Goal: Task Accomplishment & Management: Use online tool/utility

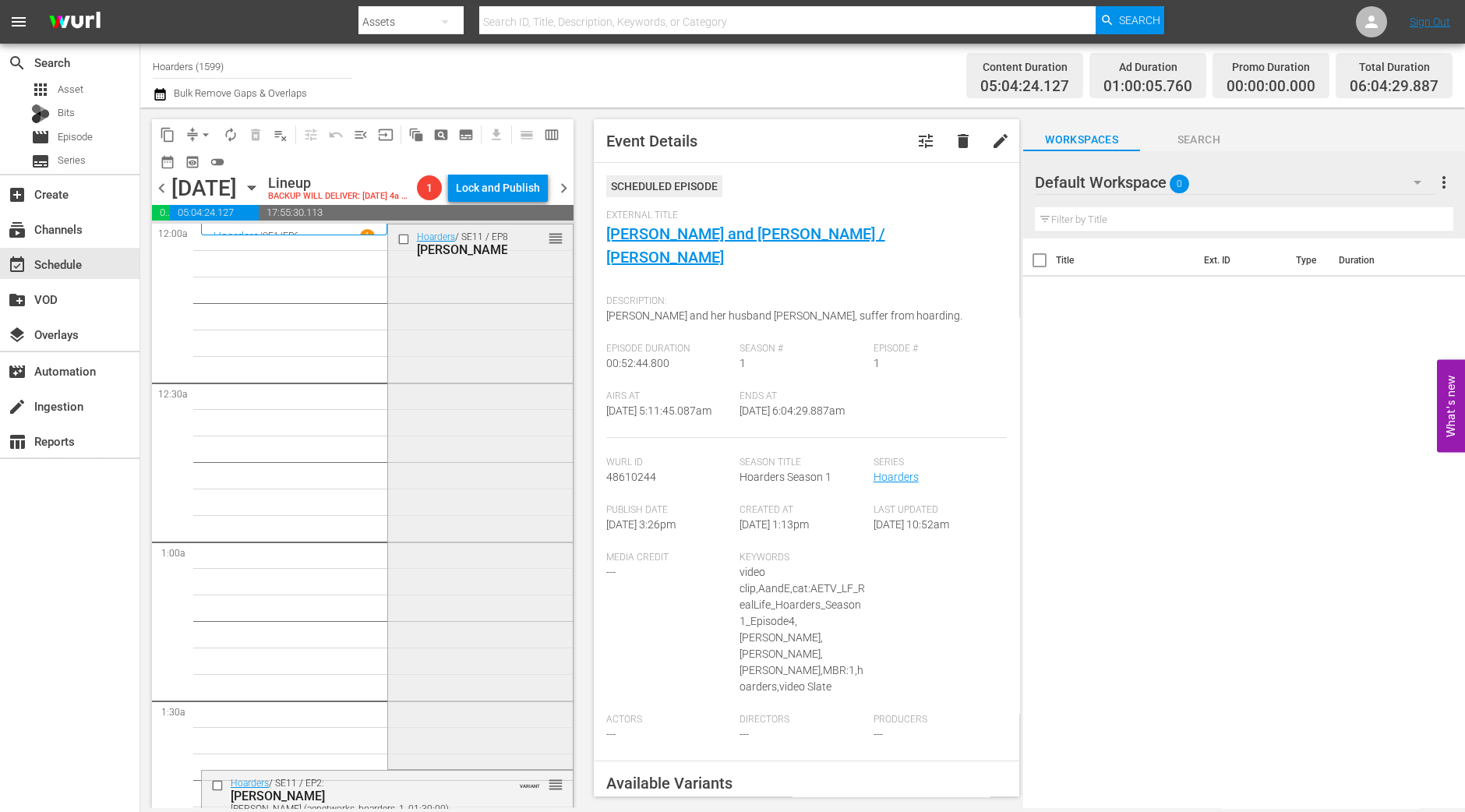
click at [464, 552] on div "Hoarders / SE11 / EP8: John reorder" at bounding box center [481, 494] width 185 height 541
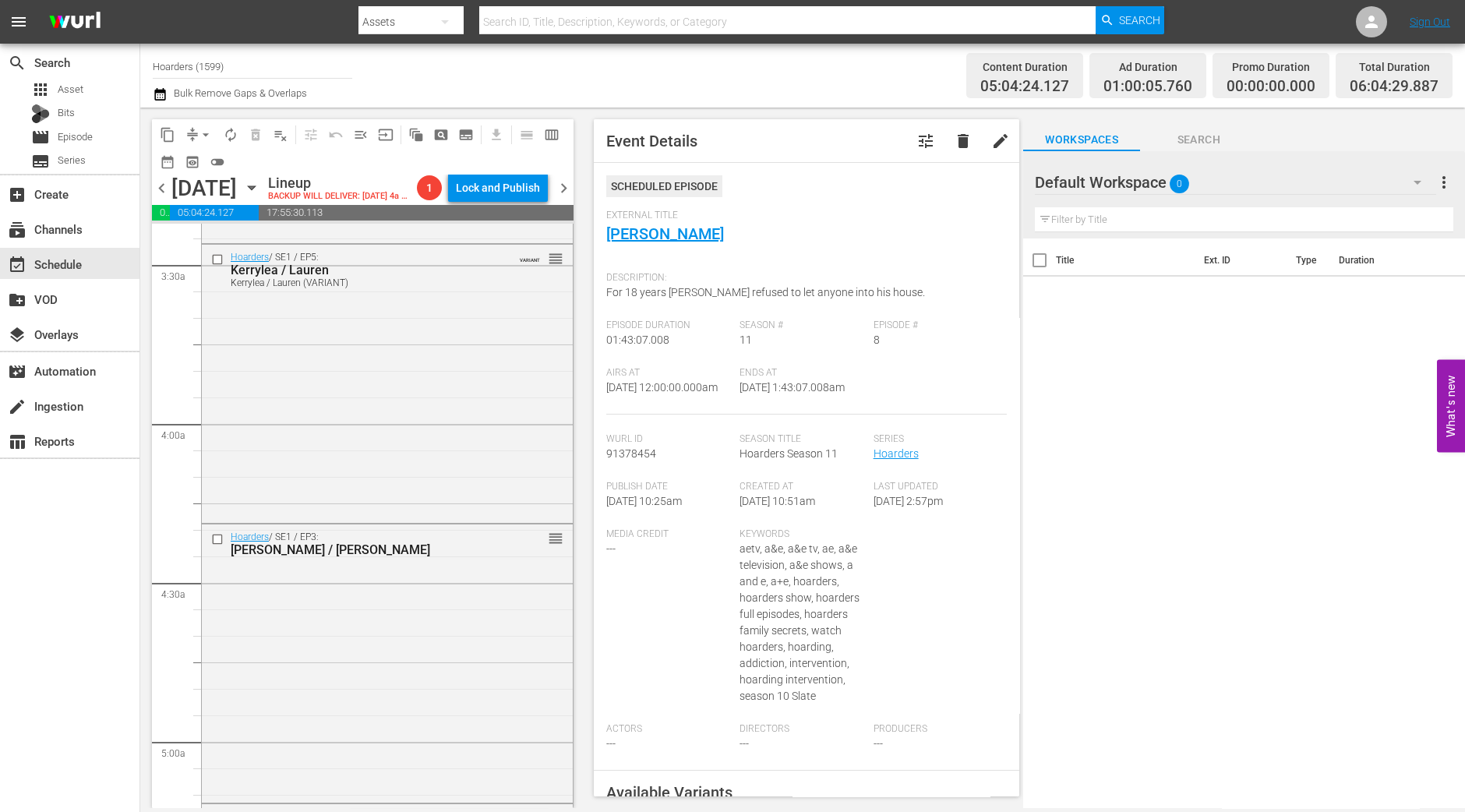
click at [441, 406] on div "Hoarders / SE1 / EP5: Kerrylea / Lauren Kerrylea / Lauren (VARIANT) VARIANT reo…" at bounding box center [387, 382] width 371 height 276
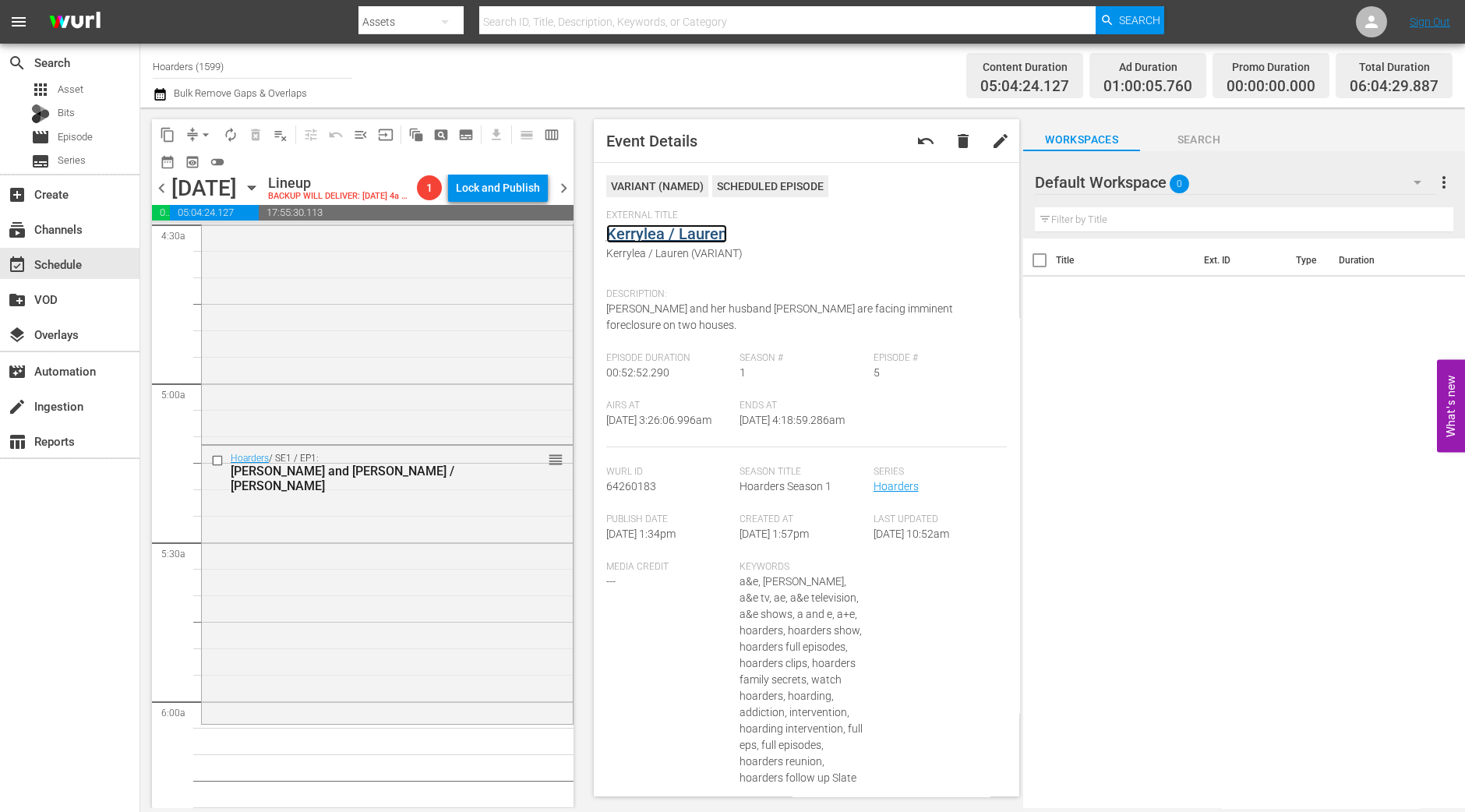
scroll to position [1460, 0]
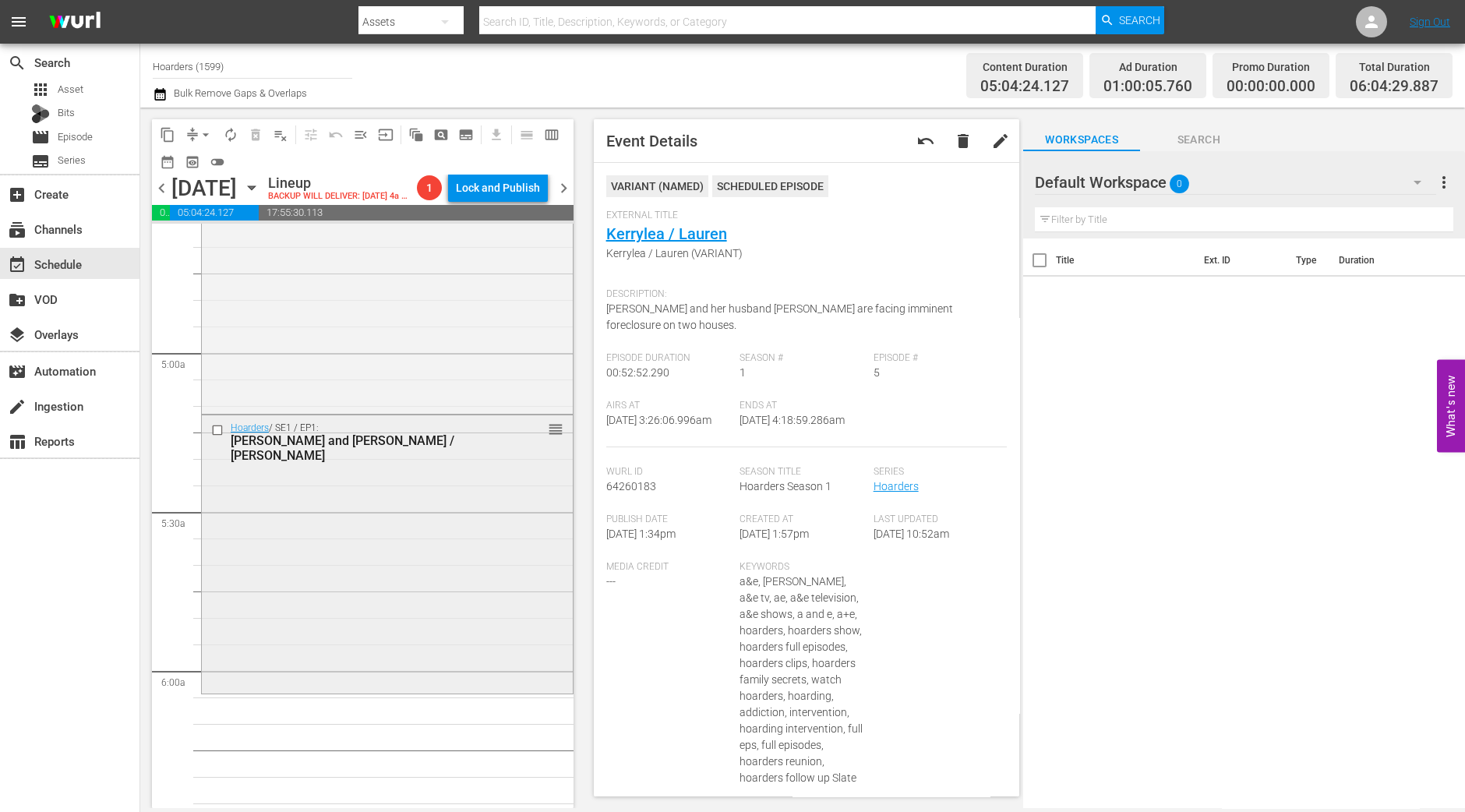
click at [381, 499] on div "Hoarders / SE1 / EP1: Jennifer and Ron / Jill reorder" at bounding box center [387, 552] width 371 height 275
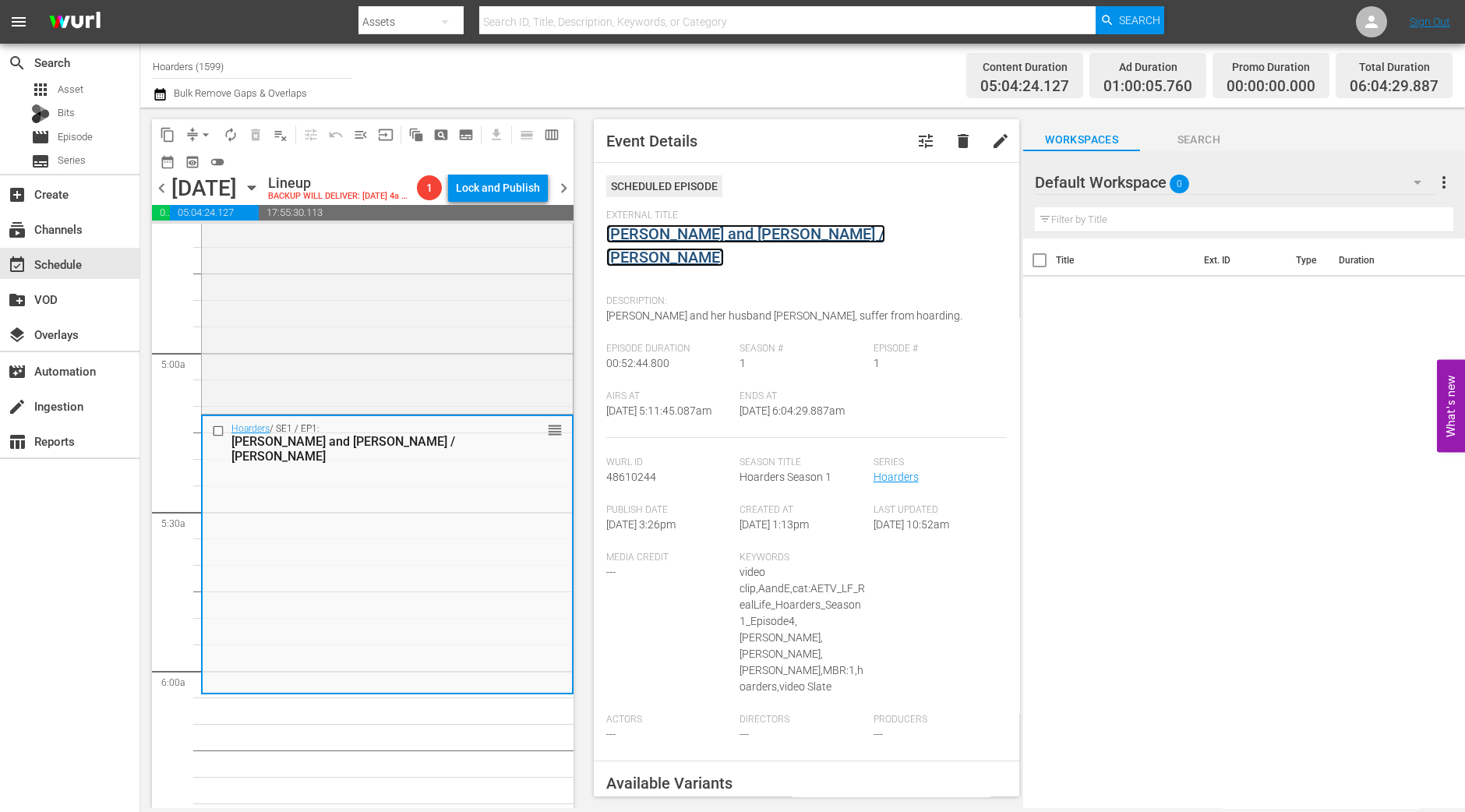
drag, startPoint x: 694, startPoint y: 247, endPoint x: 696, endPoint y: 227, distance: 20.1
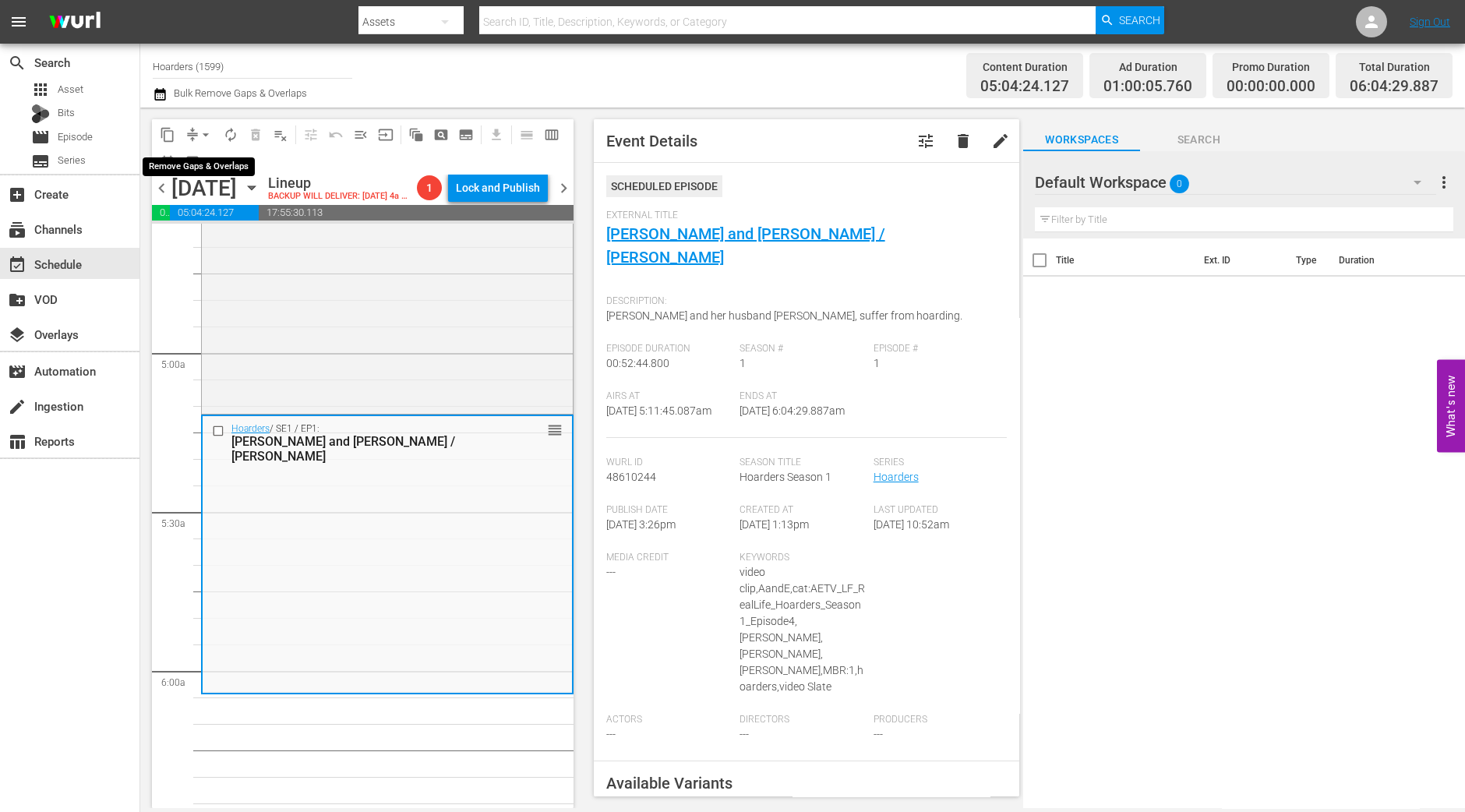
click at [208, 134] on span "arrow_drop_down" at bounding box center [206, 135] width 16 height 16
click at [199, 164] on li "Align to Midnight" at bounding box center [206, 165] width 164 height 26
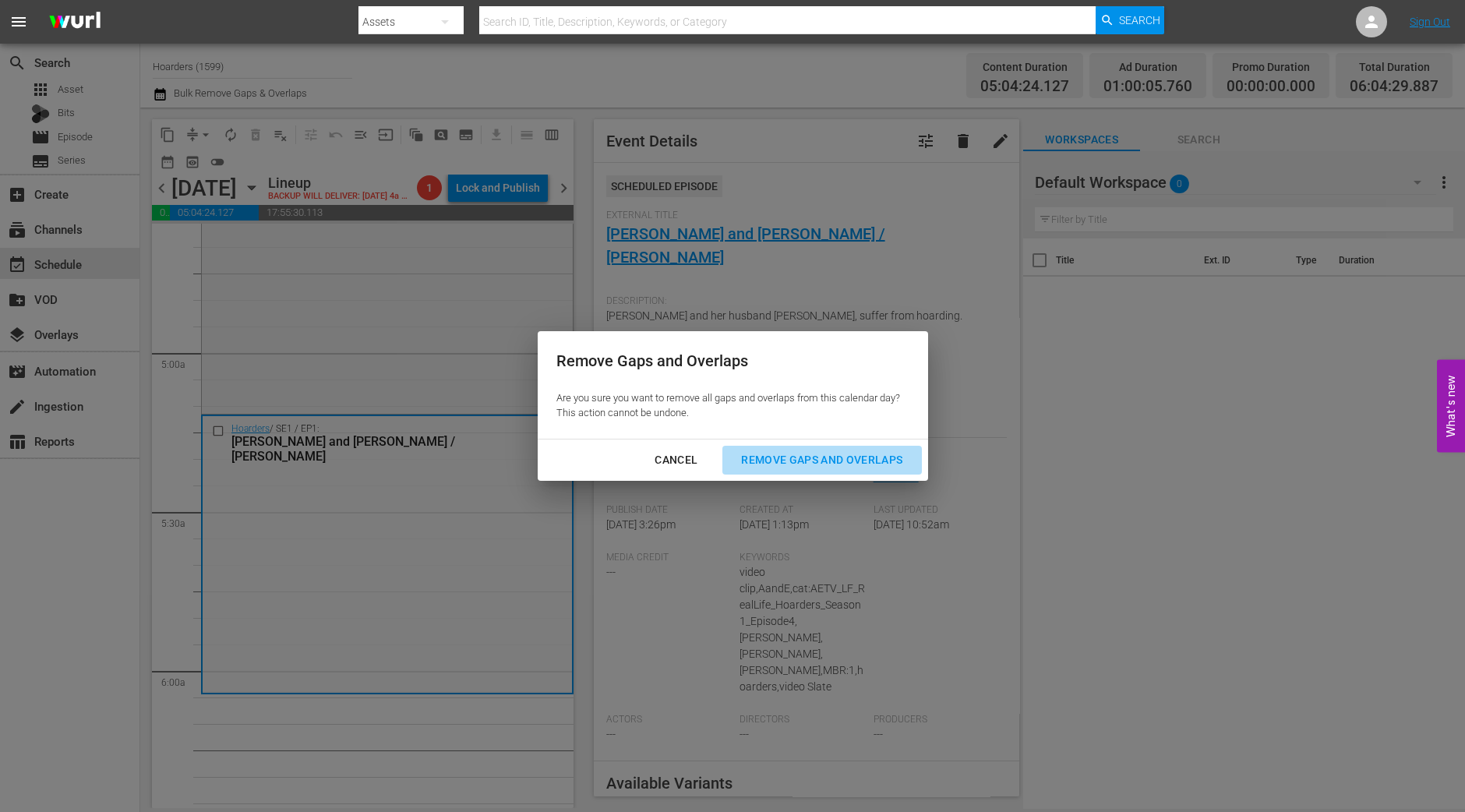
click at [800, 457] on div "Remove Gaps and Overlaps" at bounding box center [821, 460] width 186 height 20
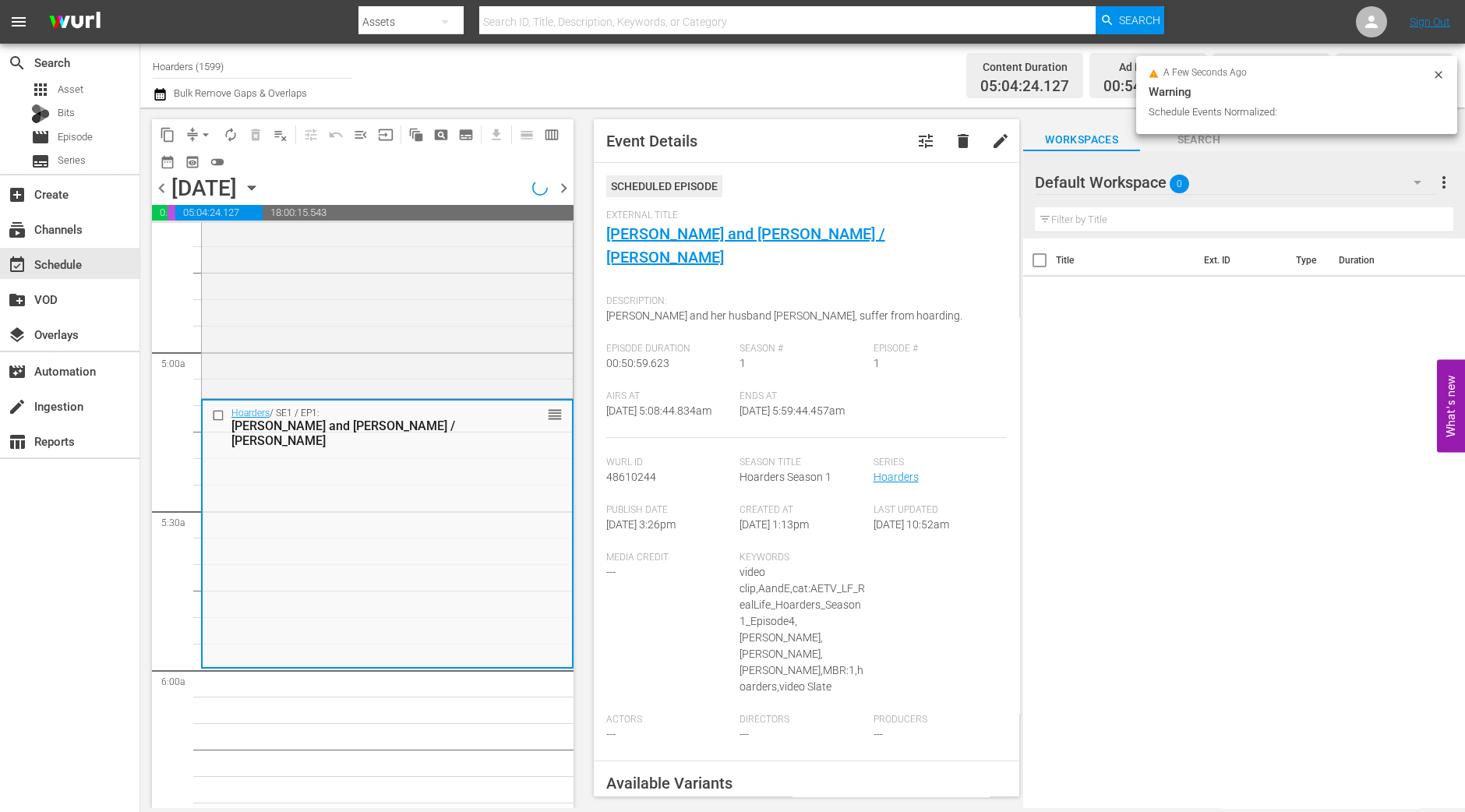
scroll to position [1513, 0]
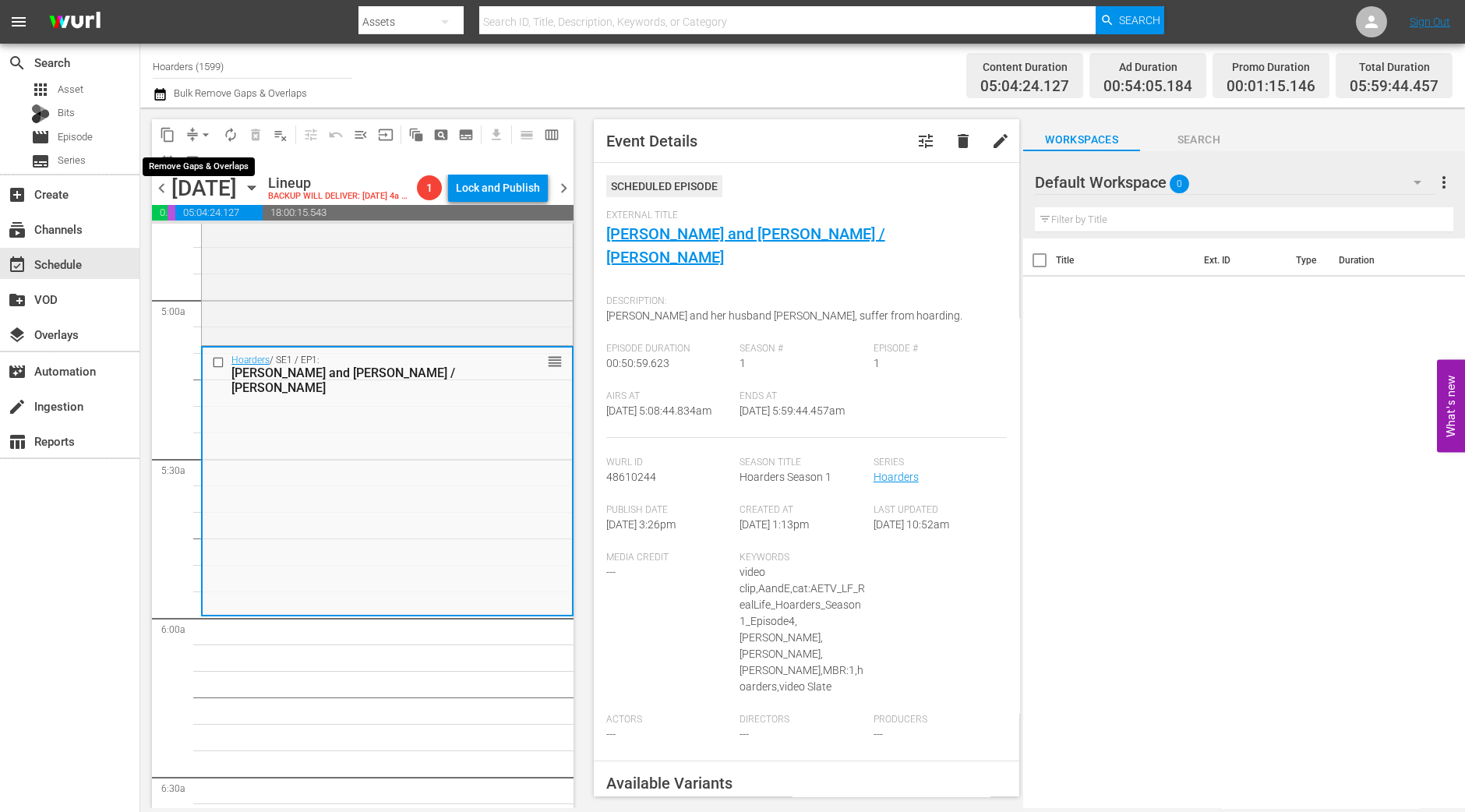
click at [199, 138] on span "arrow_drop_down" at bounding box center [206, 135] width 16 height 16
click at [189, 161] on li "Align to Midnight" at bounding box center [206, 165] width 164 height 26
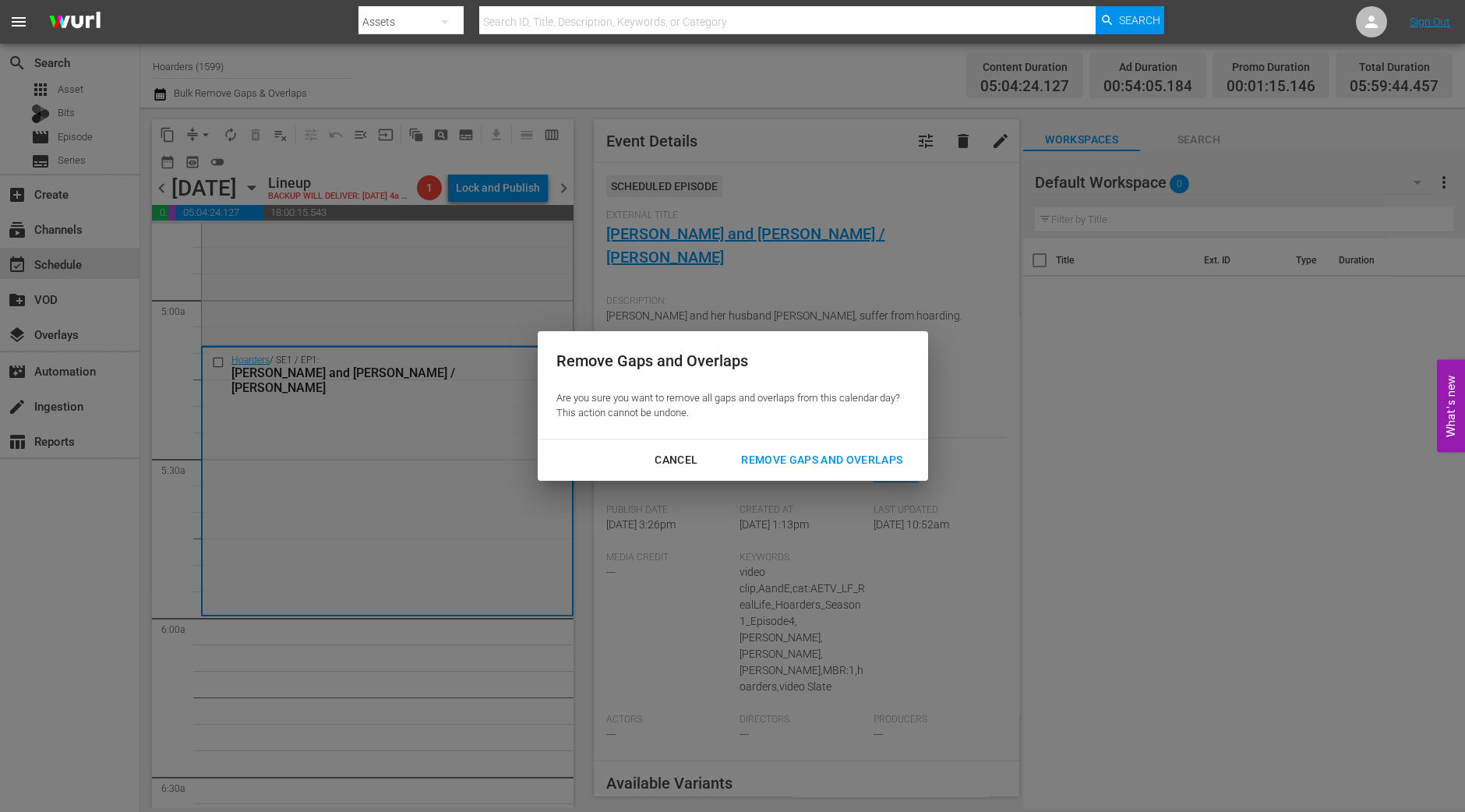
click at [832, 449] on button "Remove Gaps and Overlaps" at bounding box center [822, 460] width 199 height 29
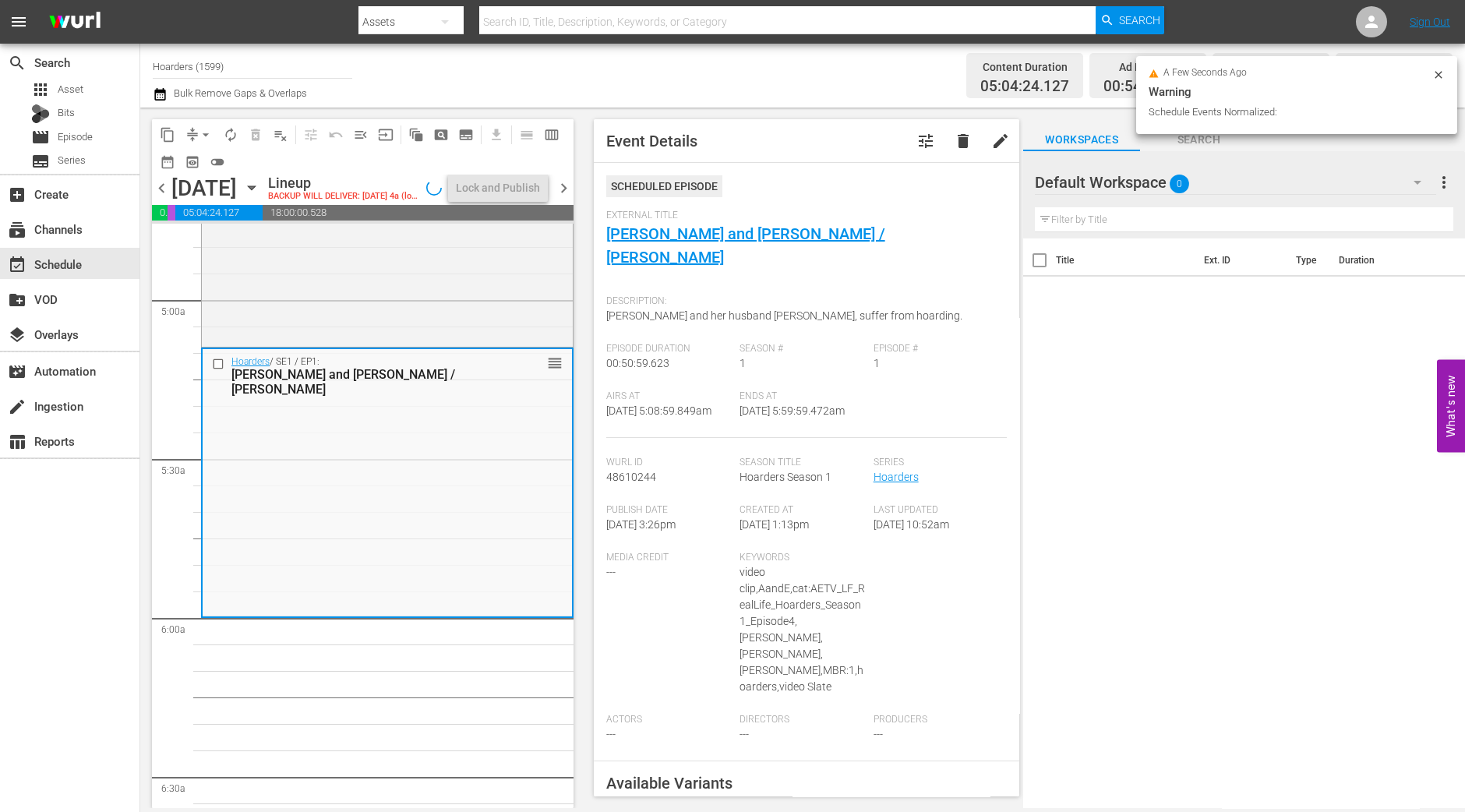
scroll to position [1487, 0]
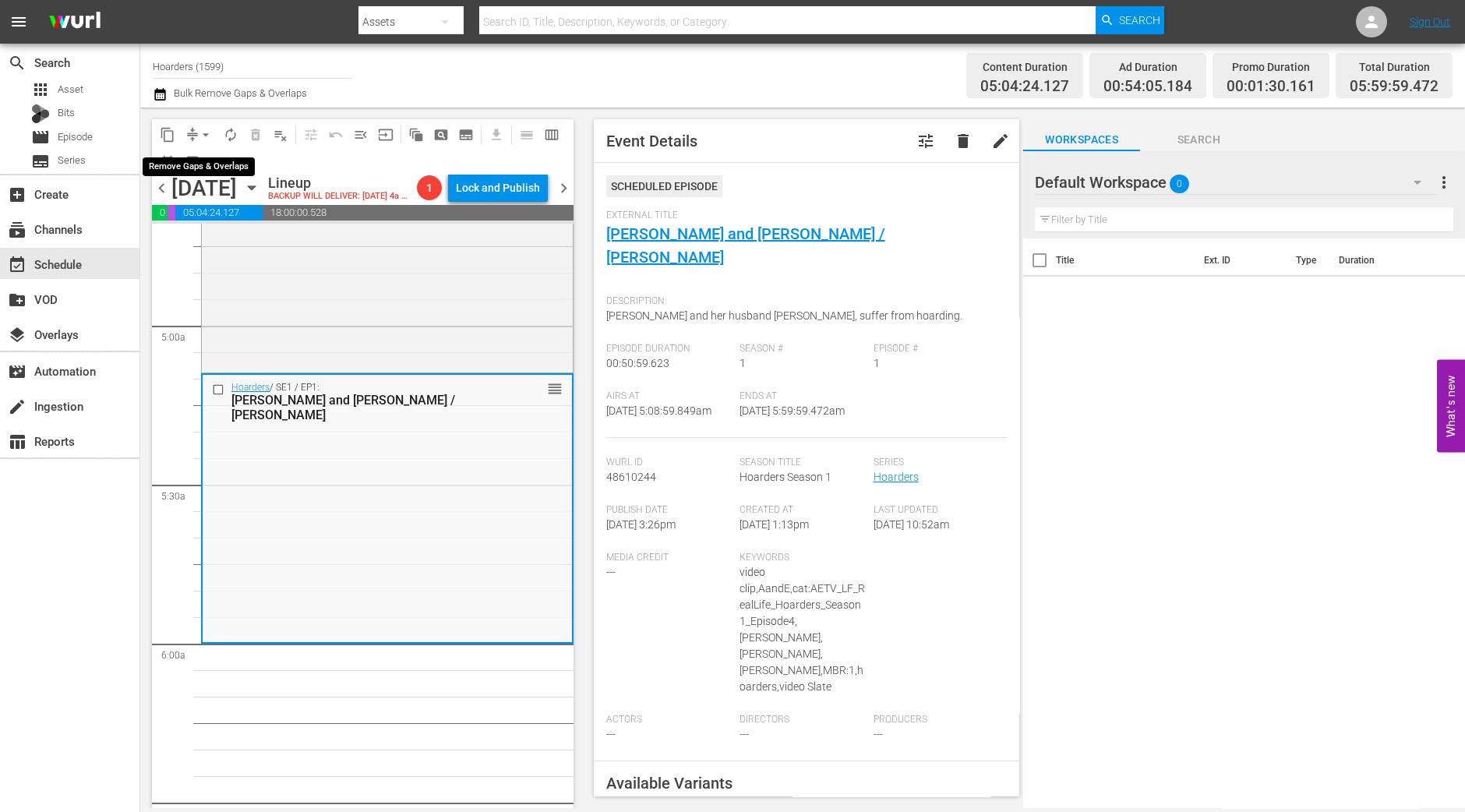
drag, startPoint x: 208, startPoint y: 131, endPoint x: 203, endPoint y: 143, distance: 13.0
click at [208, 132] on span "arrow_drop_down" at bounding box center [206, 135] width 16 height 16
click at [198, 162] on li "Align to Midnight" at bounding box center [206, 165] width 164 height 26
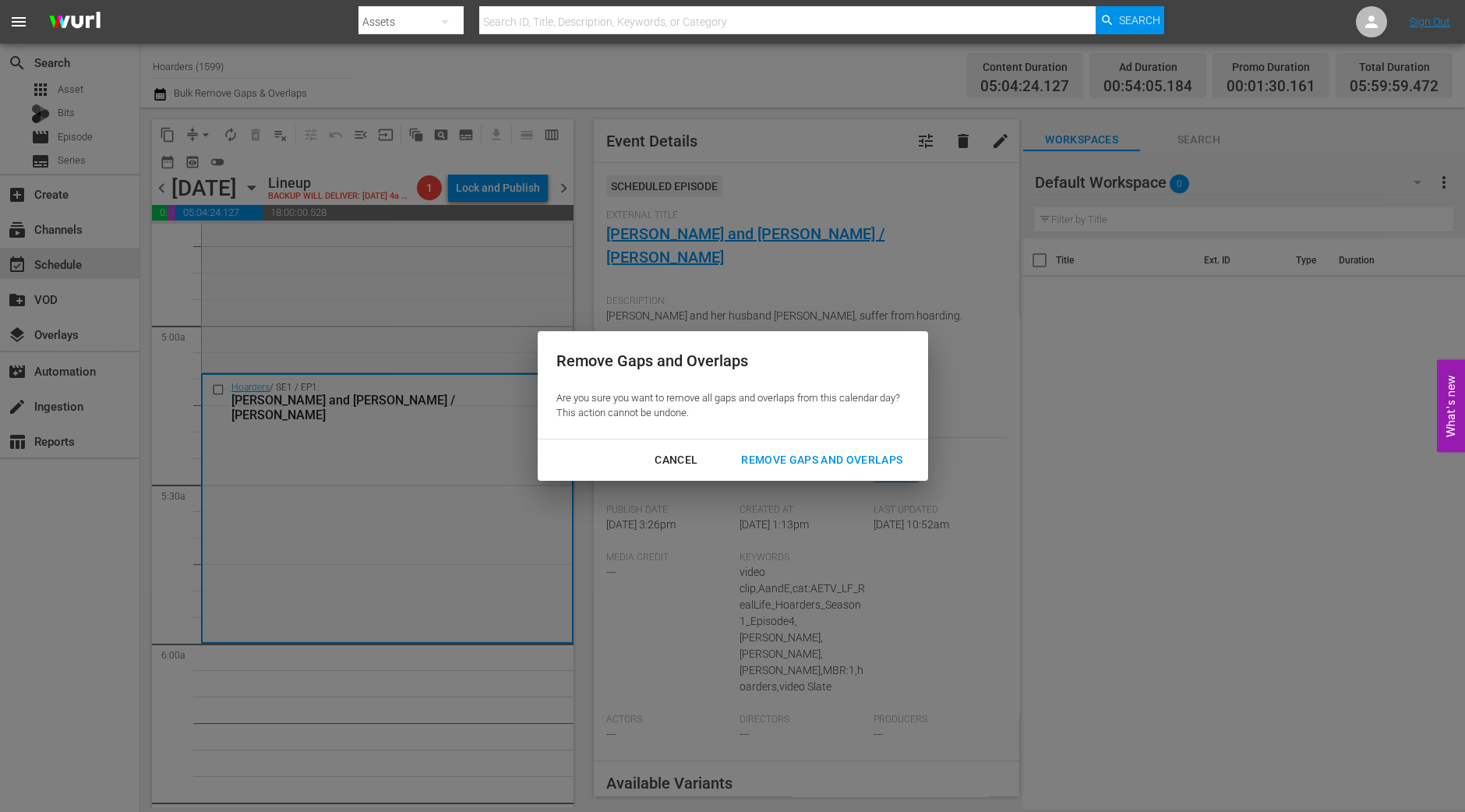
click at [819, 460] on div "Remove Gaps and Overlaps" at bounding box center [821, 460] width 186 height 20
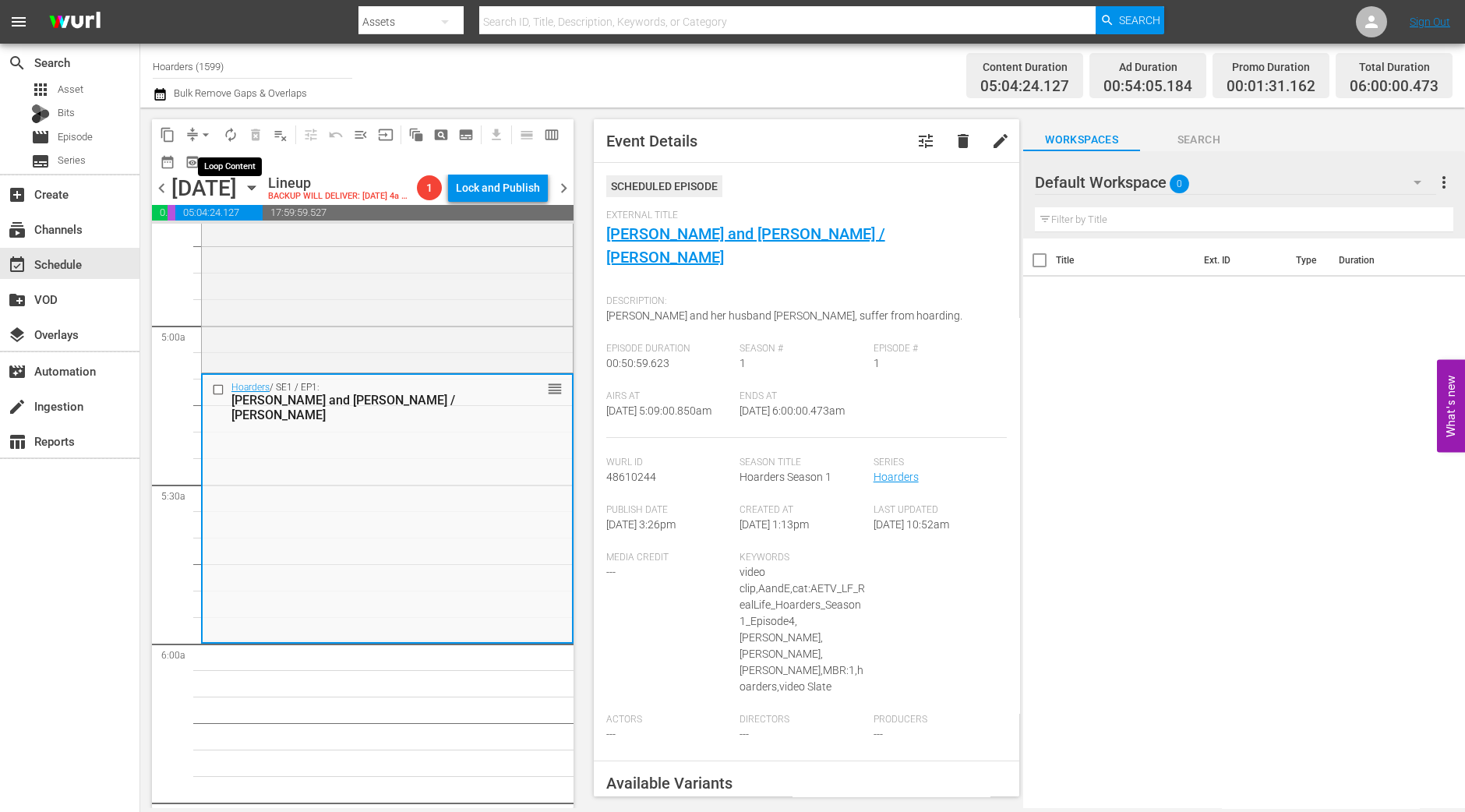
click at [229, 134] on span "autorenew_outlined" at bounding box center [230, 135] width 16 height 16
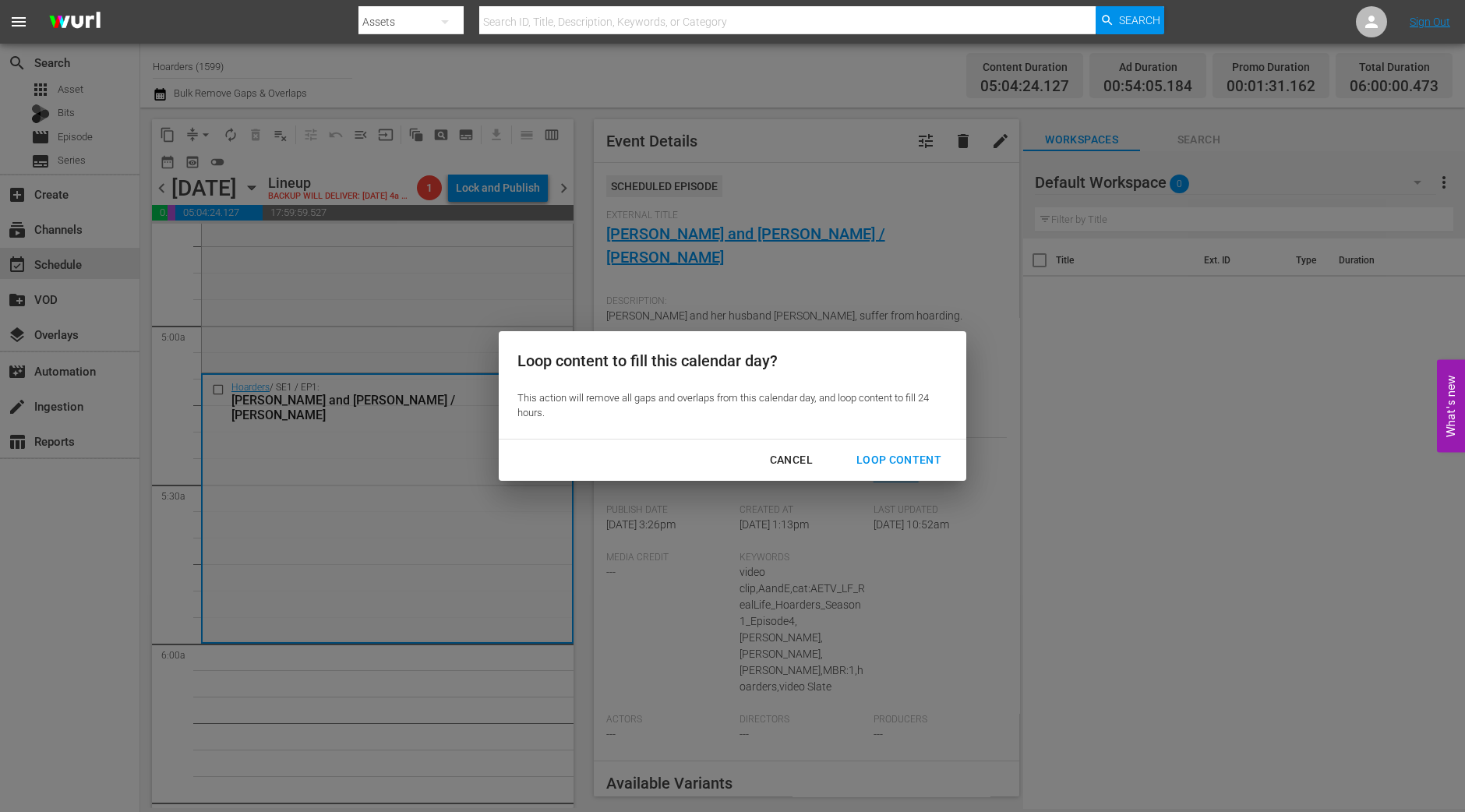
click at [920, 473] on button "Loop Content" at bounding box center [898, 460] width 122 height 29
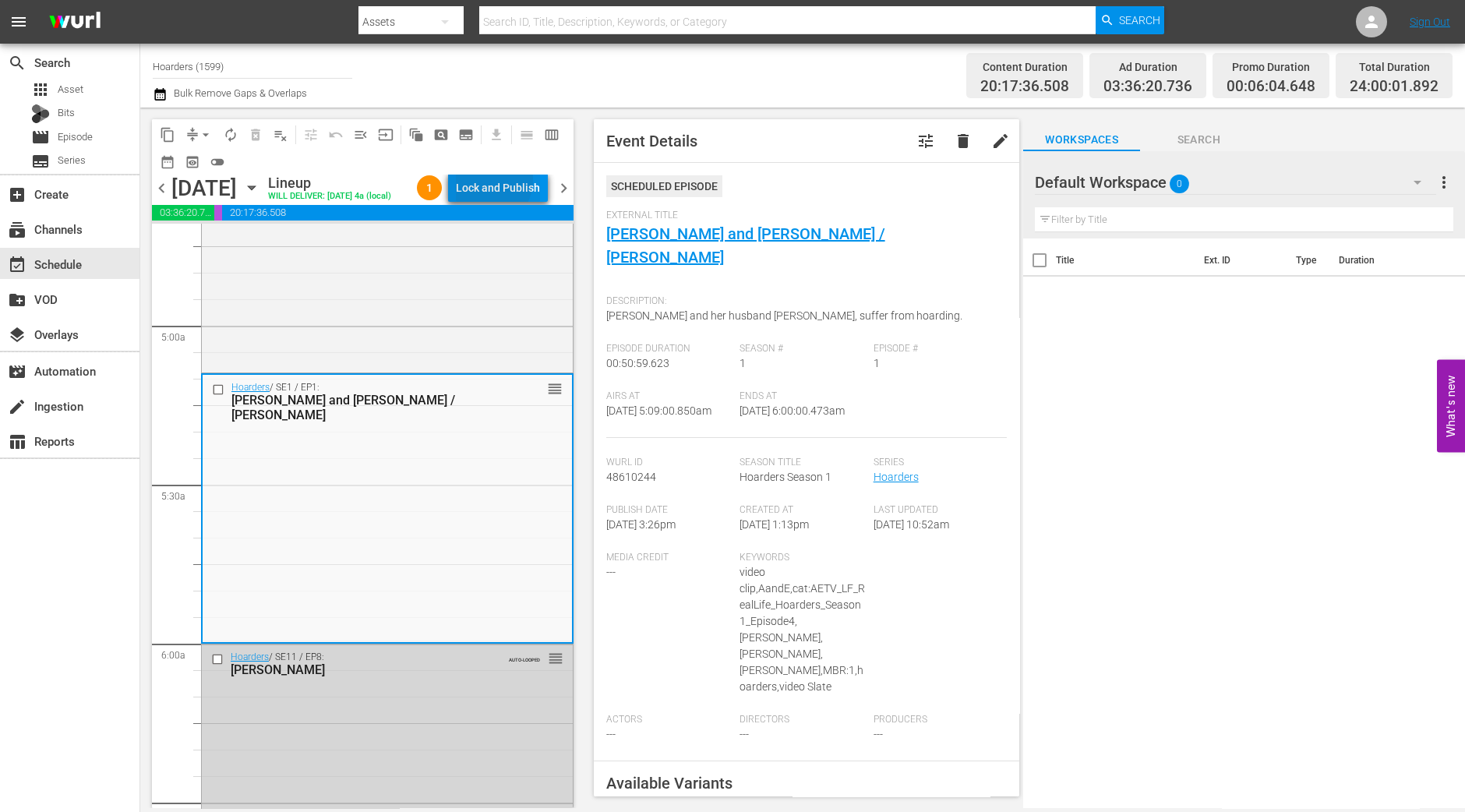
click at [494, 182] on div "Lock and Publish" at bounding box center [498, 188] width 84 height 28
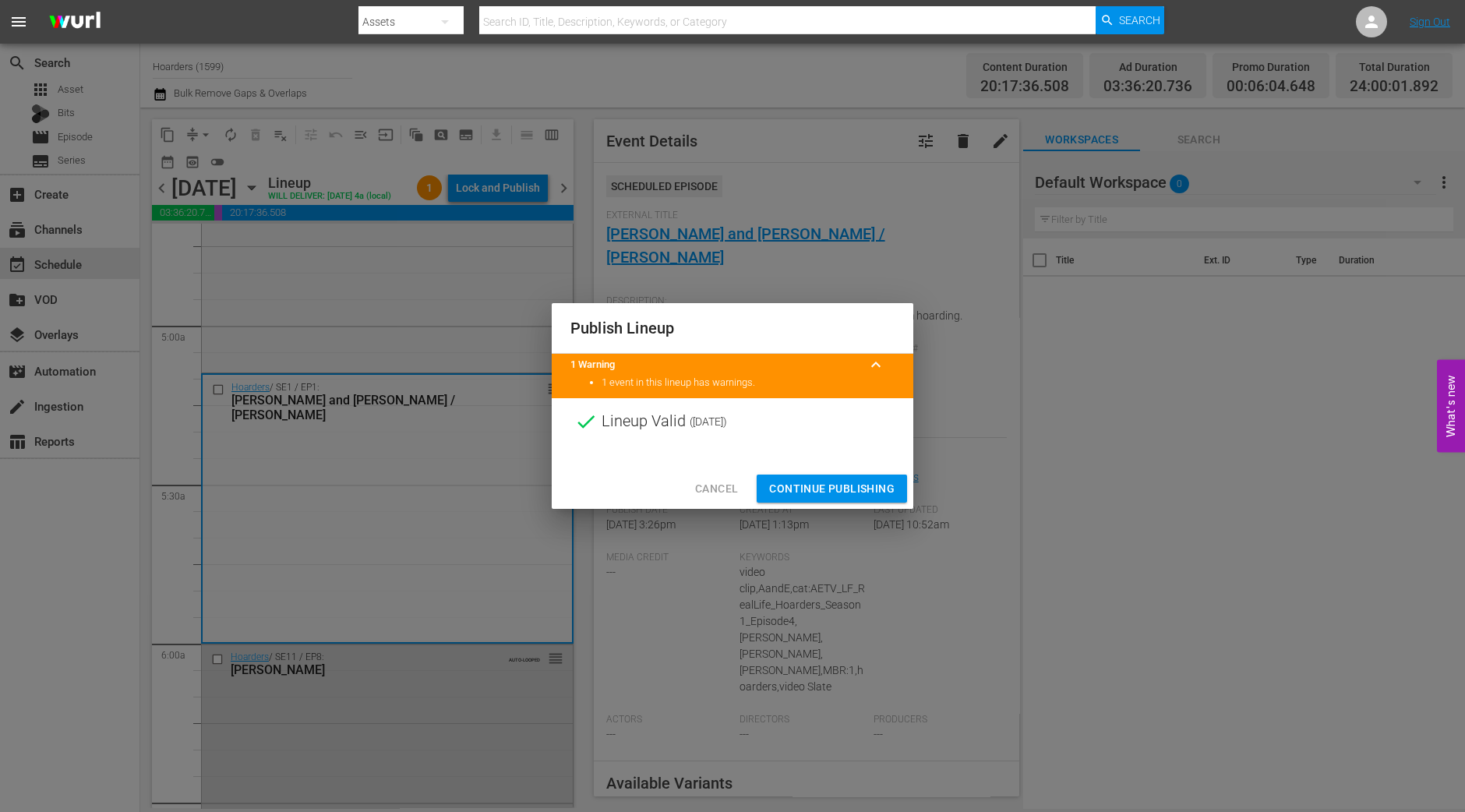
click at [833, 487] on span "Continue Publishing" at bounding box center [832, 489] width 125 height 20
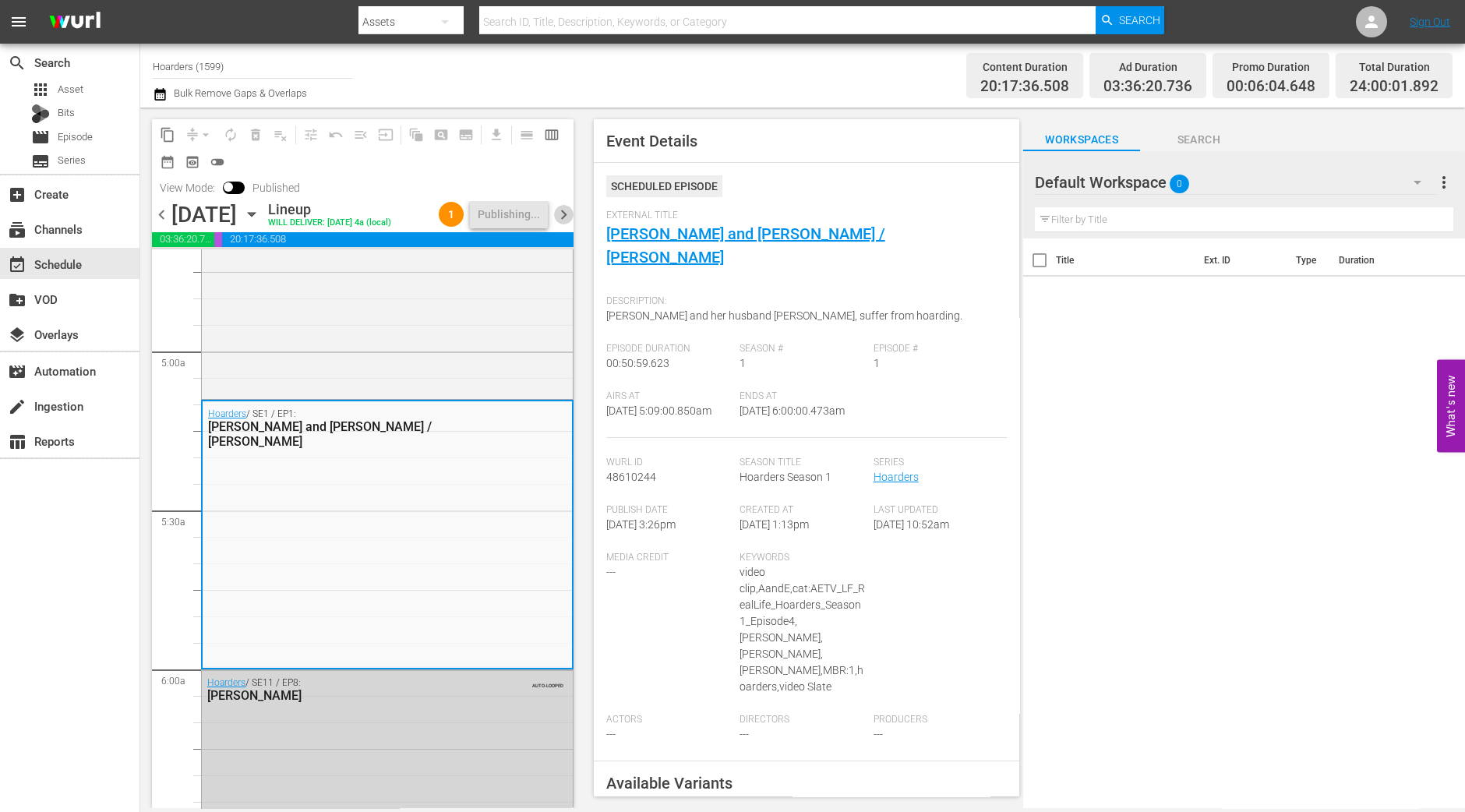
click at [561, 216] on span "chevron_right" at bounding box center [564, 214] width 20 height 20
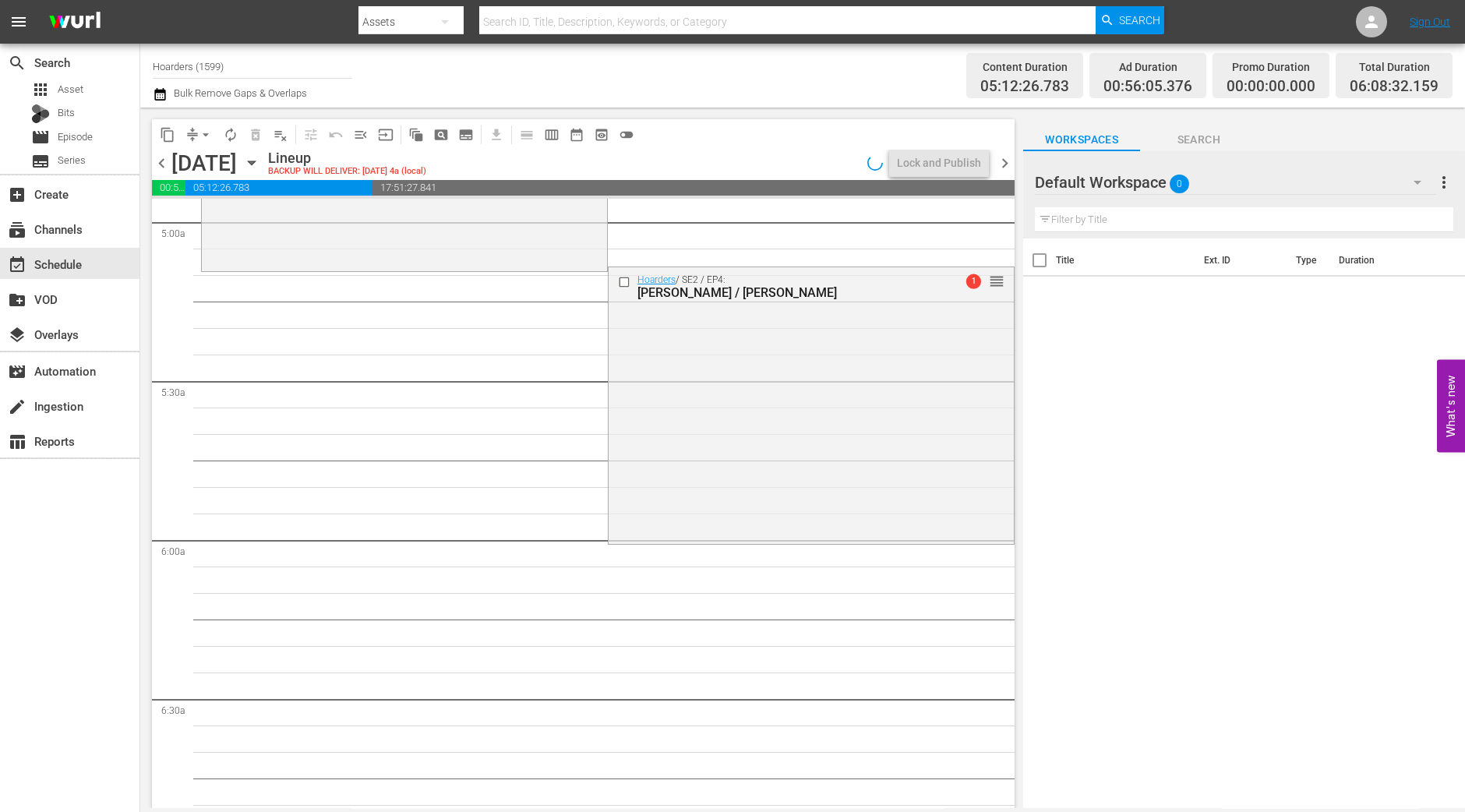
scroll to position [1460, 0]
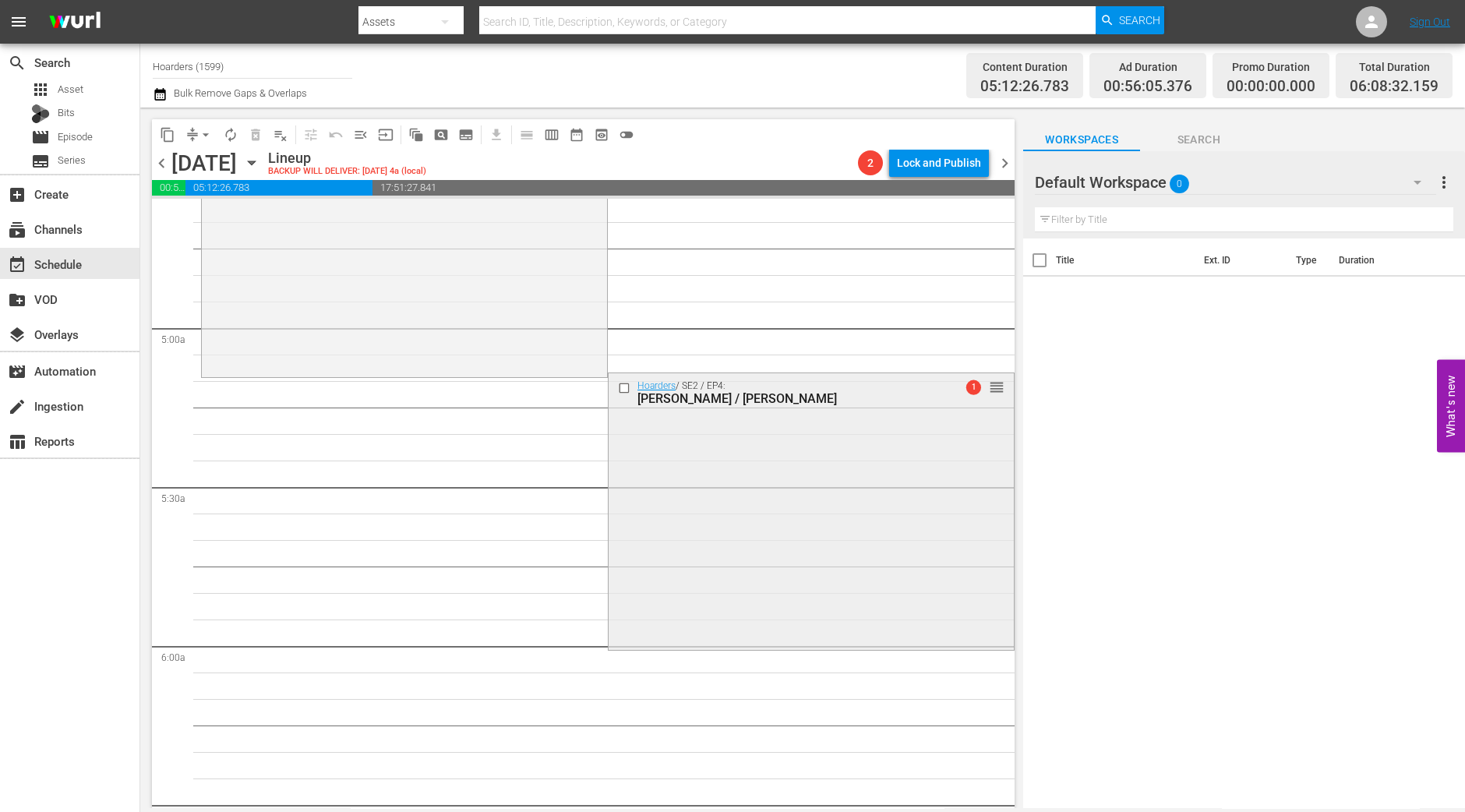
click at [743, 546] on div "Hoarders / SE2 / EP4: Bob / Richard 1 reorder" at bounding box center [811, 509] width 405 height 274
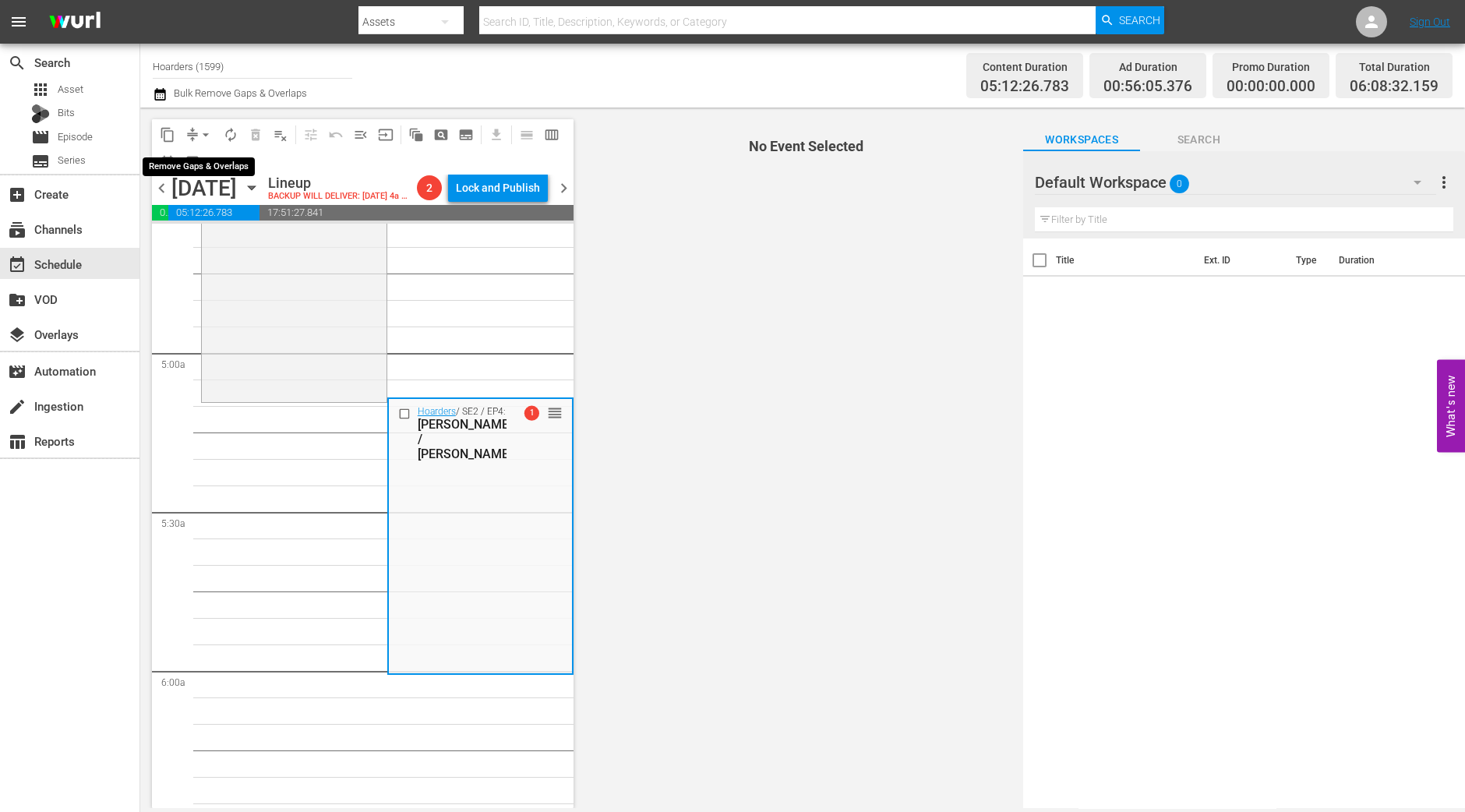
click at [198, 134] on span "arrow_drop_down" at bounding box center [206, 135] width 16 height 16
click at [202, 169] on li "Align to Midnight" at bounding box center [206, 165] width 164 height 26
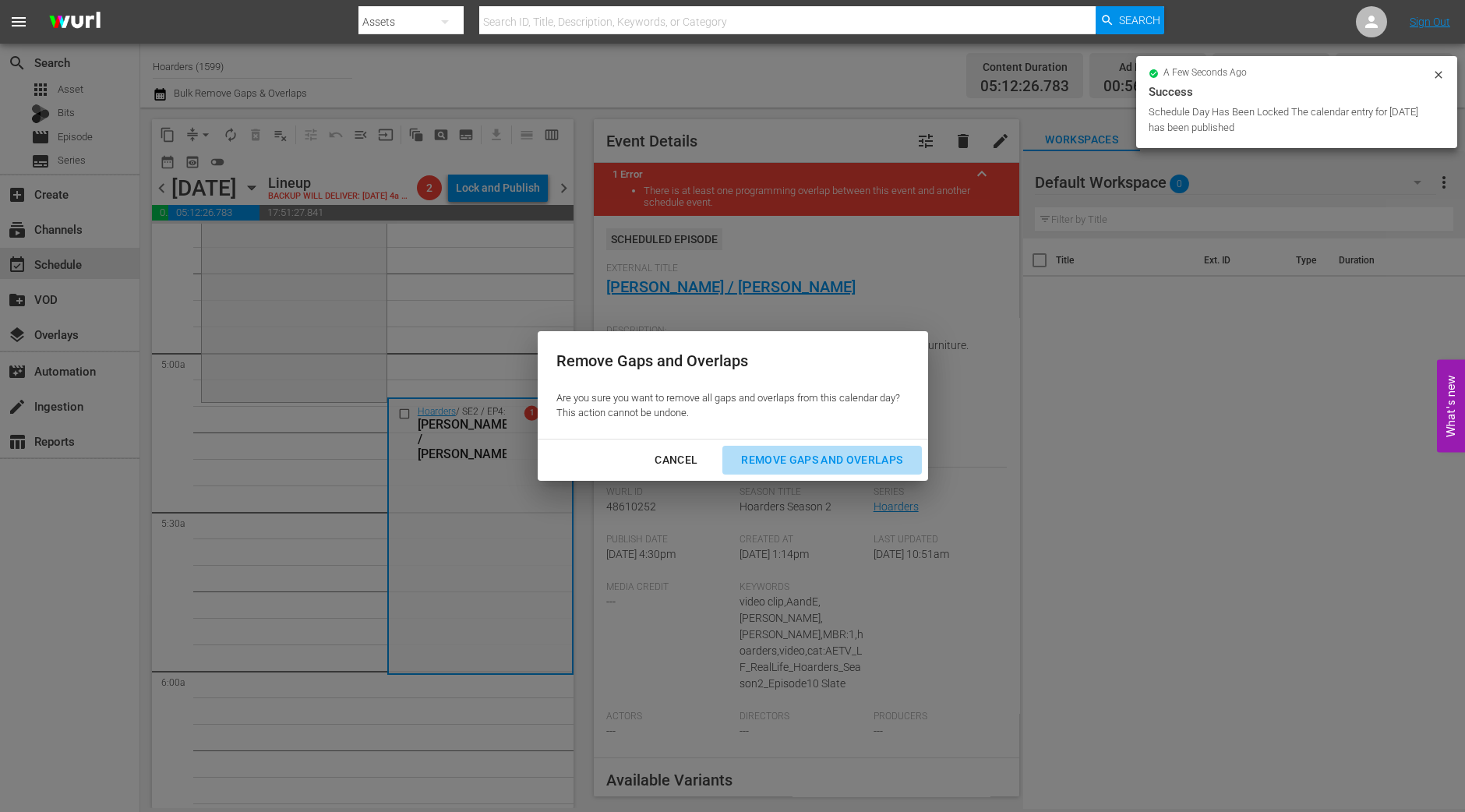
click at [830, 473] on button "Remove Gaps and Overlaps" at bounding box center [822, 460] width 199 height 29
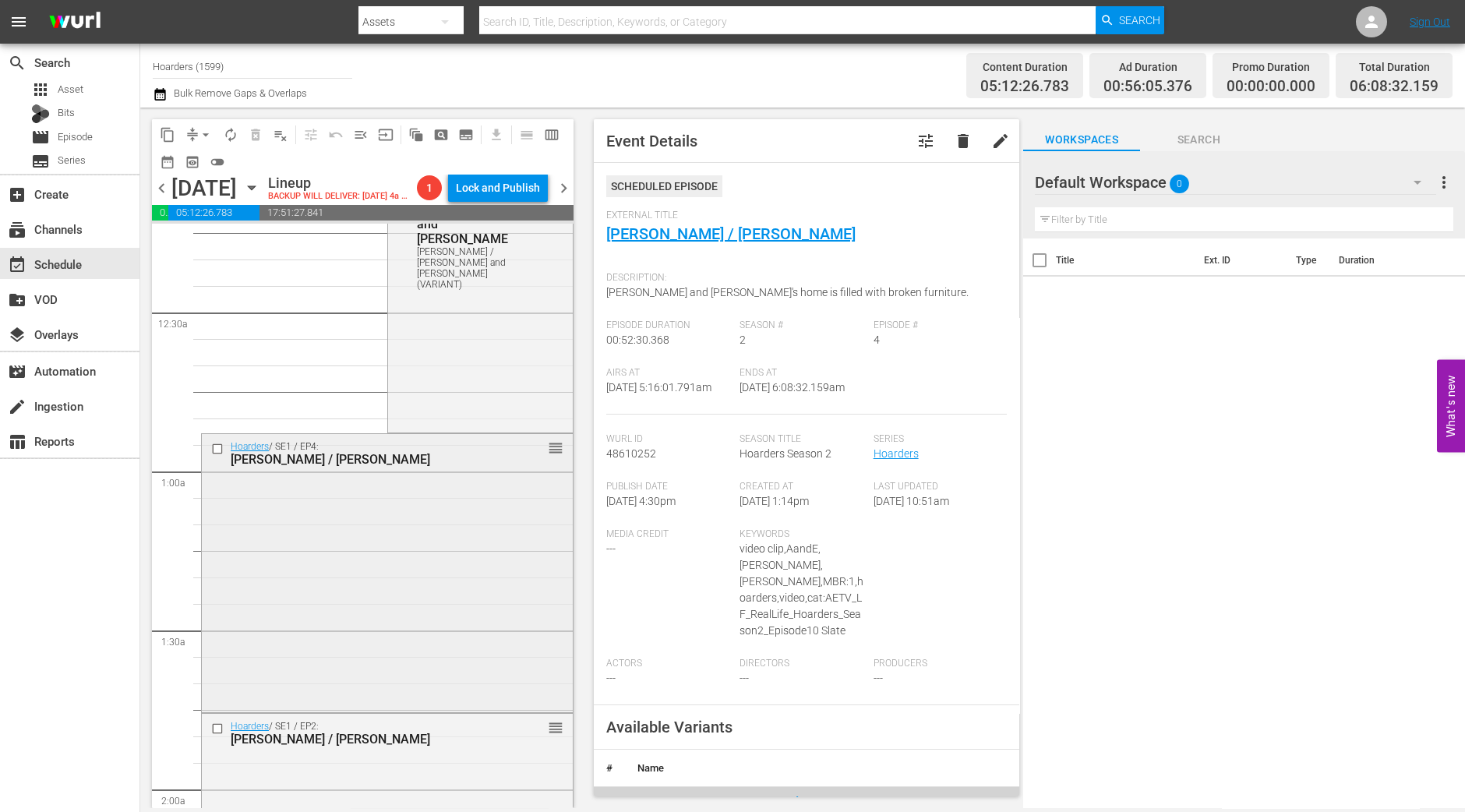
scroll to position [0, 0]
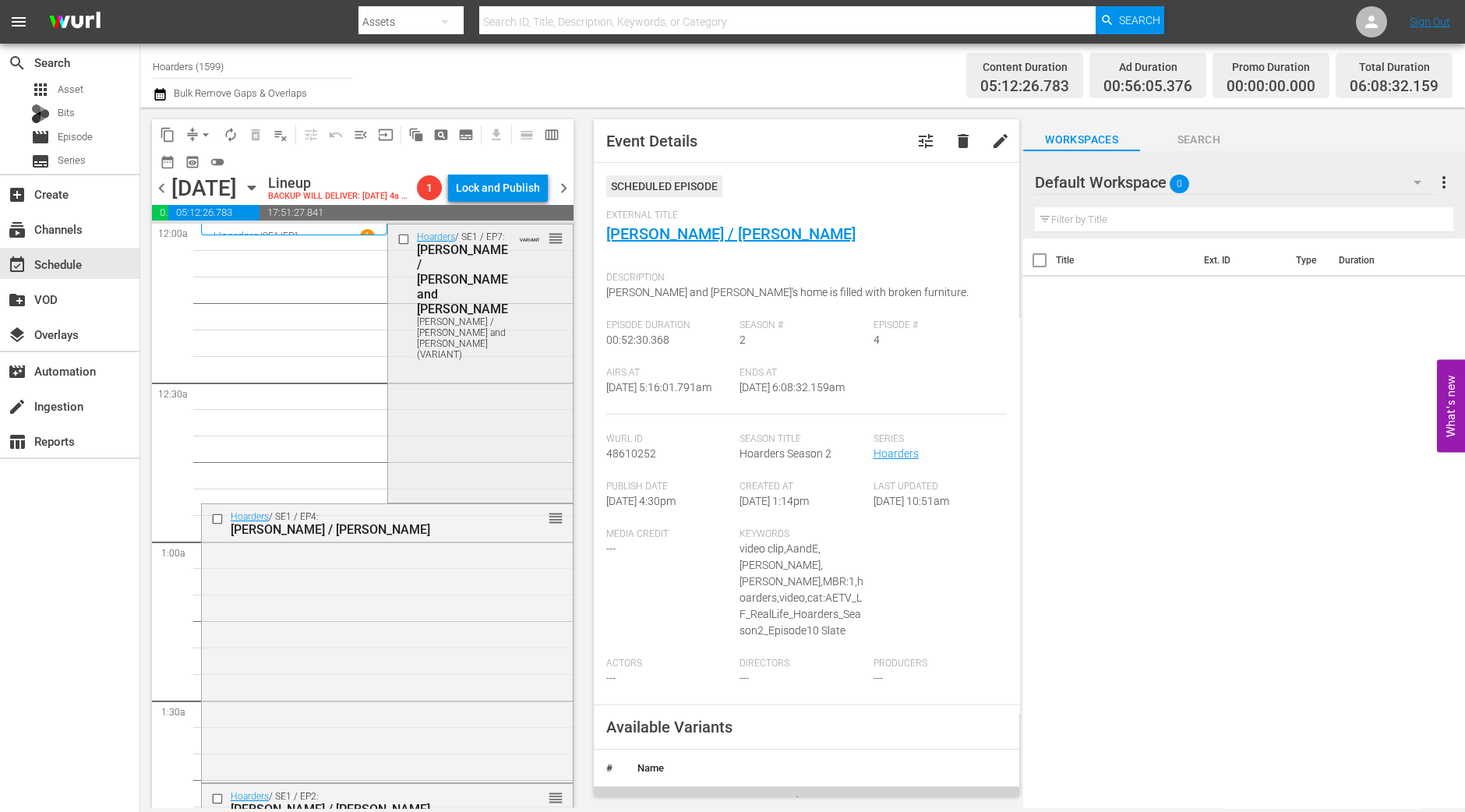
click at [523, 485] on div "Hoarders / SE1 / EP7: Paul / Missy and Alex Paul / Missy and Alex (VARIANT) VAR…" at bounding box center [481, 362] width 185 height 275
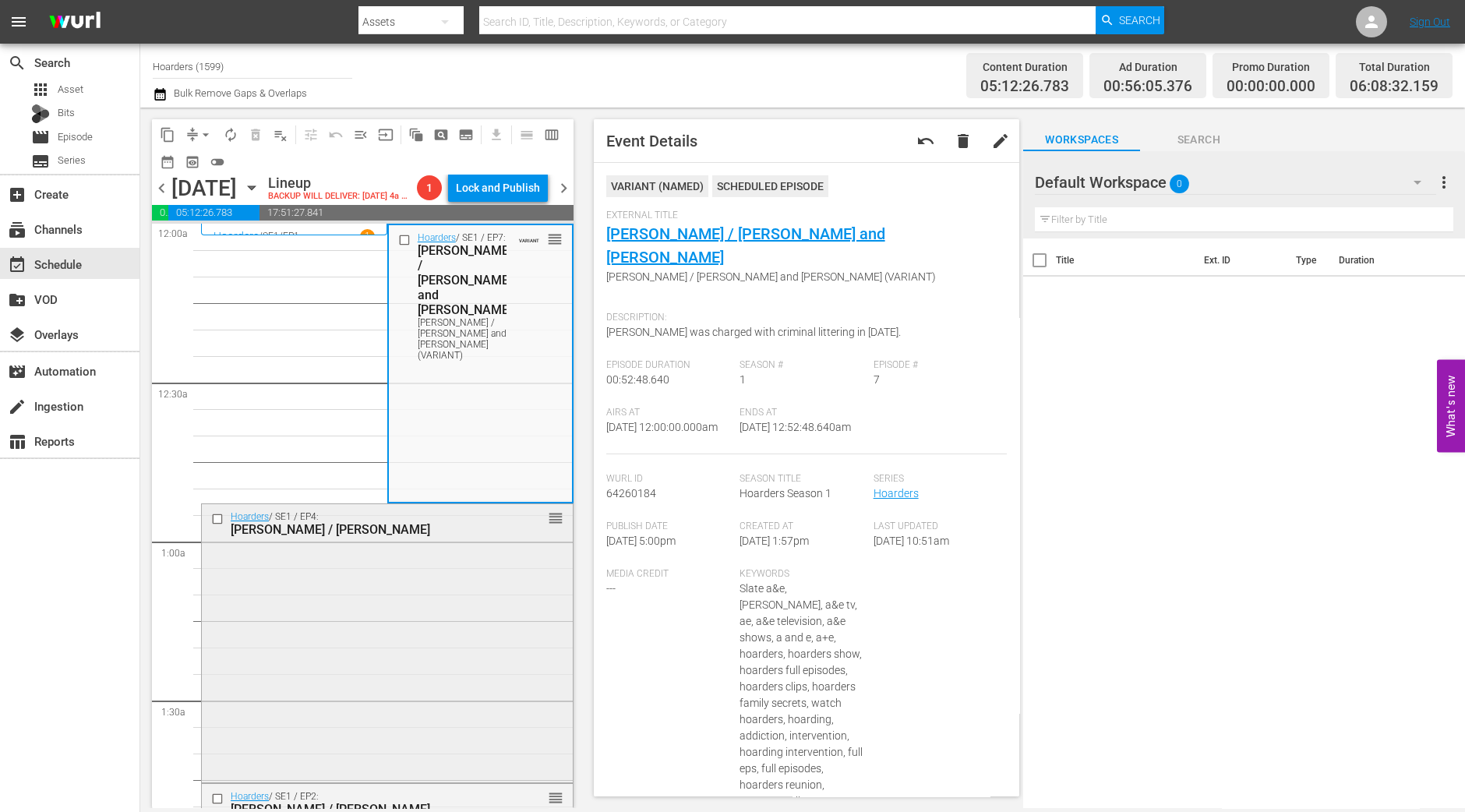
click at [315, 638] on div "Hoarders / SE1 / EP4: Jake / Shirley reorder" at bounding box center [387, 641] width 371 height 275
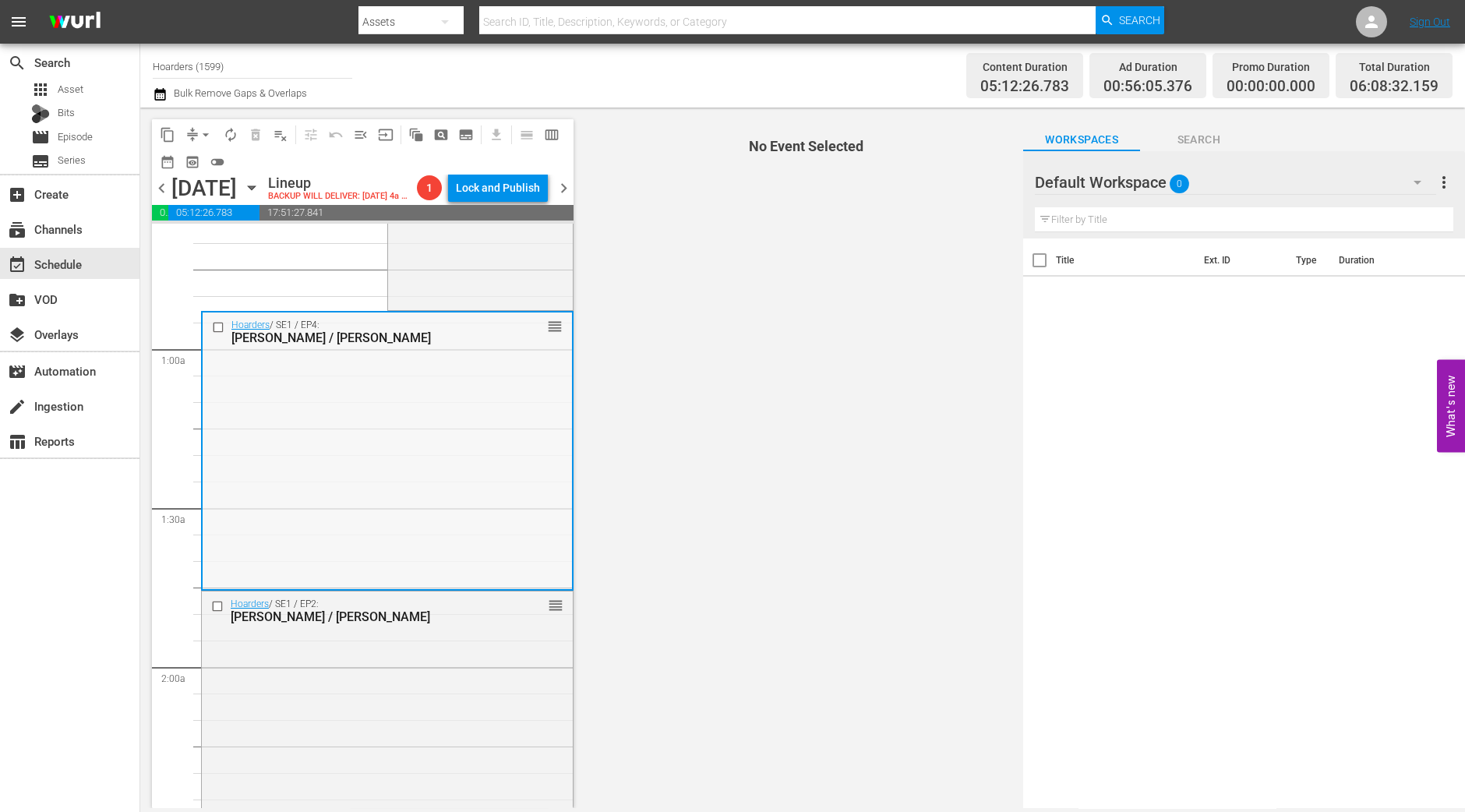
scroll to position [194, 0]
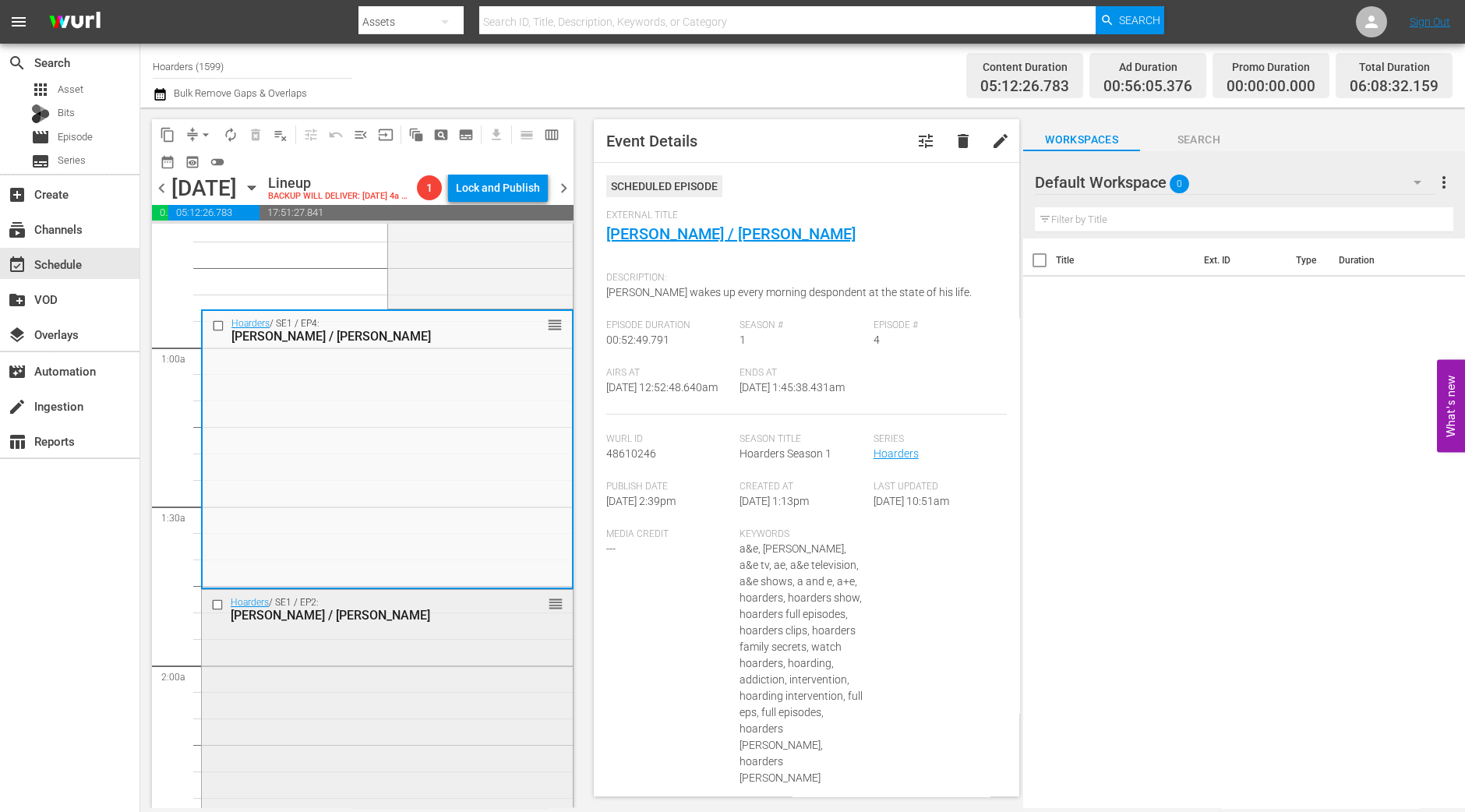
click at [382, 712] on div "Hoarders / SE1 / EP2: Linda / Steven reorder" at bounding box center [387, 727] width 371 height 275
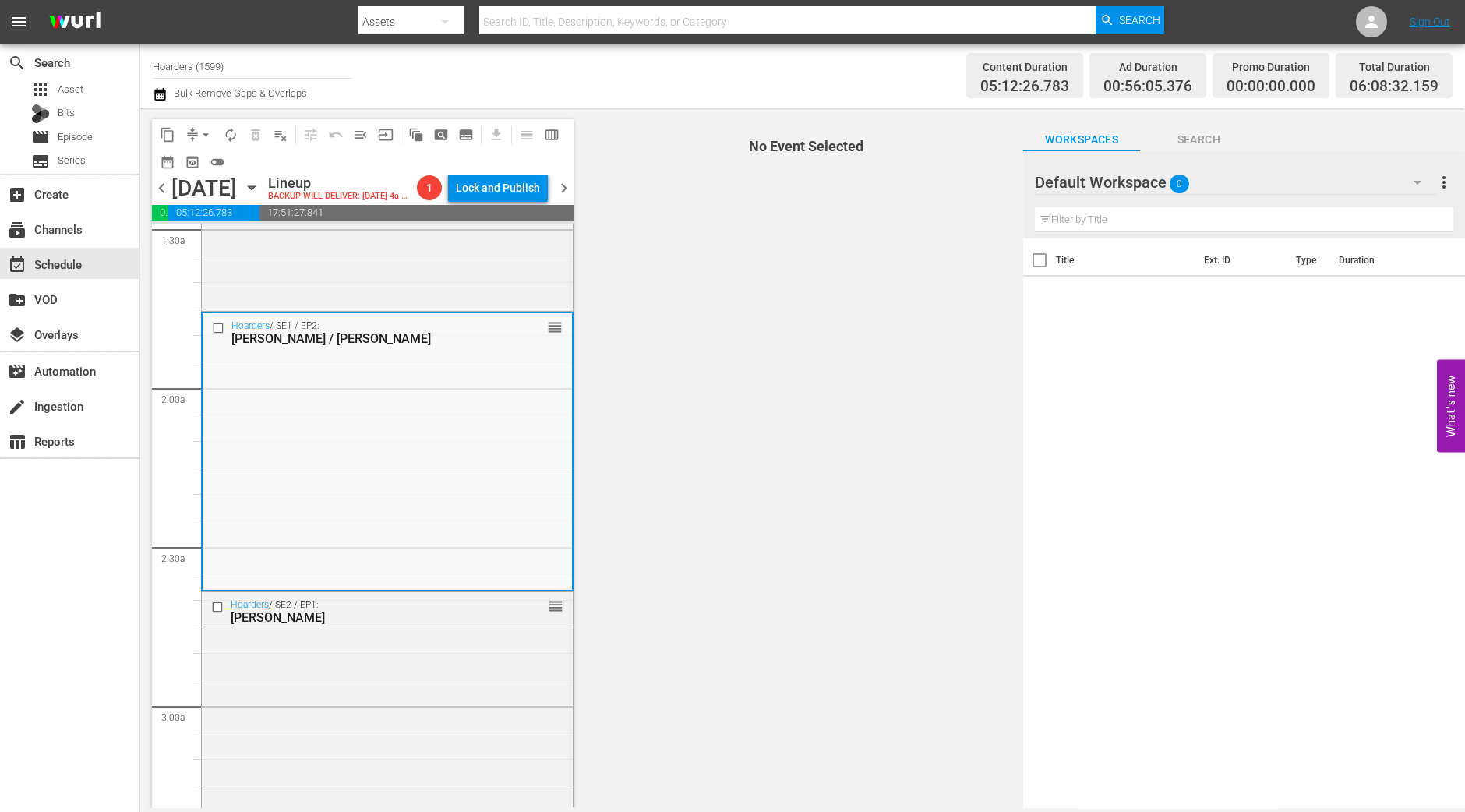
scroll to position [487, 0]
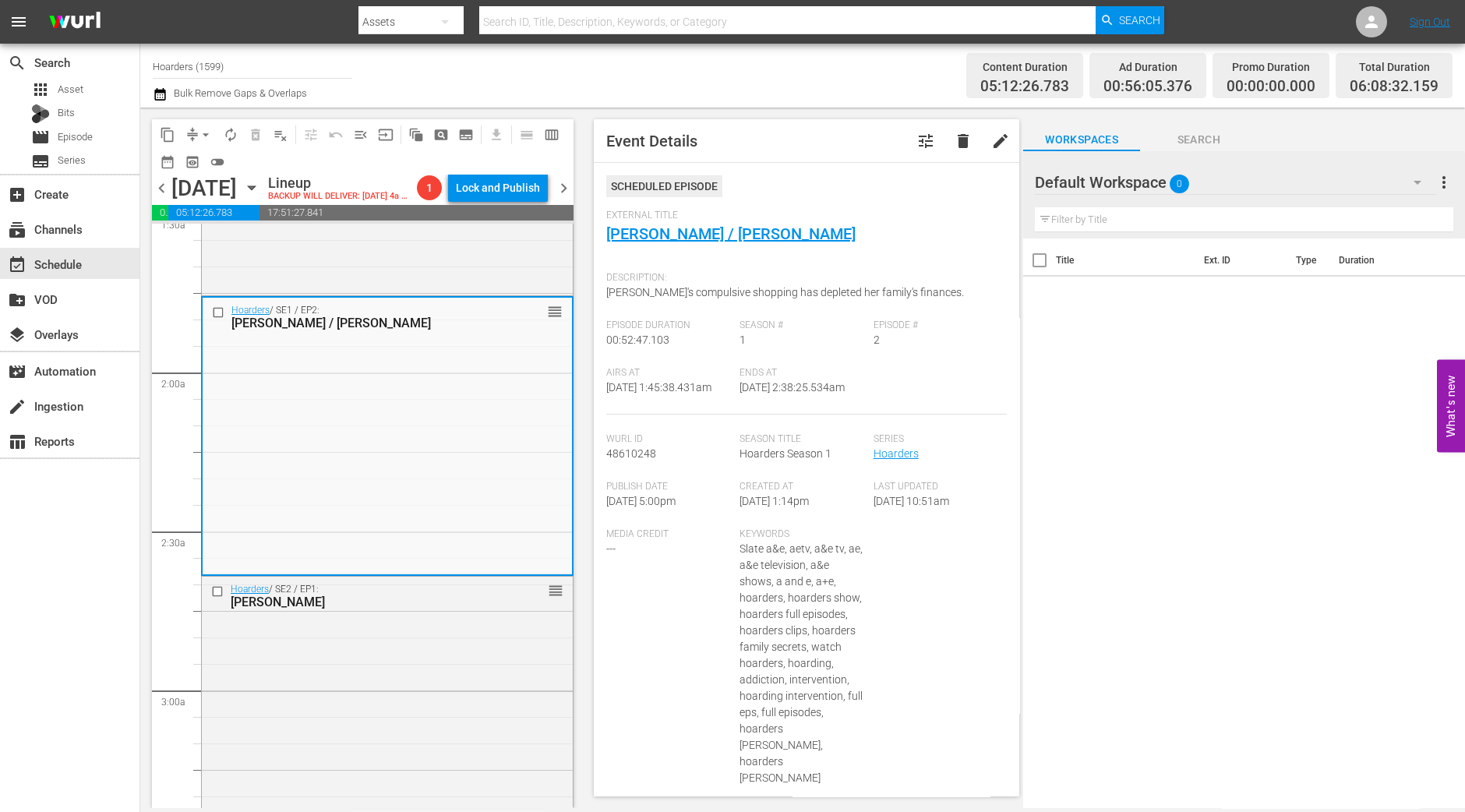
drag, startPoint x: 658, startPoint y: 229, endPoint x: 757, endPoint y: 239, distance: 99.5
click at [757, 239] on div "External Title Linda / Steven" at bounding box center [807, 236] width 401 height 54
drag, startPoint x: 708, startPoint y: 232, endPoint x: 683, endPoint y: 232, distance: 25.0
click at [368, 704] on div "Hoarders / SE2 / EP1: Augustine reorder" at bounding box center [387, 713] width 371 height 274
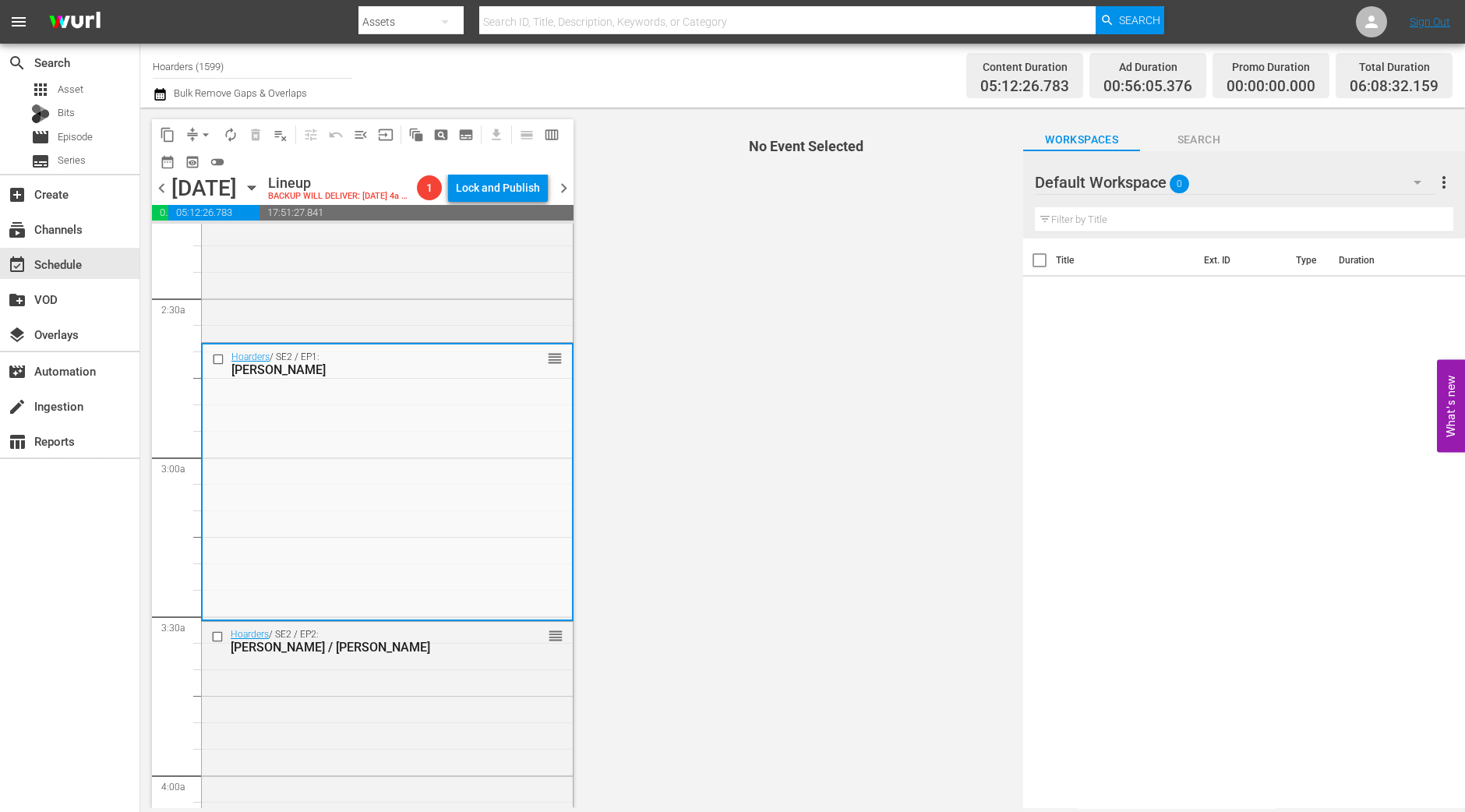
scroll to position [778, 0]
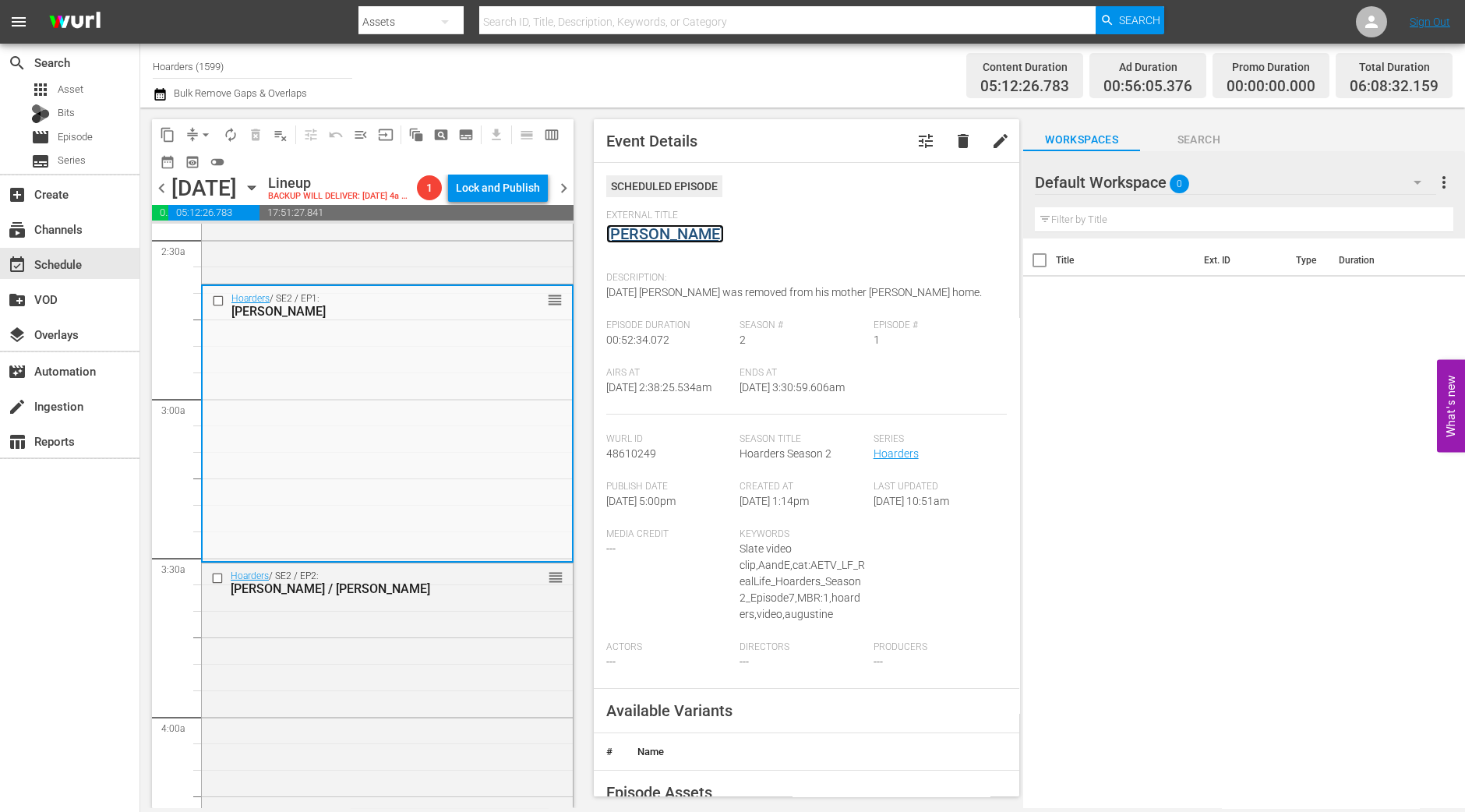
drag, startPoint x: 645, startPoint y: 221, endPoint x: 638, endPoint y: 232, distance: 13.0
click at [390, 629] on div "Hoarders / SE2 / EP2: Judi / Gail reorder" at bounding box center [387, 700] width 371 height 274
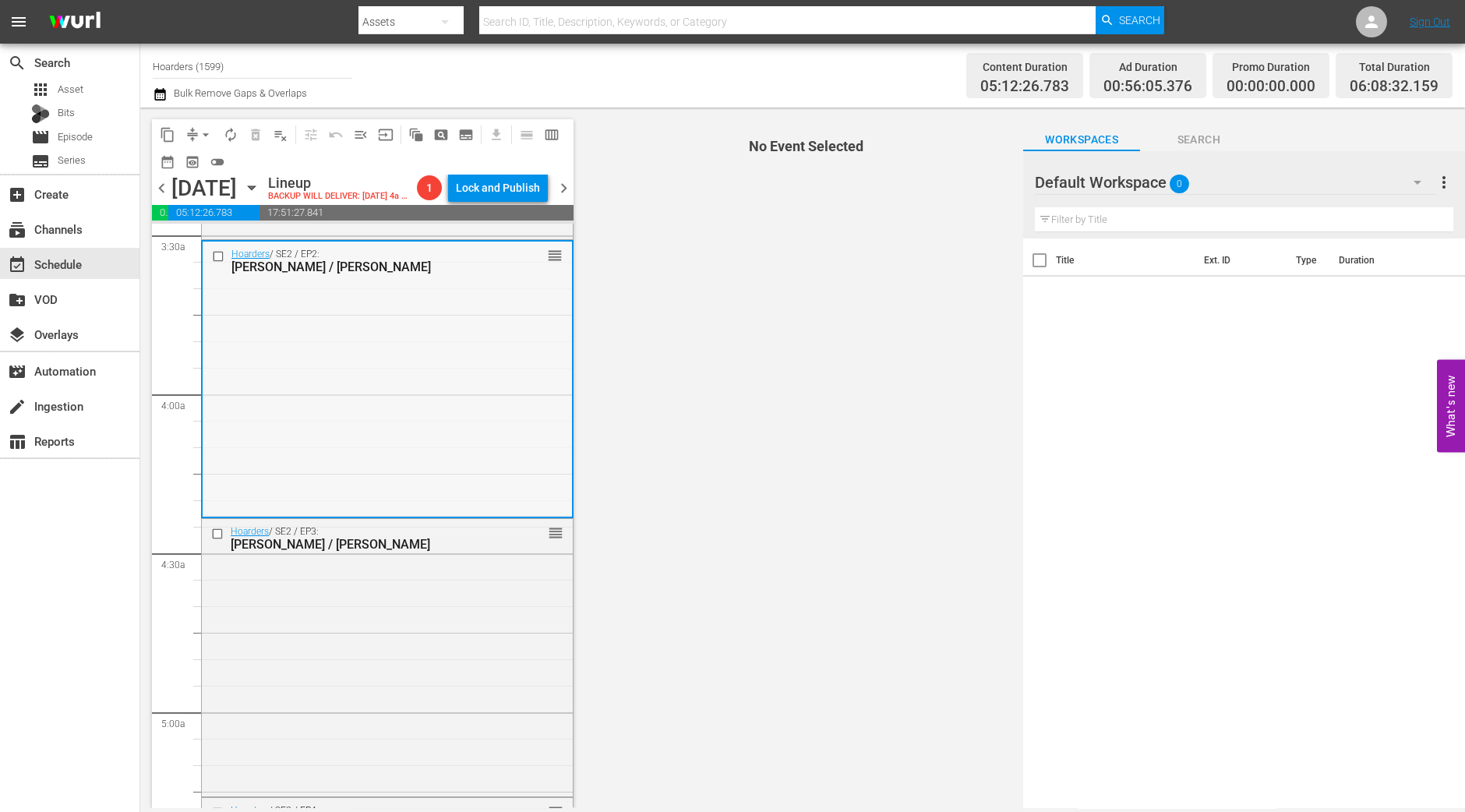
scroll to position [1071, 0]
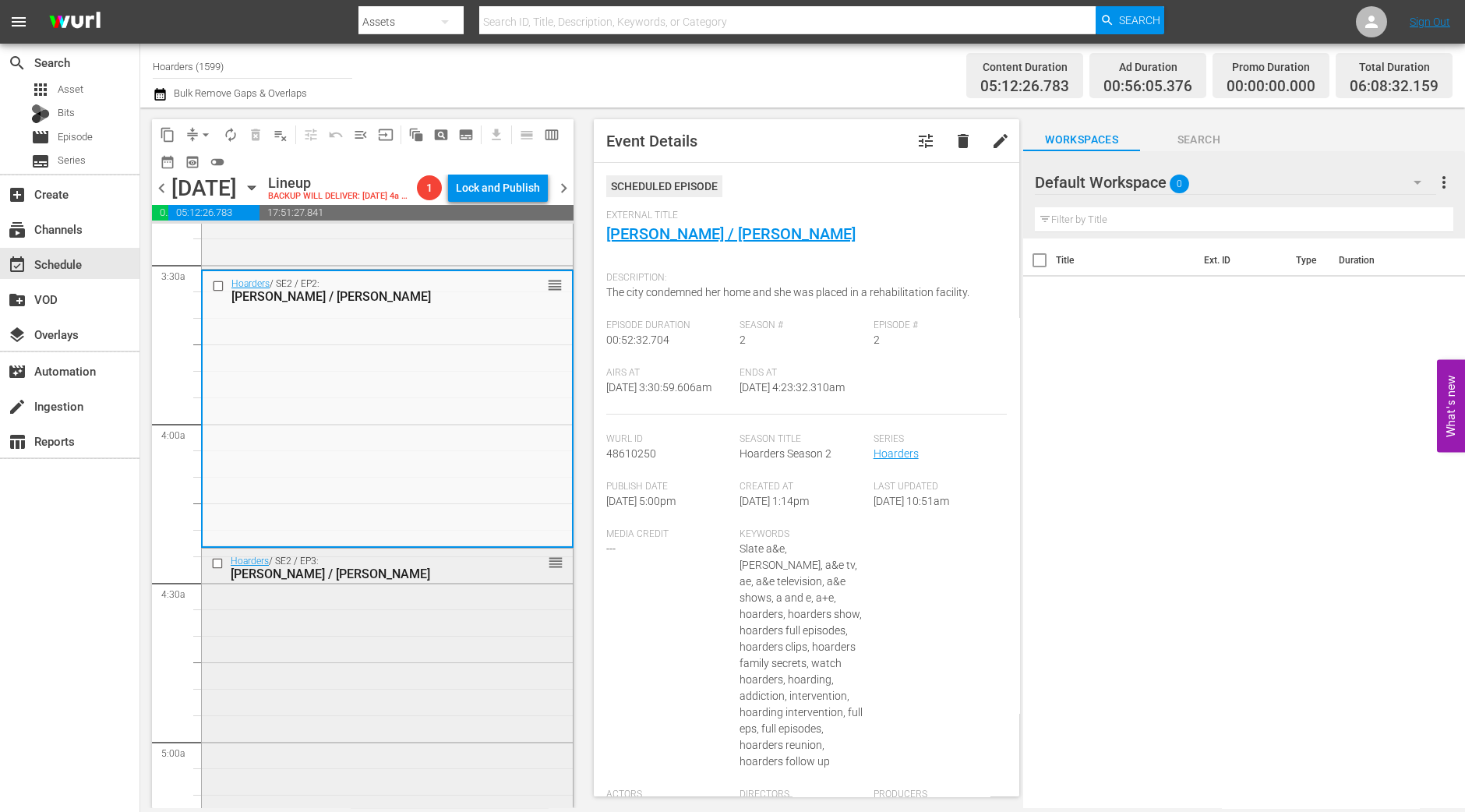
click at [413, 656] on div "Hoarders / SE2 / EP3: Chris / Dale reorder" at bounding box center [387, 685] width 371 height 274
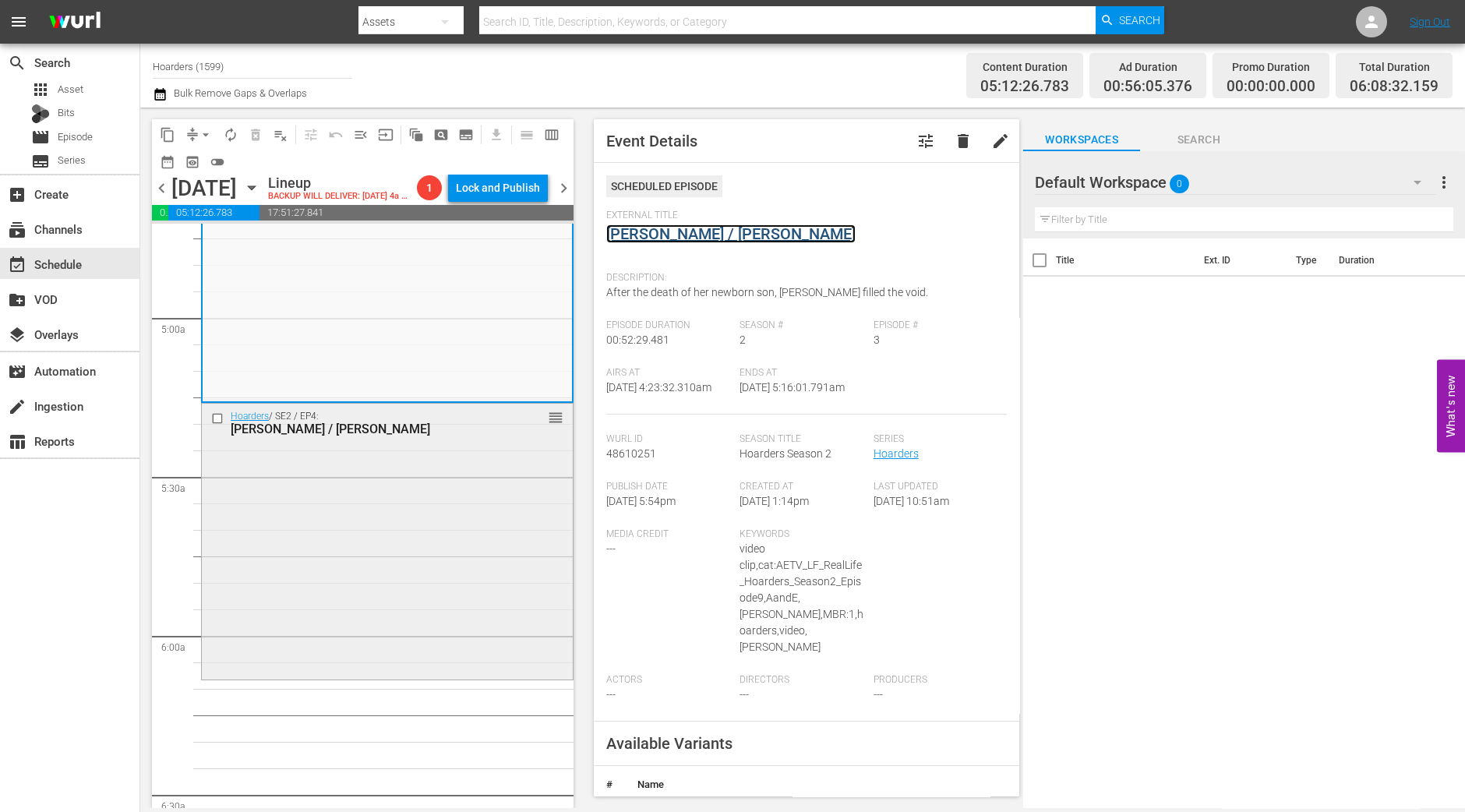
scroll to position [1460, 0]
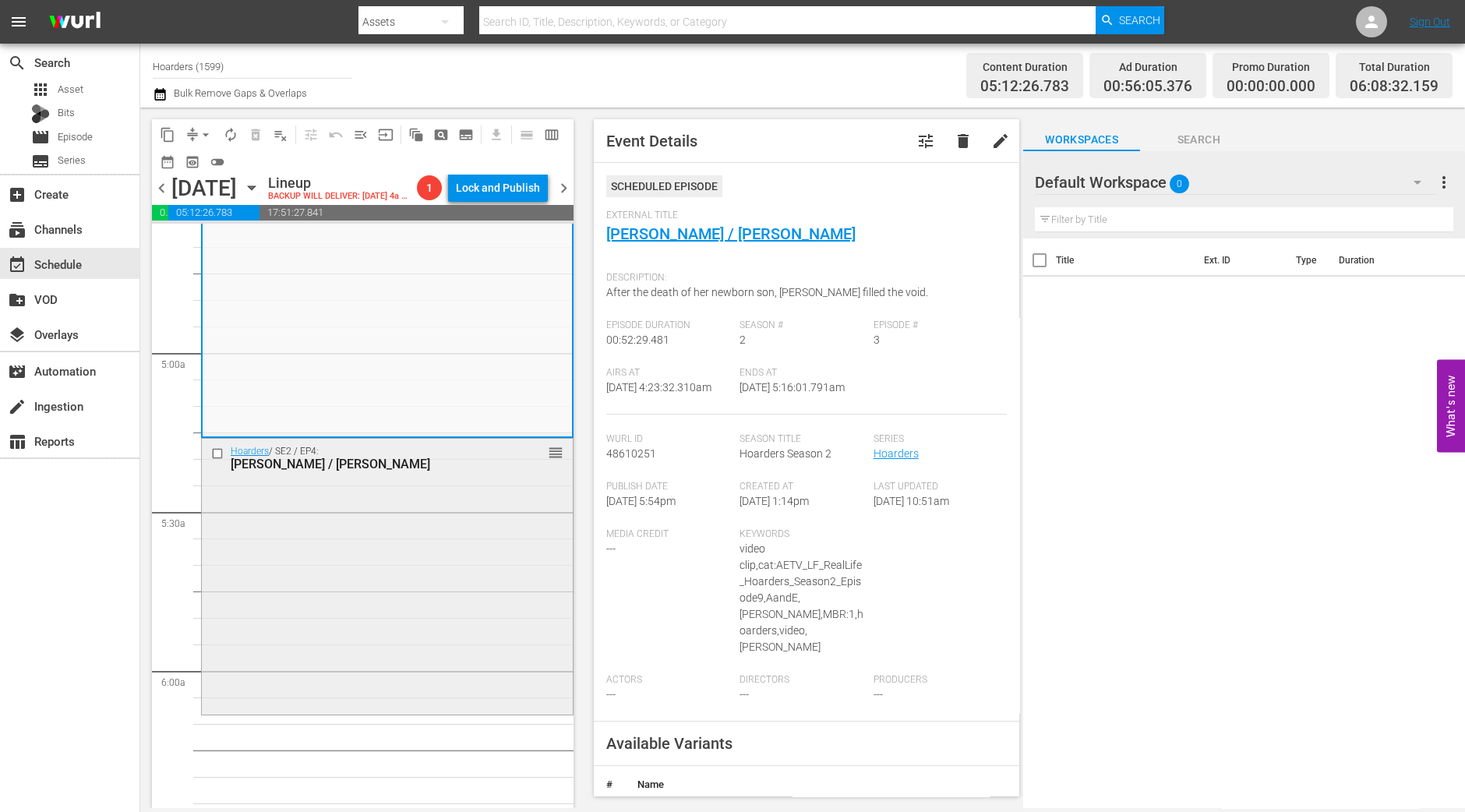
click at [415, 563] on div "Hoarders / SE2 / EP4: Bob / Richard reorder" at bounding box center [387, 575] width 371 height 274
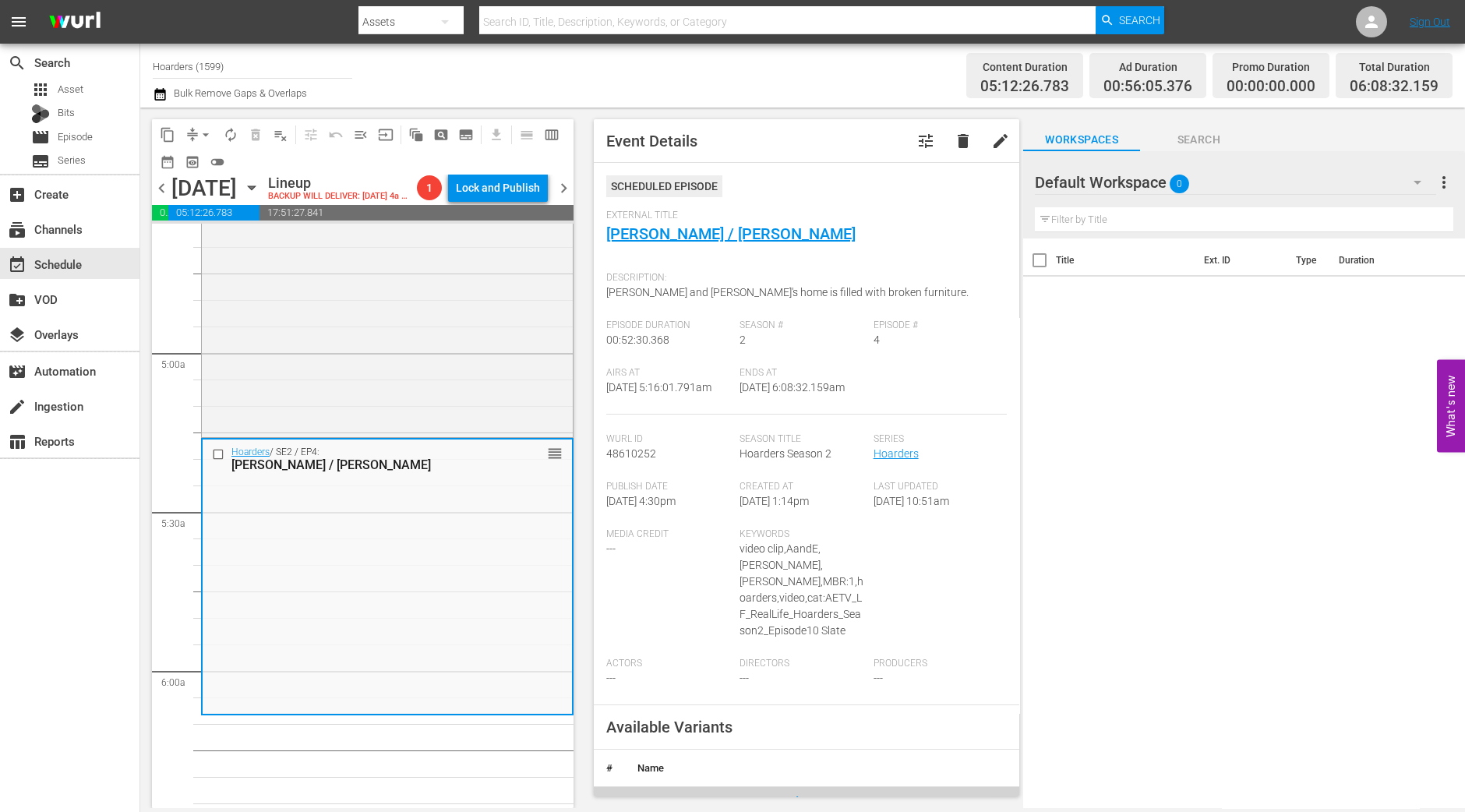
click at [204, 129] on span "arrow_drop_down" at bounding box center [206, 135] width 16 height 16
click at [208, 164] on li "Align to Midnight" at bounding box center [206, 165] width 164 height 26
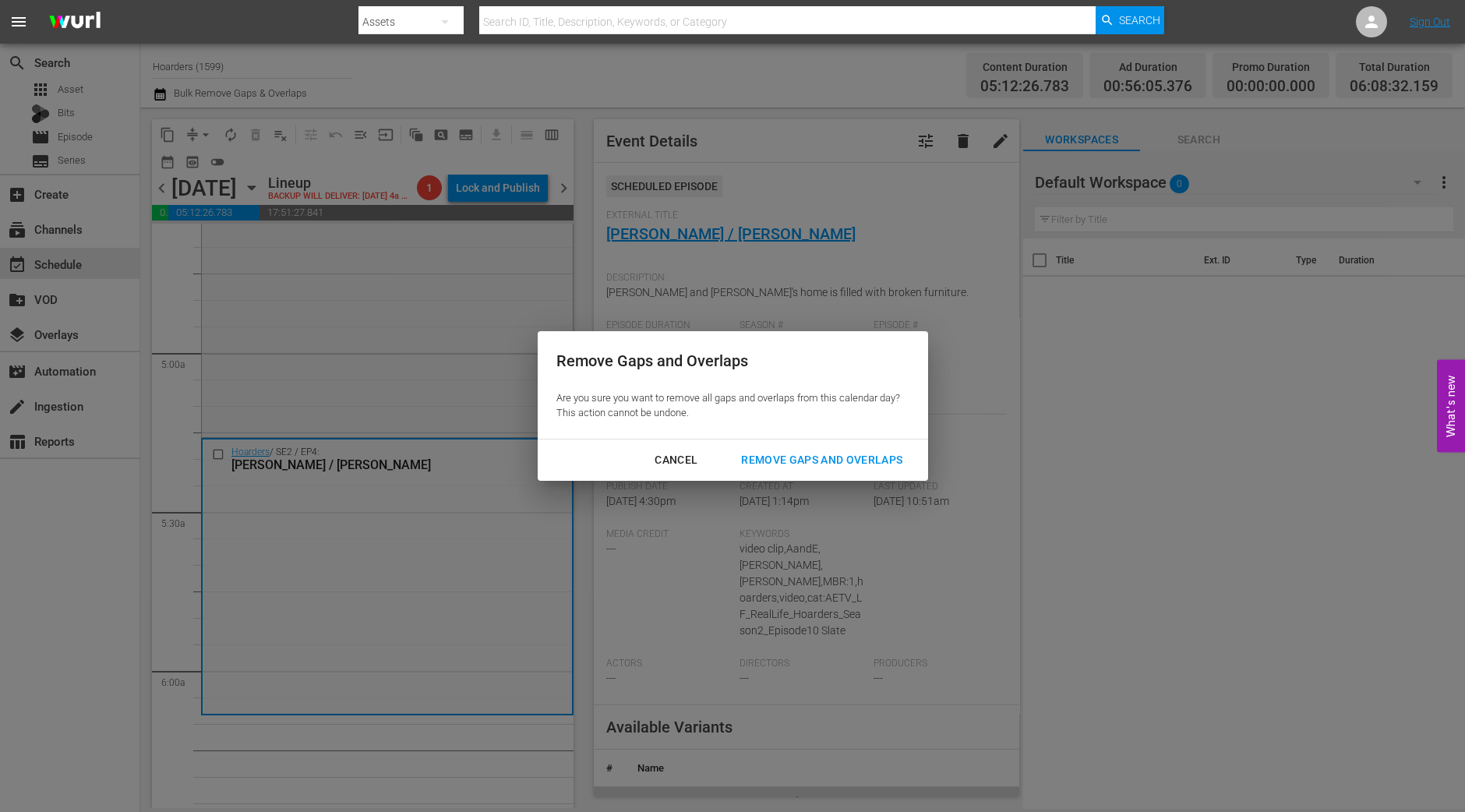
click at [872, 463] on div "Remove Gaps and Overlaps" at bounding box center [821, 460] width 186 height 20
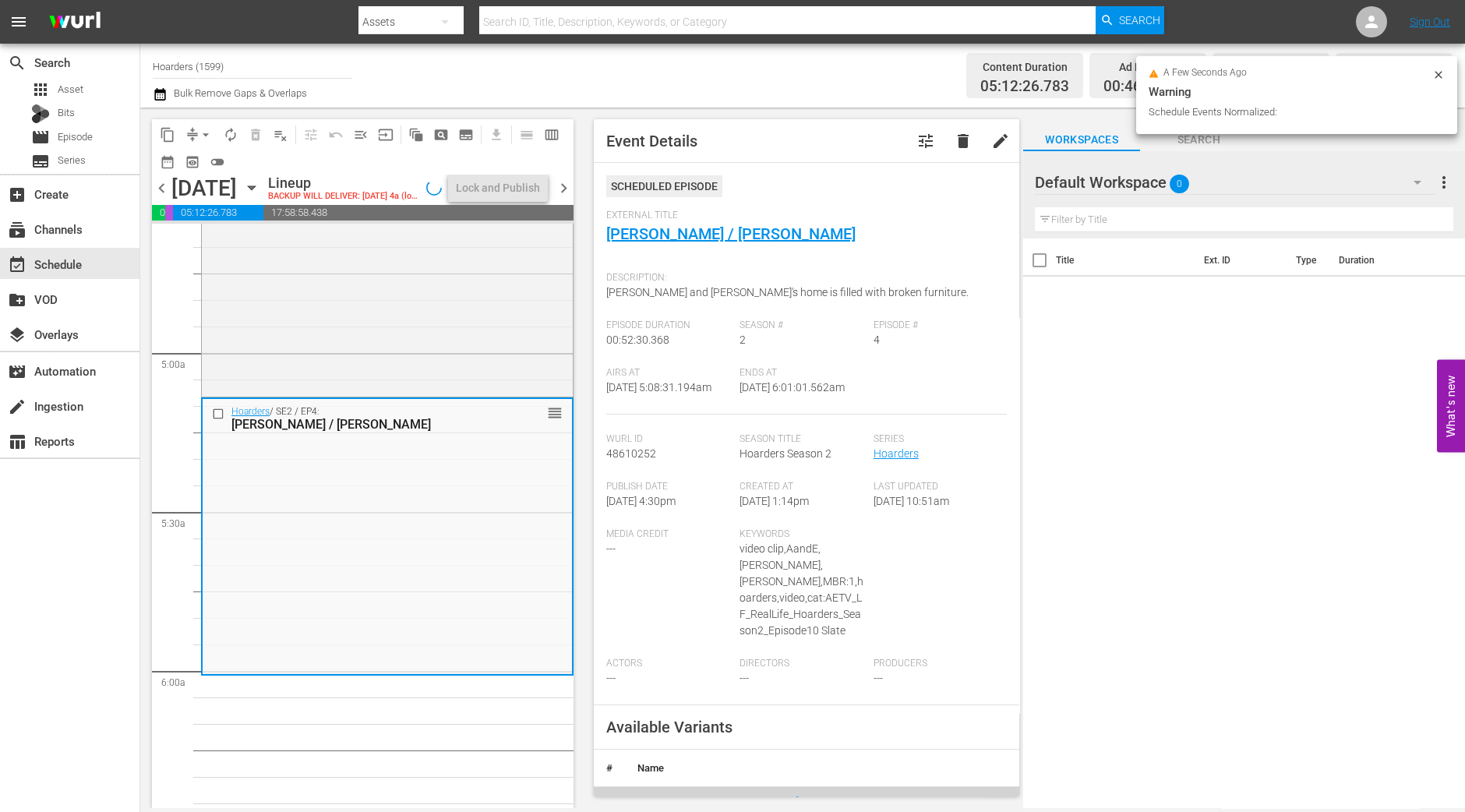
scroll to position [1433, 0]
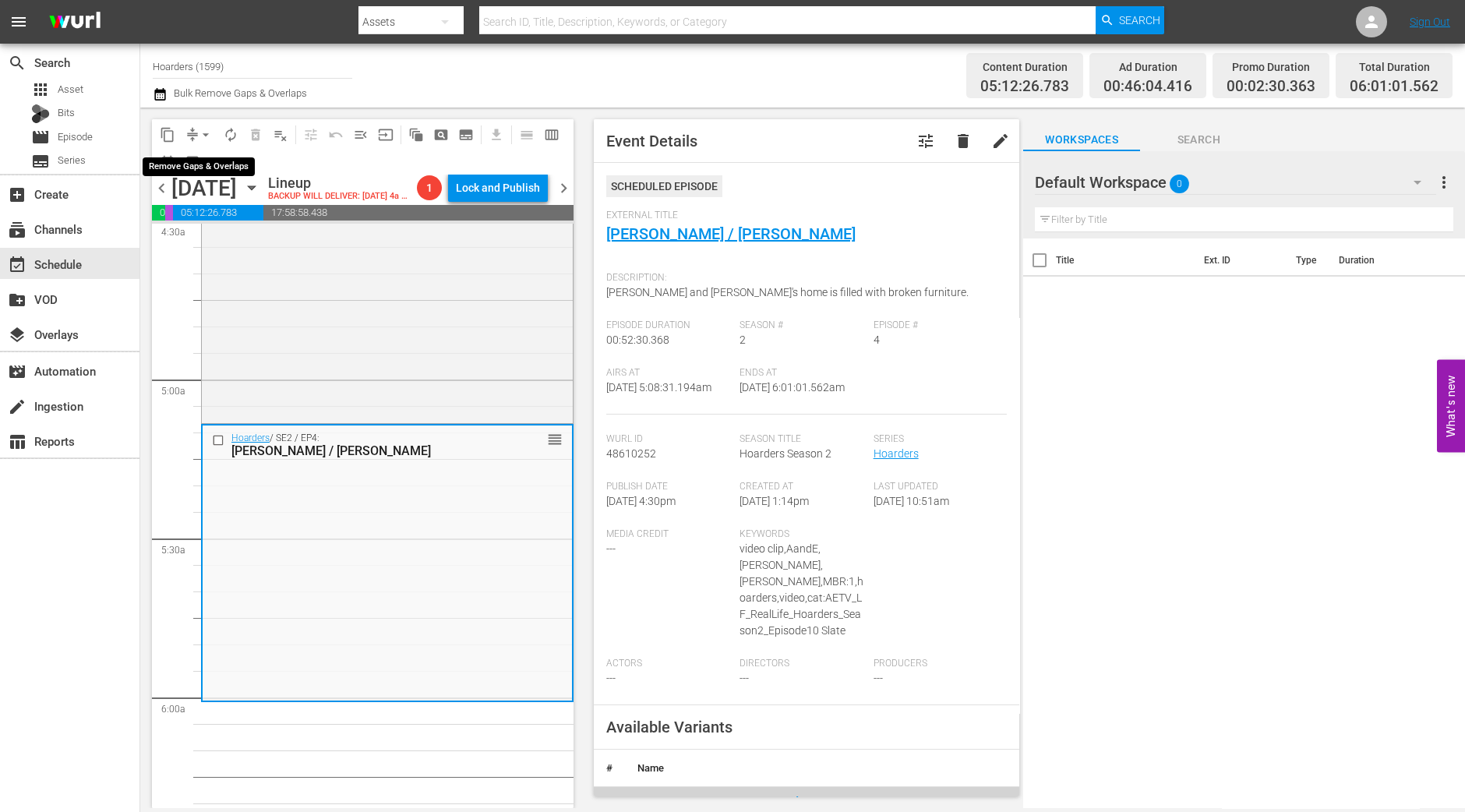
click at [206, 134] on span "arrow_drop_down" at bounding box center [206, 135] width 16 height 16
click at [193, 154] on li "Align to Midnight" at bounding box center [206, 165] width 164 height 26
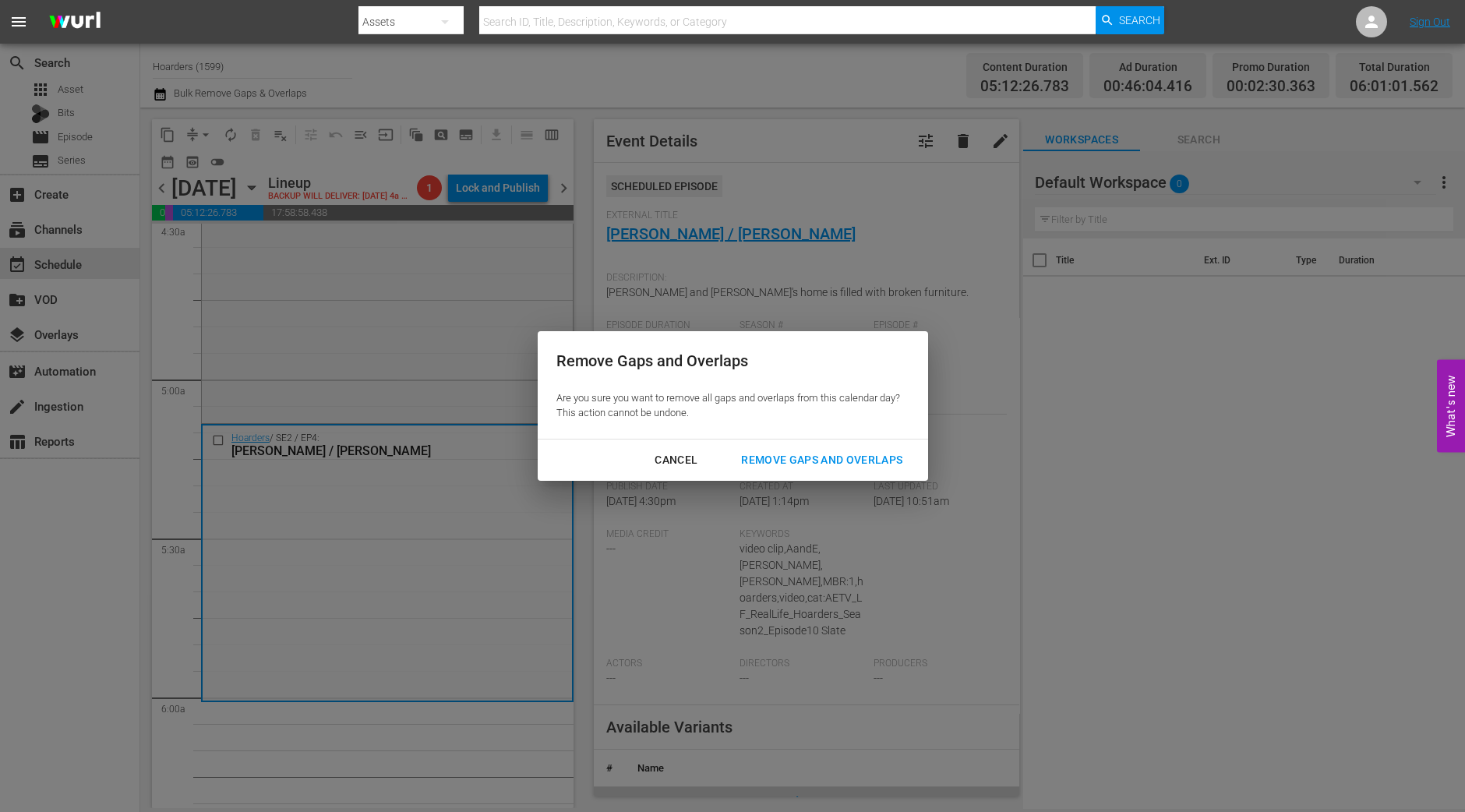
click at [850, 461] on div "Remove Gaps and Overlaps" at bounding box center [821, 460] width 186 height 20
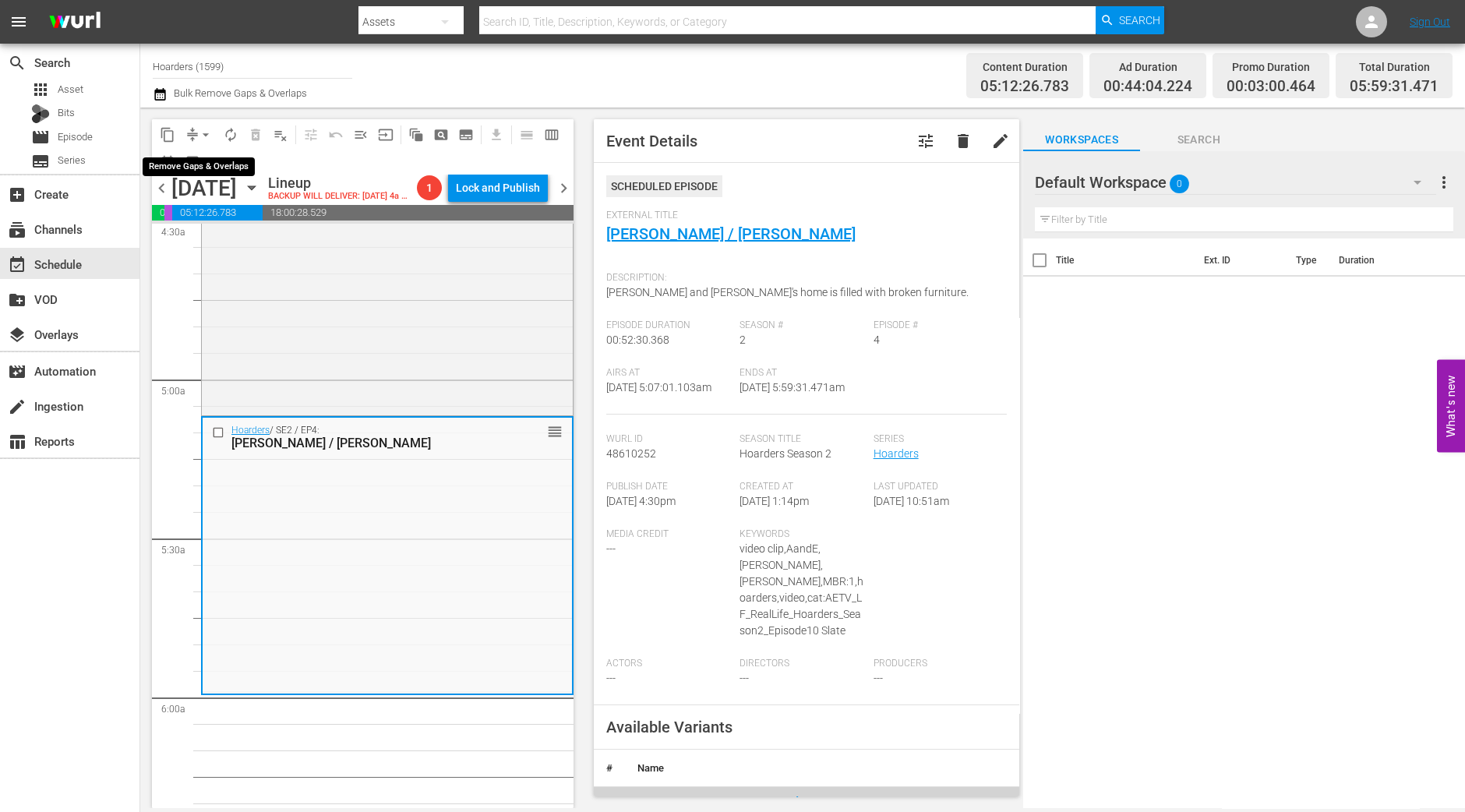
click at [199, 134] on span "arrow_drop_down" at bounding box center [206, 135] width 16 height 16
click at [203, 166] on li "Align to Midnight" at bounding box center [206, 165] width 164 height 26
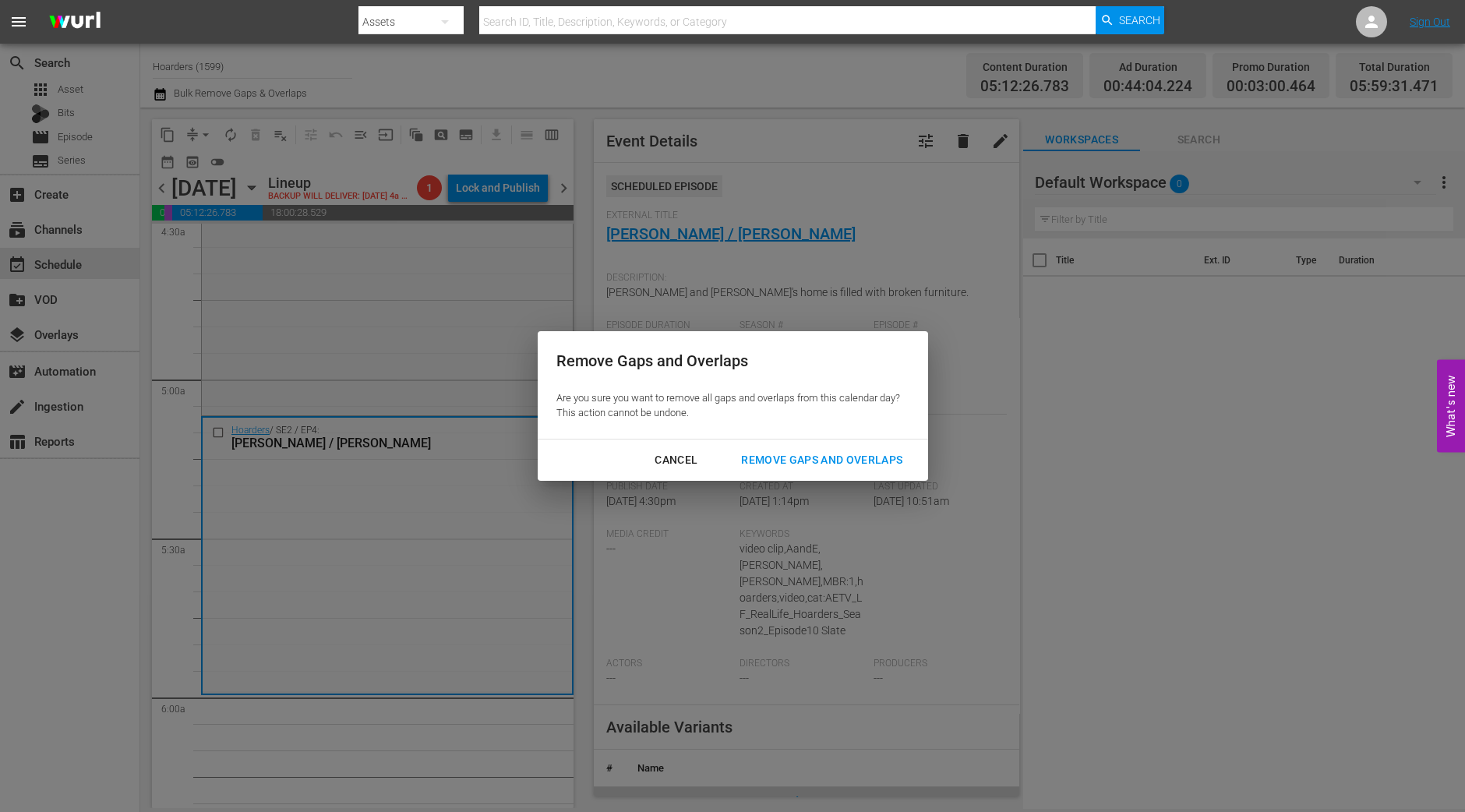
click at [799, 458] on div "Remove Gaps and Overlaps" at bounding box center [821, 460] width 186 height 20
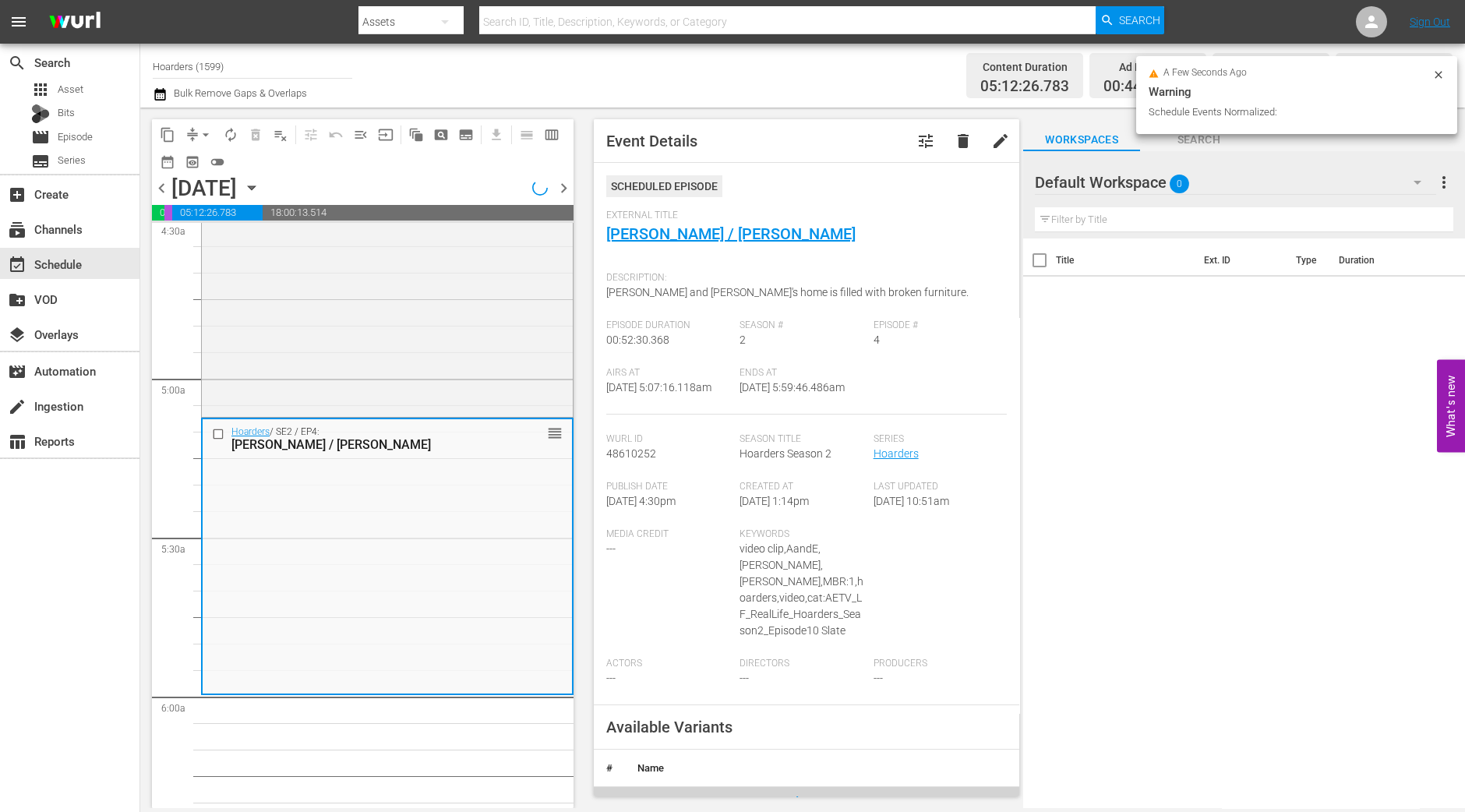
scroll to position [1460, 0]
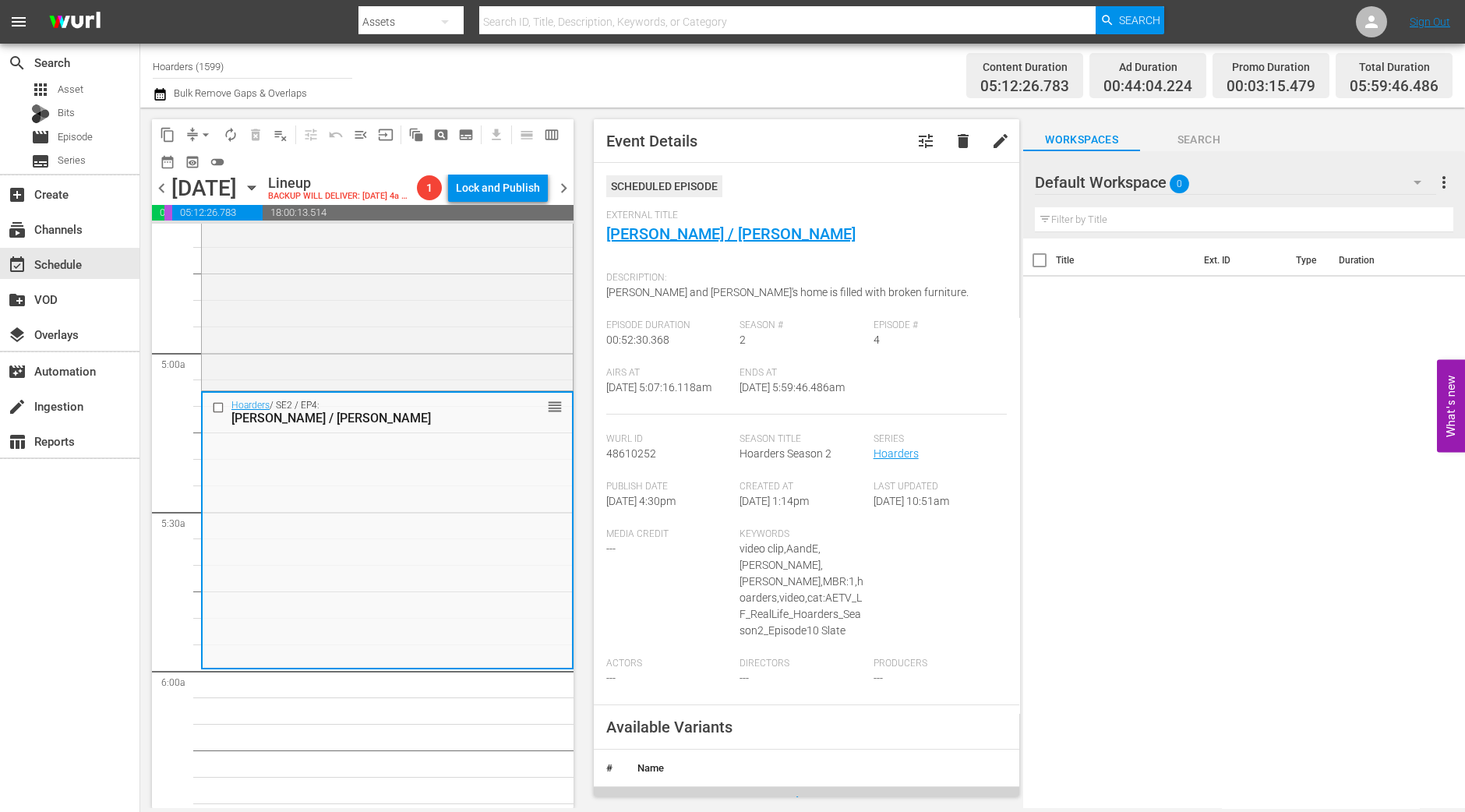
click at [208, 135] on span "arrow_drop_down" at bounding box center [206, 135] width 16 height 16
click at [199, 165] on li "Align to Midnight" at bounding box center [206, 165] width 164 height 26
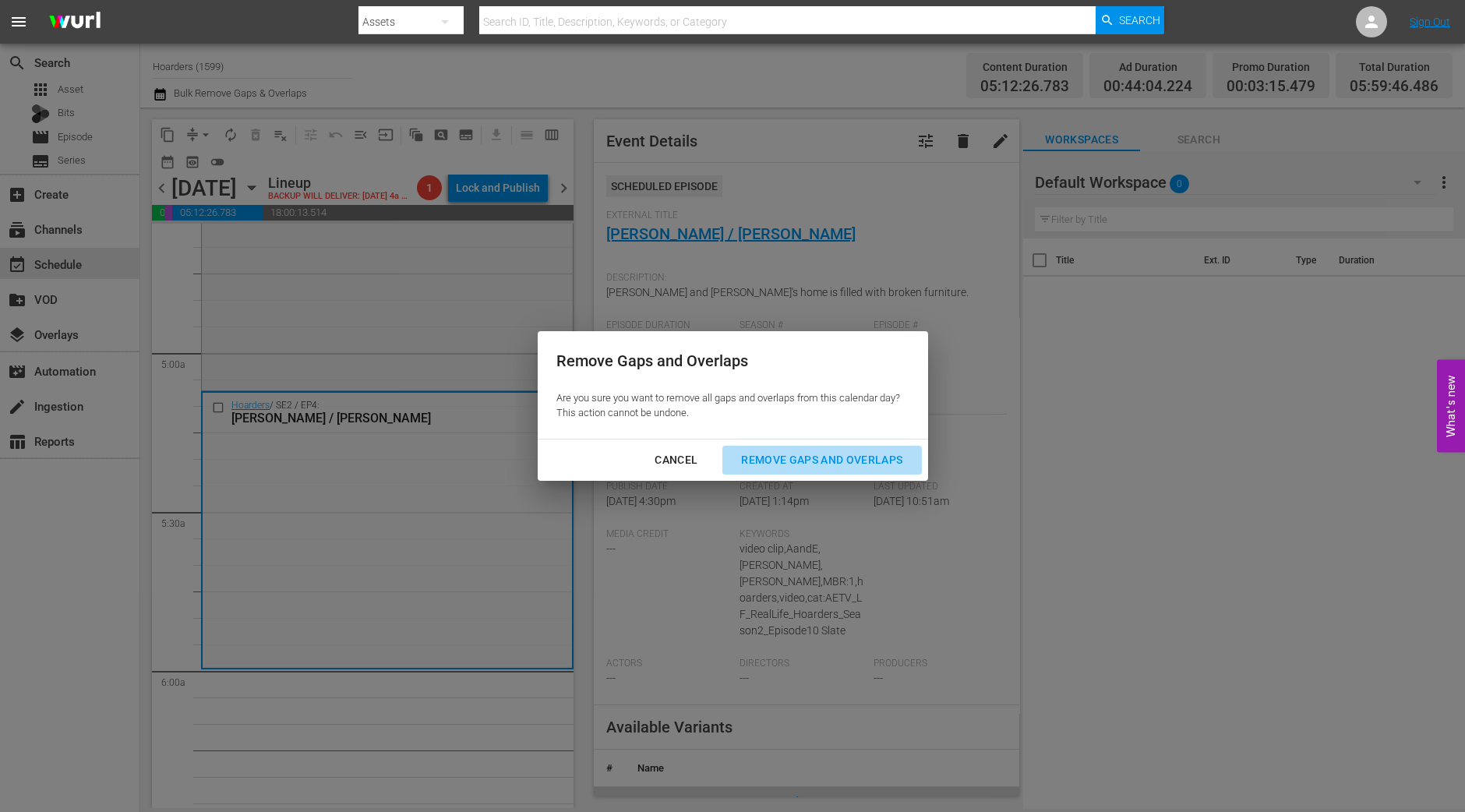
click at [774, 452] on div "Remove Gaps and Overlaps" at bounding box center [821, 460] width 186 height 20
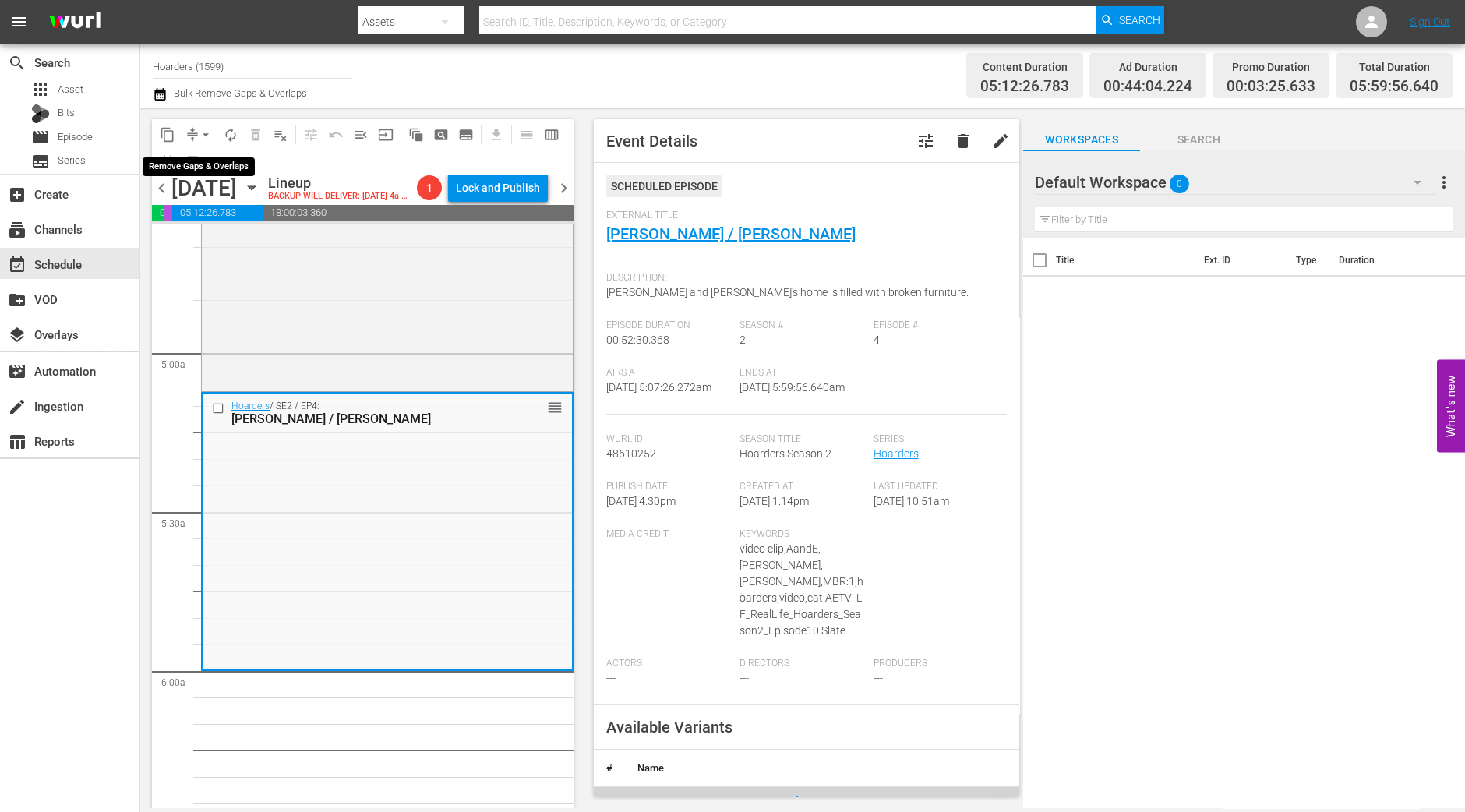
click at [199, 134] on span "arrow_drop_down" at bounding box center [206, 135] width 16 height 16
click at [199, 157] on li "Align to Midnight" at bounding box center [206, 165] width 164 height 26
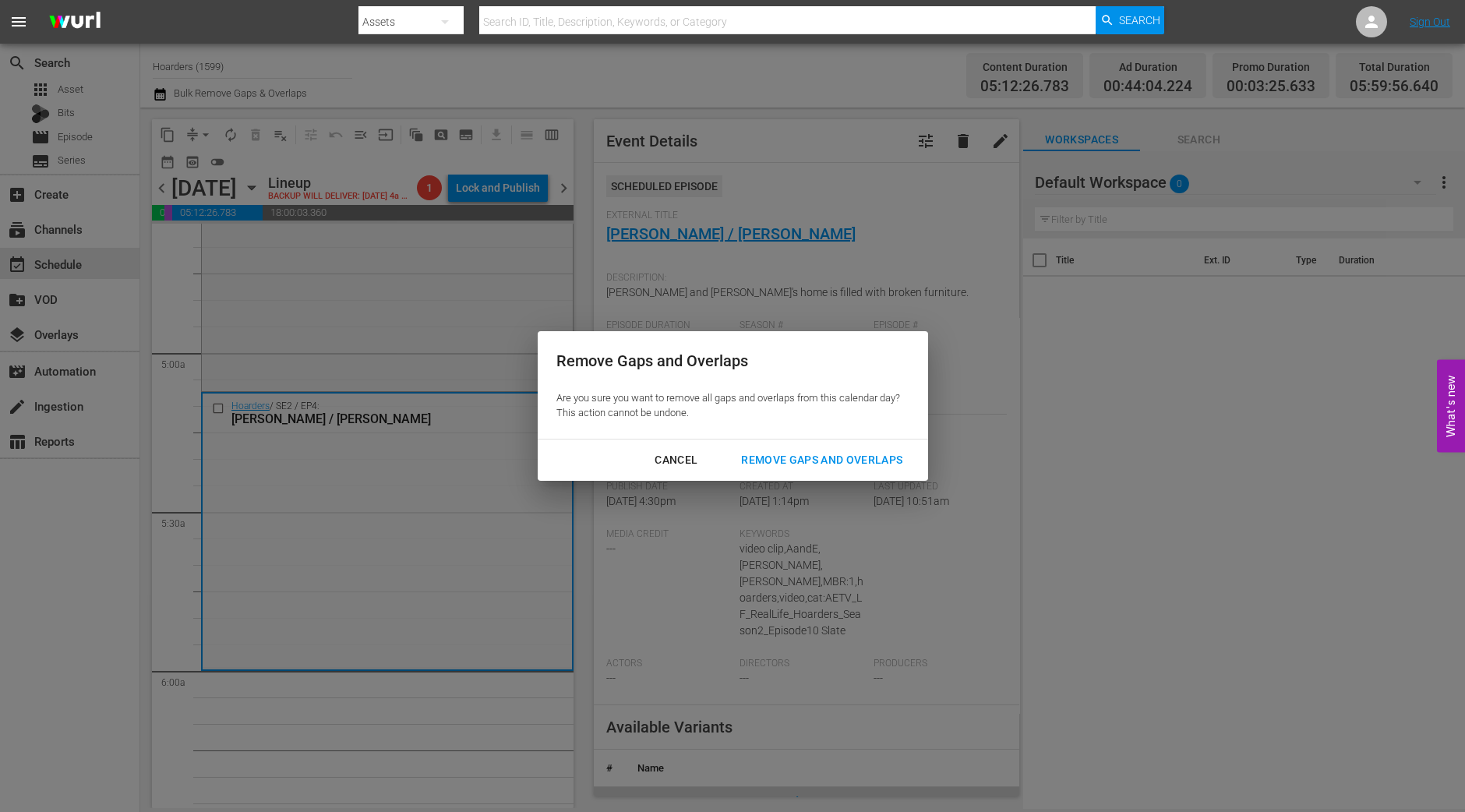
click at [845, 462] on div "Remove Gaps and Overlaps" at bounding box center [821, 460] width 186 height 20
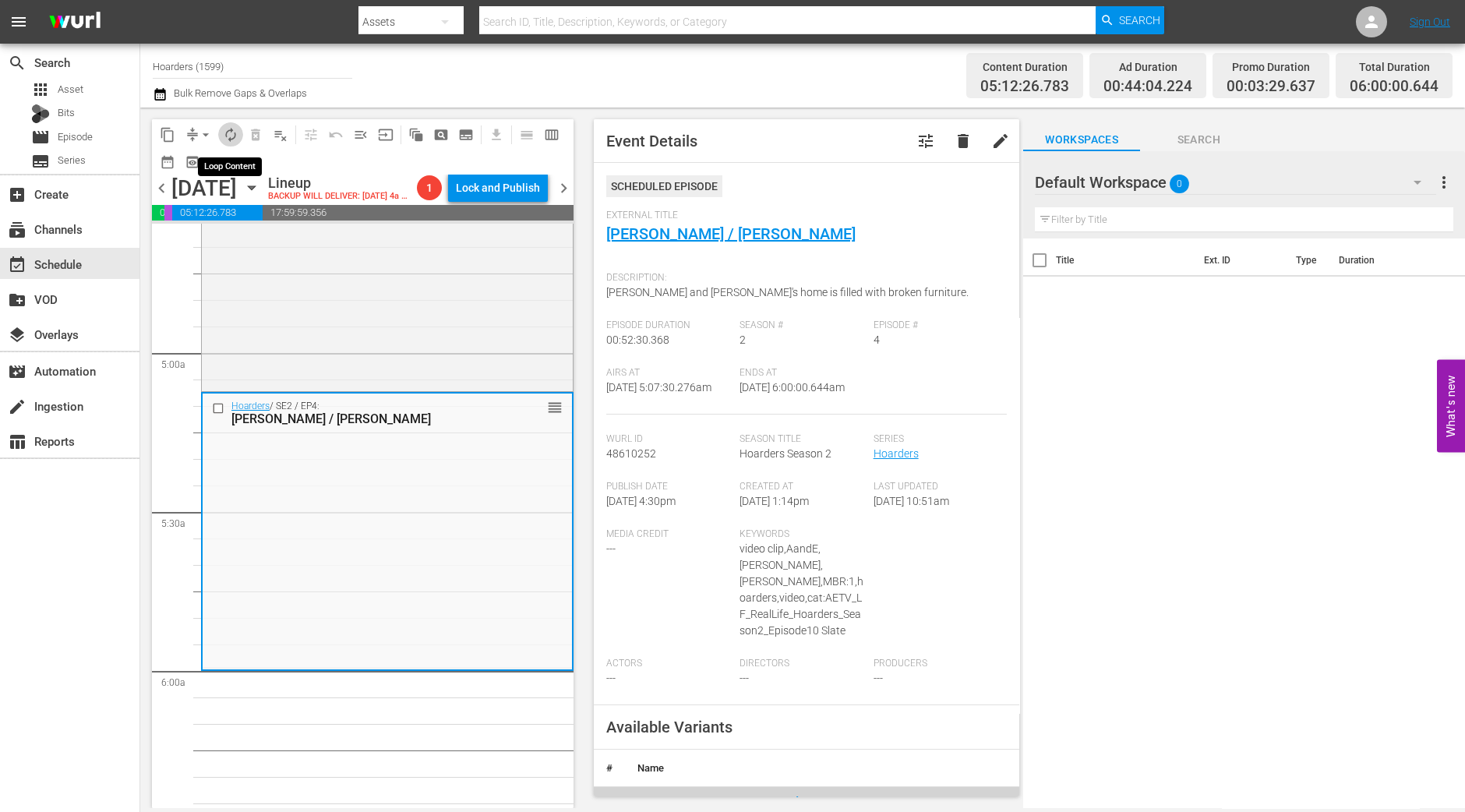
click at [234, 129] on span "autorenew_outlined" at bounding box center [230, 135] width 16 height 16
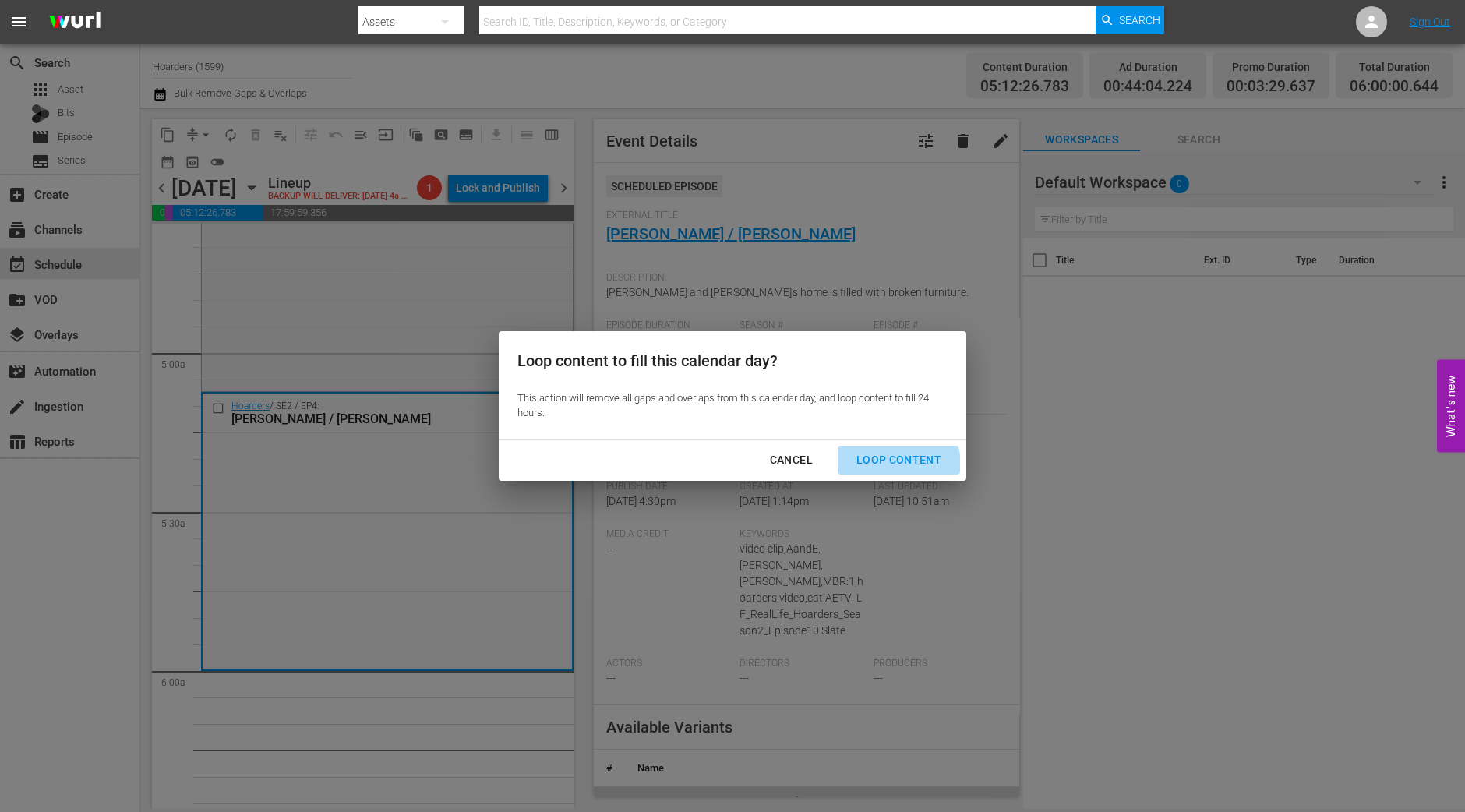
click at [888, 465] on div "Loop Content" at bounding box center [899, 460] width 110 height 20
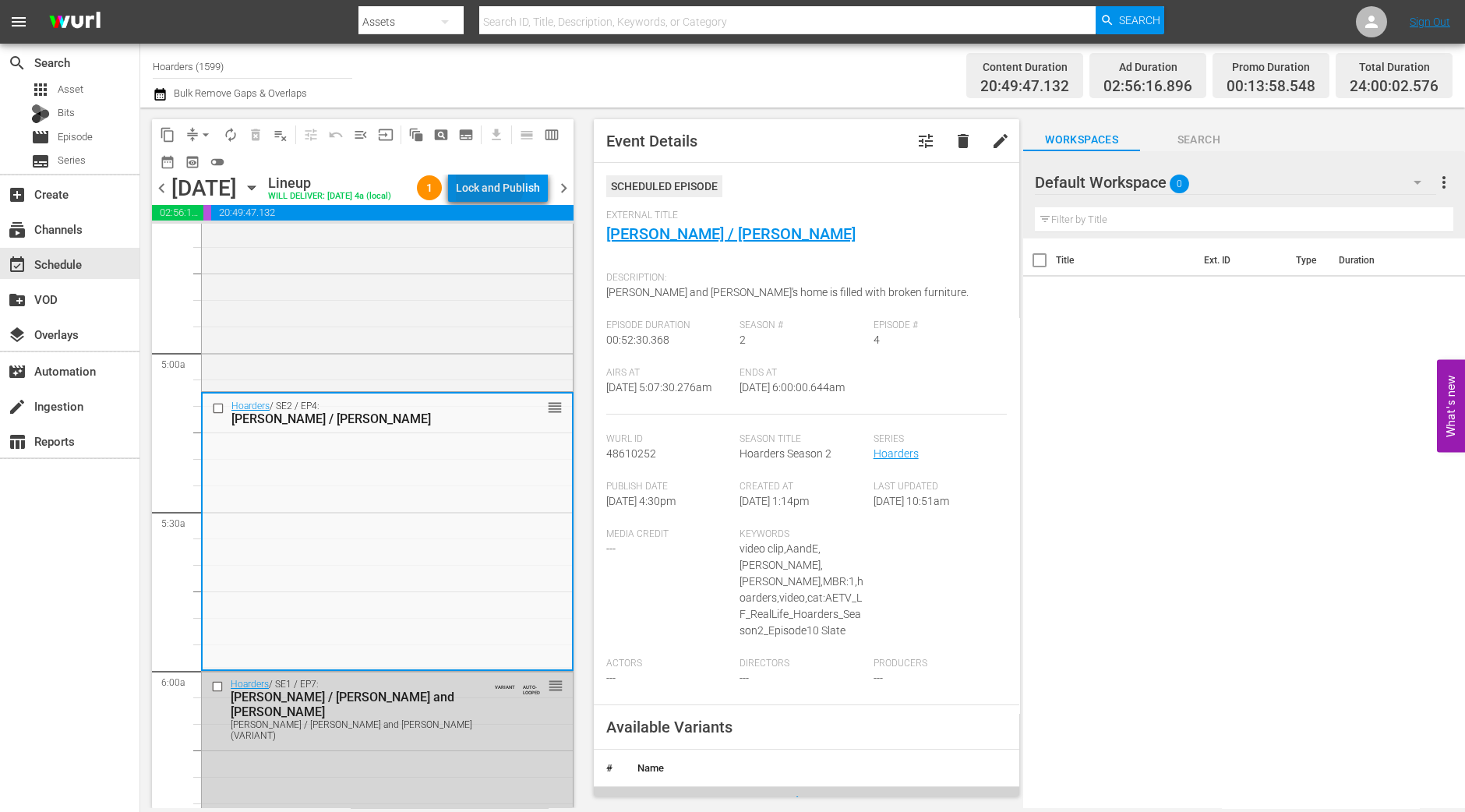
click at [508, 183] on div "Lock and Publish" at bounding box center [498, 188] width 84 height 28
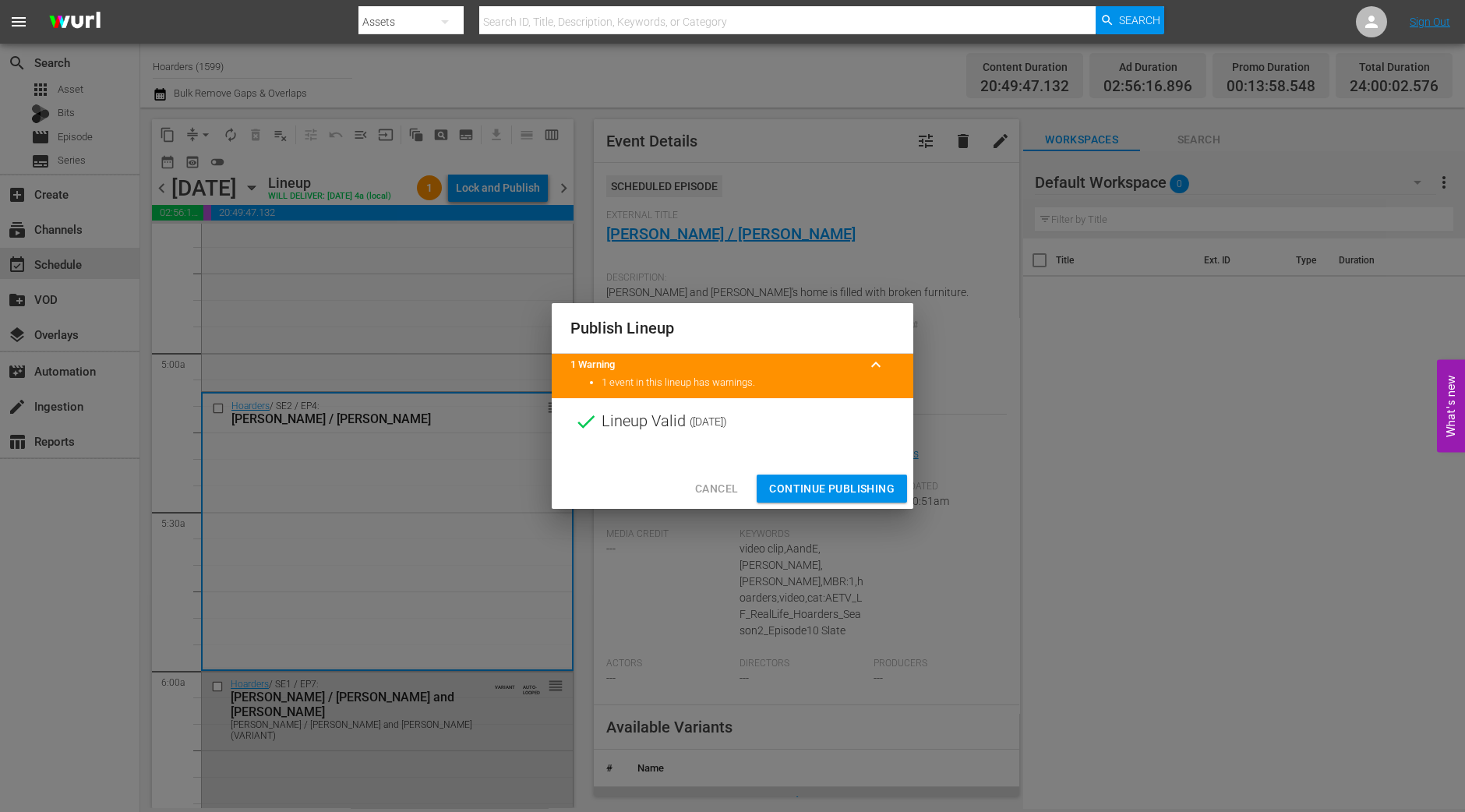
click at [815, 485] on span "Continue Publishing" at bounding box center [832, 489] width 125 height 20
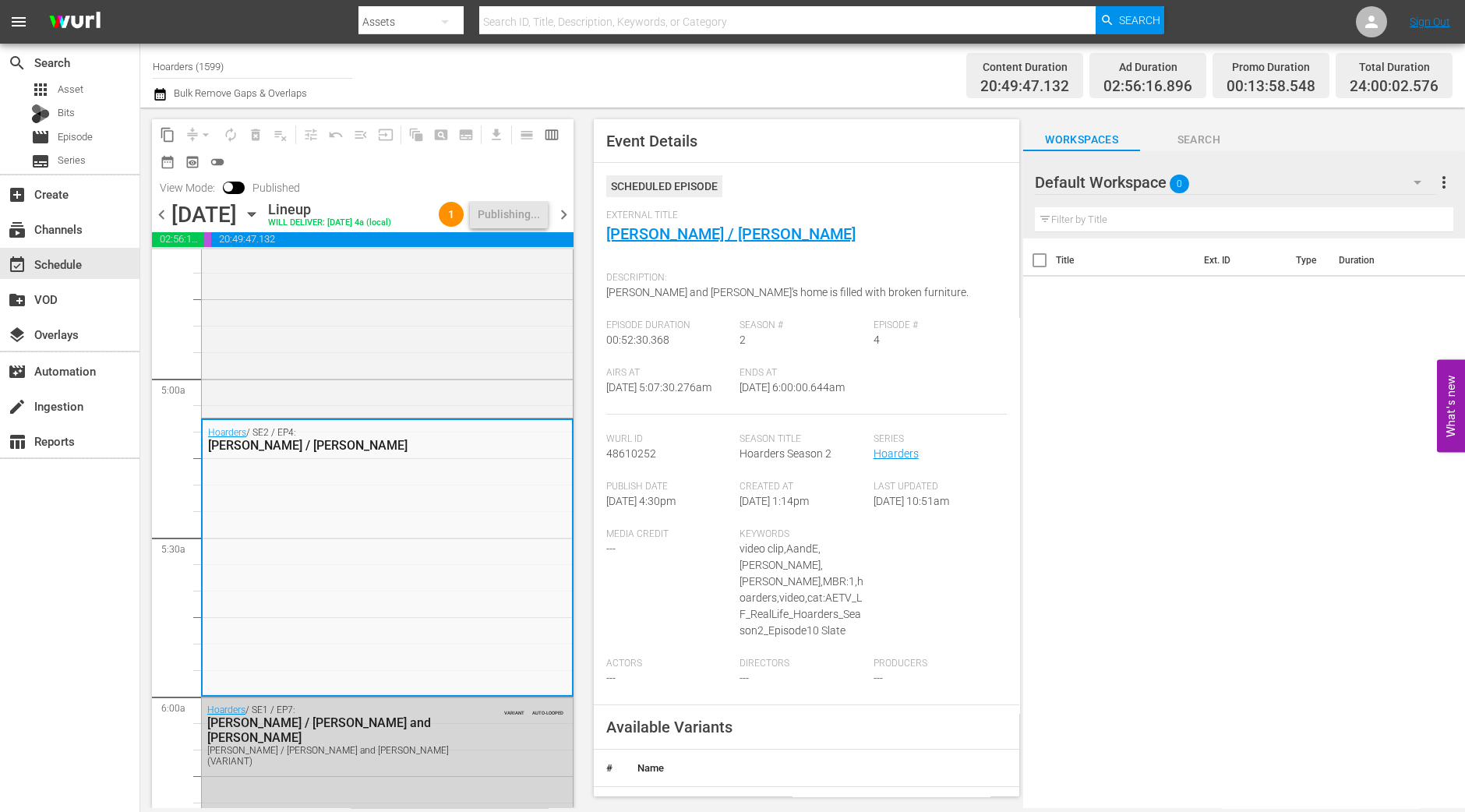
click at [569, 224] on span "chevron_right" at bounding box center [564, 214] width 20 height 20
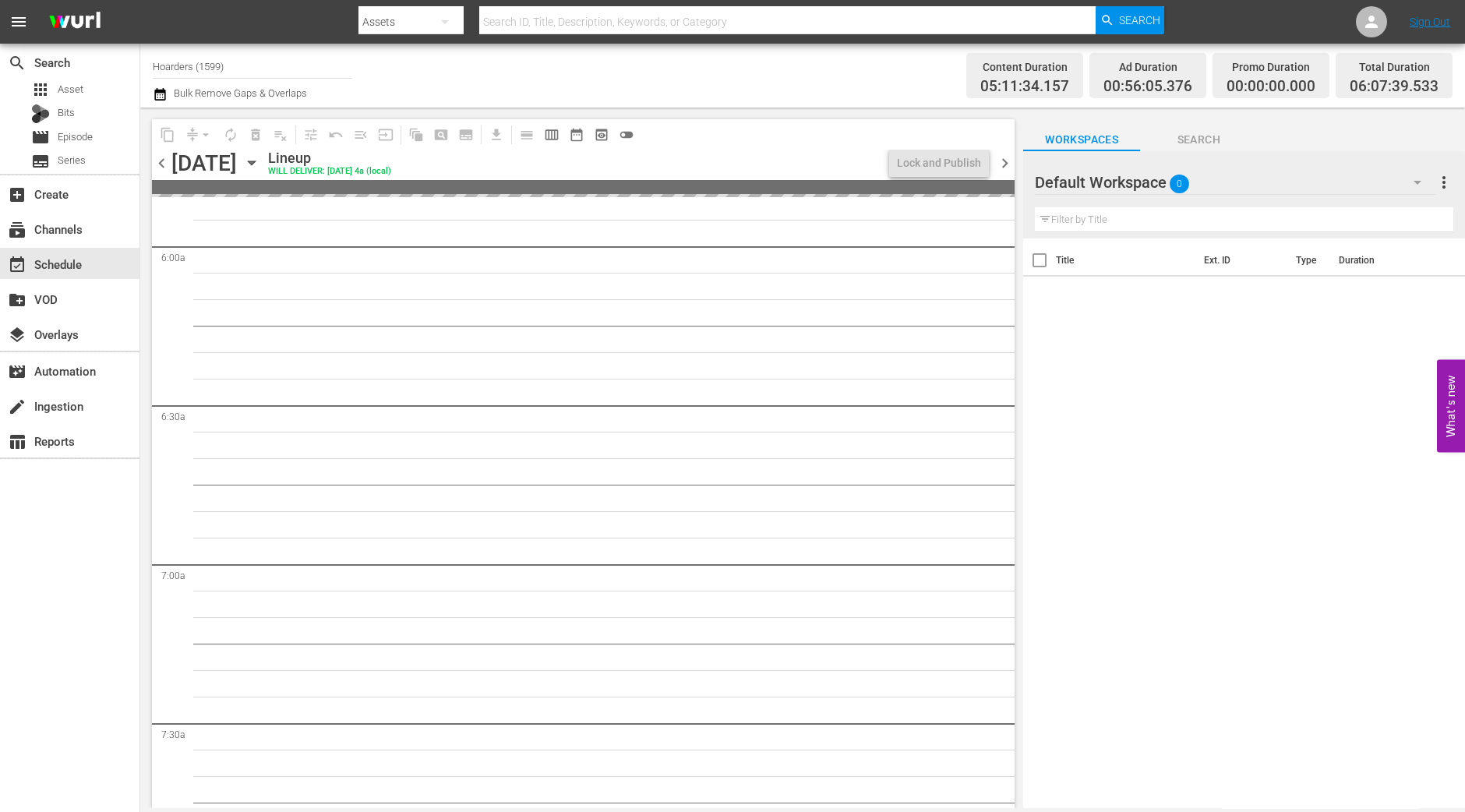
scroll to position [1753, 0]
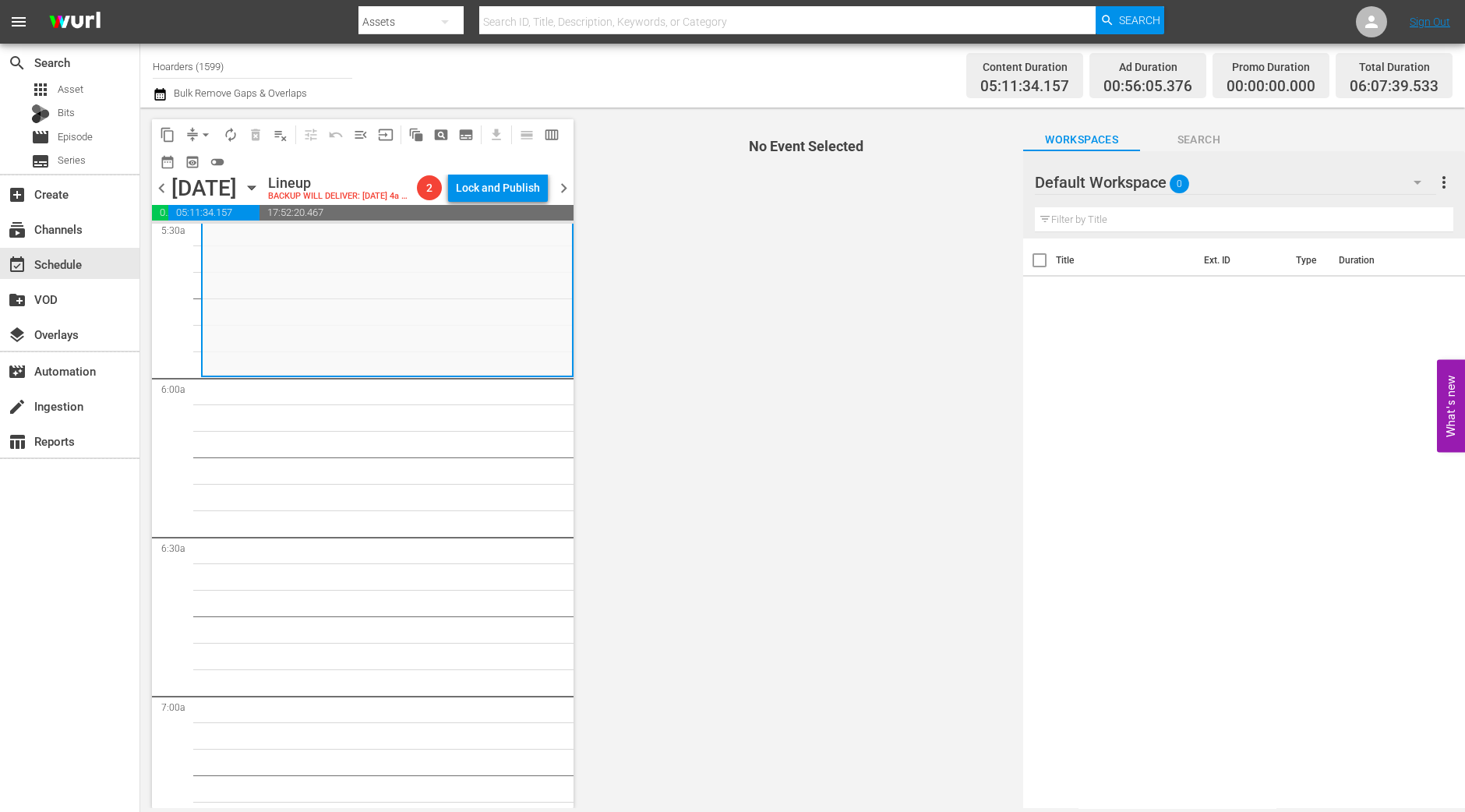
click at [200, 134] on span "arrow_drop_down" at bounding box center [206, 135] width 16 height 16
click at [203, 150] on ul "Align to Midnight Align to First Episode" at bounding box center [207, 178] width 129 height 64
click at [203, 153] on li "Align to Midnight" at bounding box center [207, 165] width 129 height 26
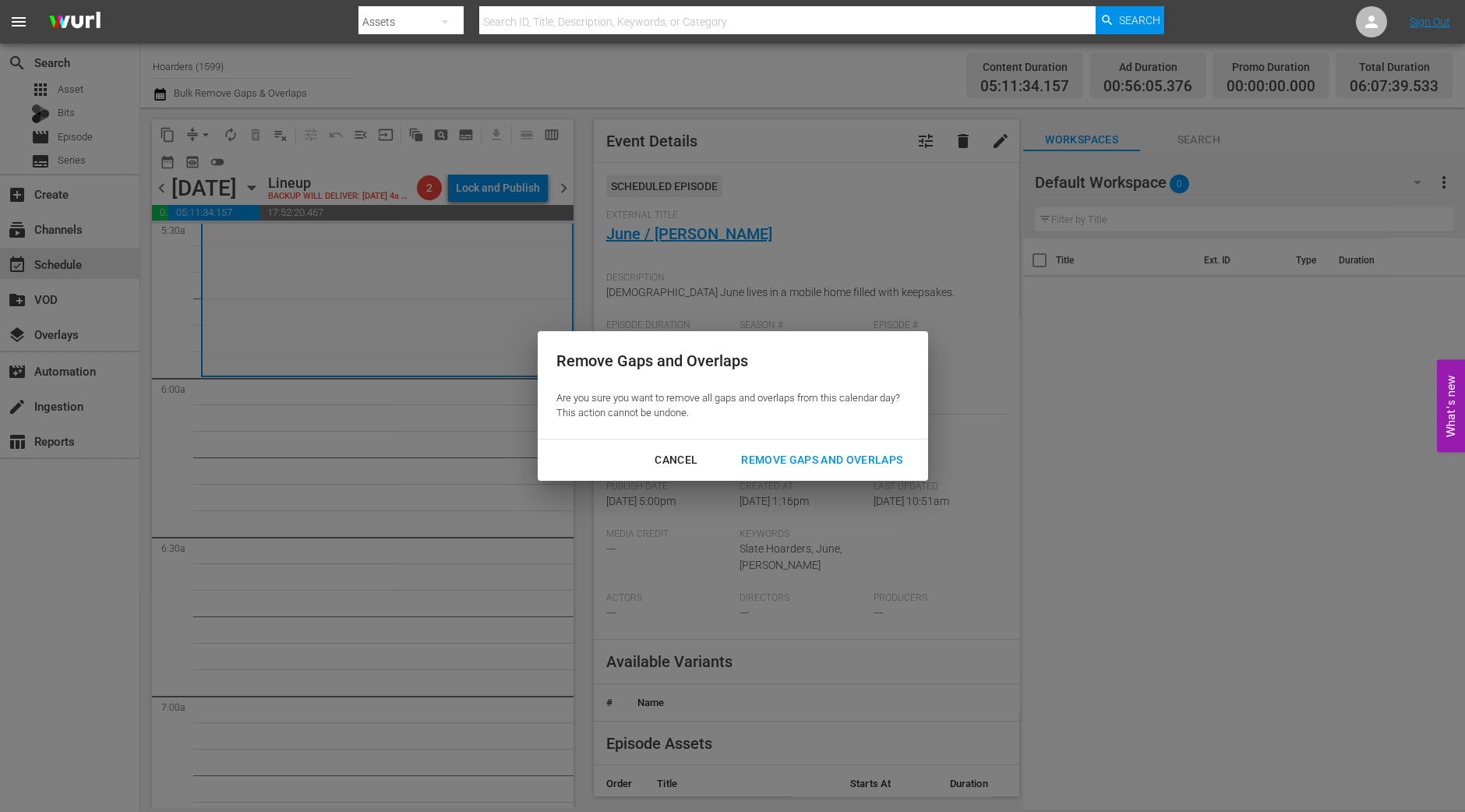
click at [815, 453] on div "Remove Gaps and Overlaps" at bounding box center [821, 460] width 186 height 20
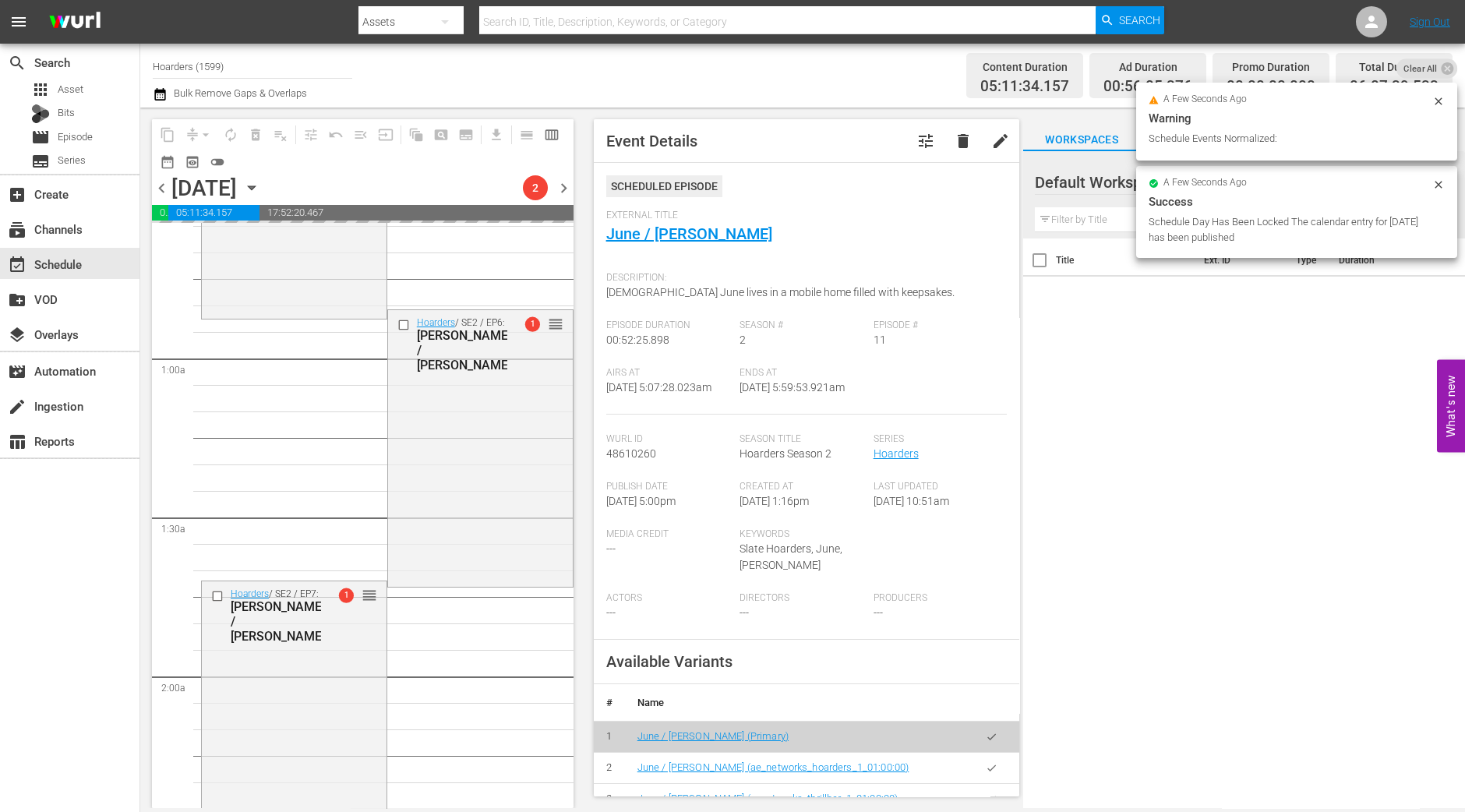
scroll to position [0, 0]
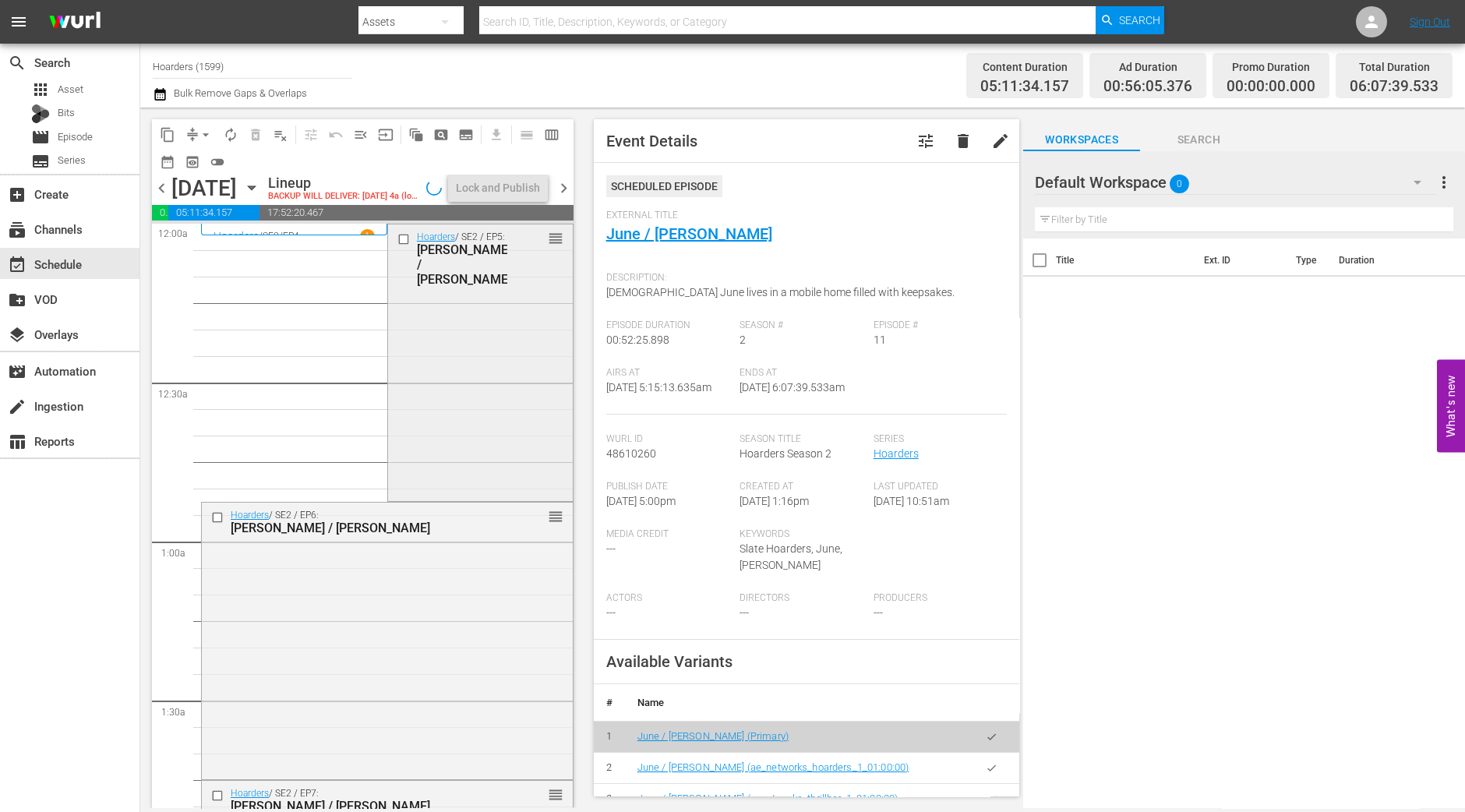
click at [483, 353] on div "Hoarders / SE2 / EP5: Julie / Shannon reorder" at bounding box center [481, 361] width 185 height 274
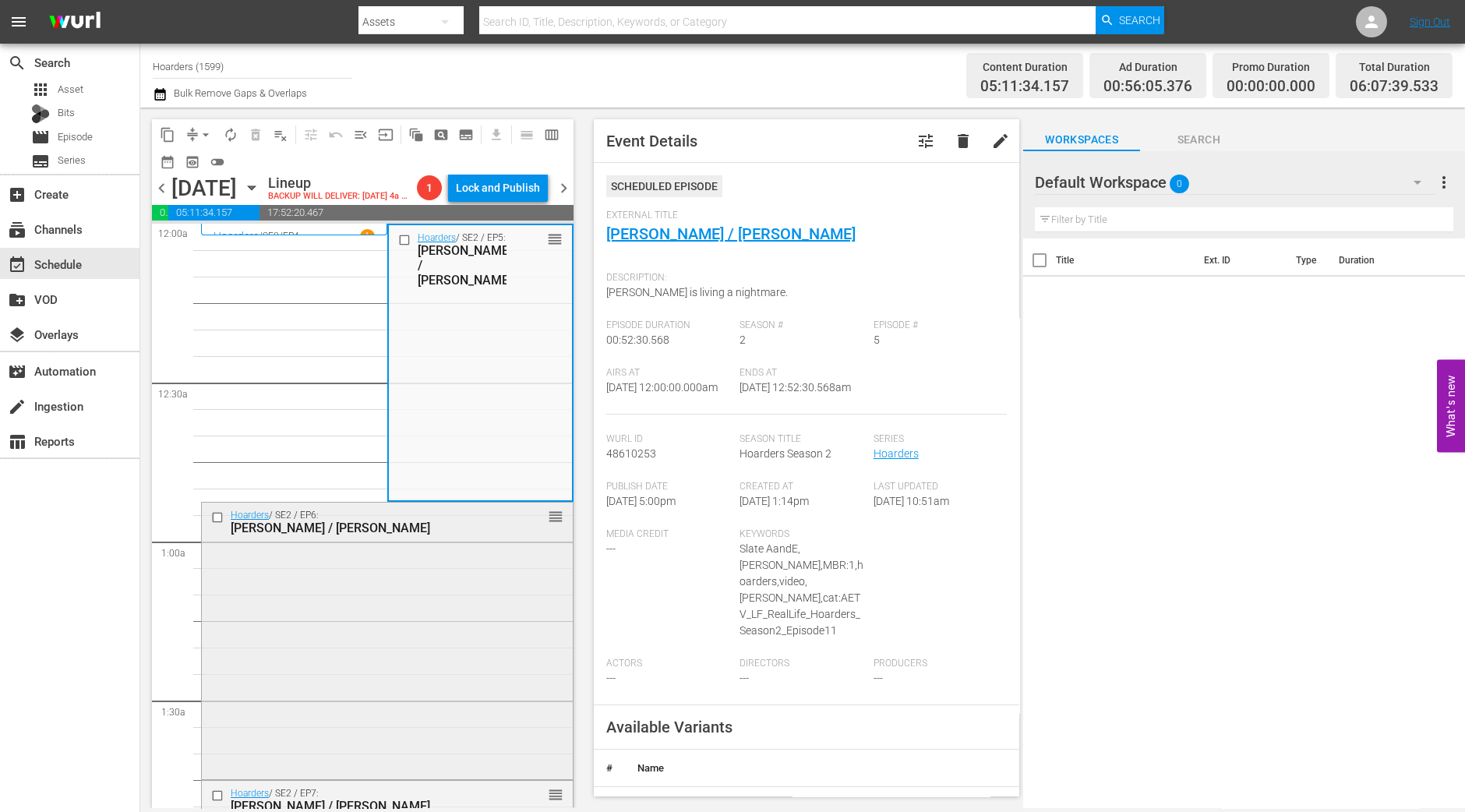
click at [393, 644] on div "Hoarders / SE2 / EP6: Deborah / Jim reorder" at bounding box center [387, 639] width 371 height 274
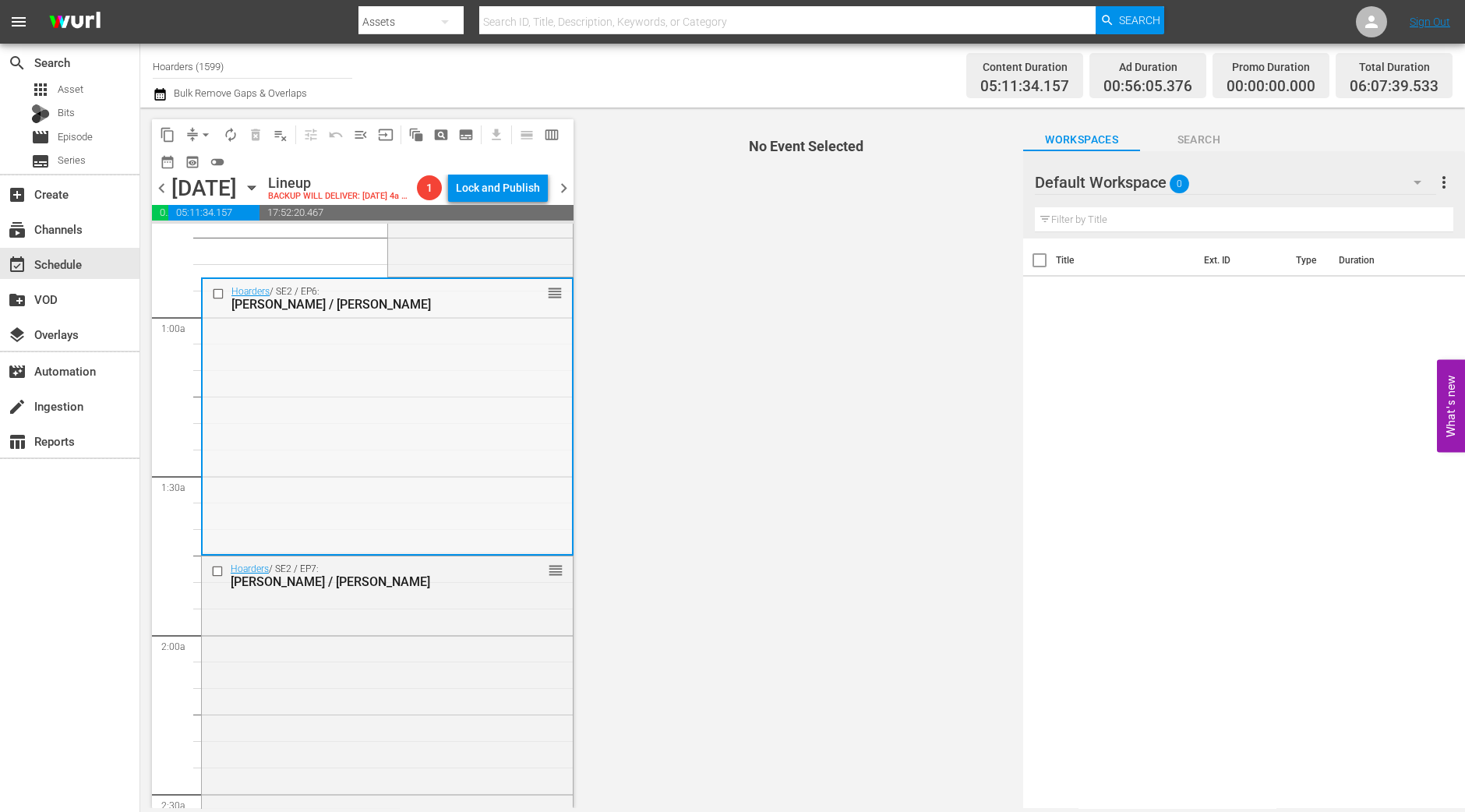
scroll to position [194, 0]
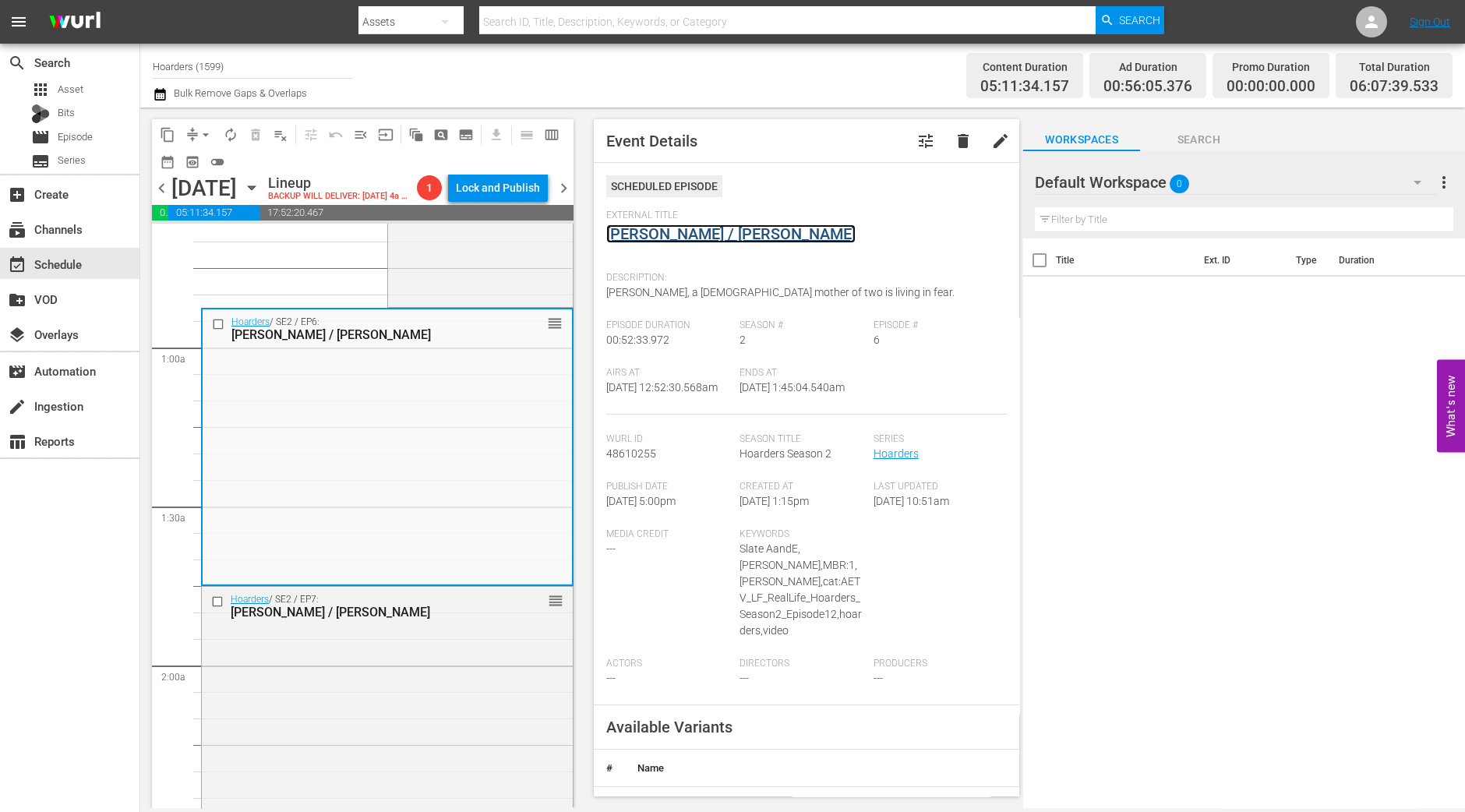
drag, startPoint x: 708, startPoint y: 241, endPoint x: 682, endPoint y: 235, distance: 26.7
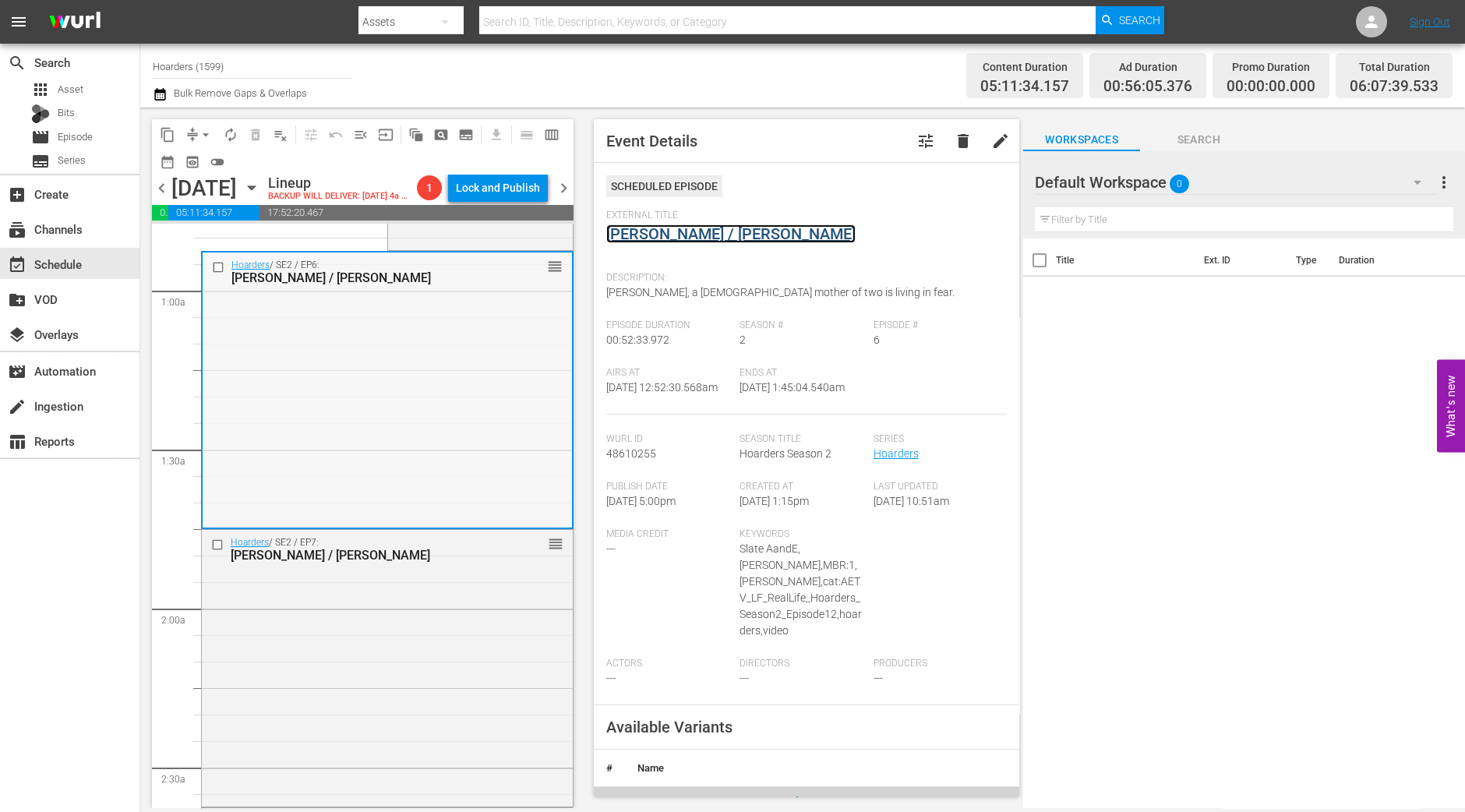
scroll to position [292, 0]
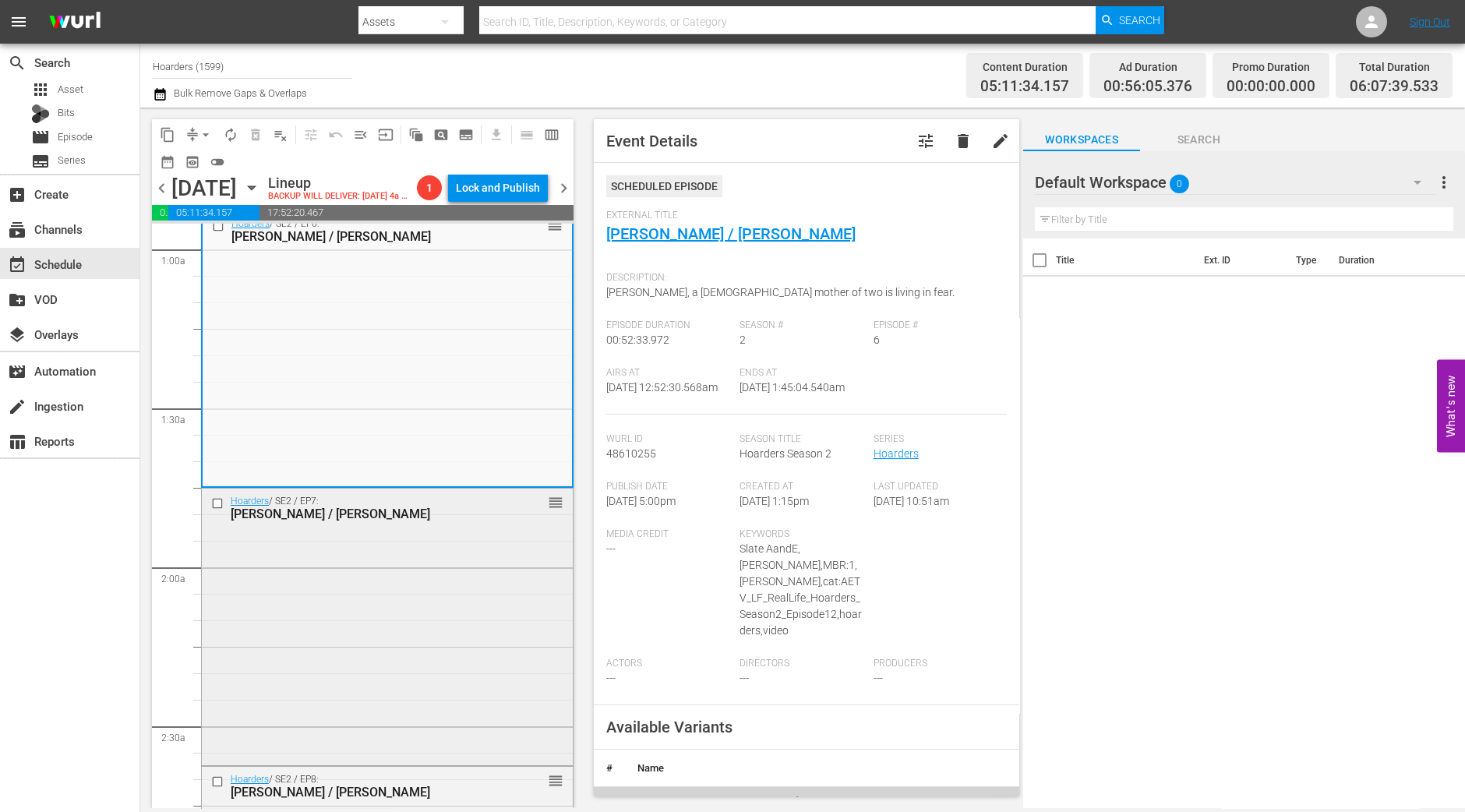
click at [321, 600] on div "Hoarders / SE2 / EP7: Linda / Todd reorder" at bounding box center [387, 625] width 371 height 274
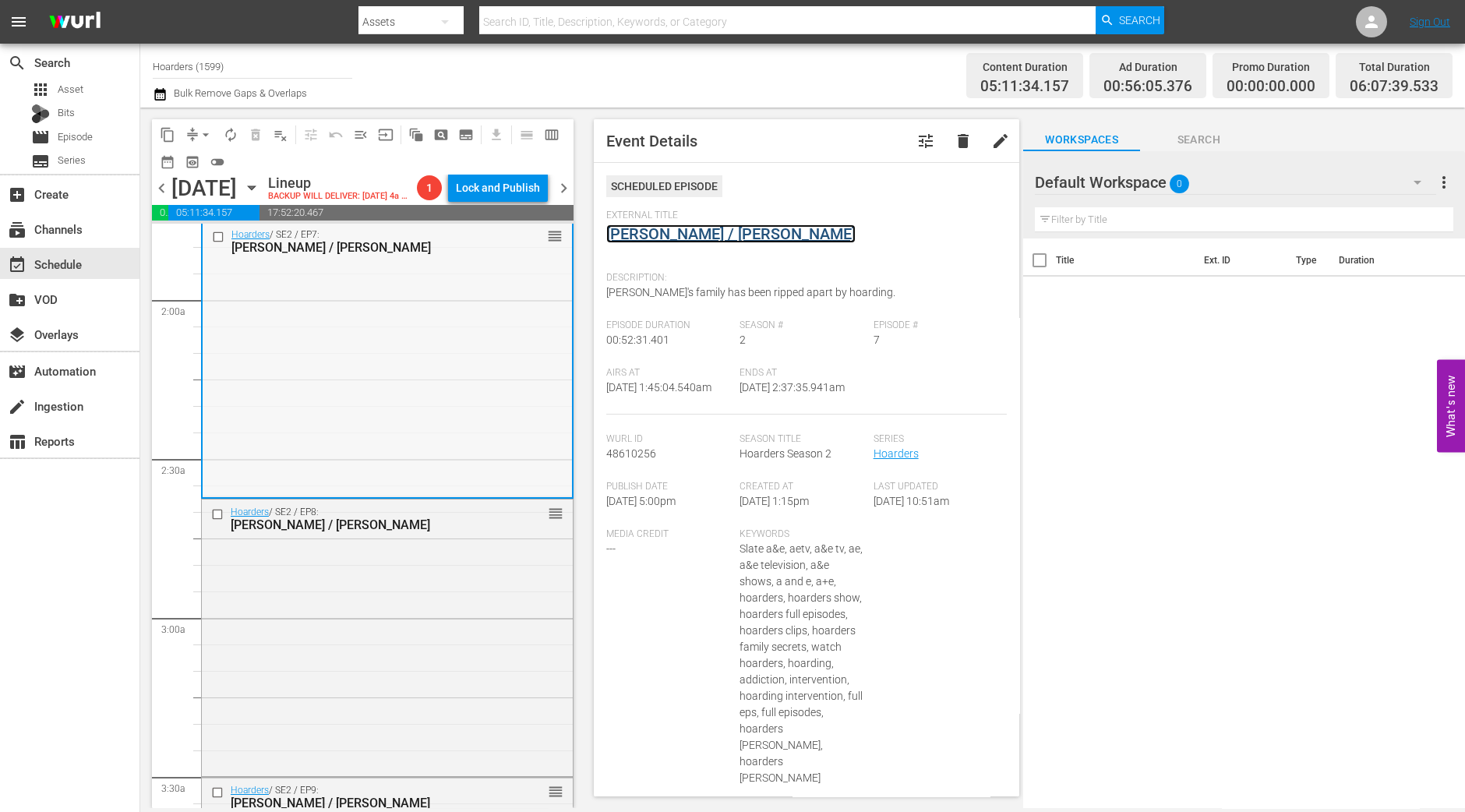
scroll to position [681, 0]
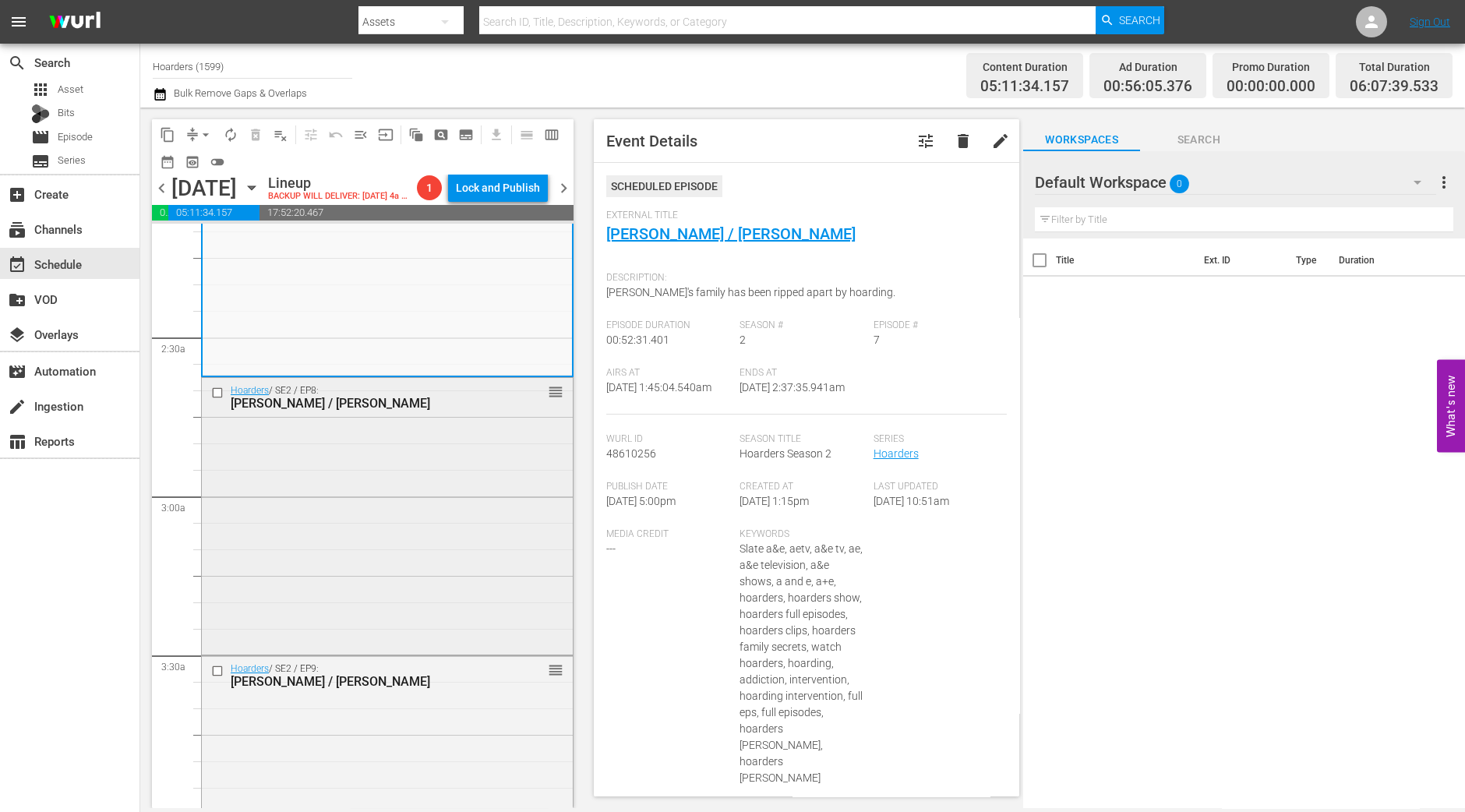
click at [424, 613] on div "Hoarders / SE2 / EP8: Janet / Christina reorder" at bounding box center [387, 514] width 371 height 274
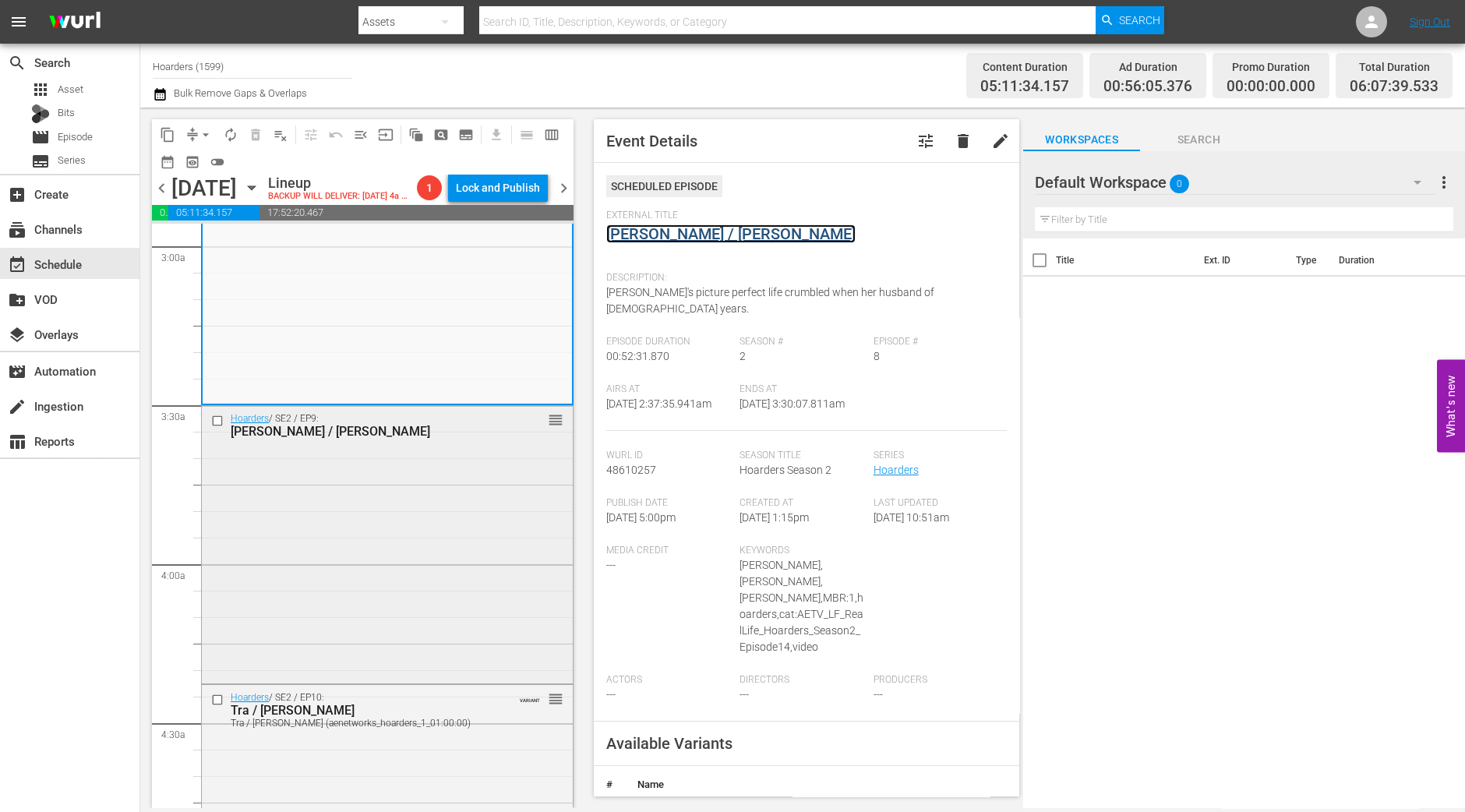
scroll to position [974, 0]
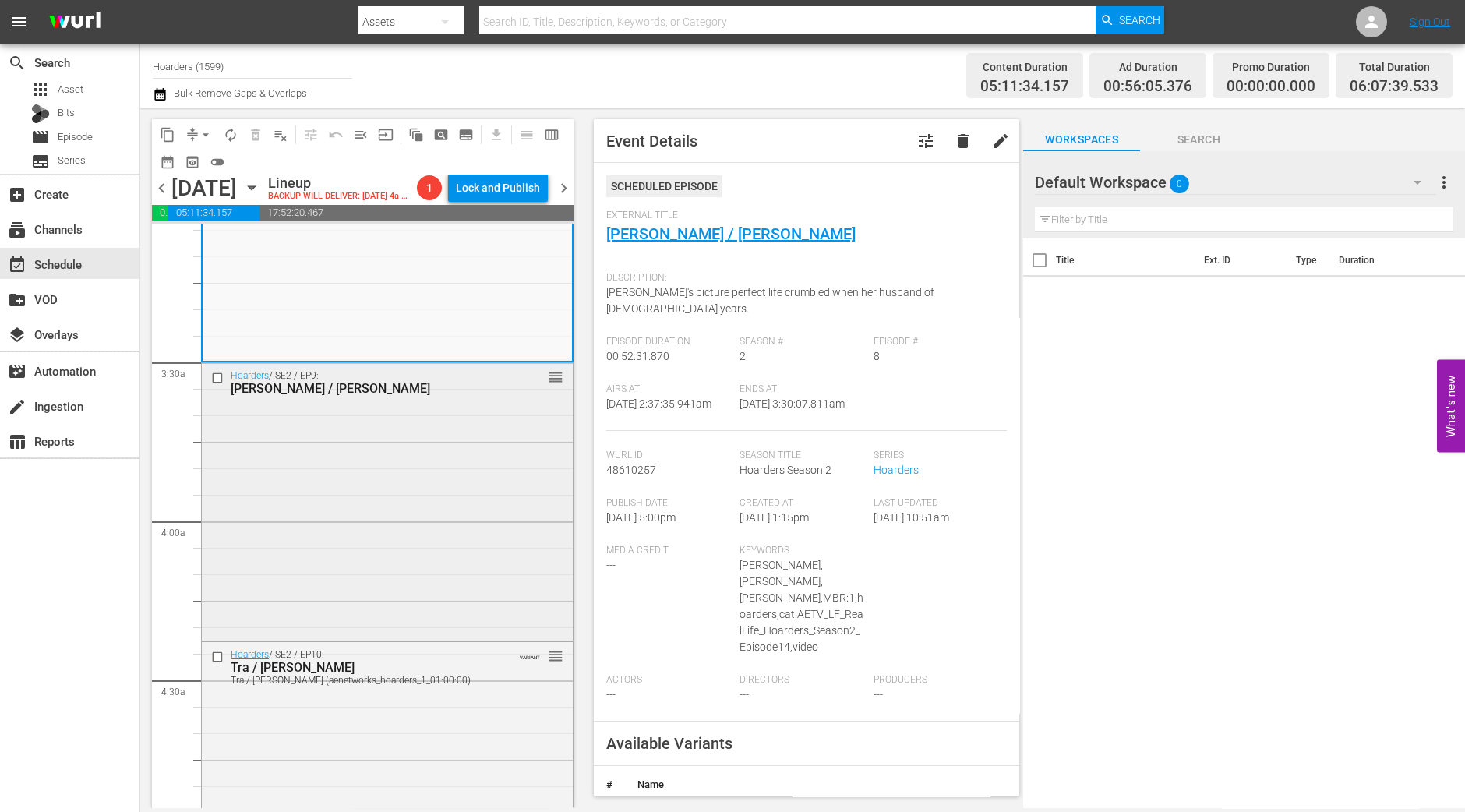
click at [359, 536] on div "Hoarders / SE2 / EP9: Gail / Warren reorder" at bounding box center [387, 499] width 371 height 274
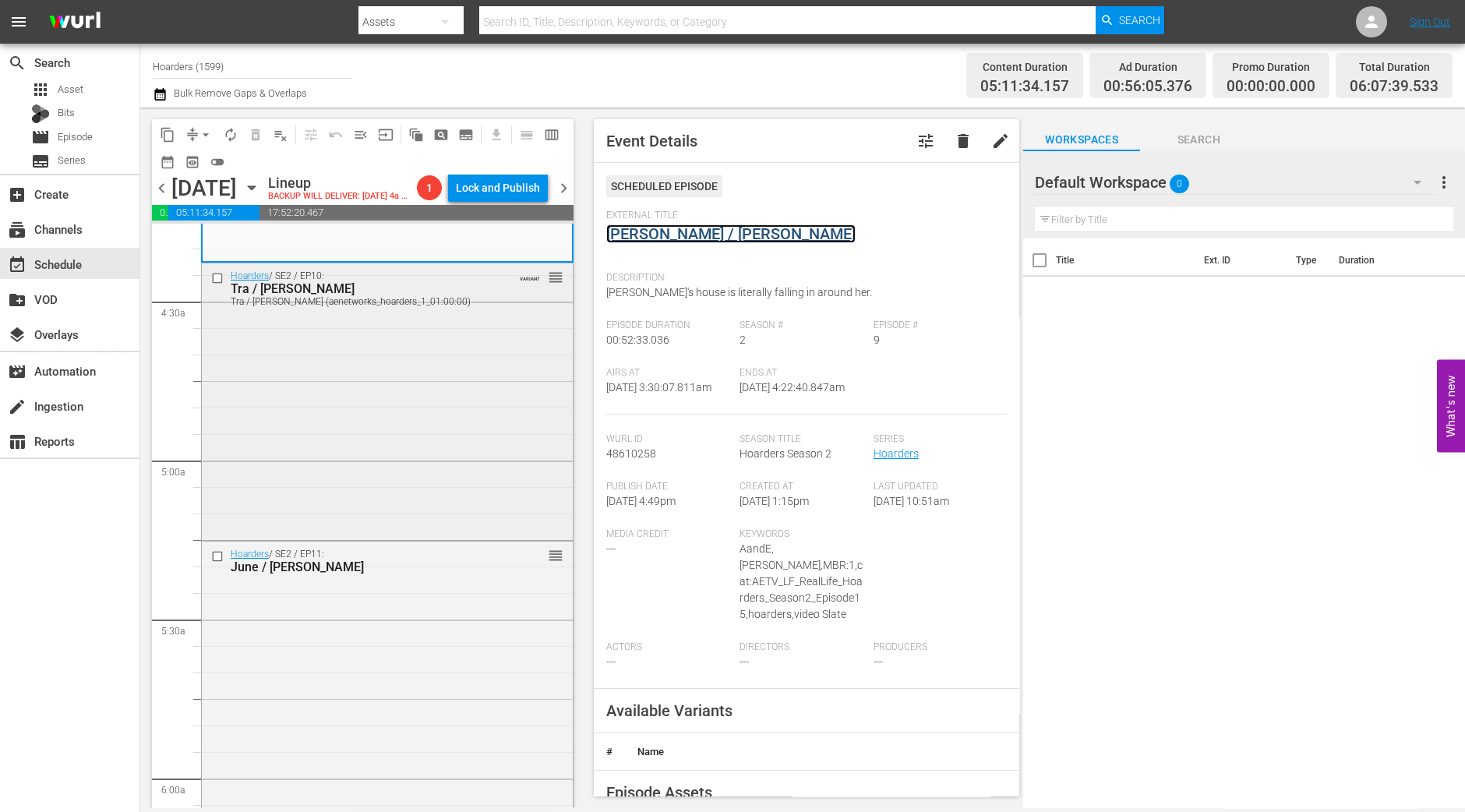
scroll to position [1362, 0]
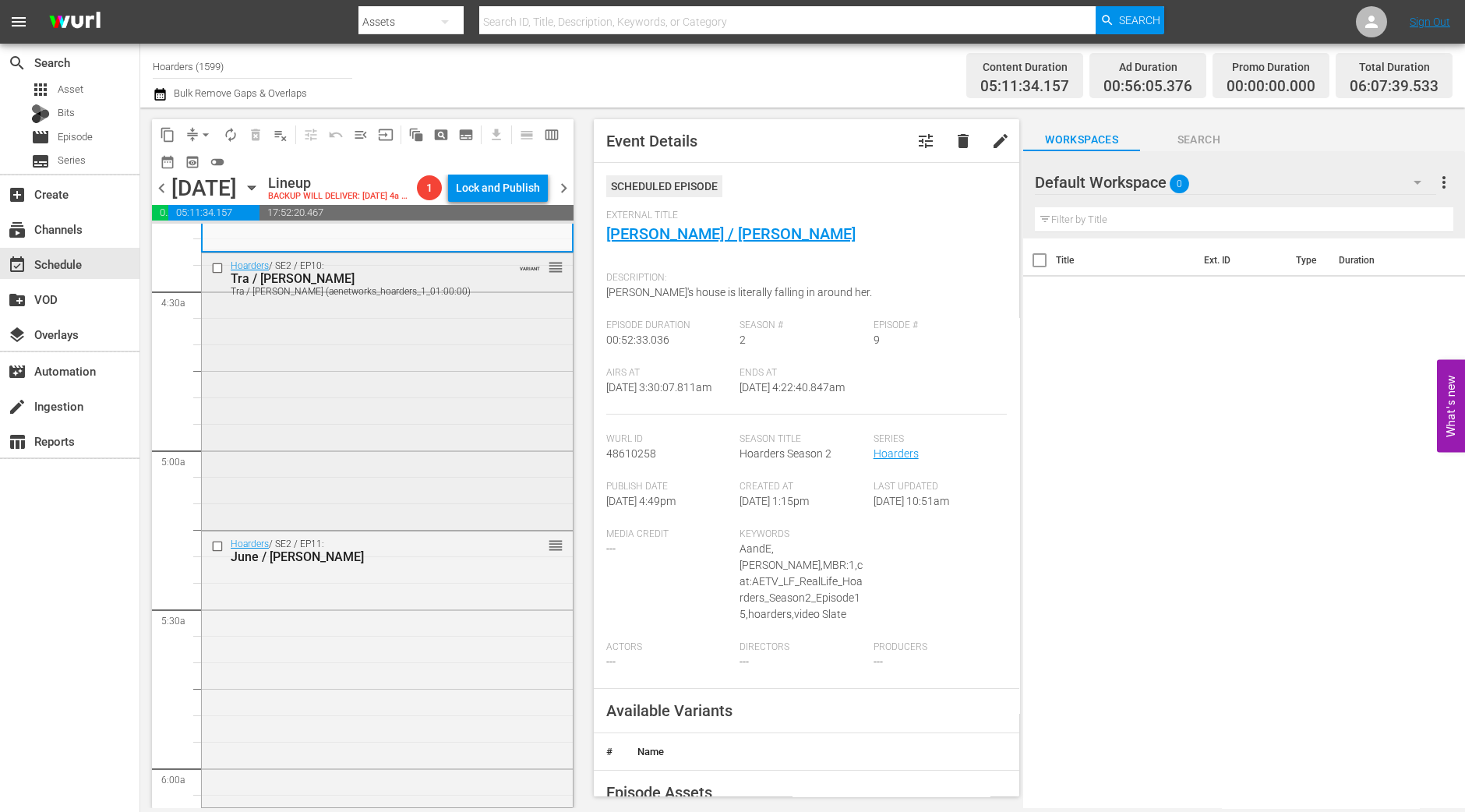
click at [488, 489] on div "Hoarders / SE2 / EP10: Tra / Jill Tra / Jill (aenetworks_hoarders_1_01:00:00) V…" at bounding box center [387, 390] width 371 height 274
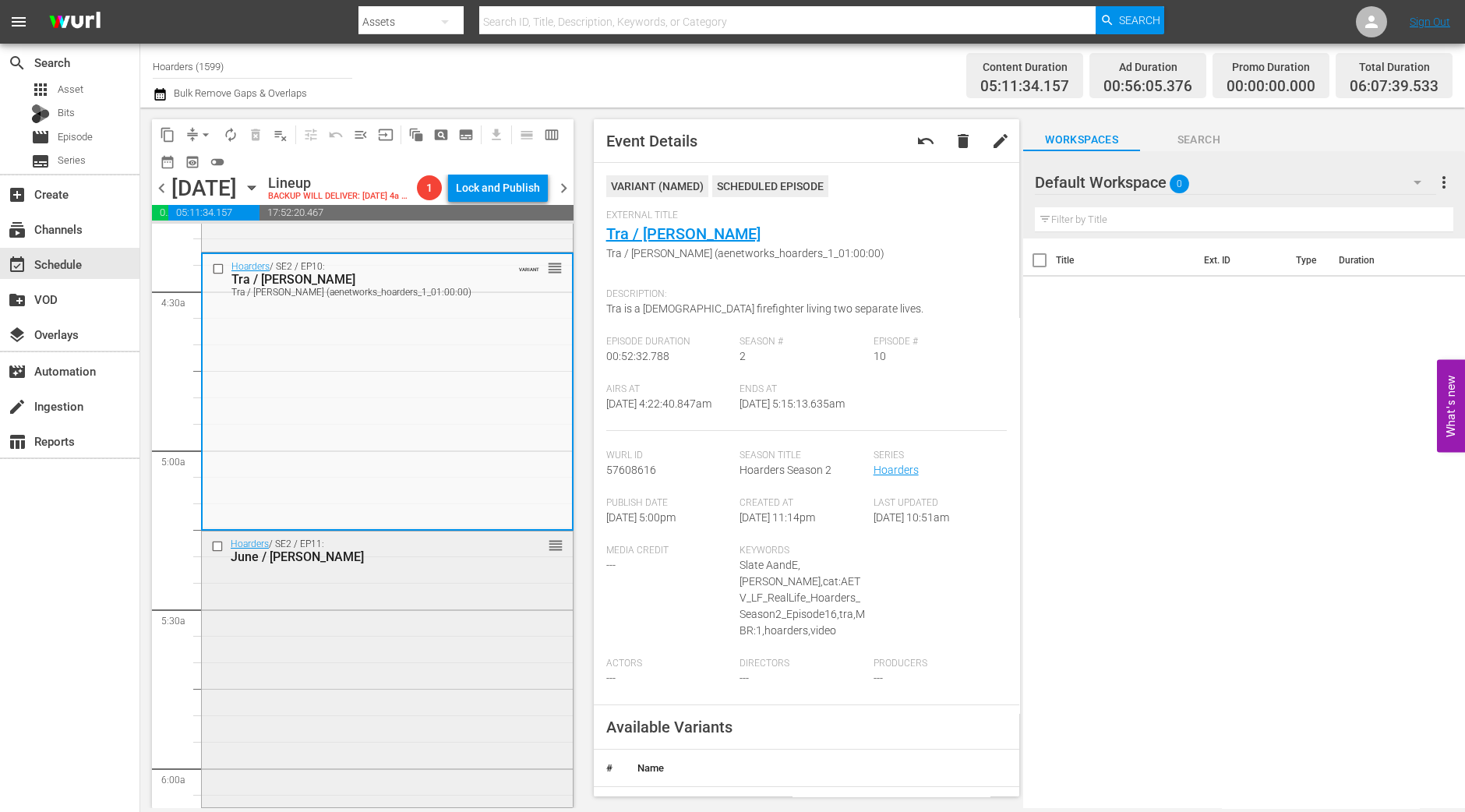
click at [460, 613] on div "Hoarders / SE2 / EP11: June / Doug reorder" at bounding box center [387, 668] width 371 height 274
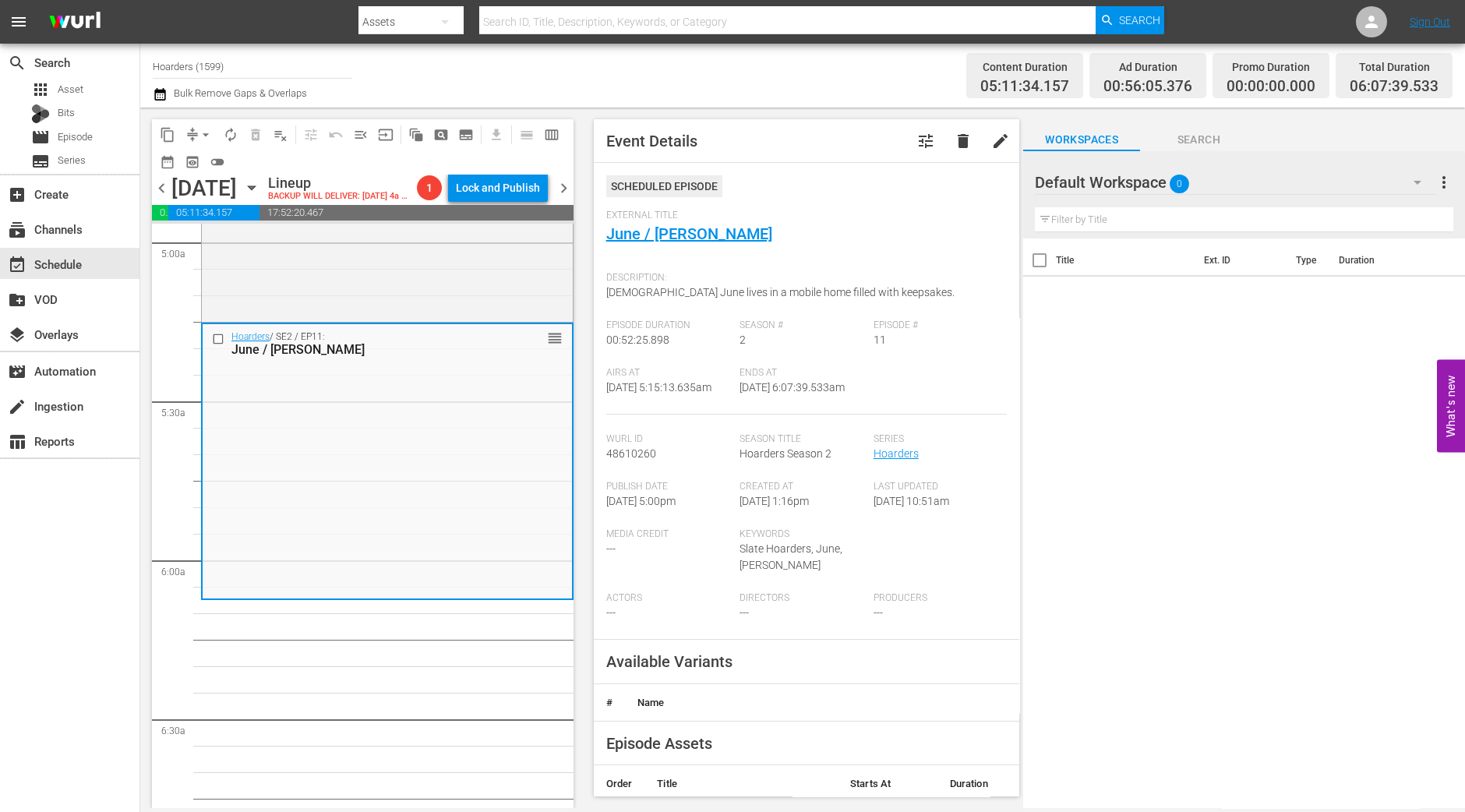
scroll to position [1655, 0]
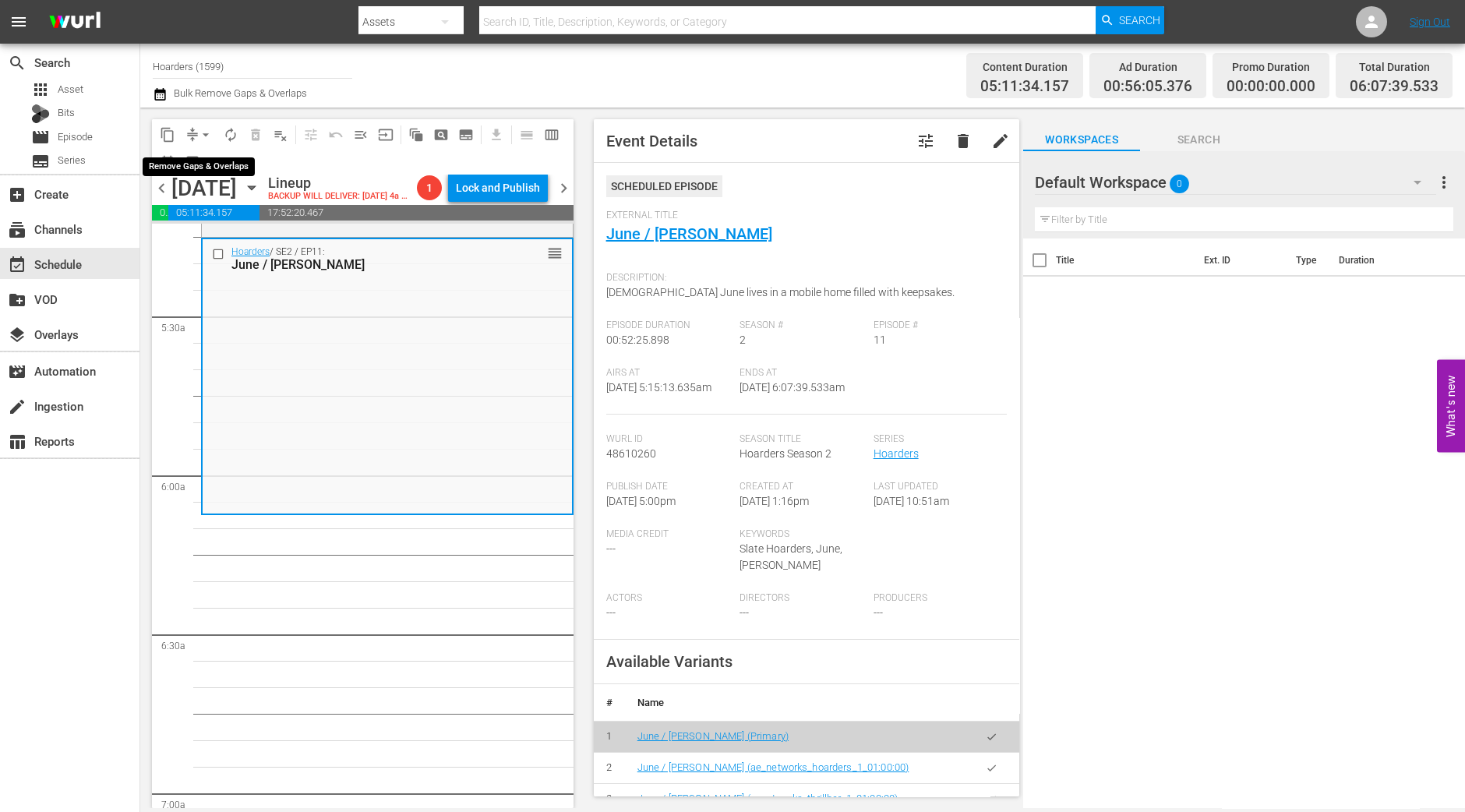
click at [200, 136] on span "arrow_drop_down" at bounding box center [206, 135] width 16 height 16
click at [202, 152] on li "Align to Midnight" at bounding box center [206, 165] width 164 height 26
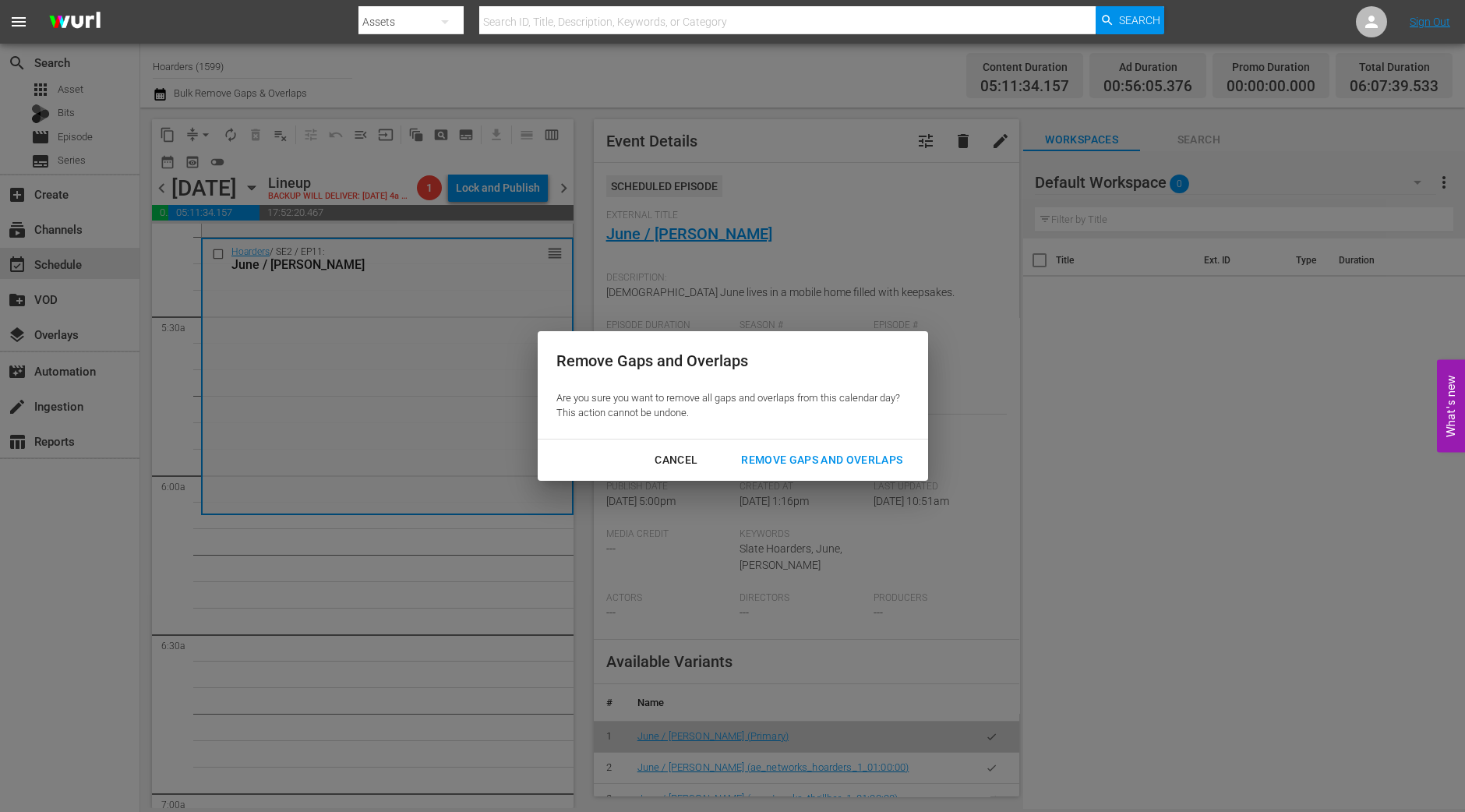
click at [852, 457] on div "Remove Gaps and Overlaps" at bounding box center [821, 460] width 186 height 20
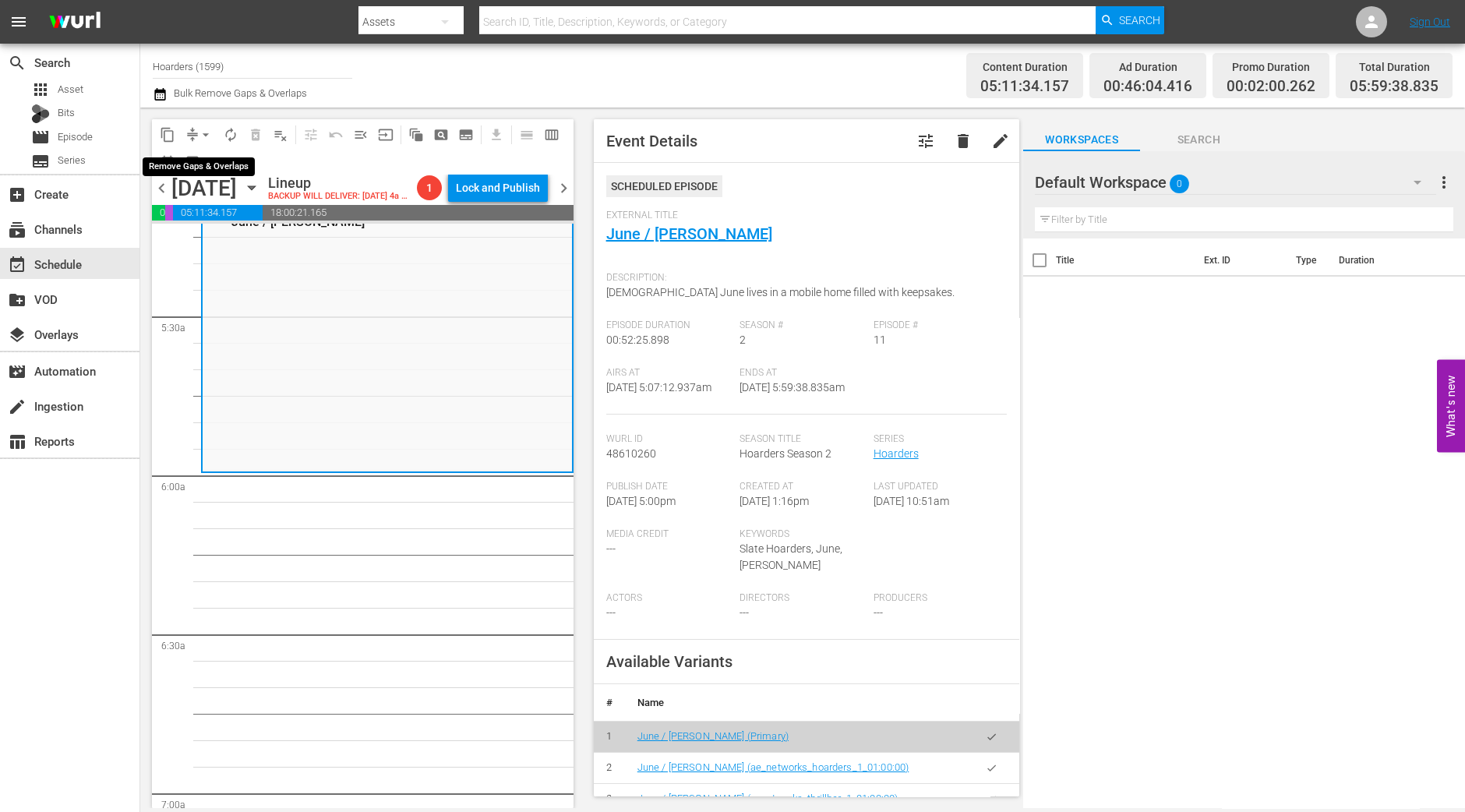
click at [194, 135] on button "arrow_drop_down" at bounding box center [206, 135] width 25 height 25
click at [195, 164] on li "Align to Midnight" at bounding box center [206, 165] width 164 height 26
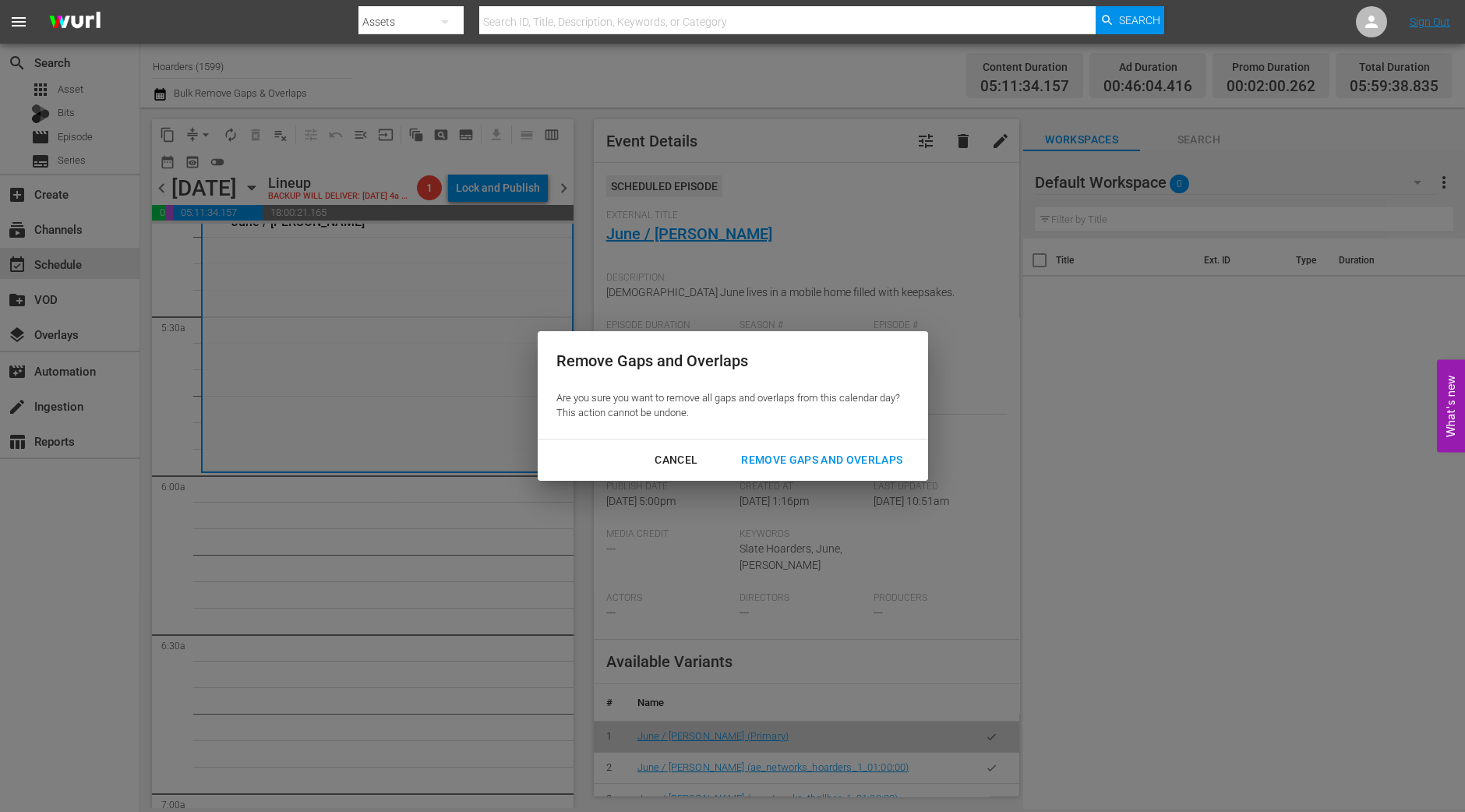
click at [784, 451] on div "Remove Gaps and Overlaps" at bounding box center [821, 460] width 186 height 20
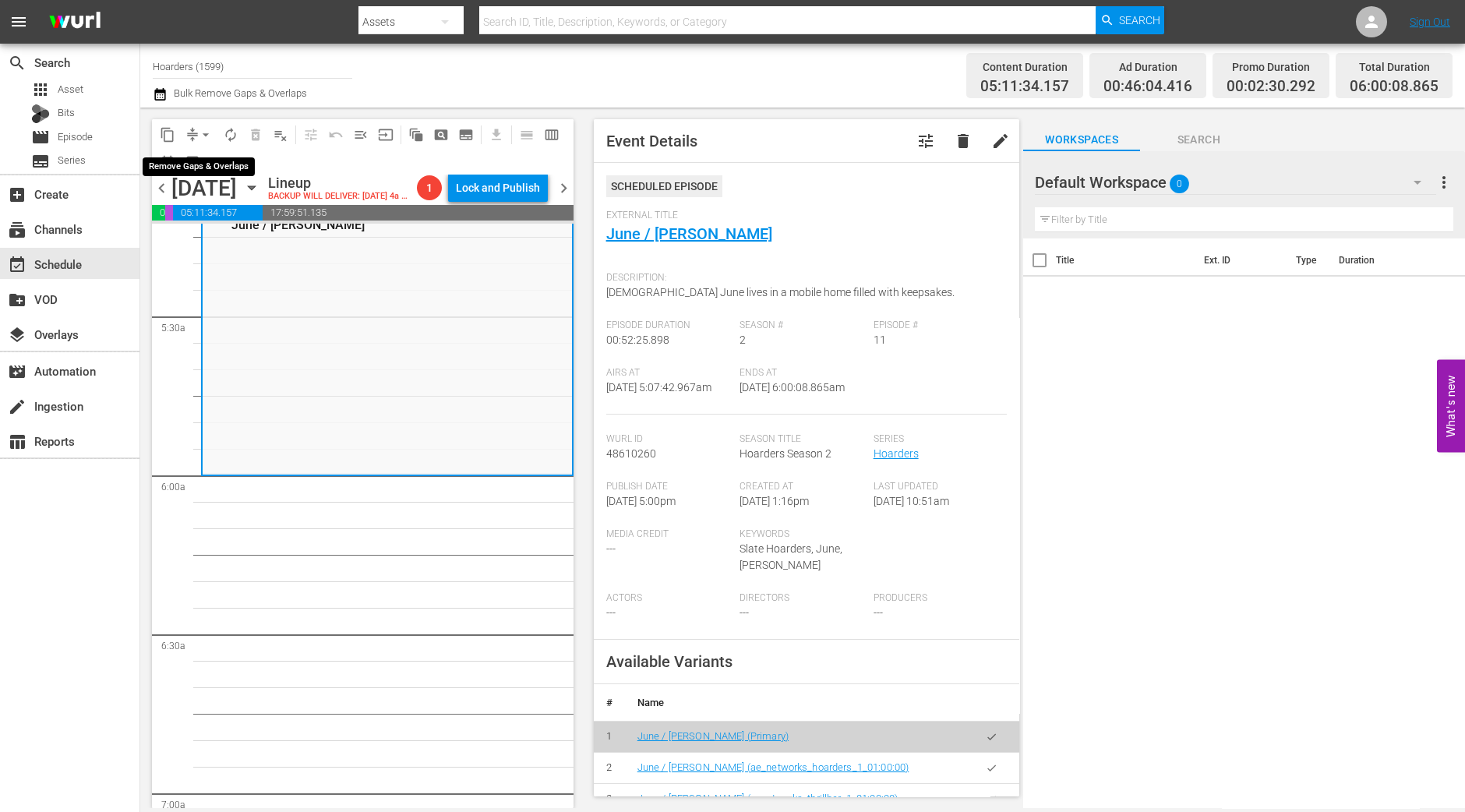
click at [206, 137] on span "arrow_drop_down" at bounding box center [206, 135] width 16 height 16
click at [207, 172] on li "Align to Midnight" at bounding box center [206, 165] width 164 height 26
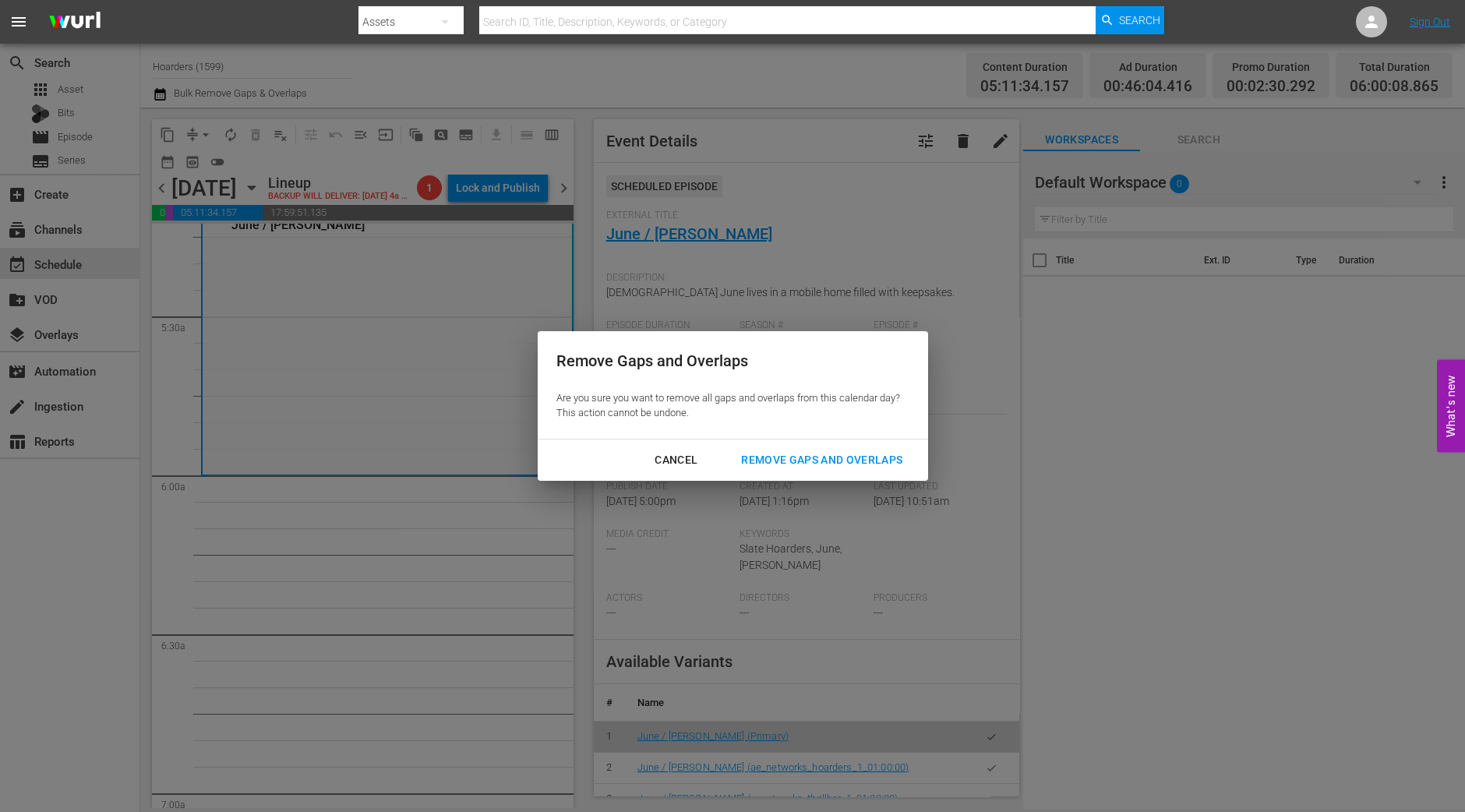
click at [834, 463] on div "Remove Gaps and Overlaps" at bounding box center [821, 460] width 186 height 20
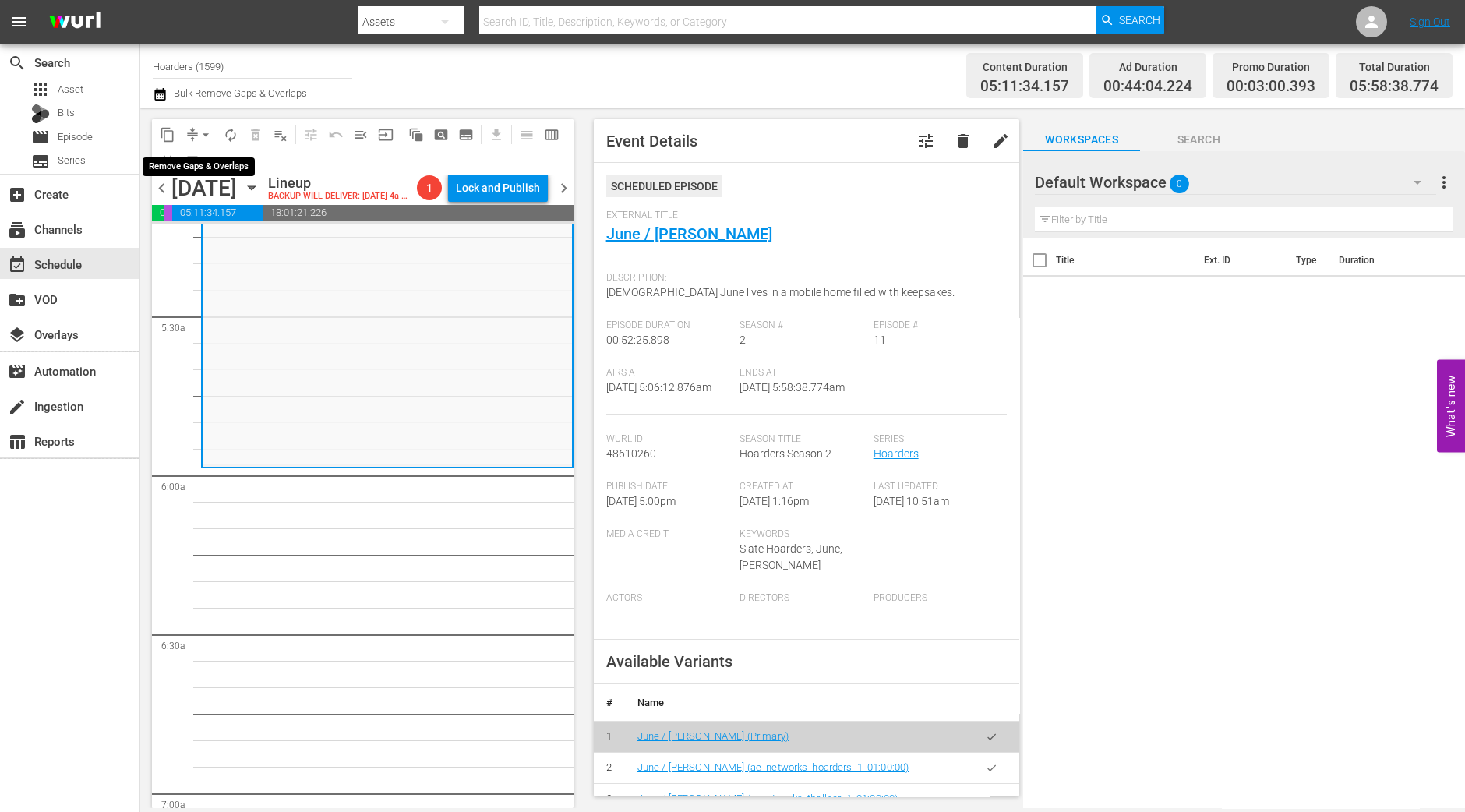
click at [207, 134] on span "arrow_drop_down" at bounding box center [206, 135] width 16 height 16
click at [204, 156] on li "Align to Midnight" at bounding box center [206, 165] width 164 height 26
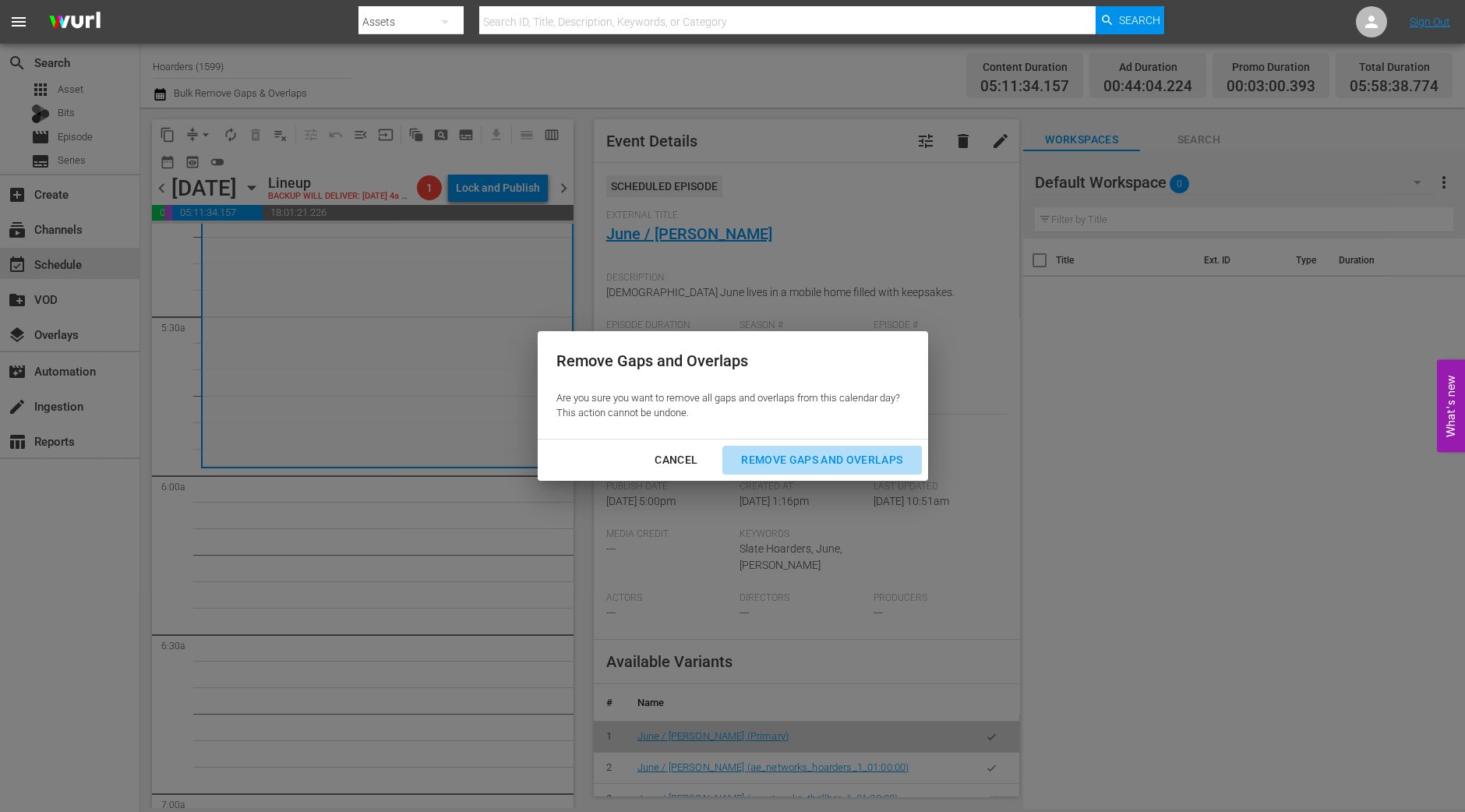
click at [816, 456] on div "Remove Gaps and Overlaps" at bounding box center [821, 460] width 186 height 20
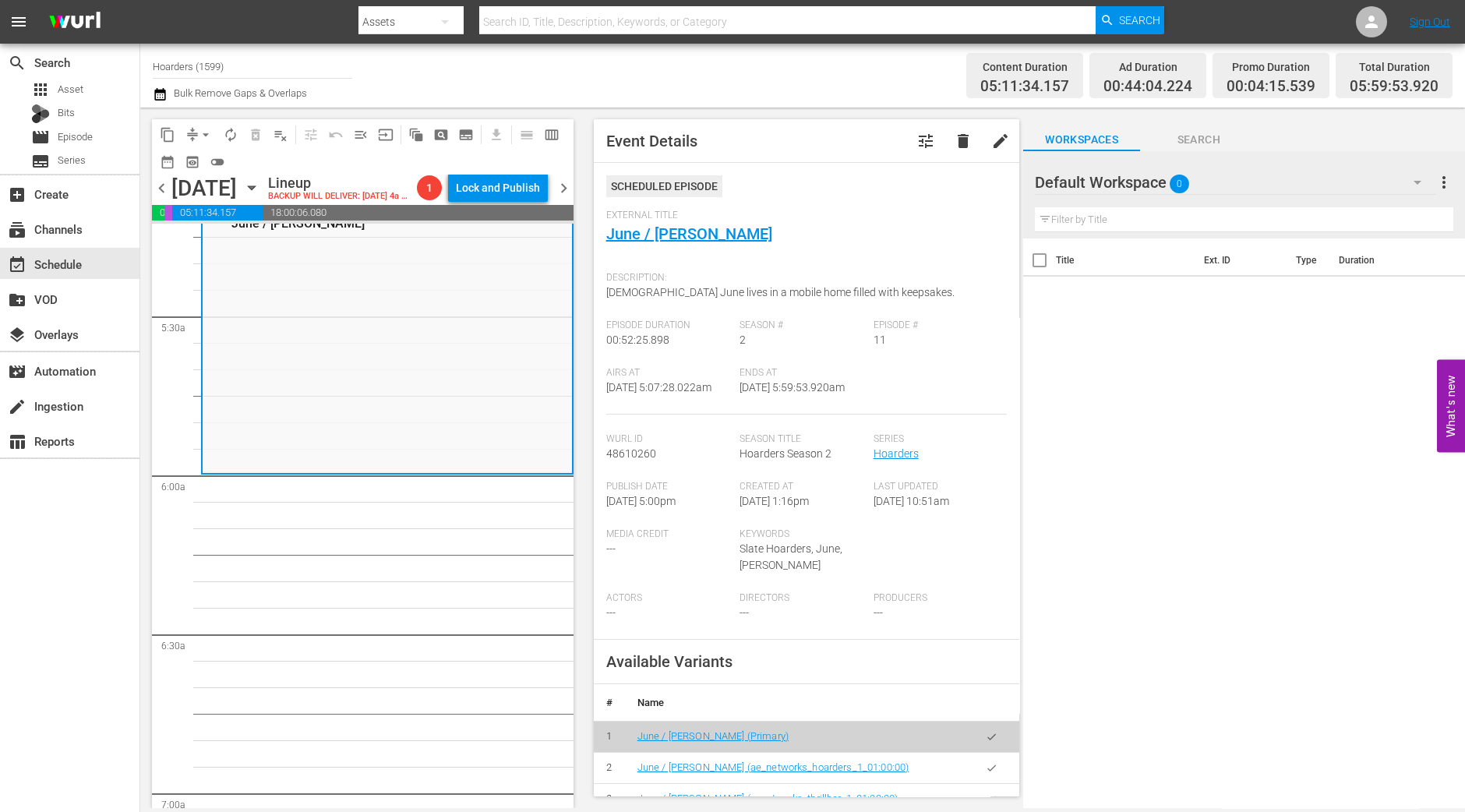
click at [200, 131] on span "arrow_drop_down" at bounding box center [206, 135] width 16 height 16
click at [197, 159] on li "Align to Midnight" at bounding box center [206, 165] width 164 height 26
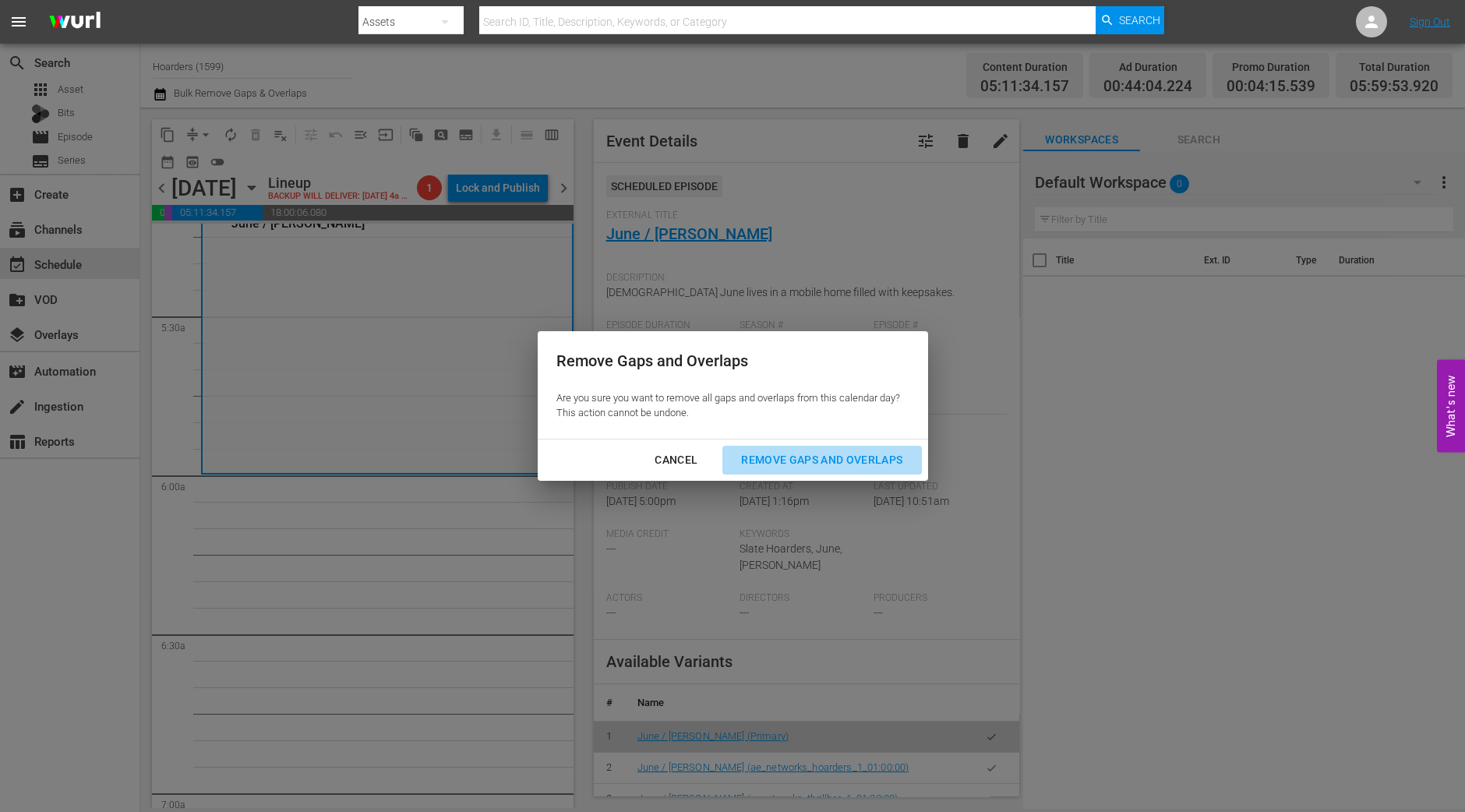
click at [873, 464] on div "Remove Gaps and Overlaps" at bounding box center [821, 460] width 186 height 20
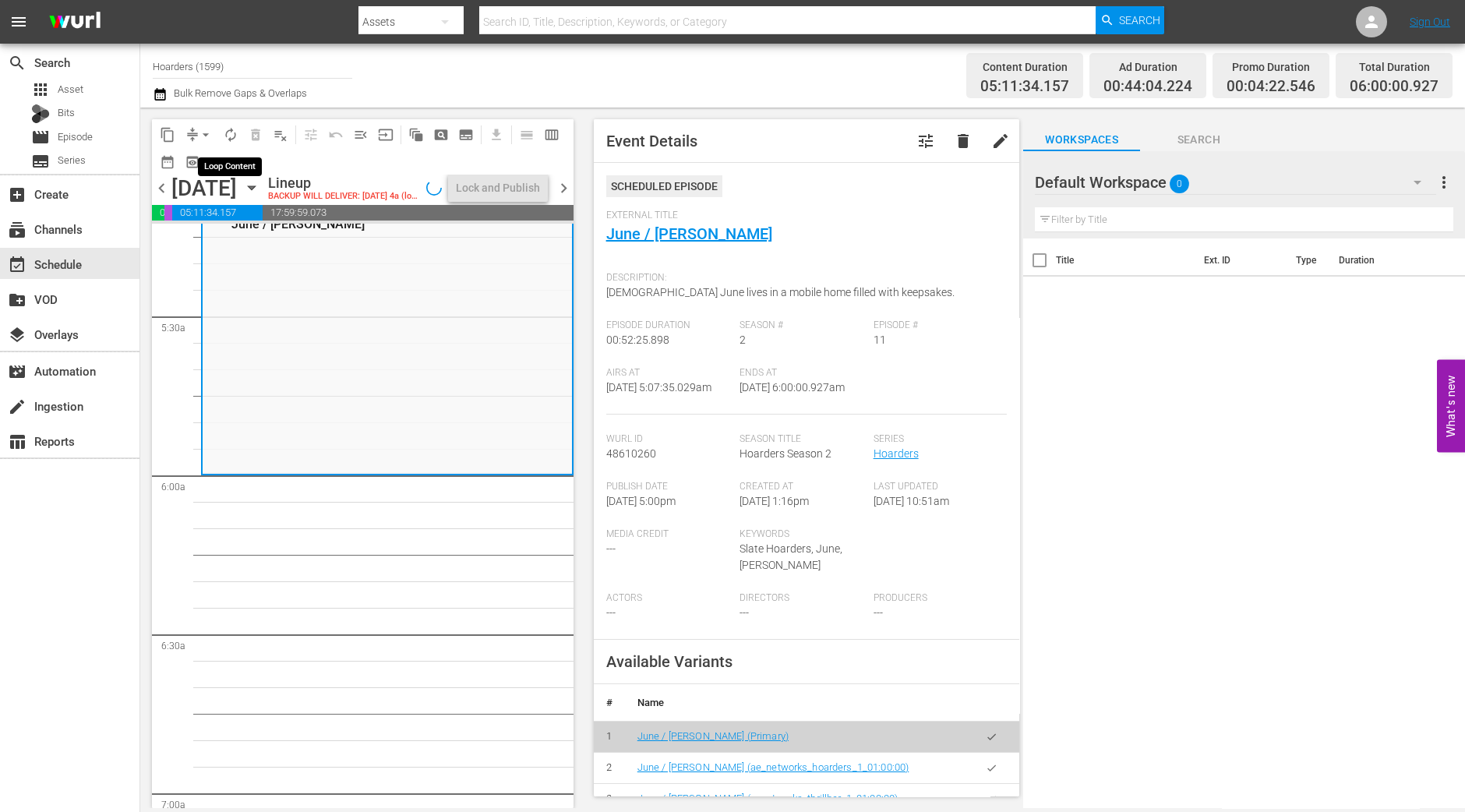
click at [225, 137] on span "autorenew_outlined" at bounding box center [230, 135] width 16 height 16
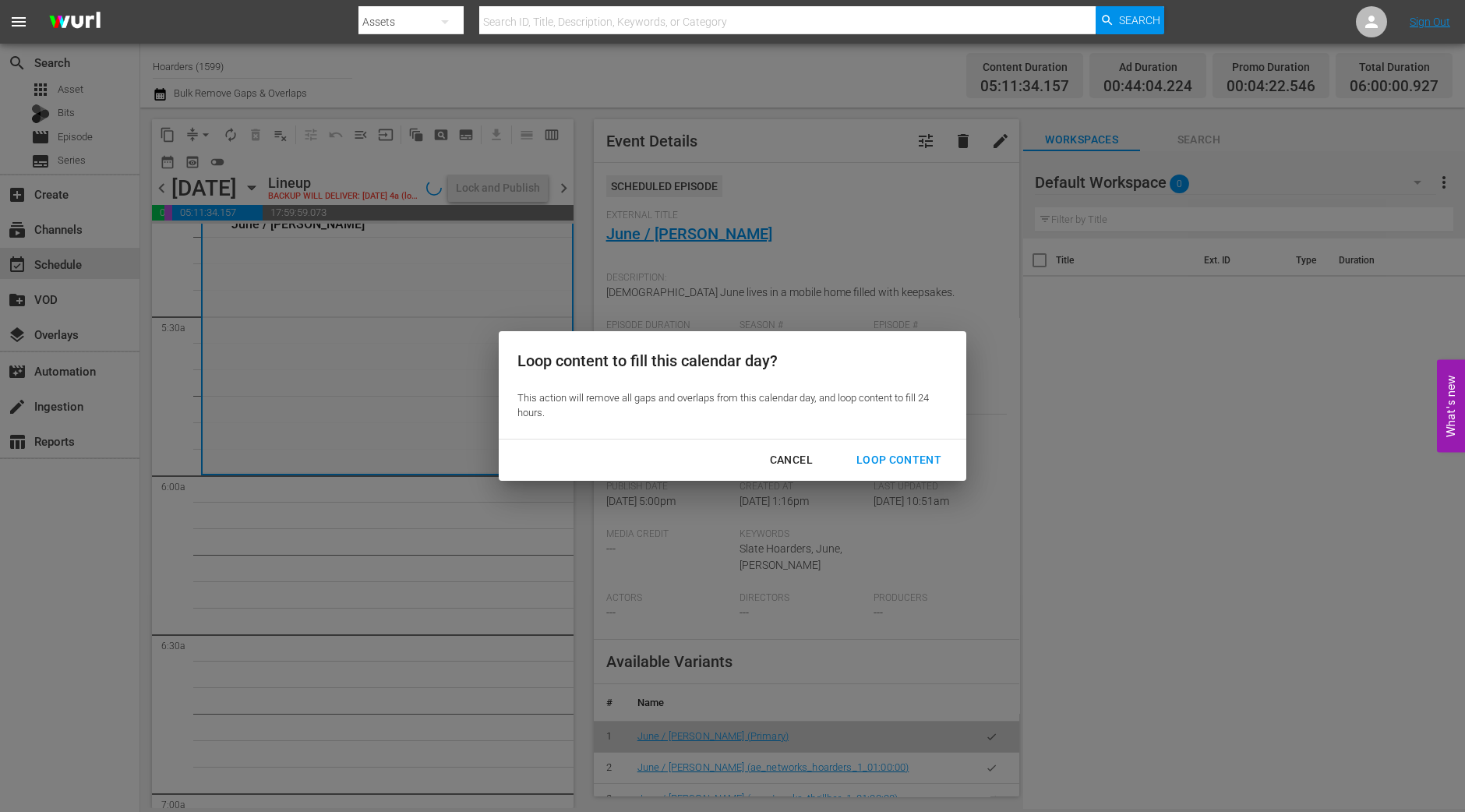
click at [890, 453] on div "Loop Content" at bounding box center [899, 460] width 110 height 20
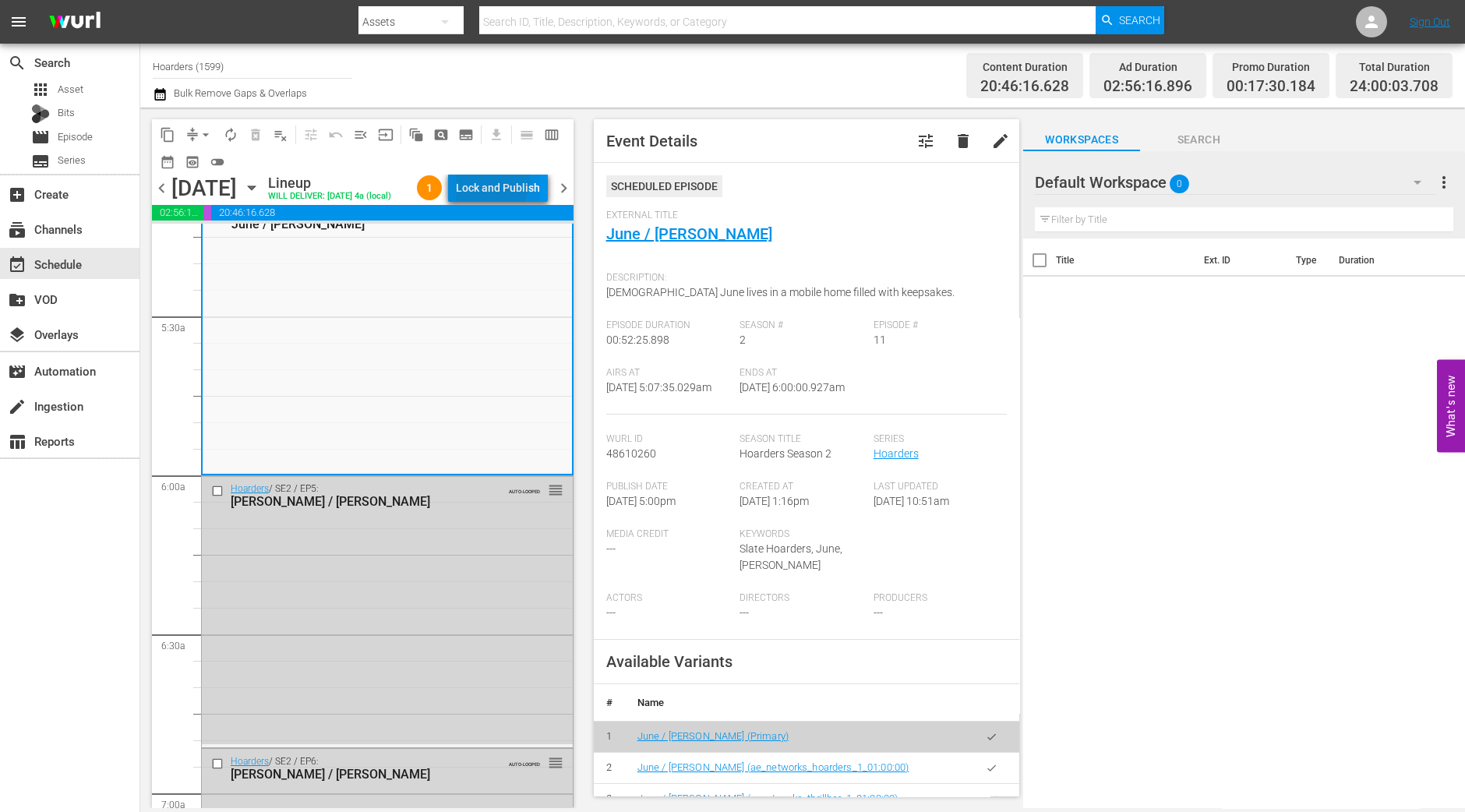
click at [489, 180] on div "Lock and Publish" at bounding box center [498, 188] width 84 height 28
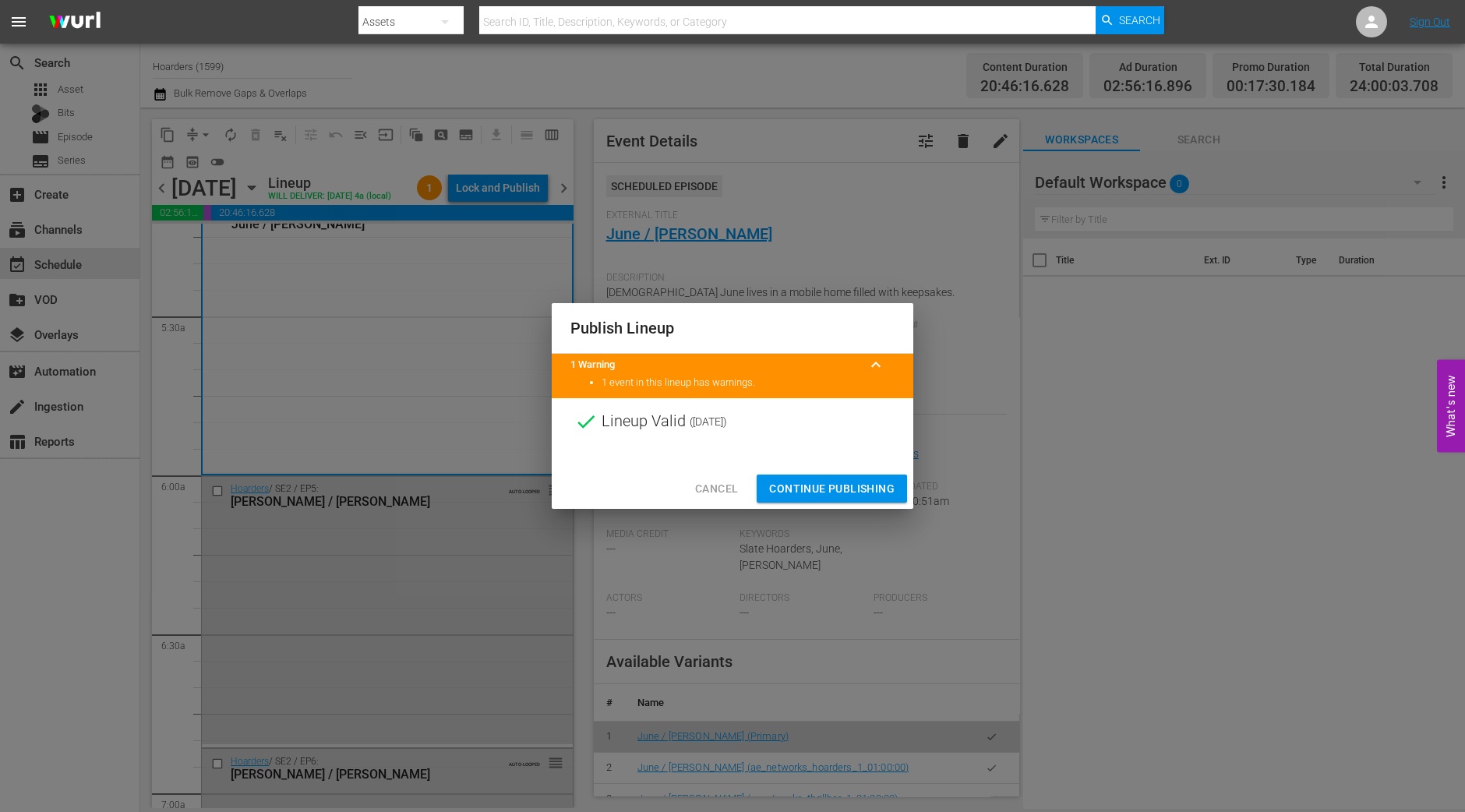
click at [839, 484] on span "Continue Publishing" at bounding box center [832, 489] width 125 height 20
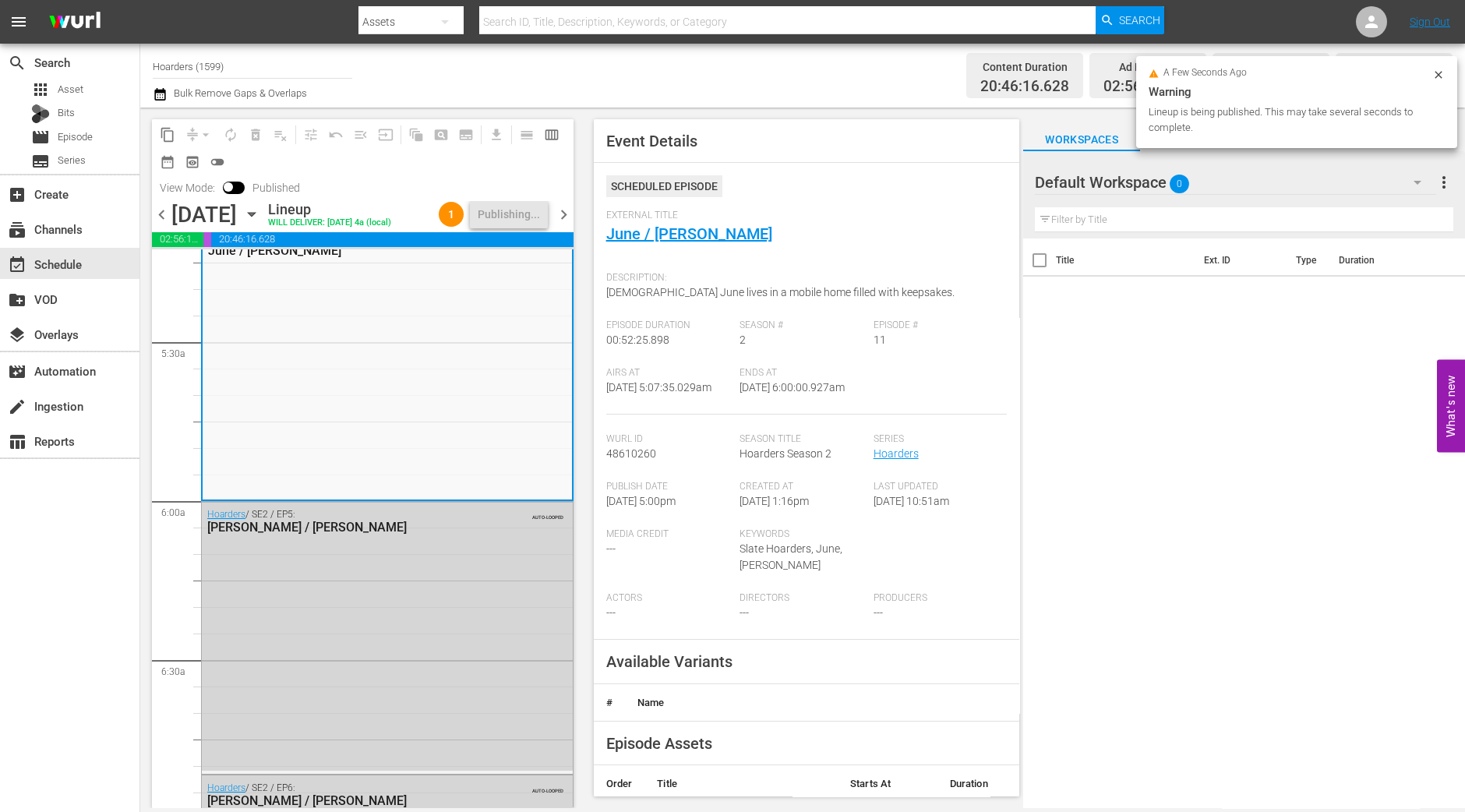
click at [561, 209] on span "chevron_right" at bounding box center [564, 214] width 20 height 20
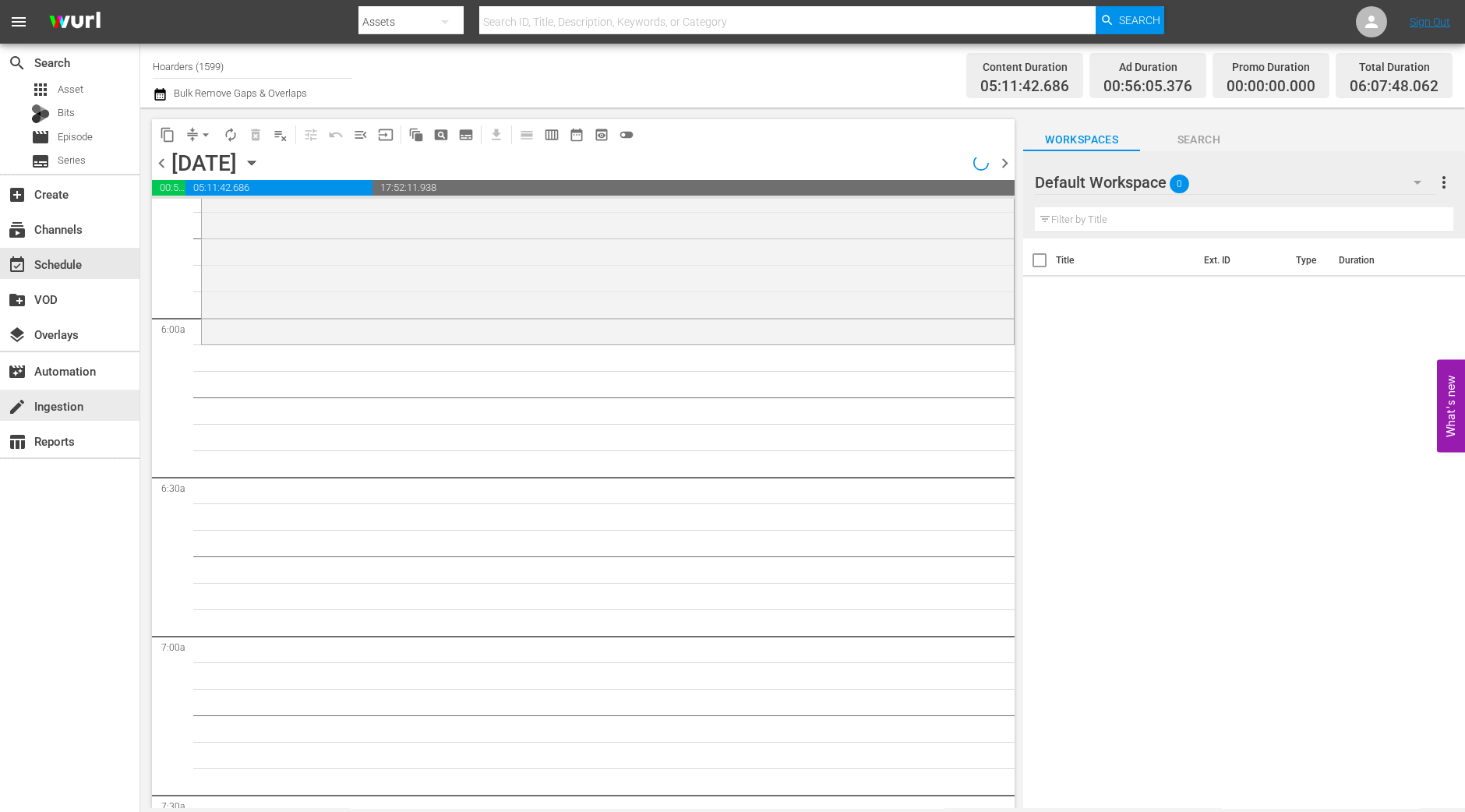
scroll to position [1682, 0]
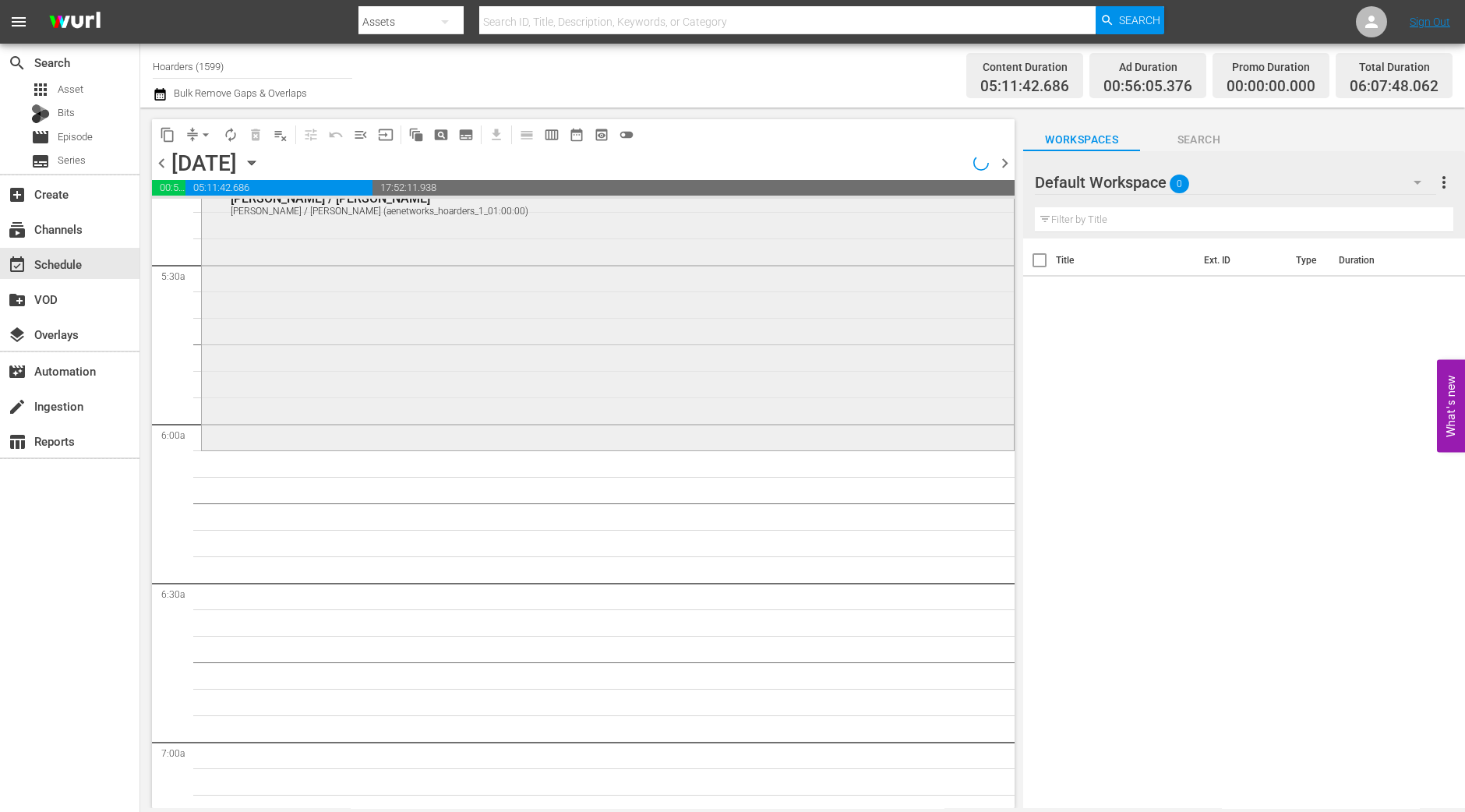
click at [327, 395] on div "Hoarders / SE3 / EP11: Tami / George Tami / George (aenetworks_hoarders_1_01:00…" at bounding box center [608, 309] width 812 height 274
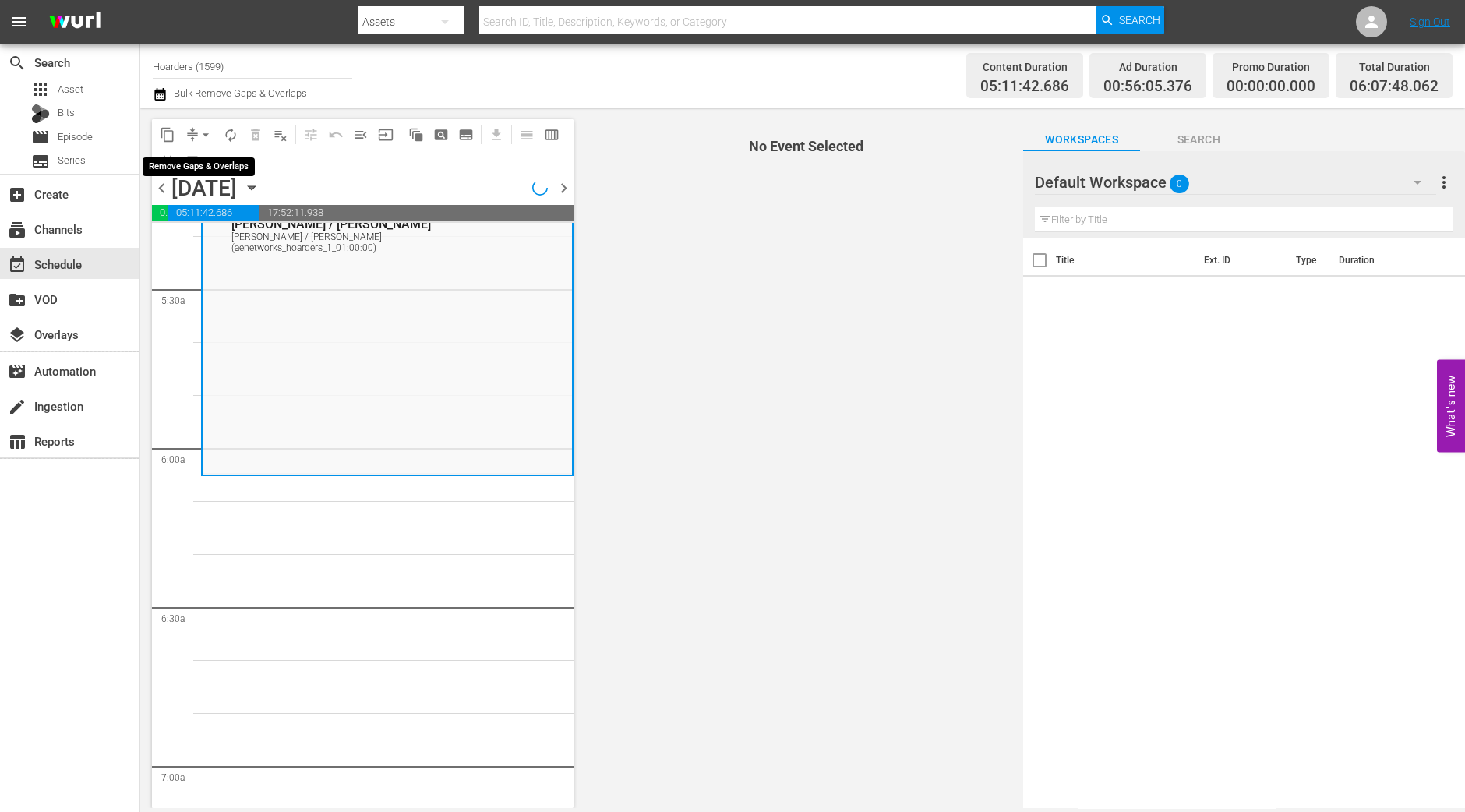
click at [195, 138] on button "arrow_drop_down" at bounding box center [206, 135] width 25 height 25
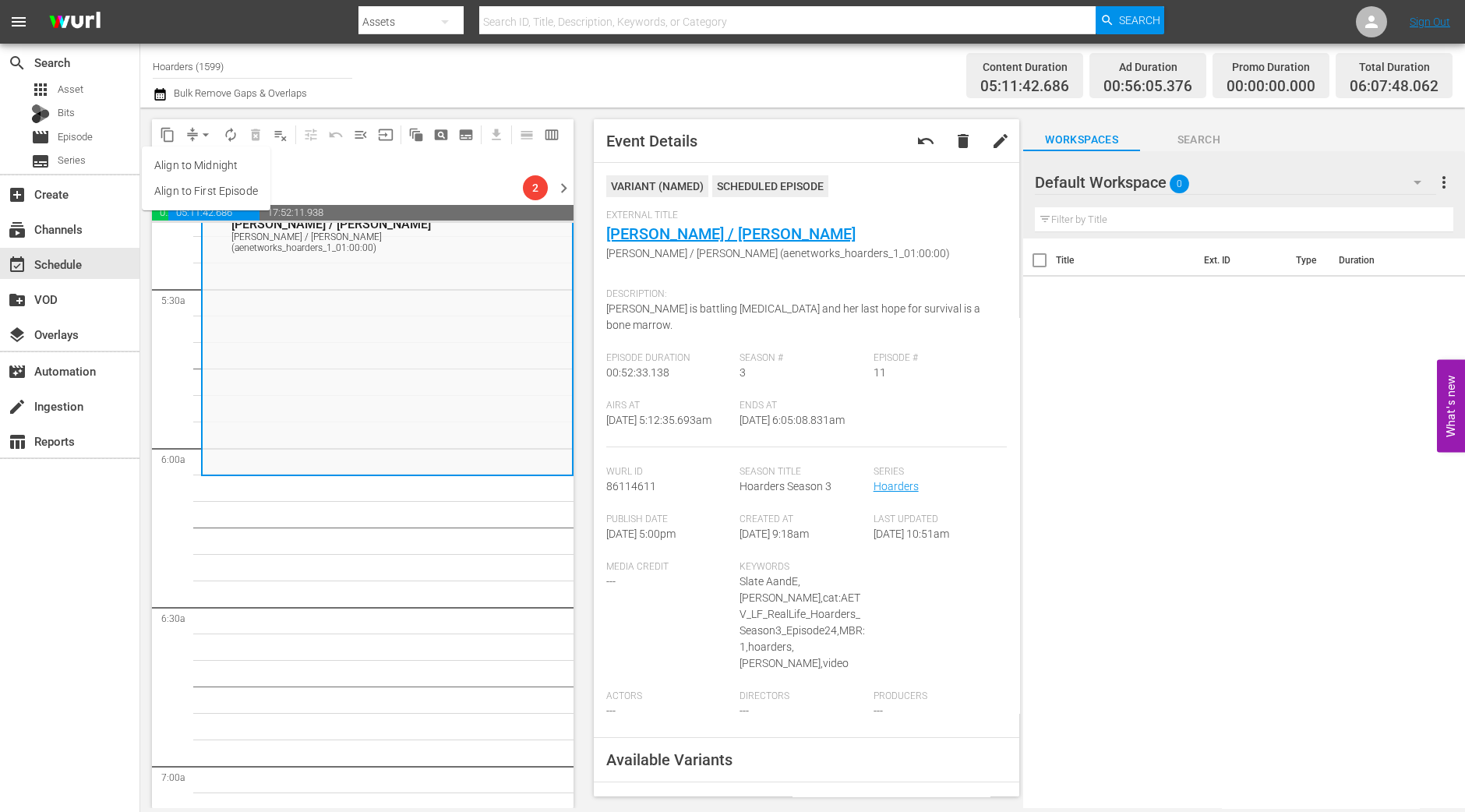
click at [198, 161] on li "Align to Midnight" at bounding box center [207, 165] width 129 height 26
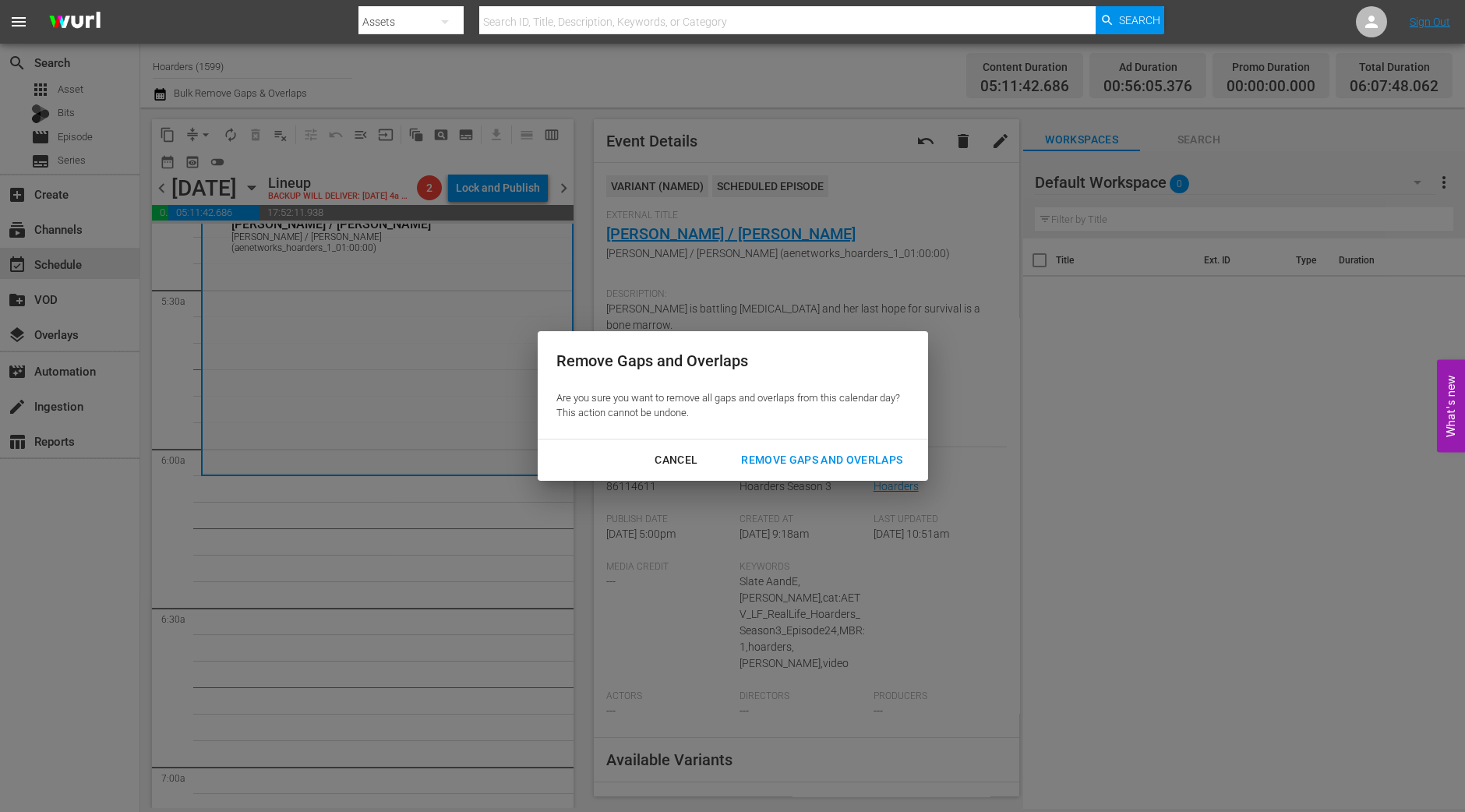
click at [822, 451] on div "Remove Gaps and Overlaps" at bounding box center [821, 460] width 186 height 20
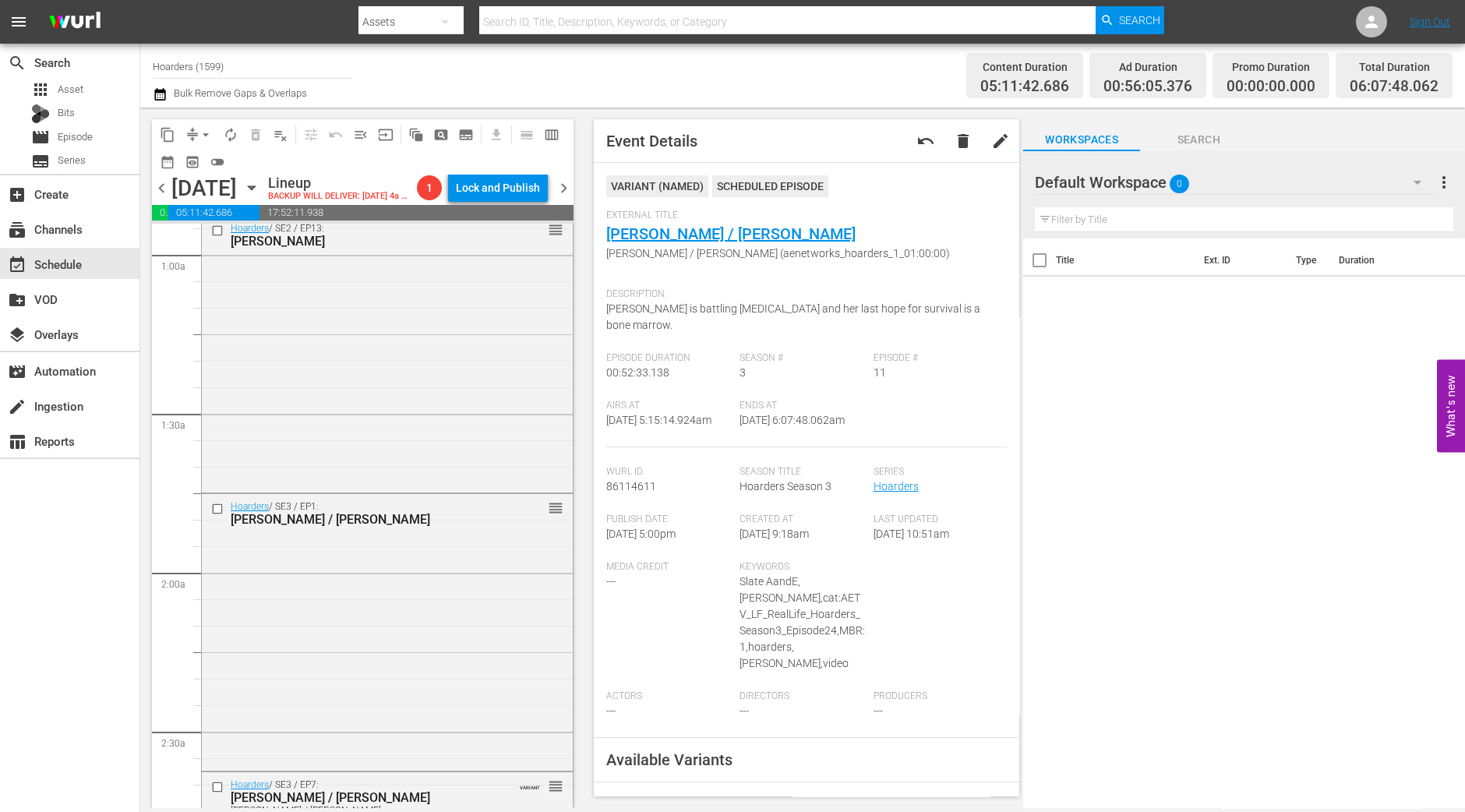
scroll to position [0, 0]
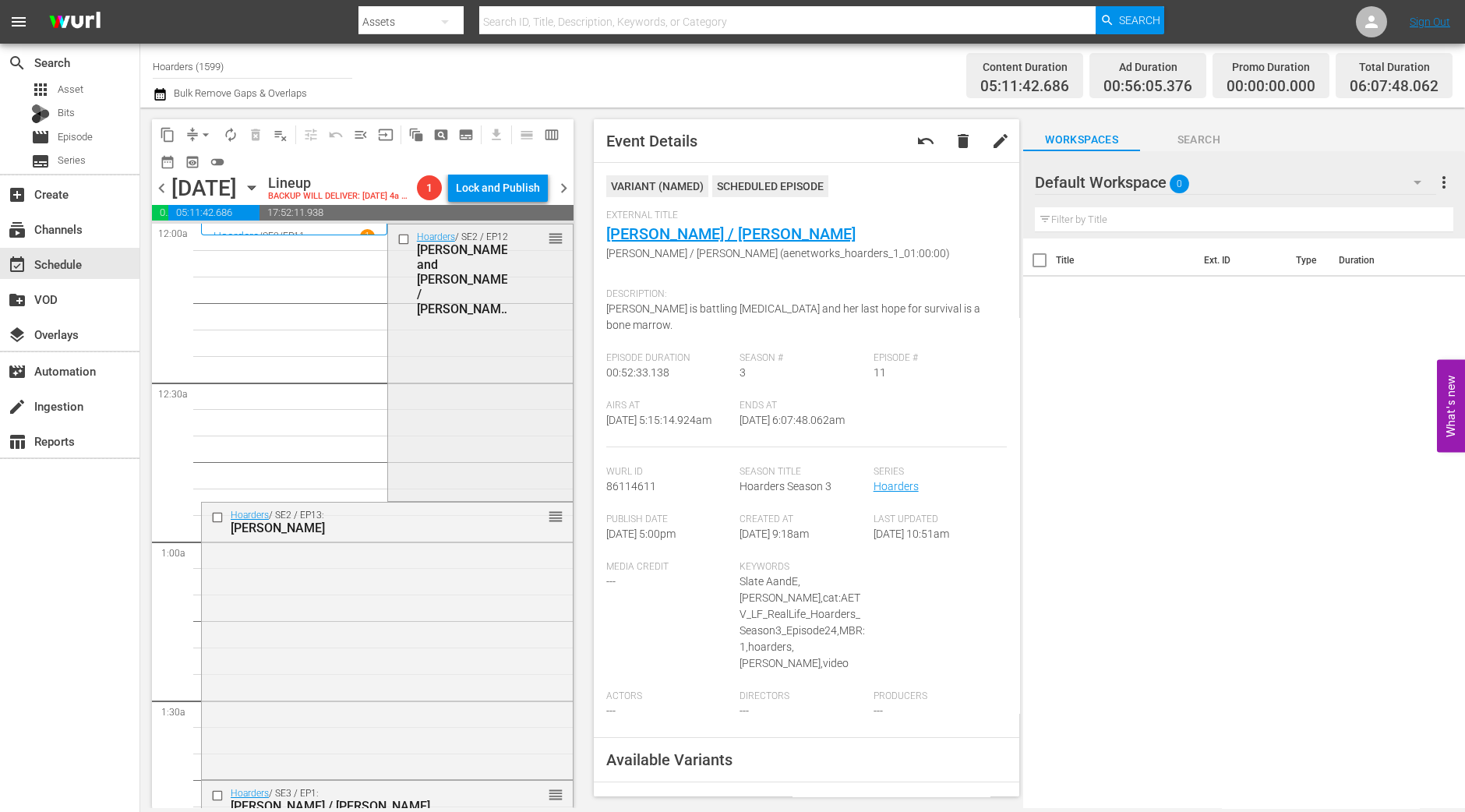
click at [433, 371] on div "Hoarders / SE2 / EP12: Dennis and Nadene / Erin and Malinda reorder" at bounding box center [481, 361] width 185 height 274
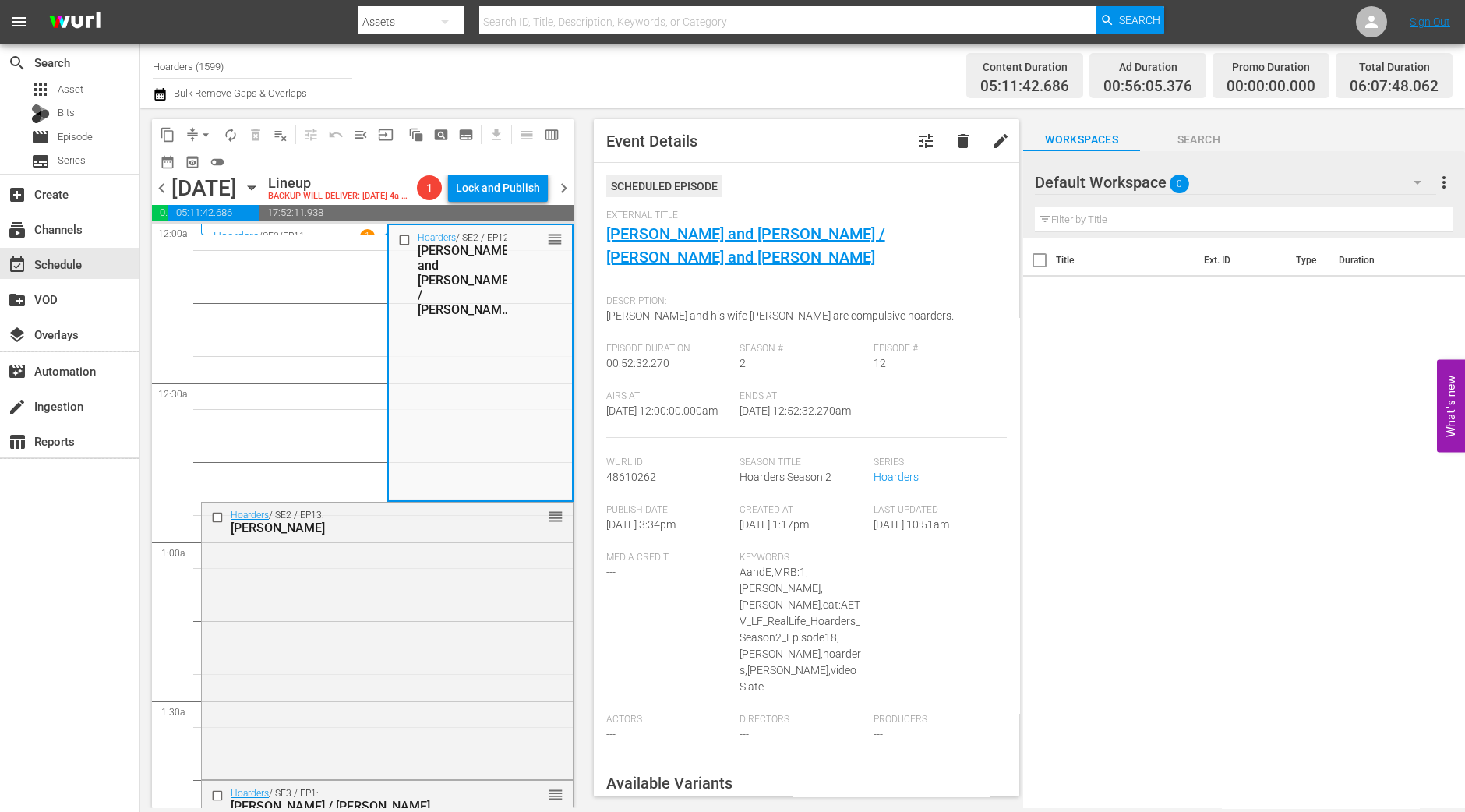
drag, startPoint x: 797, startPoint y: 223, endPoint x: 744, endPoint y: 221, distance: 53.0
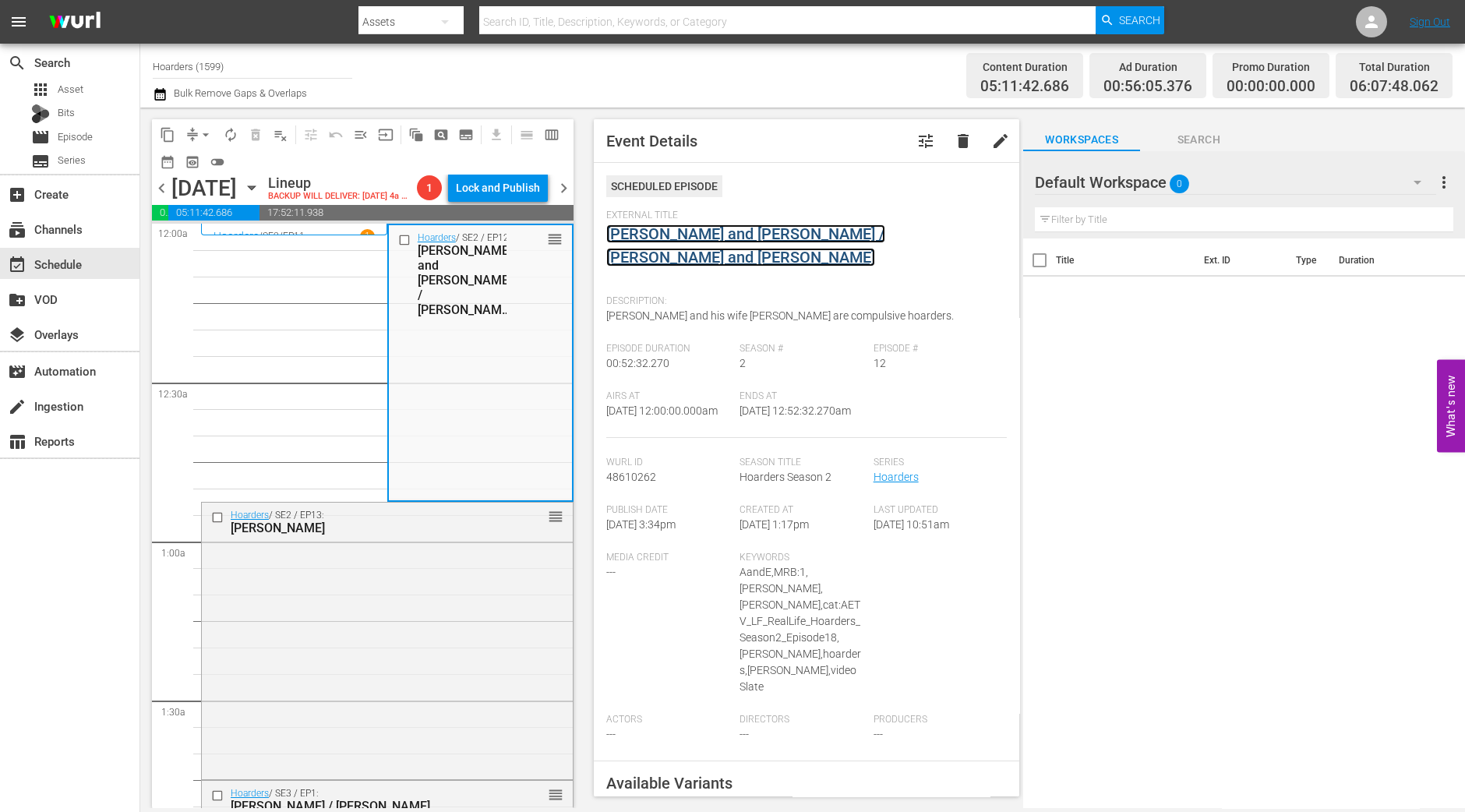
drag, startPoint x: 744, startPoint y: 221, endPoint x: 738, endPoint y: 232, distance: 12.5
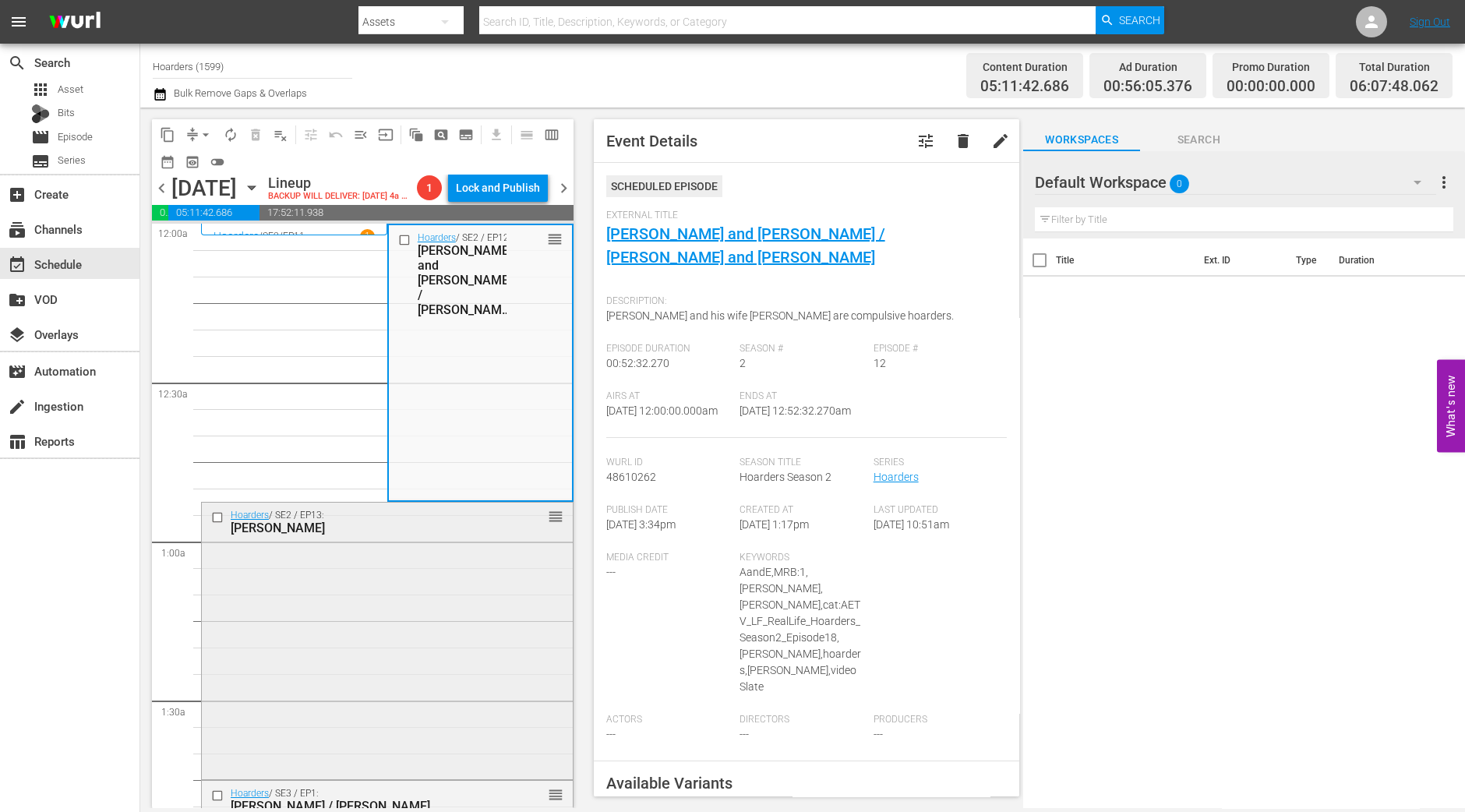
click at [381, 605] on div "Hoarders / SE2 / EP13: Claudie reorder" at bounding box center [387, 639] width 371 height 274
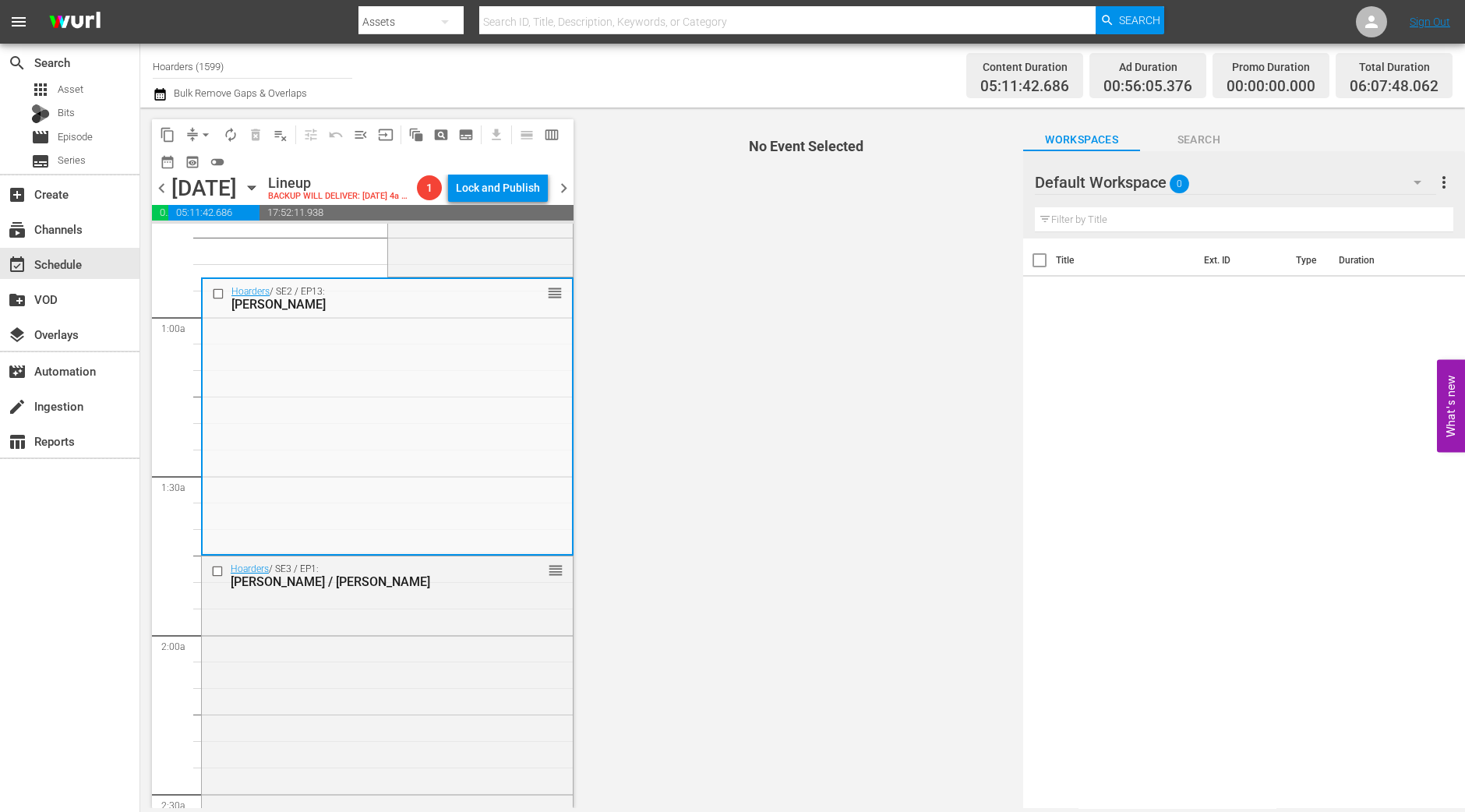
scroll to position [194, 0]
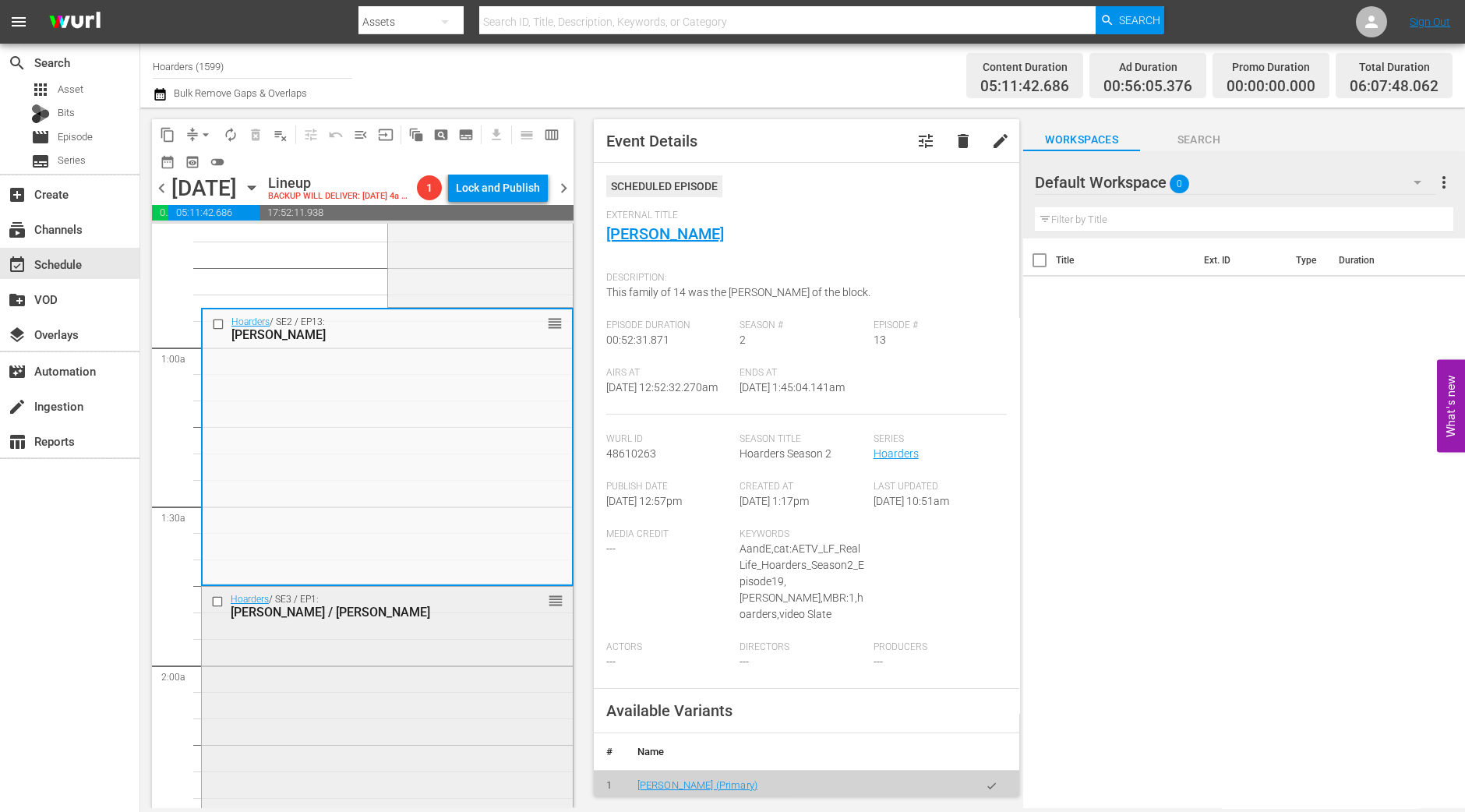
click at [380, 731] on div "Hoarders / SE3 / EP1: Michelle / Kim reorder" at bounding box center [387, 723] width 371 height 274
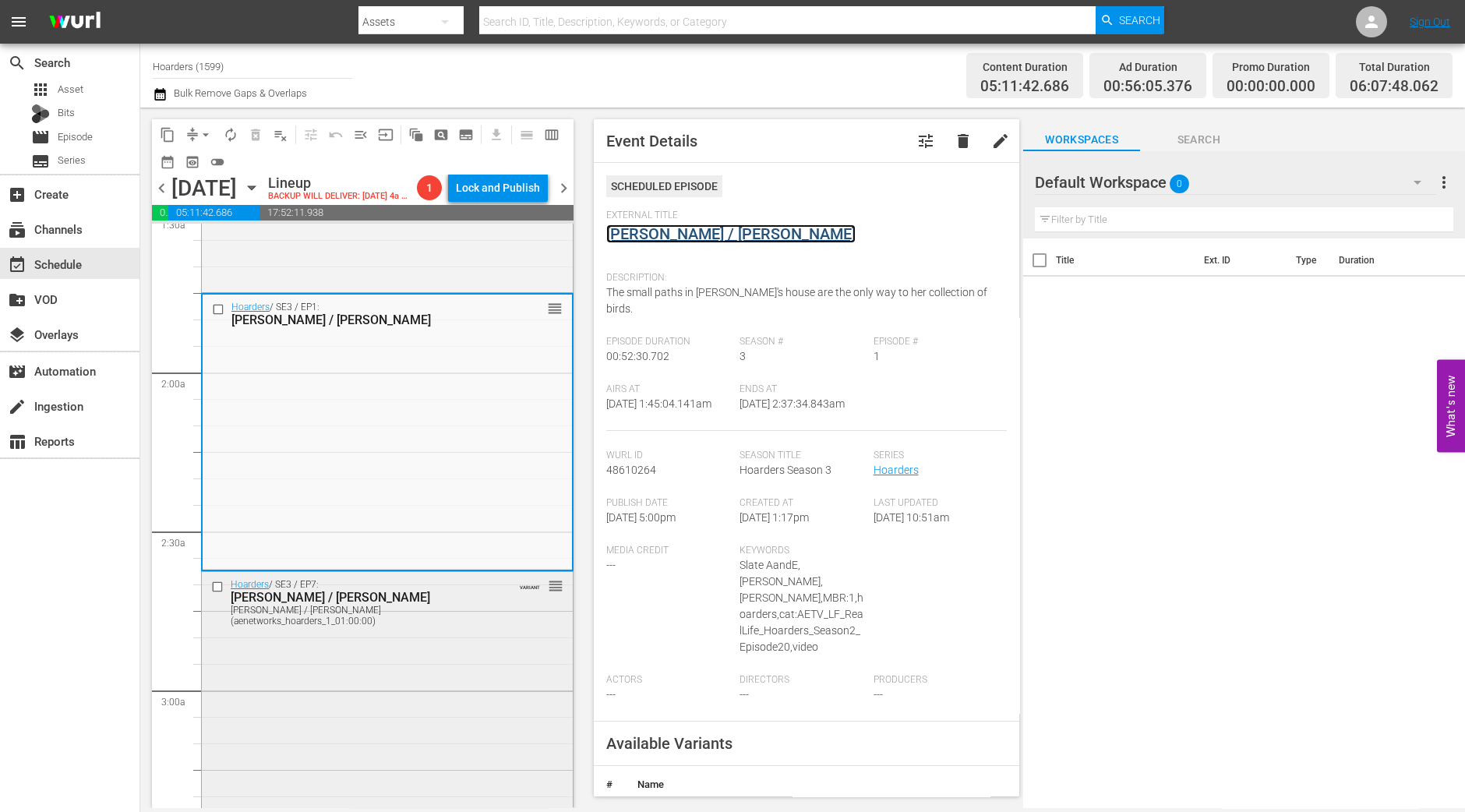
scroll to position [778, 0]
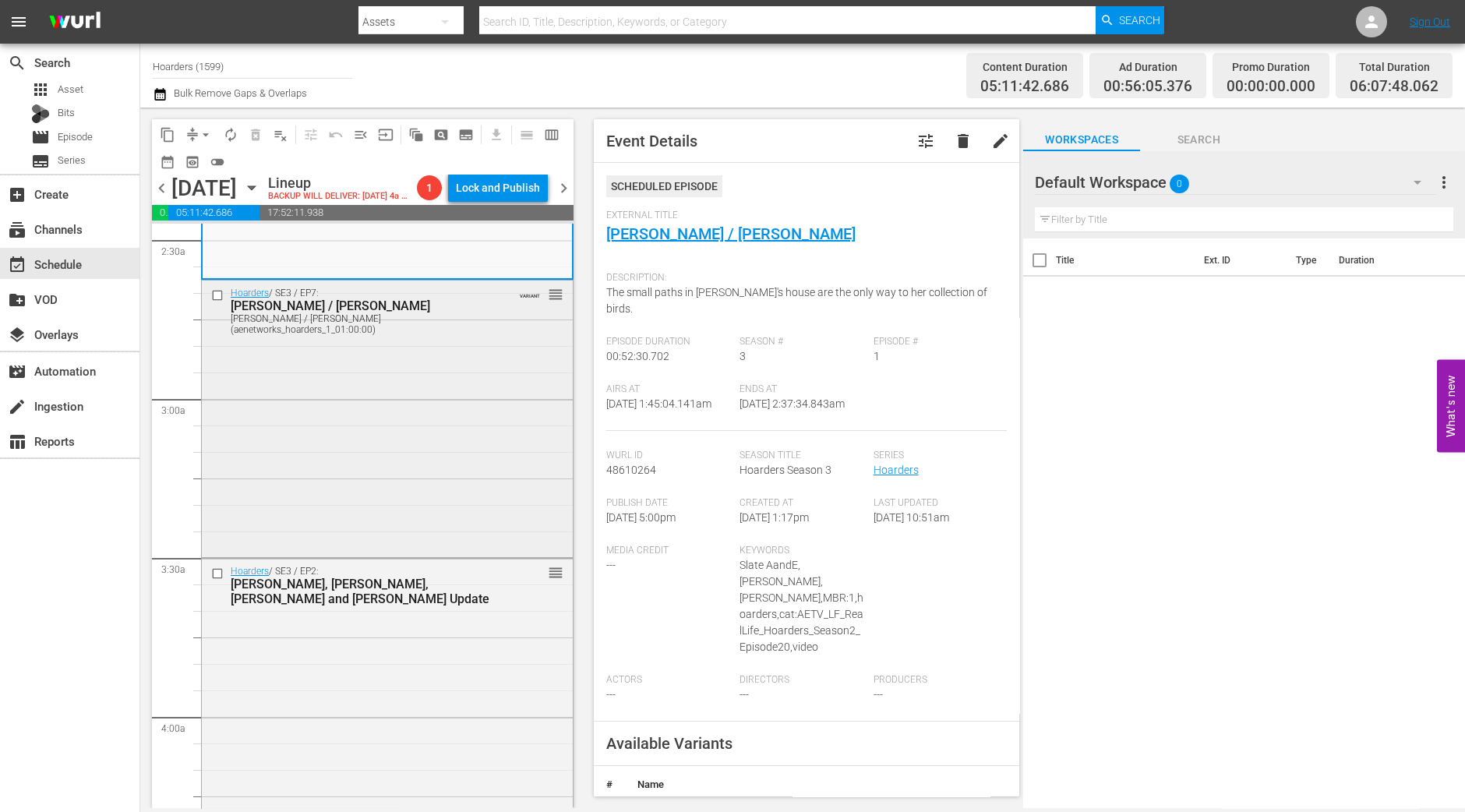
click at [390, 461] on div "Hoarders / SE3 / EP7: Laura / Penny Laura / Penny (aenetworks_hoarders_1_01:00:…" at bounding box center [387, 417] width 371 height 274
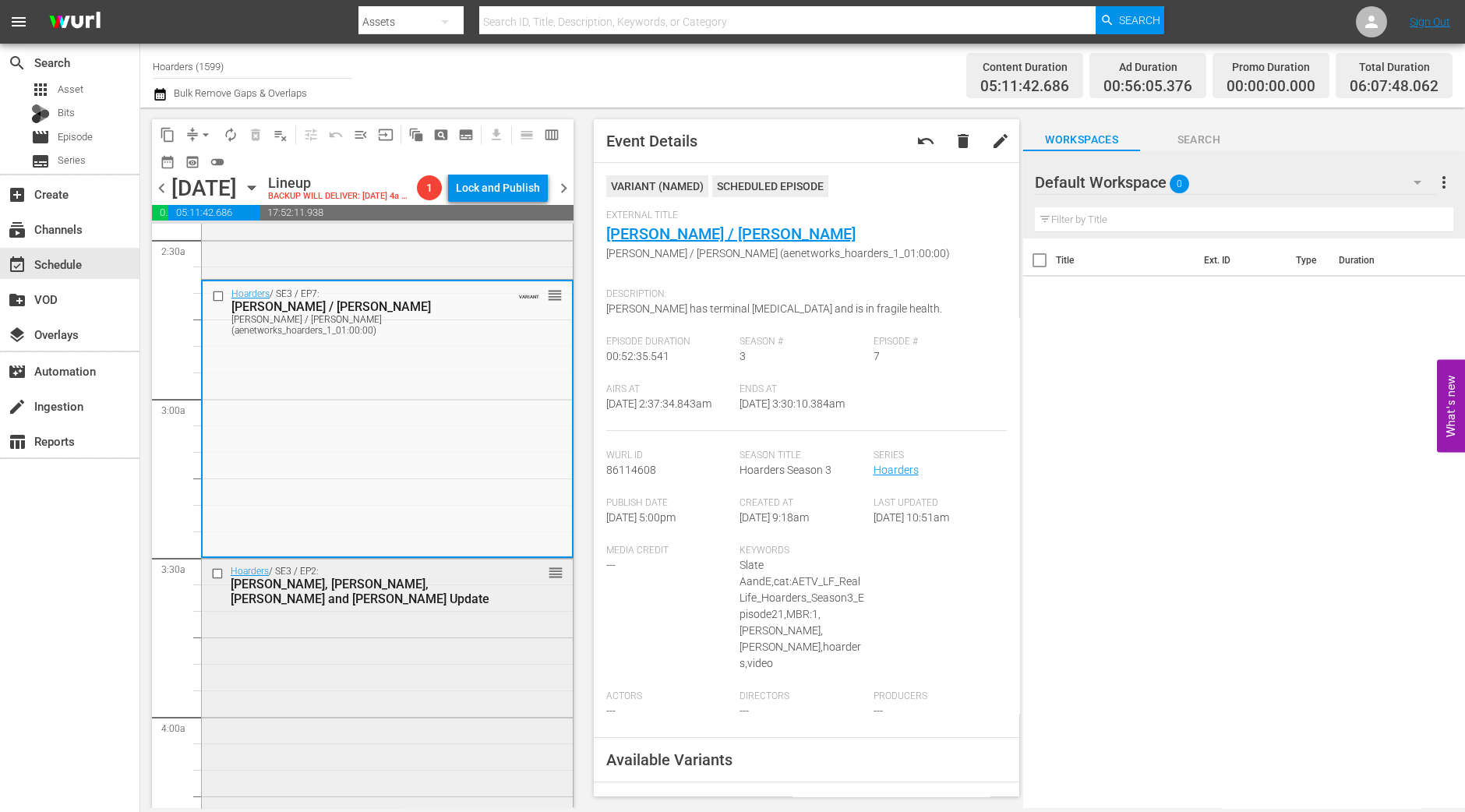
click at [444, 719] on div "Hoarders / SE3 / EP2: Betty, Jill, Jake and Bill Update reorder" at bounding box center [387, 695] width 371 height 274
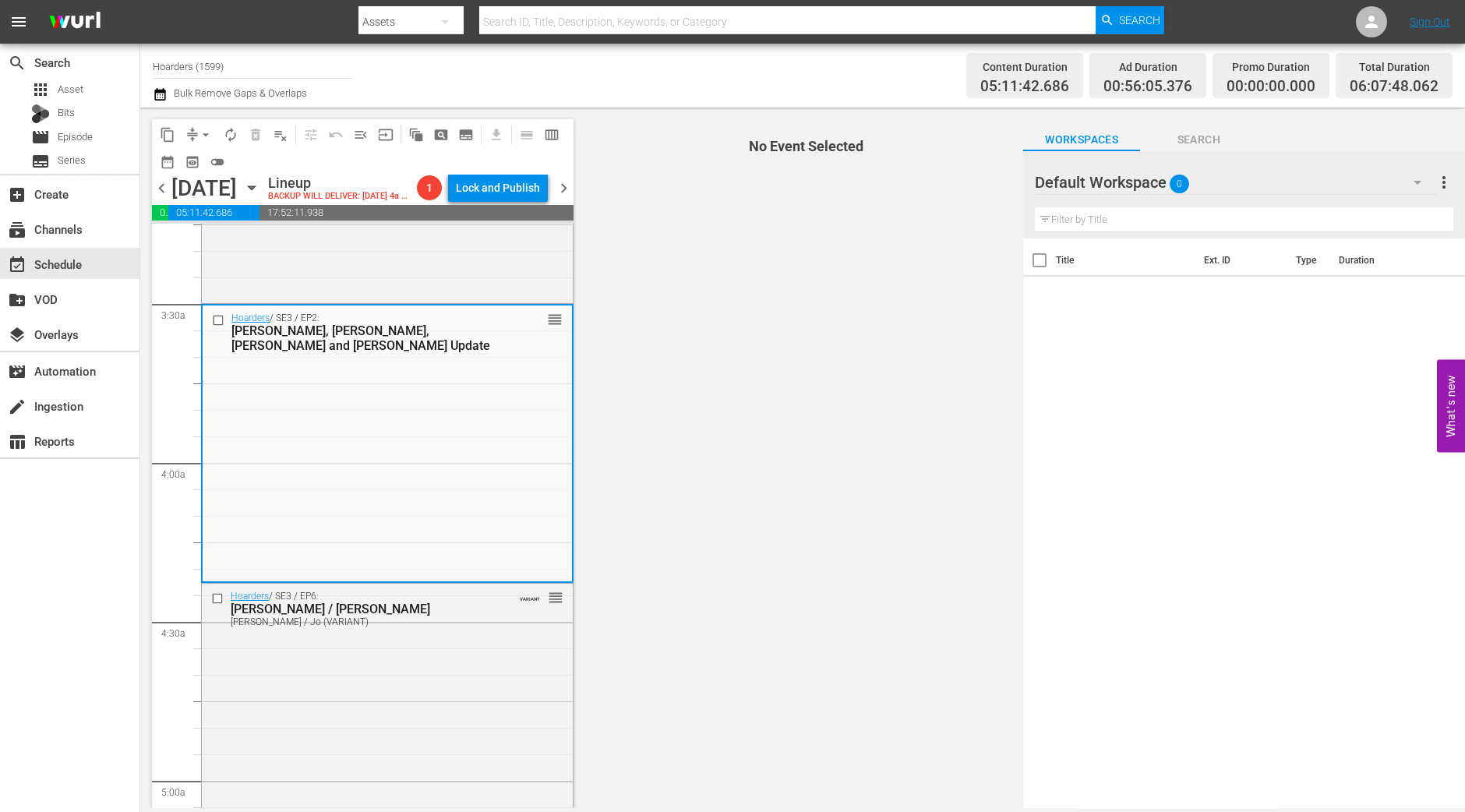
scroll to position [1071, 0]
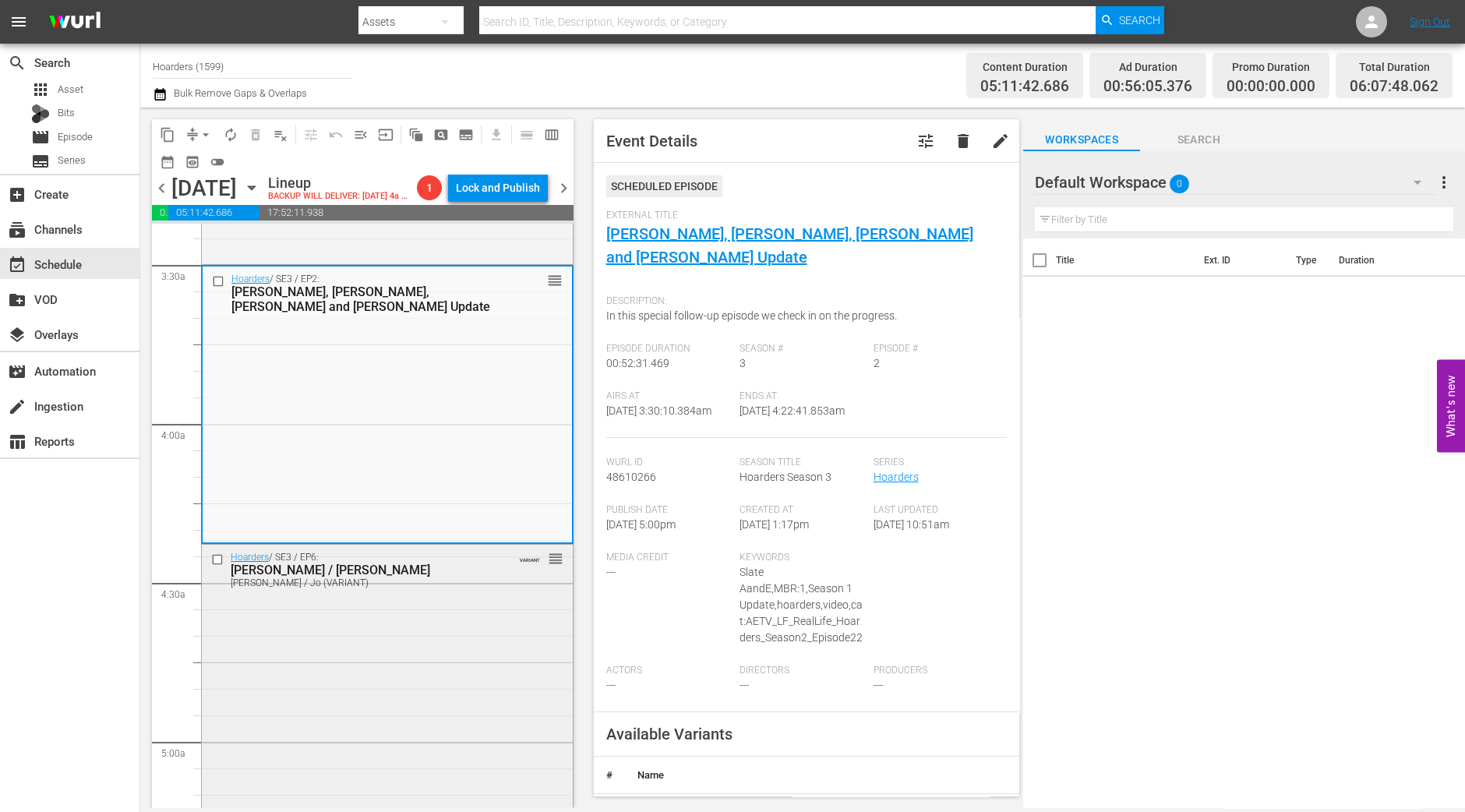
click at [338, 625] on div "Hoarders / SE3 / EP6: Carolyn / Jo Carolyn / Jo (VARIANT) VARIANT reorder" at bounding box center [387, 681] width 371 height 274
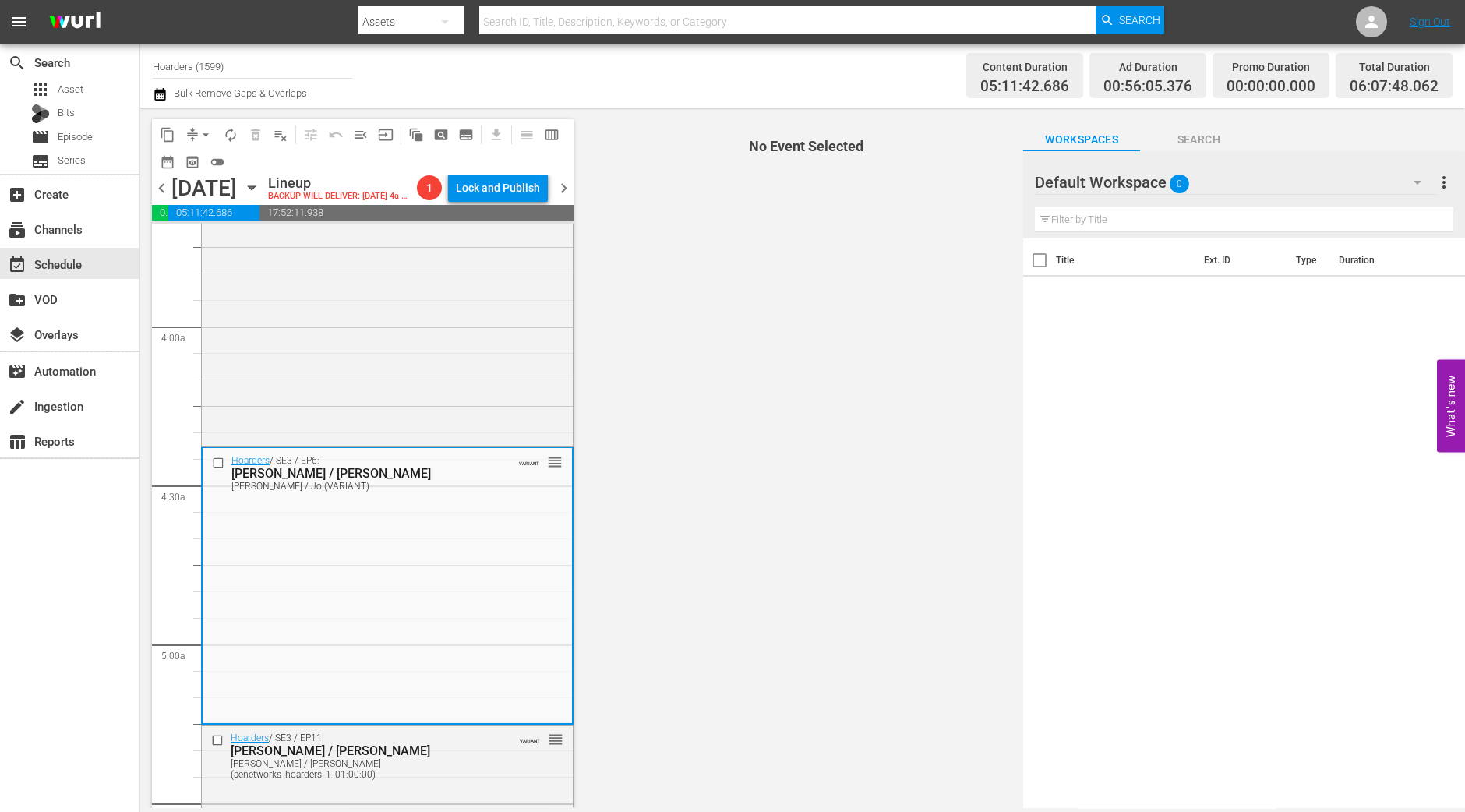
scroll to position [1362, 0]
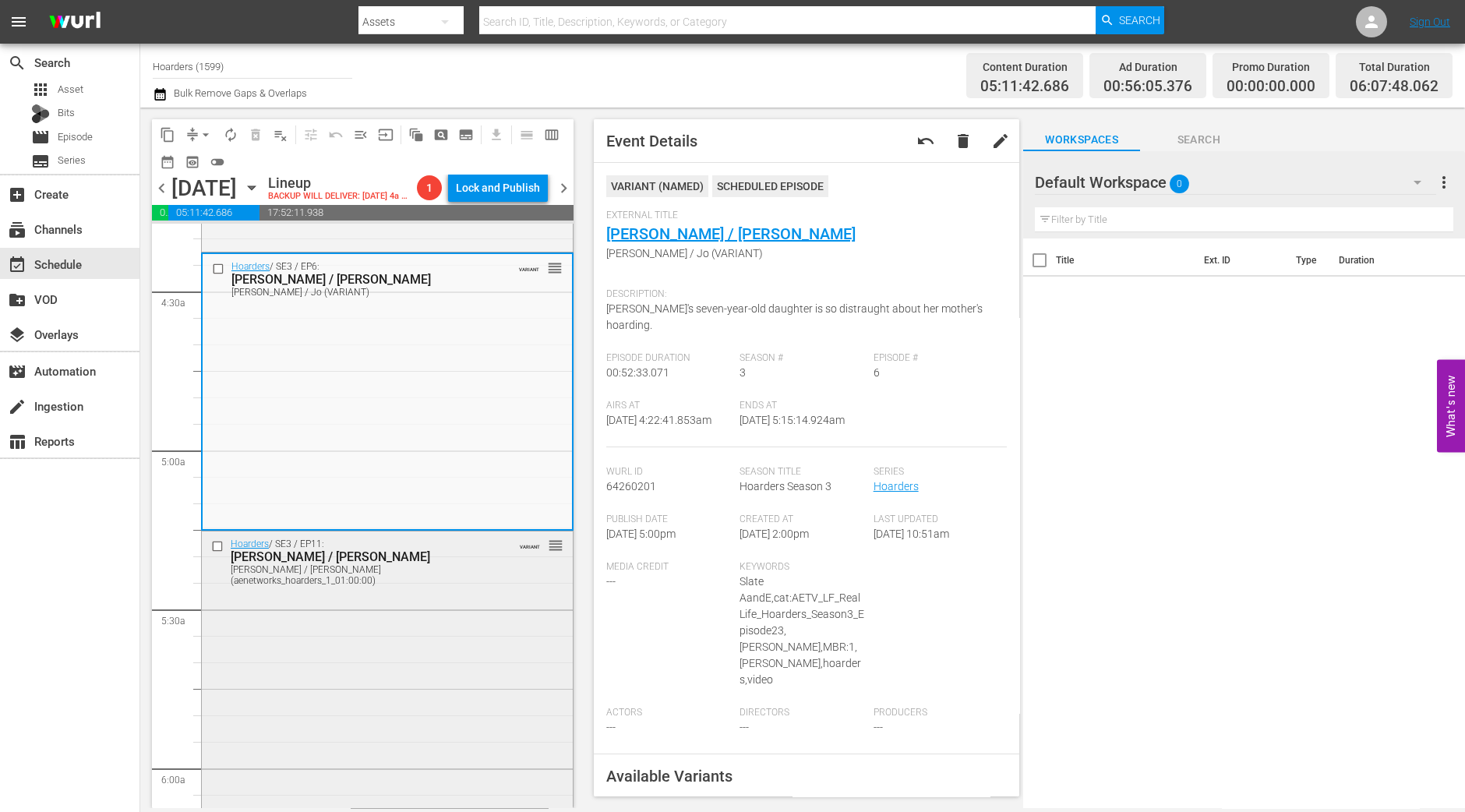
click at [354, 625] on div "Hoarders / SE3 / EP11: Tami / George Tami / George (aenetworks_hoarders_1_01:00…" at bounding box center [387, 668] width 371 height 274
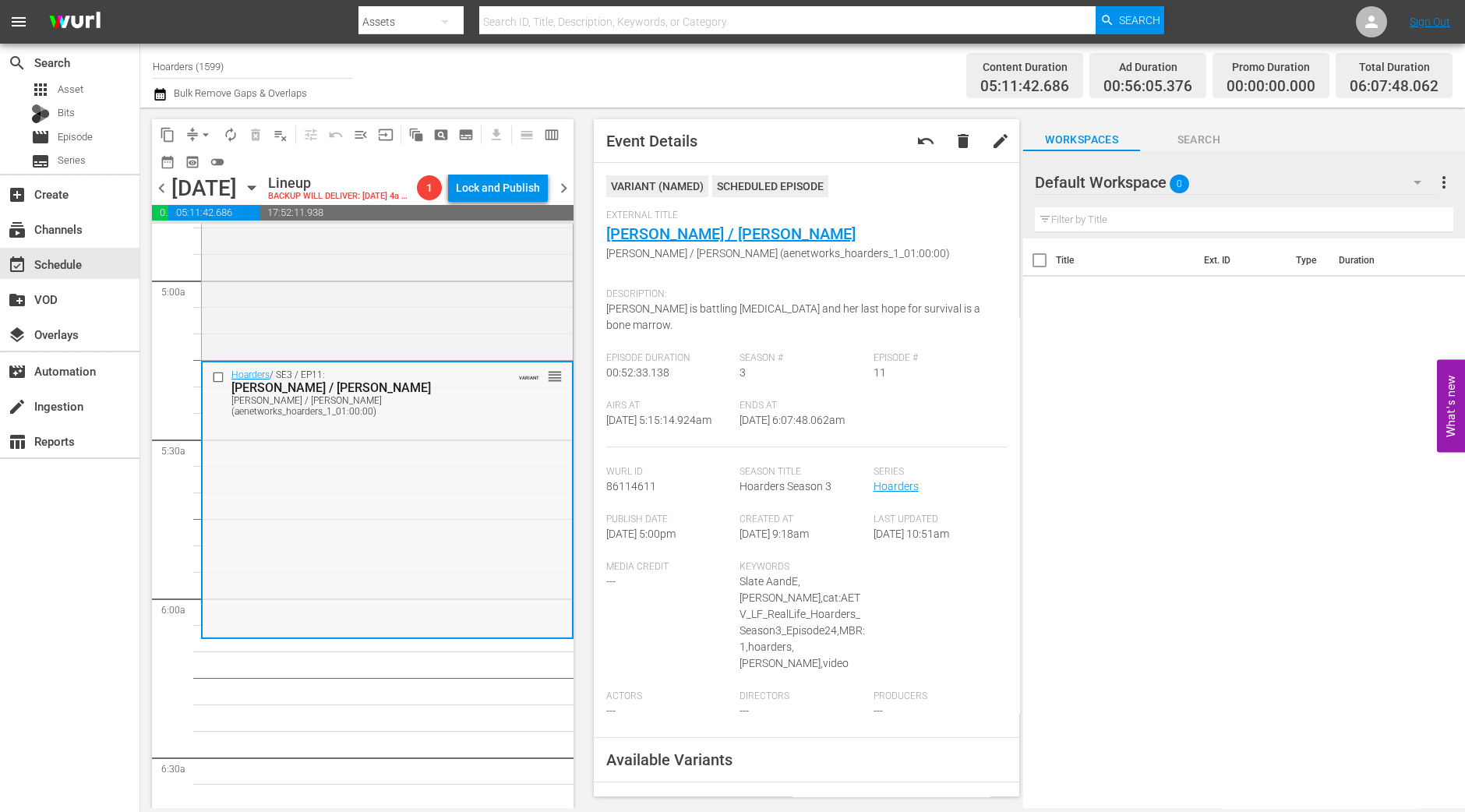
scroll to position [1655, 0]
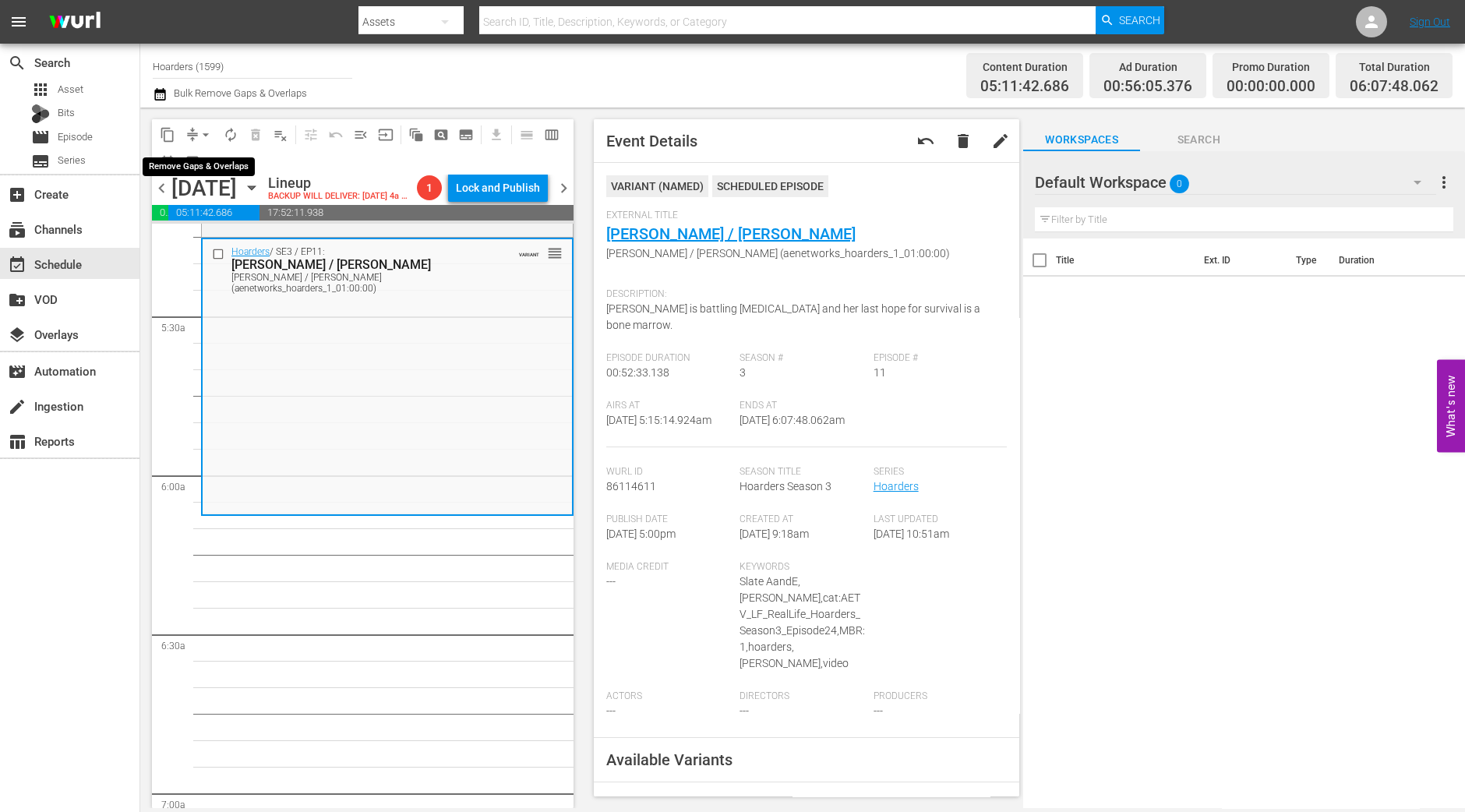
click at [195, 146] on button "compress" at bounding box center [193, 135] width 25 height 25
click at [206, 134] on span "arrow_drop_down" at bounding box center [206, 135] width 16 height 16
click at [197, 167] on li "Align to Midnight" at bounding box center [206, 165] width 164 height 26
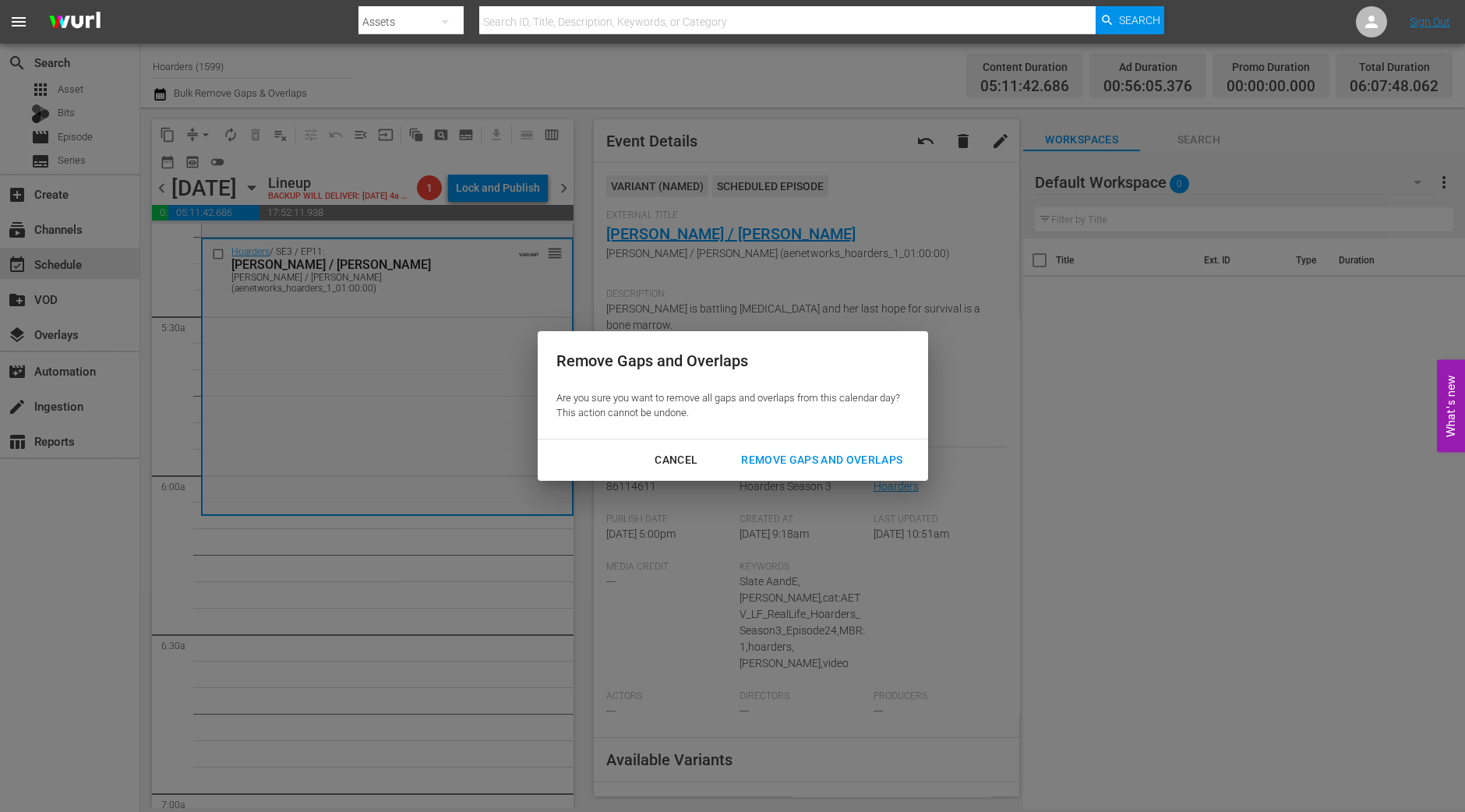
click at [787, 465] on div "Remove Gaps and Overlaps" at bounding box center [821, 460] width 186 height 20
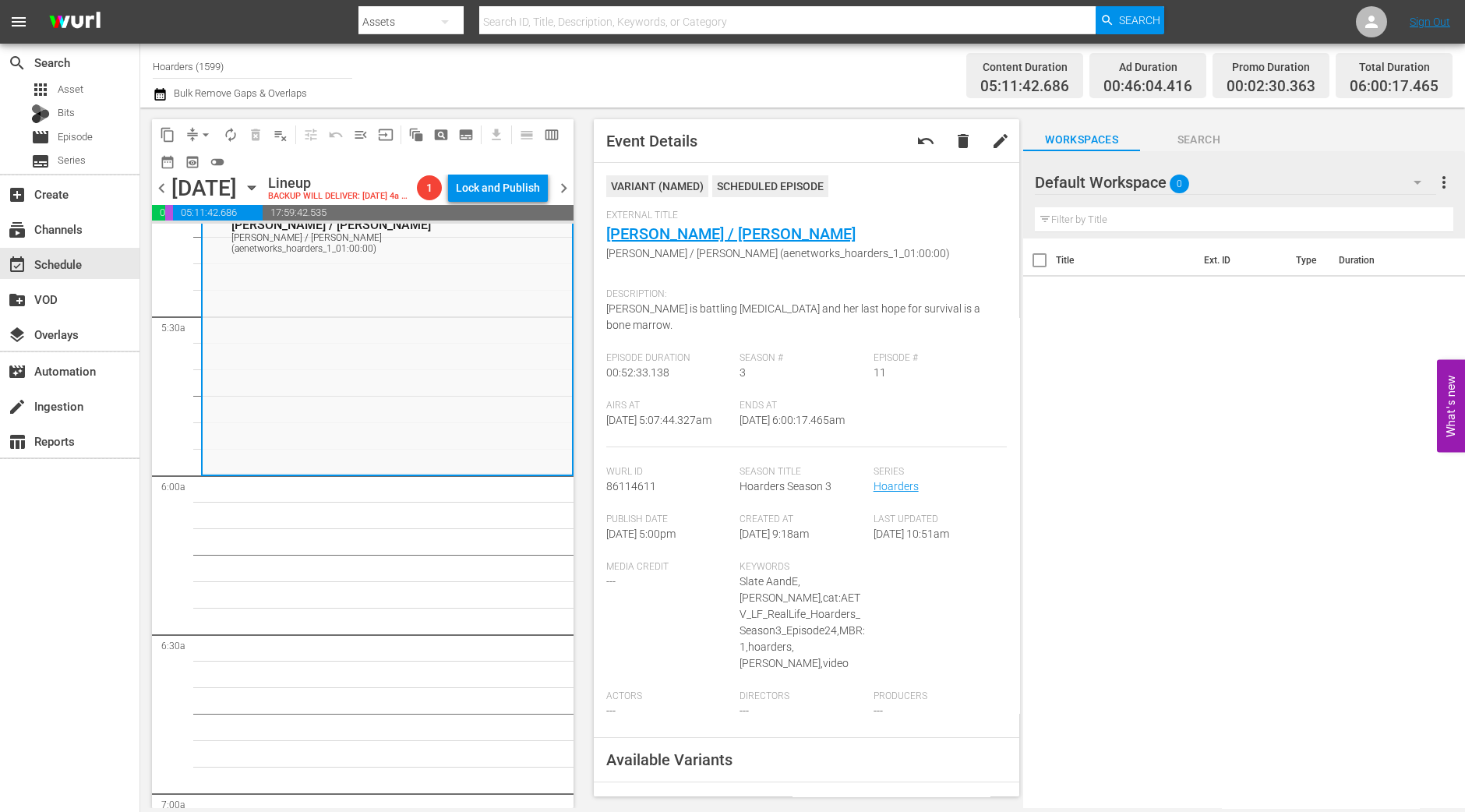
click at [193, 110] on div "content_copy compress arrow_drop_down autorenew_outlined delete_forever_outline…" at bounding box center [359, 457] width 438 height 700
click at [198, 134] on span "arrow_drop_down" at bounding box center [206, 135] width 16 height 16
click at [203, 150] on ul "Align to Midnight Align to First Episode Align to End of Previous Day" at bounding box center [206, 192] width 164 height 90
click at [203, 158] on li "Align to Midnight" at bounding box center [206, 165] width 164 height 26
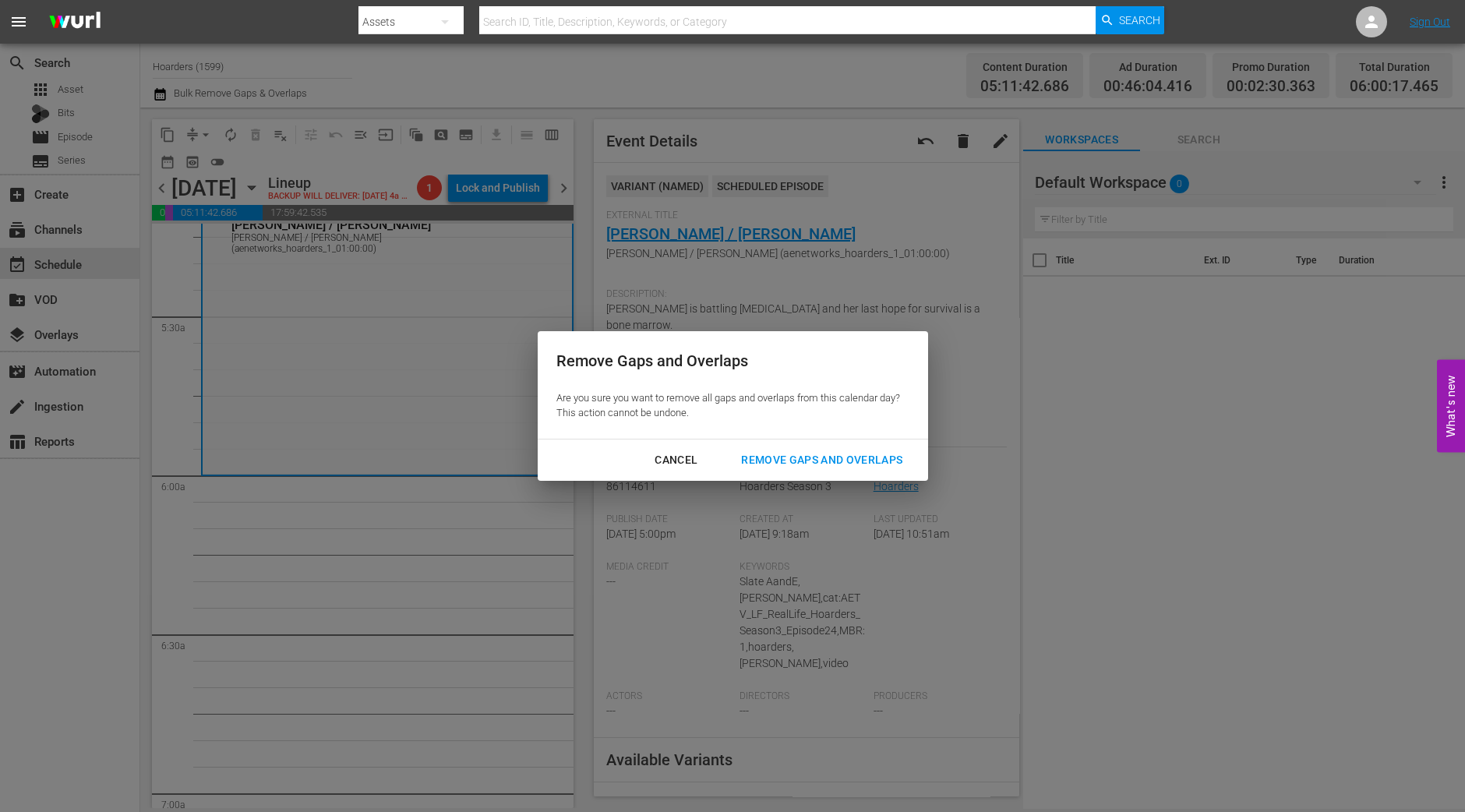
click at [791, 461] on div "Remove Gaps and Overlaps" at bounding box center [821, 460] width 186 height 20
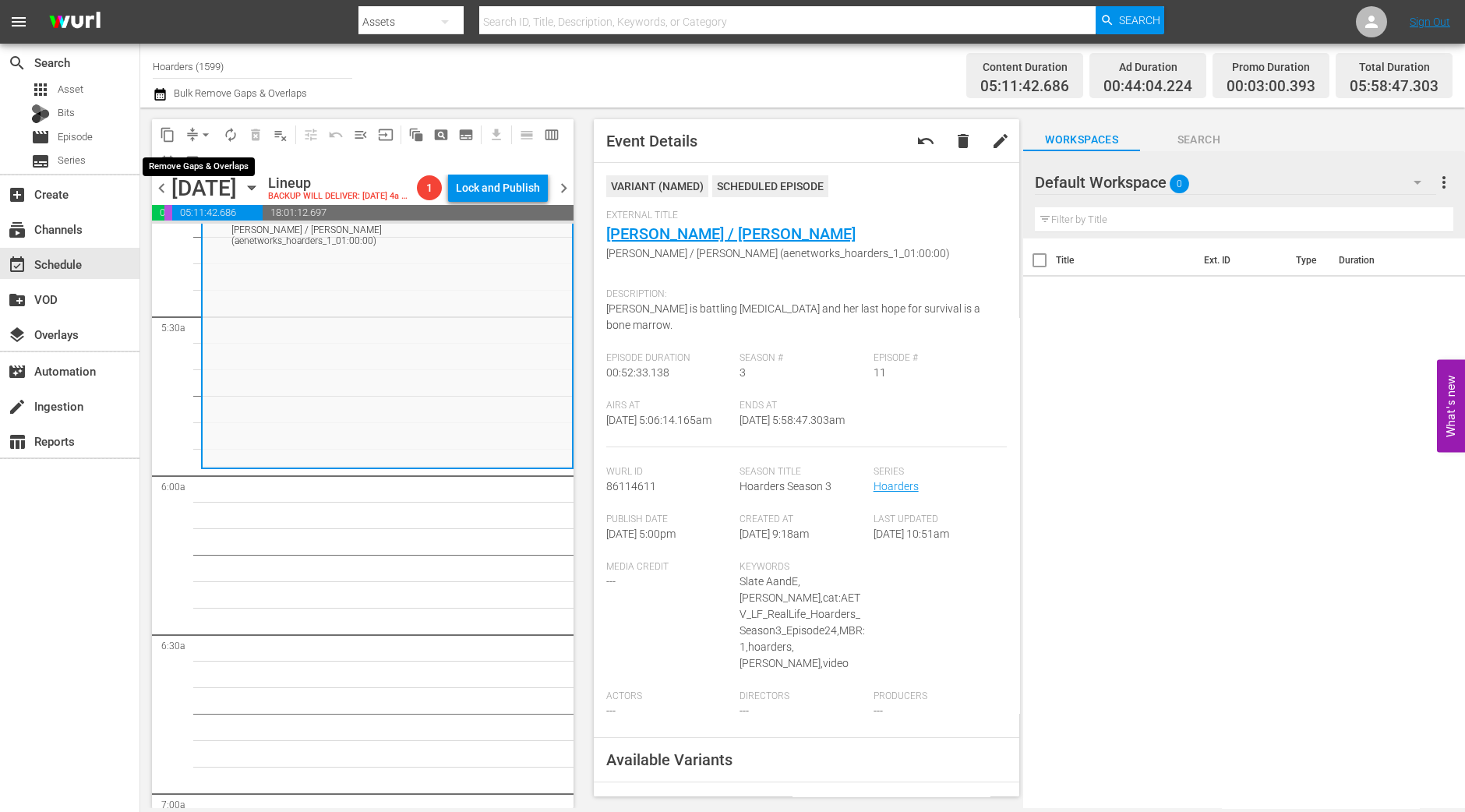
click at [208, 133] on span "arrow_drop_down" at bounding box center [206, 135] width 16 height 16
click at [199, 157] on li "Align to Midnight" at bounding box center [206, 165] width 164 height 26
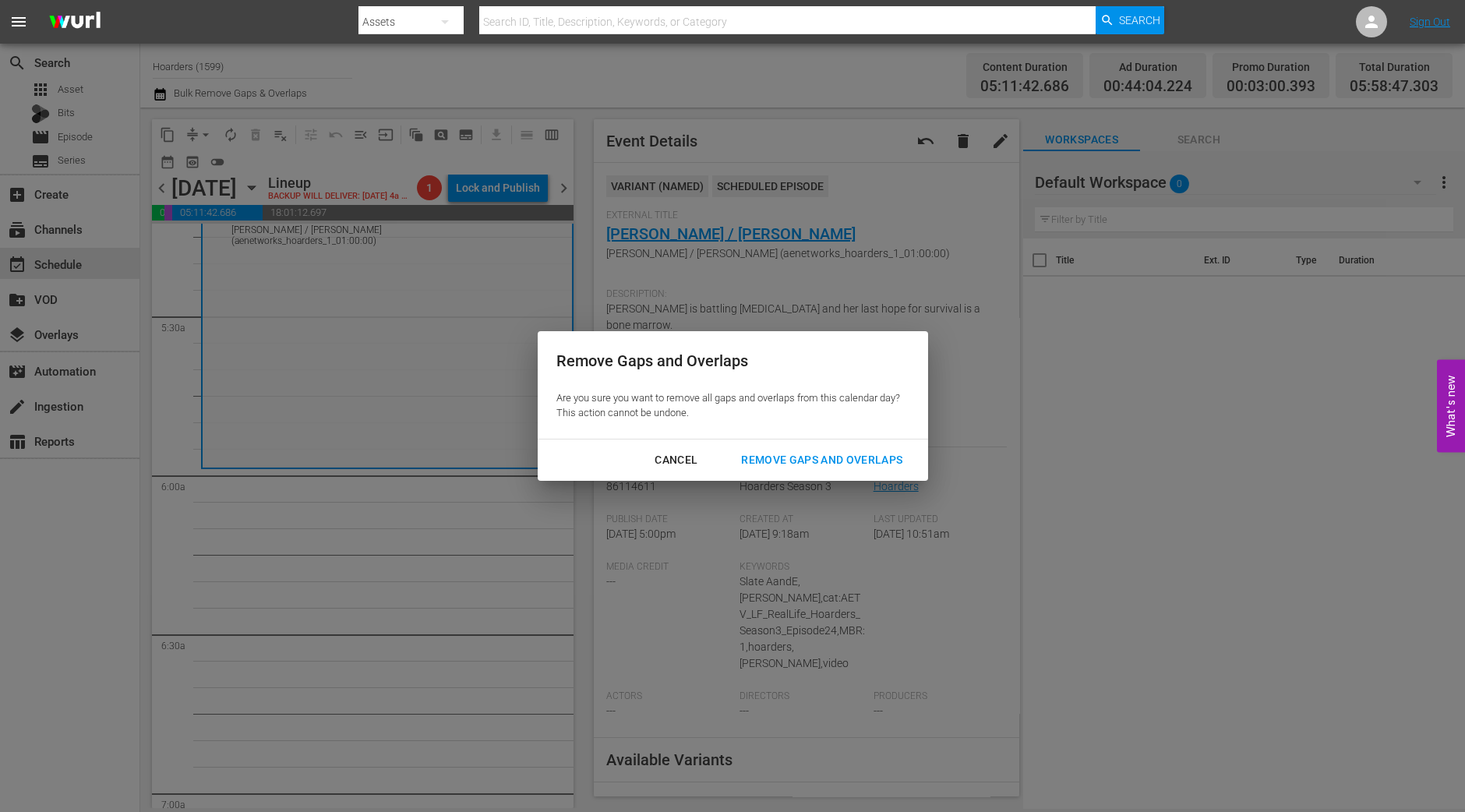
click at [807, 460] on div "Remove Gaps and Overlaps" at bounding box center [821, 460] width 186 height 20
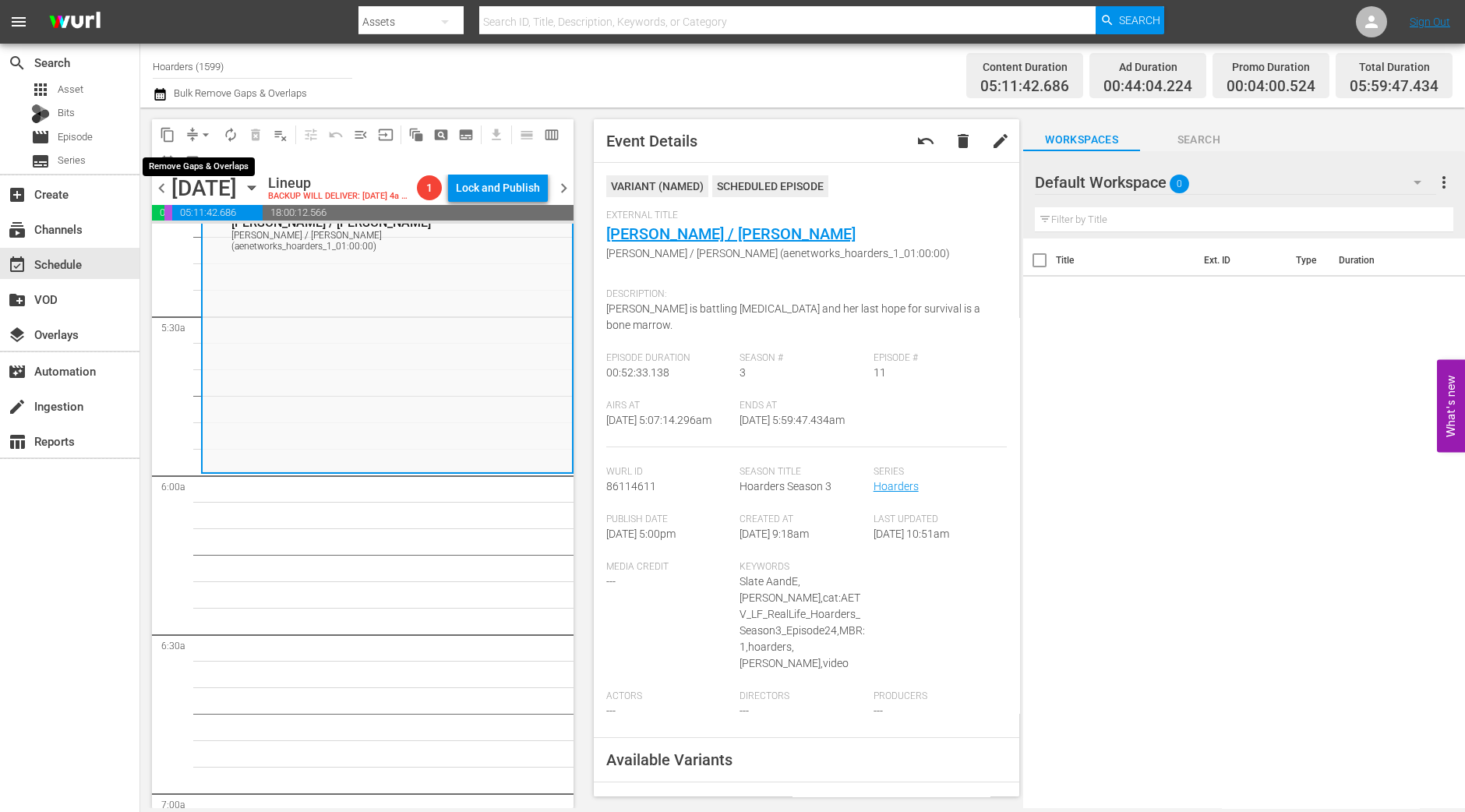
click at [202, 128] on span "arrow_drop_down" at bounding box center [206, 135] width 16 height 16
click at [199, 161] on li "Align to Midnight" at bounding box center [206, 165] width 164 height 26
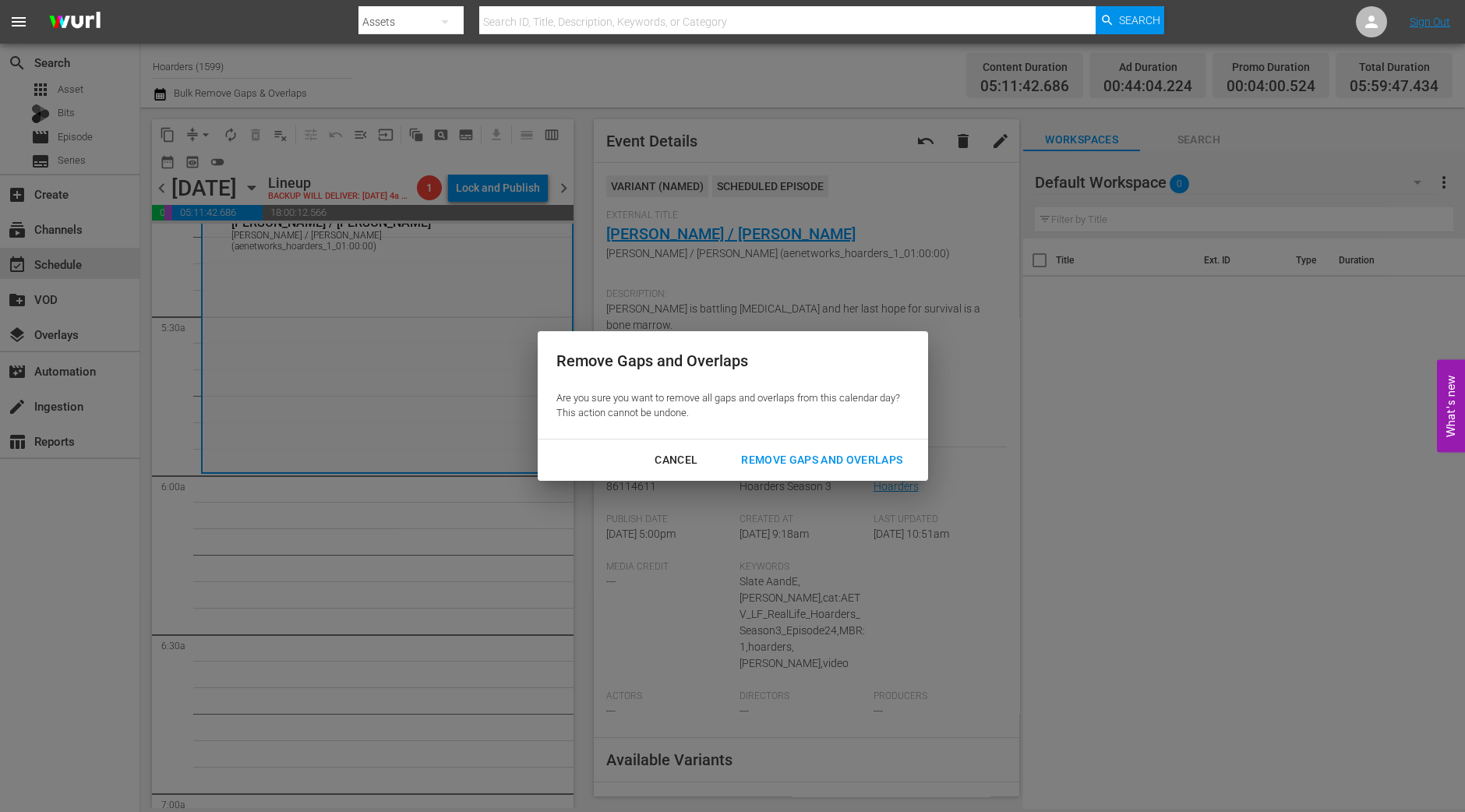
click at [812, 461] on div "Remove Gaps and Overlaps" at bounding box center [821, 460] width 186 height 20
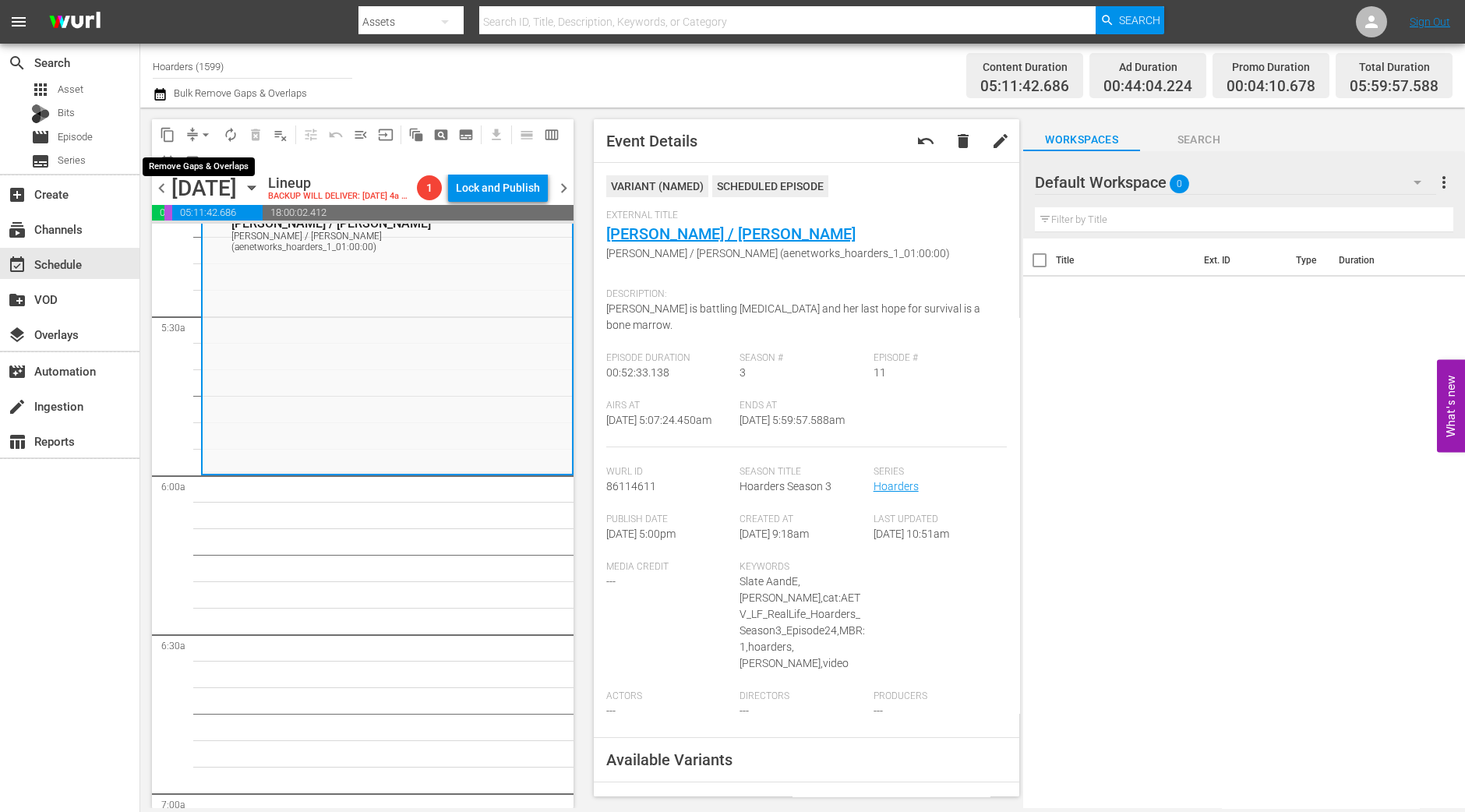
click at [201, 130] on span "arrow_drop_down" at bounding box center [206, 135] width 16 height 16
click at [204, 167] on li "Align to Midnight" at bounding box center [206, 165] width 164 height 26
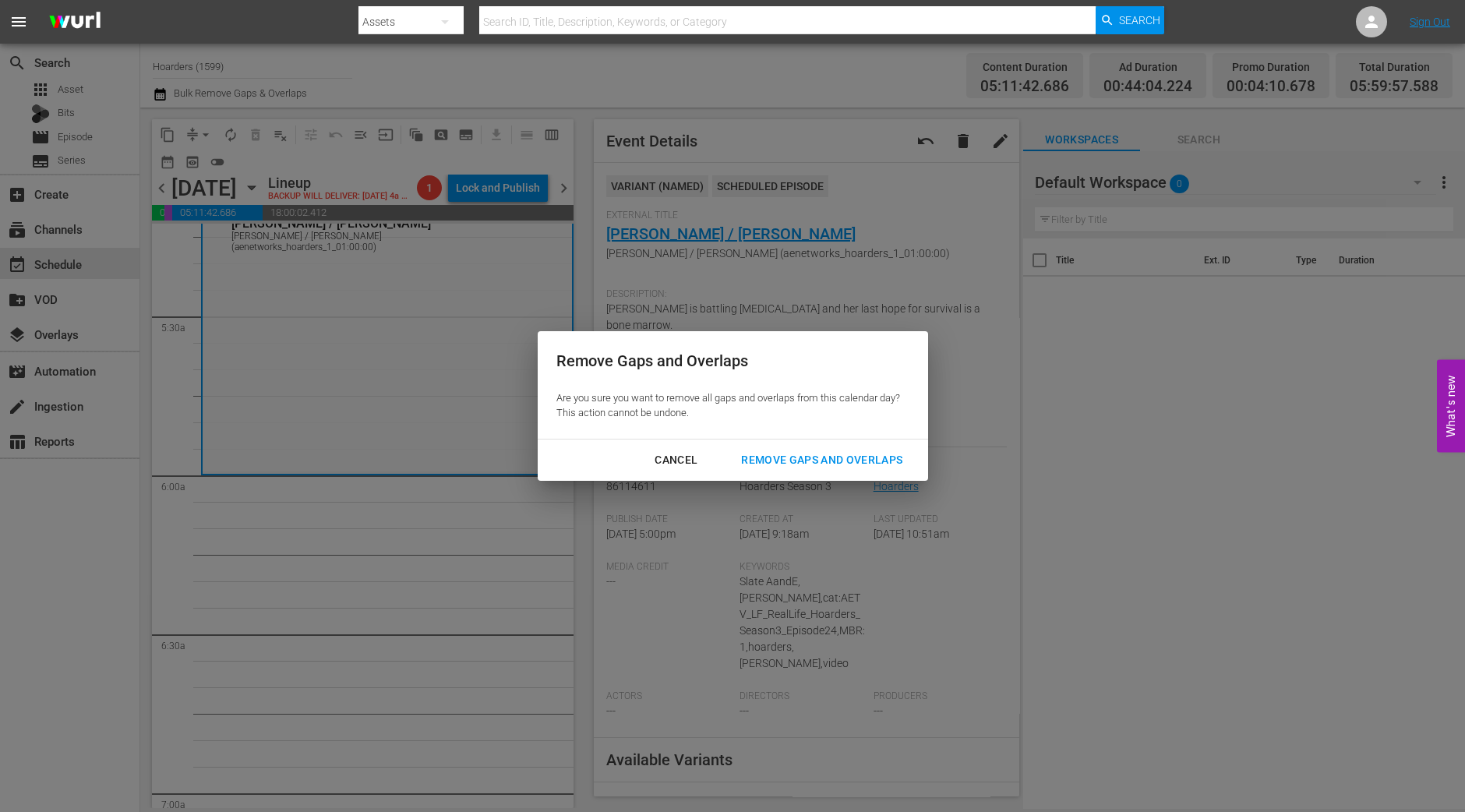
click at [838, 455] on div "Remove Gaps and Overlaps" at bounding box center [821, 460] width 186 height 20
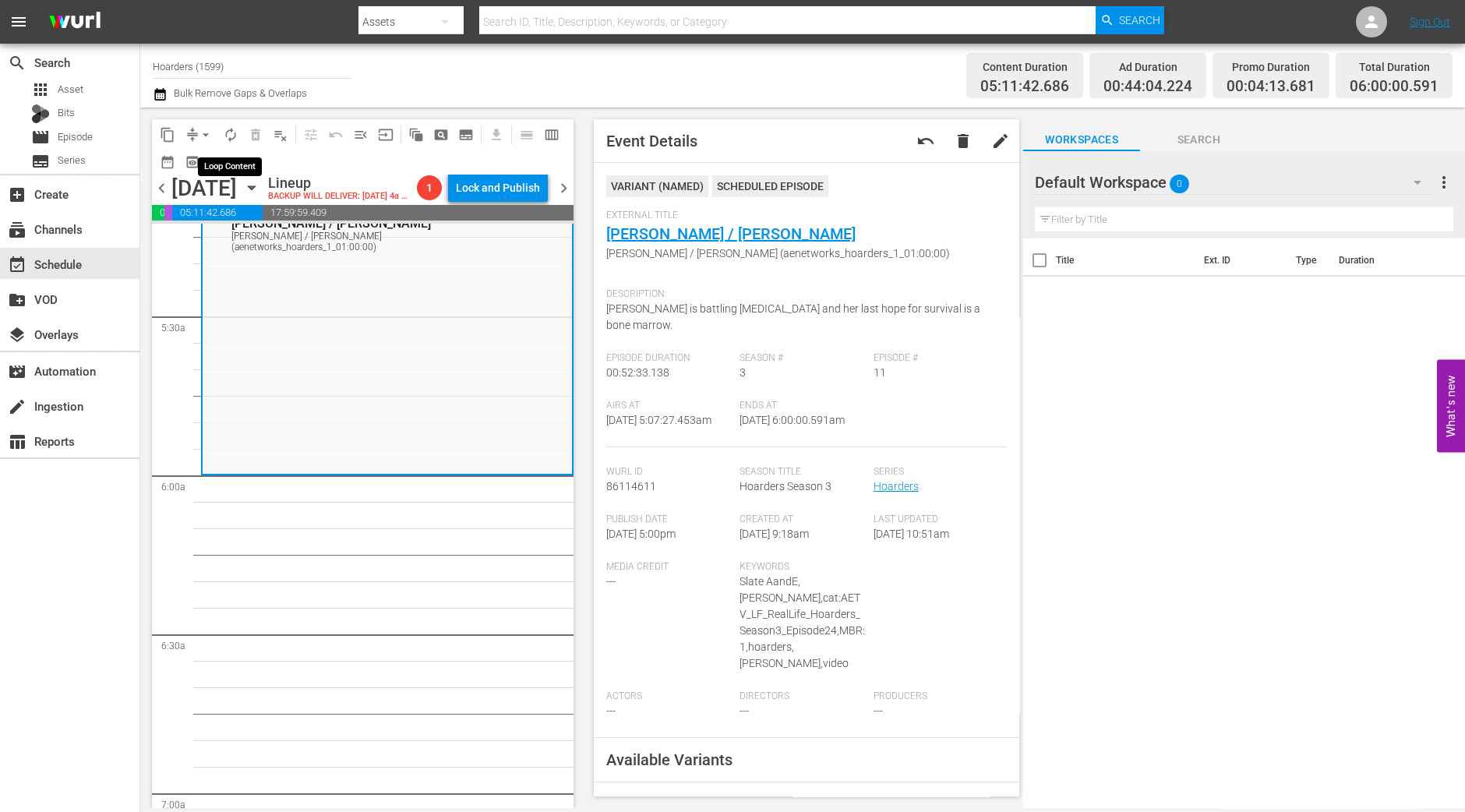
click at [232, 130] on span "autorenew_outlined" at bounding box center [230, 135] width 16 height 16
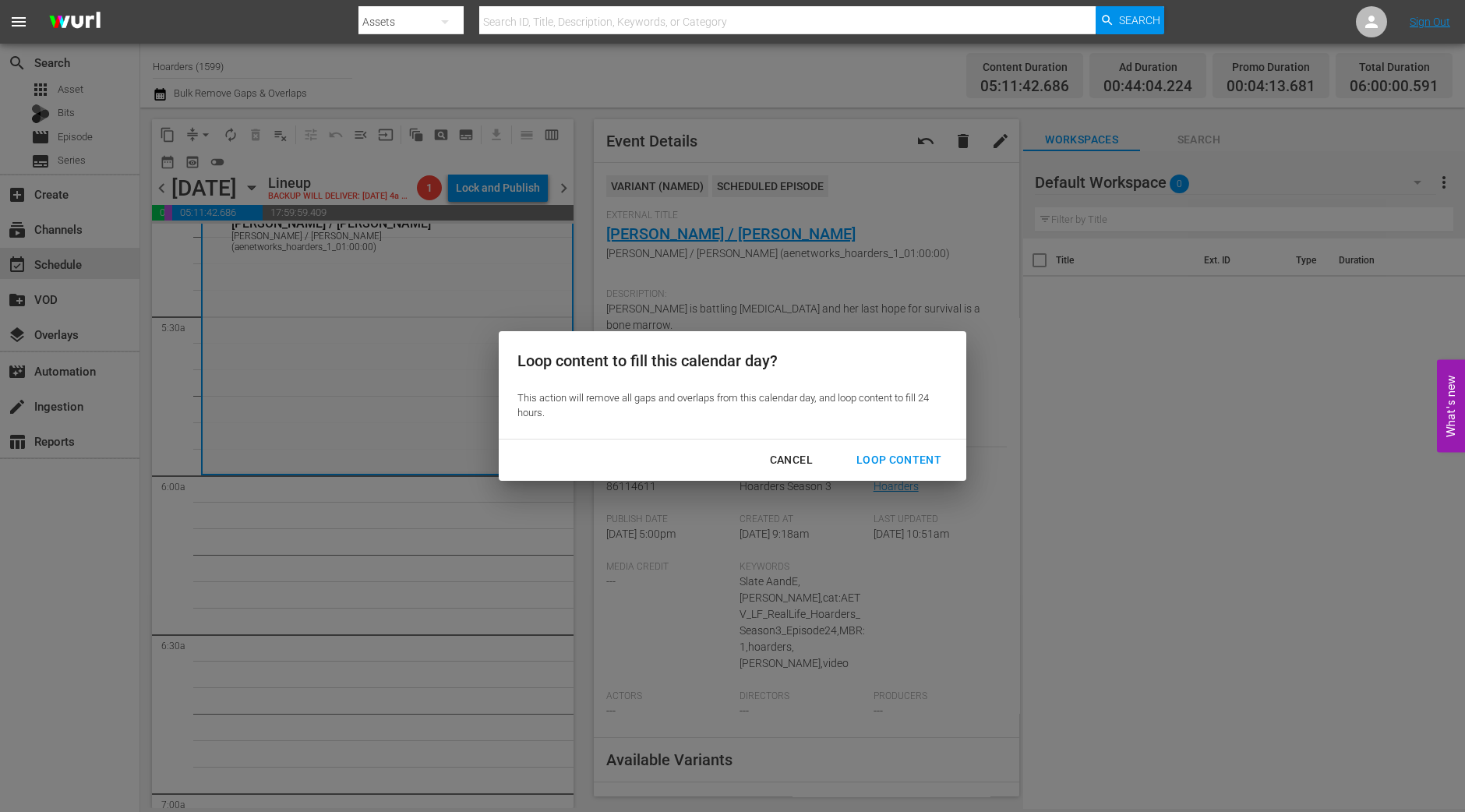
drag, startPoint x: 927, startPoint y: 459, endPoint x: 787, endPoint y: 317, distance: 199.4
click at [926, 460] on div "Loop Content" at bounding box center [899, 460] width 110 height 20
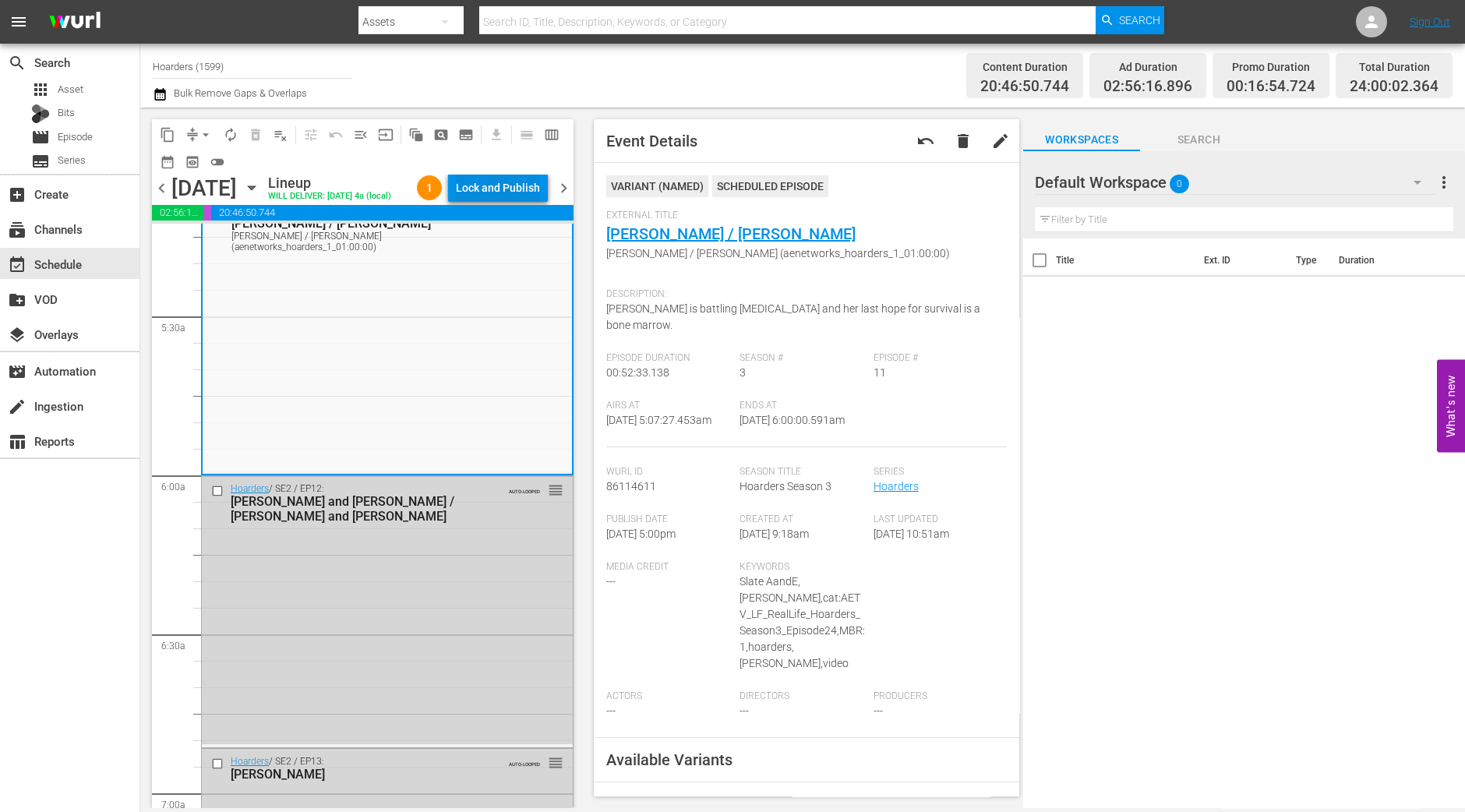
click at [496, 187] on div "Lock and Publish" at bounding box center [498, 188] width 84 height 28
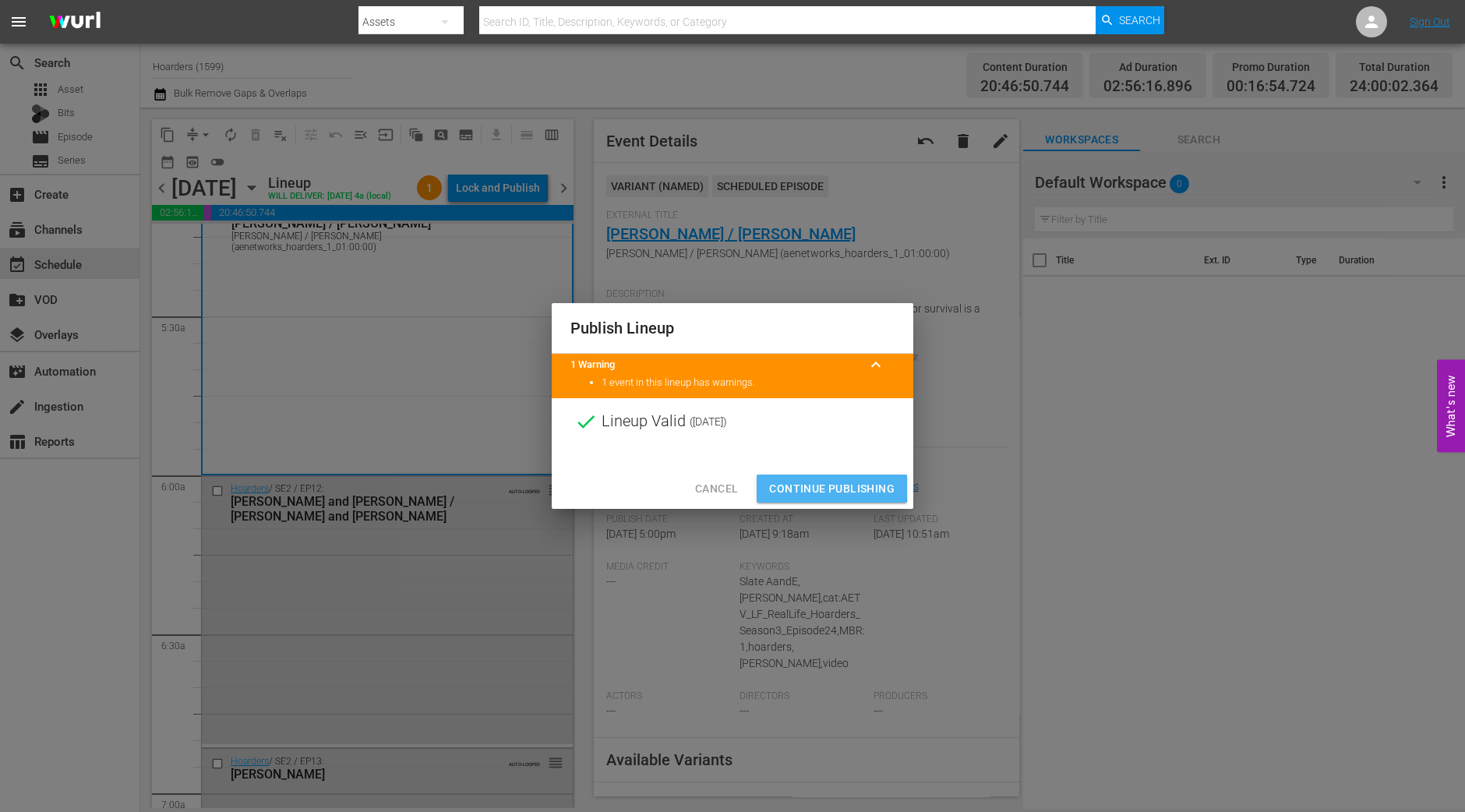
click at [793, 484] on span "Continue Publishing" at bounding box center [832, 489] width 125 height 20
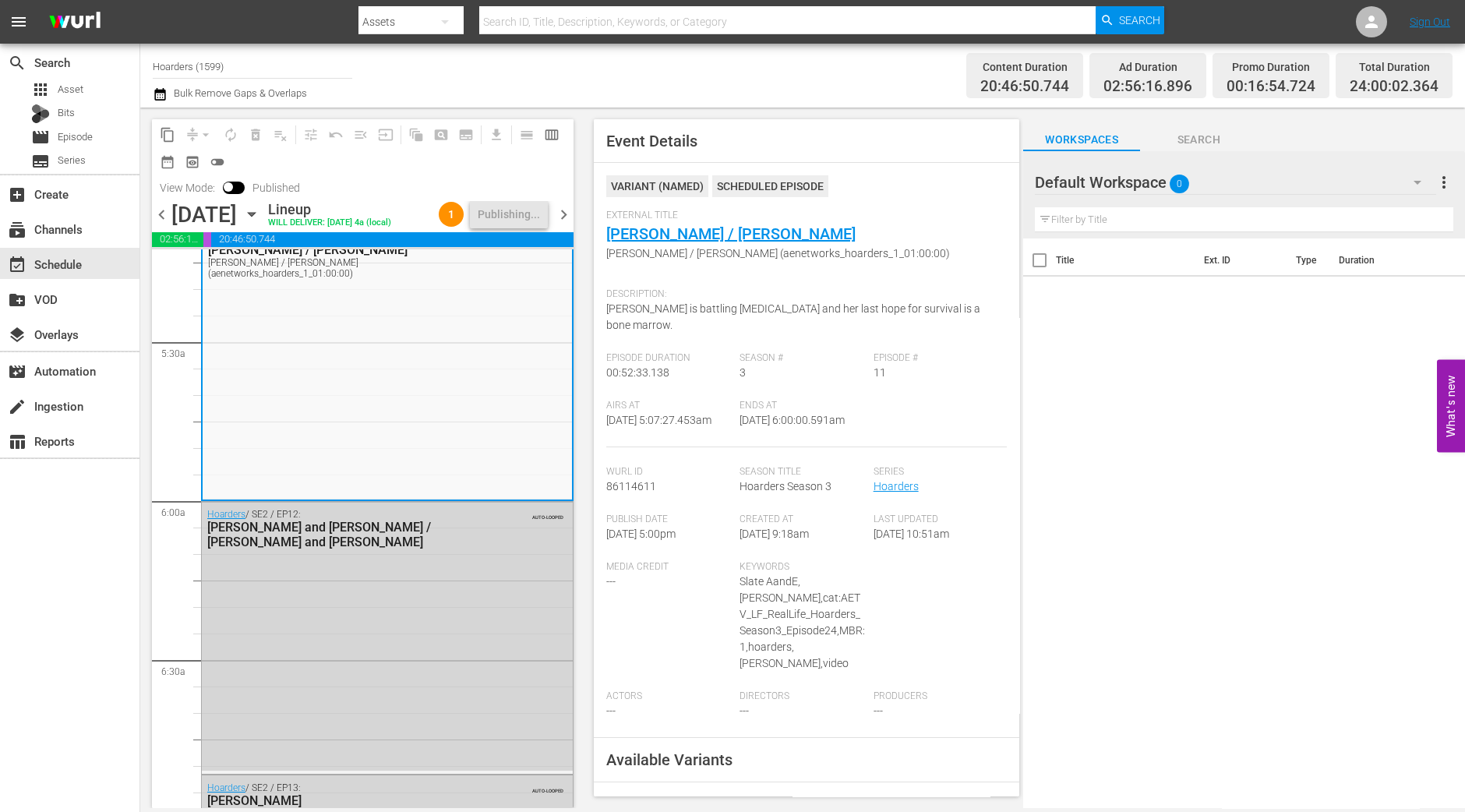
click at [557, 215] on span "chevron_right" at bounding box center [564, 214] width 20 height 20
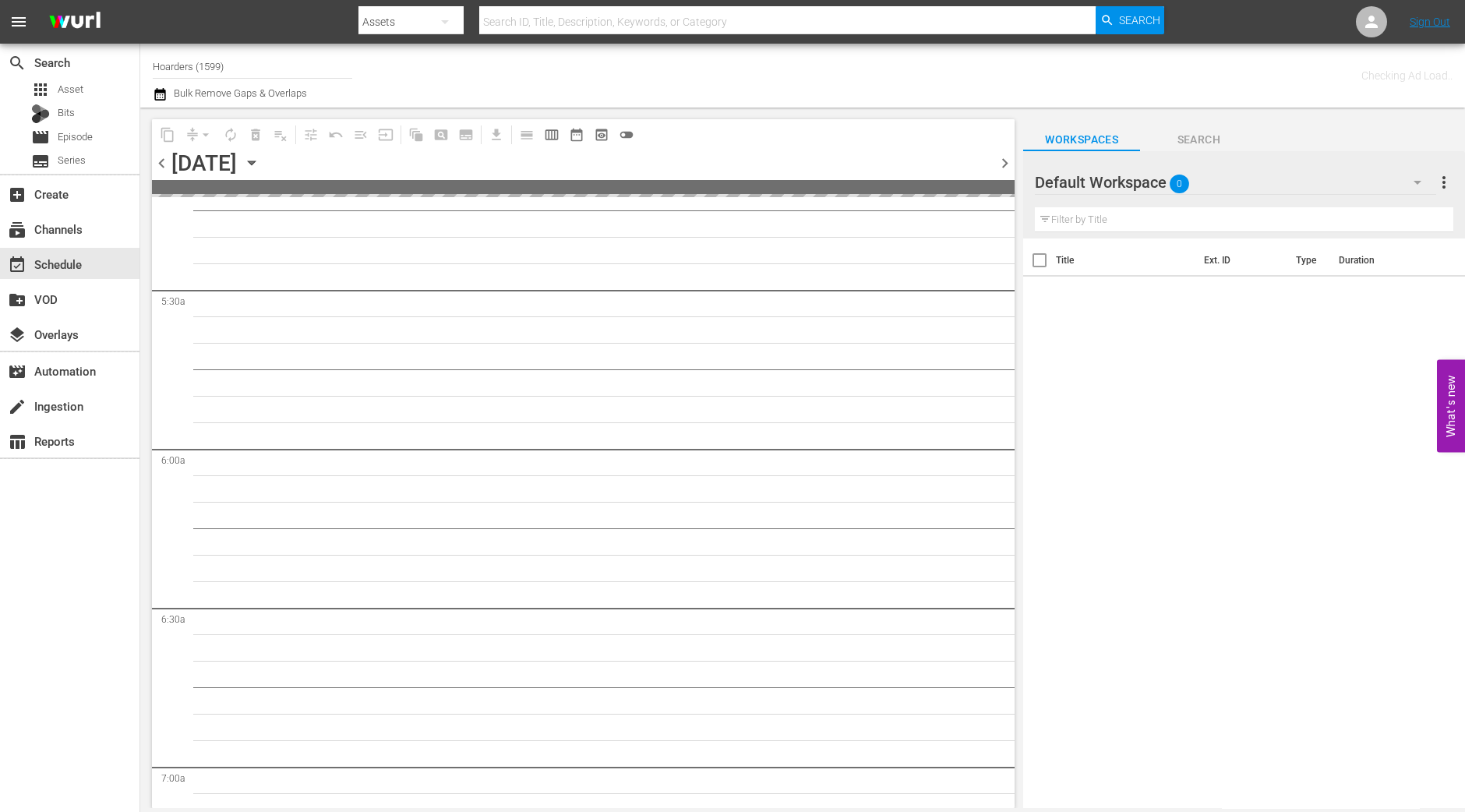
scroll to position [1788, 0]
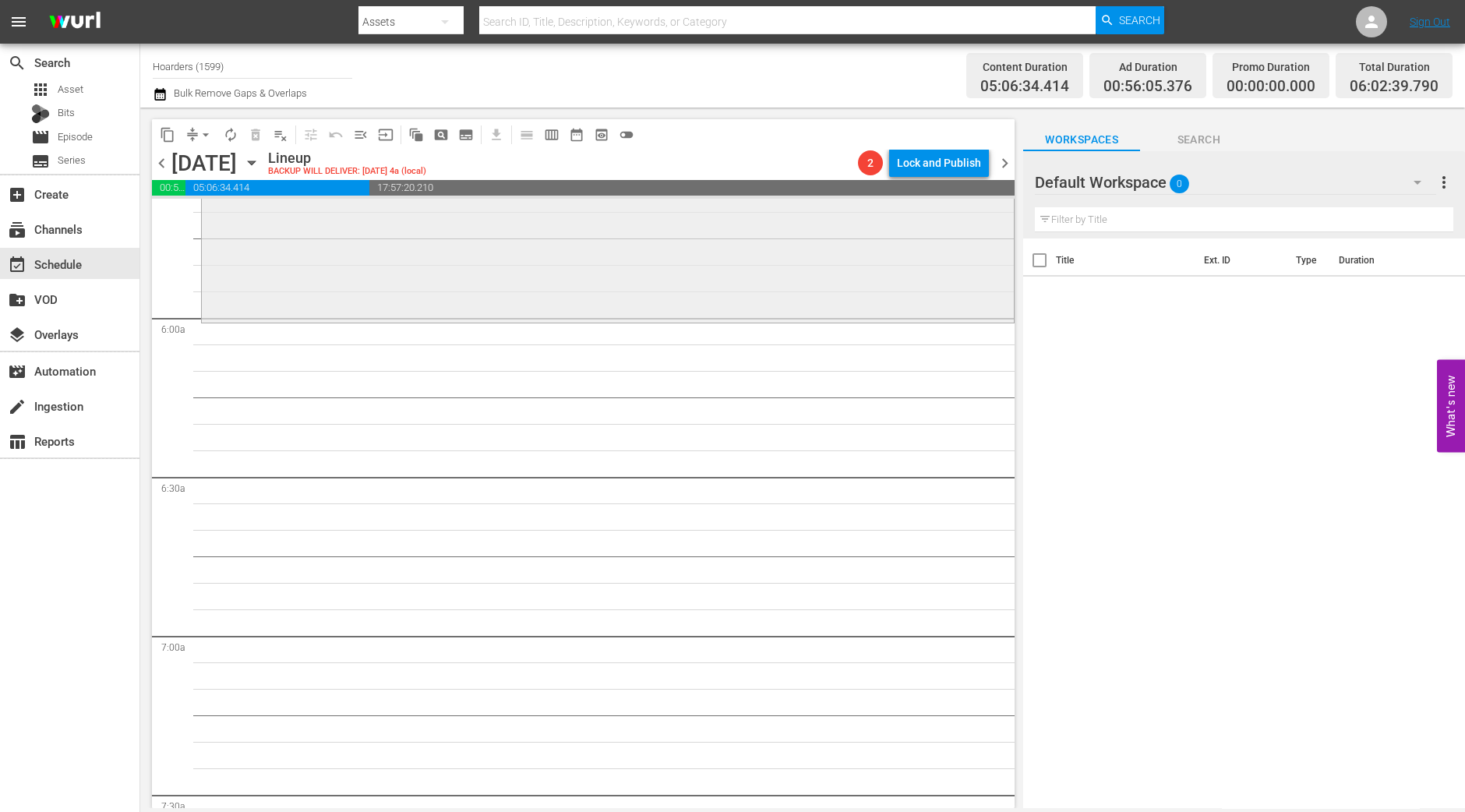
click at [635, 245] on div "Hoarders / SE3 / EP12: Mary Lynn / Ingrid Mary Lynn / Ingrid (aenetworks_hoarde…" at bounding box center [608, 185] width 812 height 268
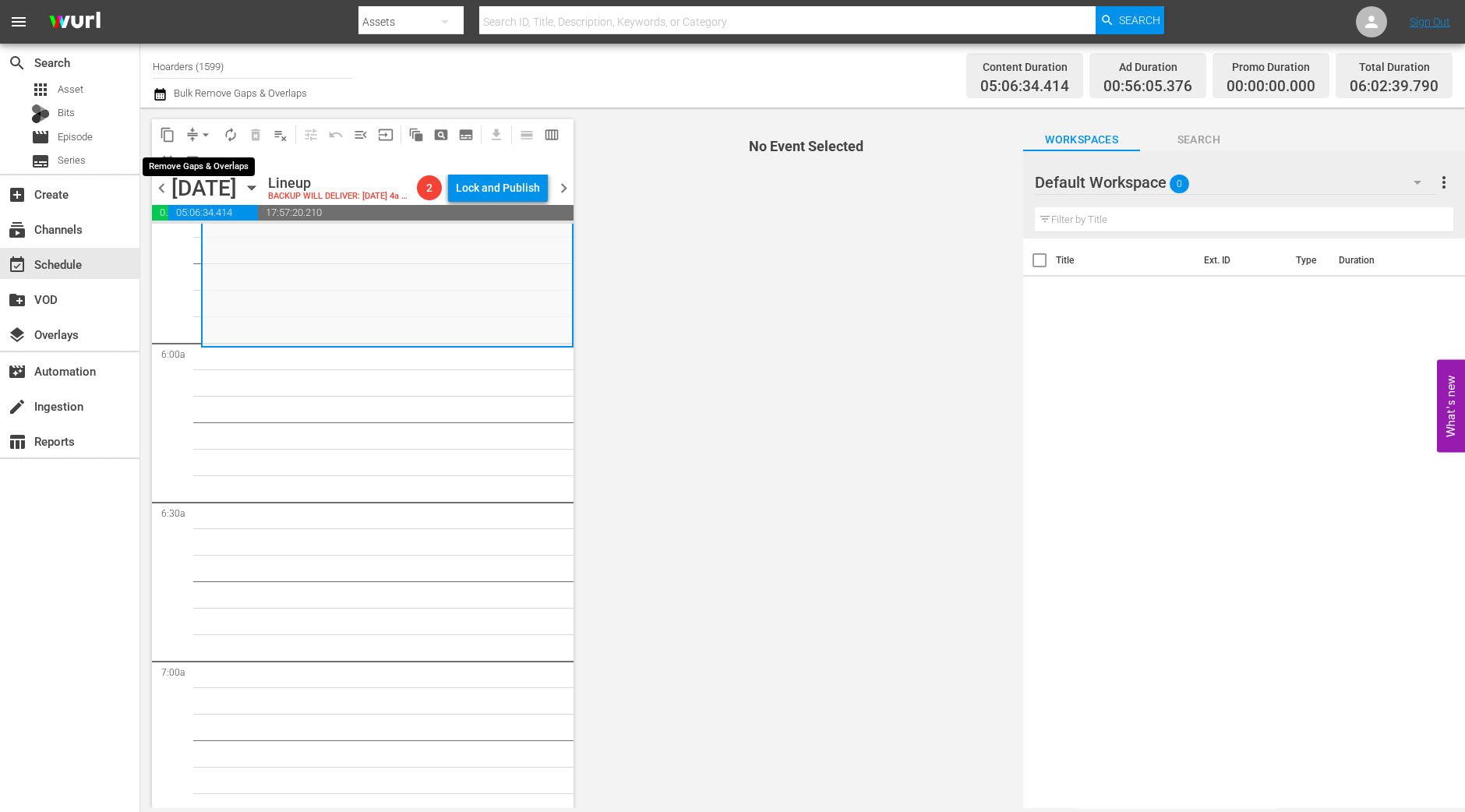
click at [205, 133] on span "arrow_drop_down" at bounding box center [206, 135] width 16 height 16
click at [205, 154] on li "Align to Midnight" at bounding box center [206, 165] width 164 height 26
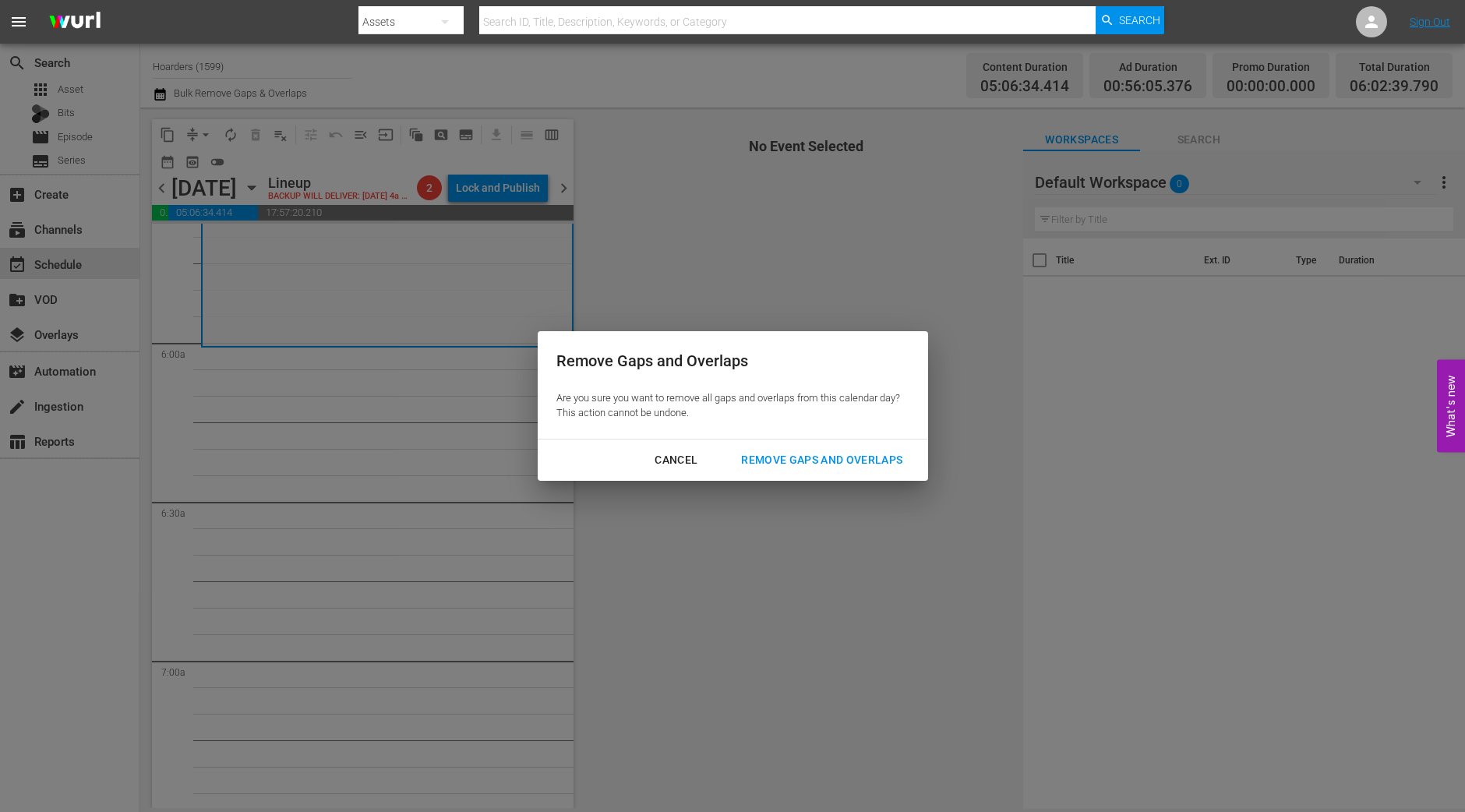
click at [872, 451] on div "Remove Gaps and Overlaps" at bounding box center [821, 460] width 186 height 20
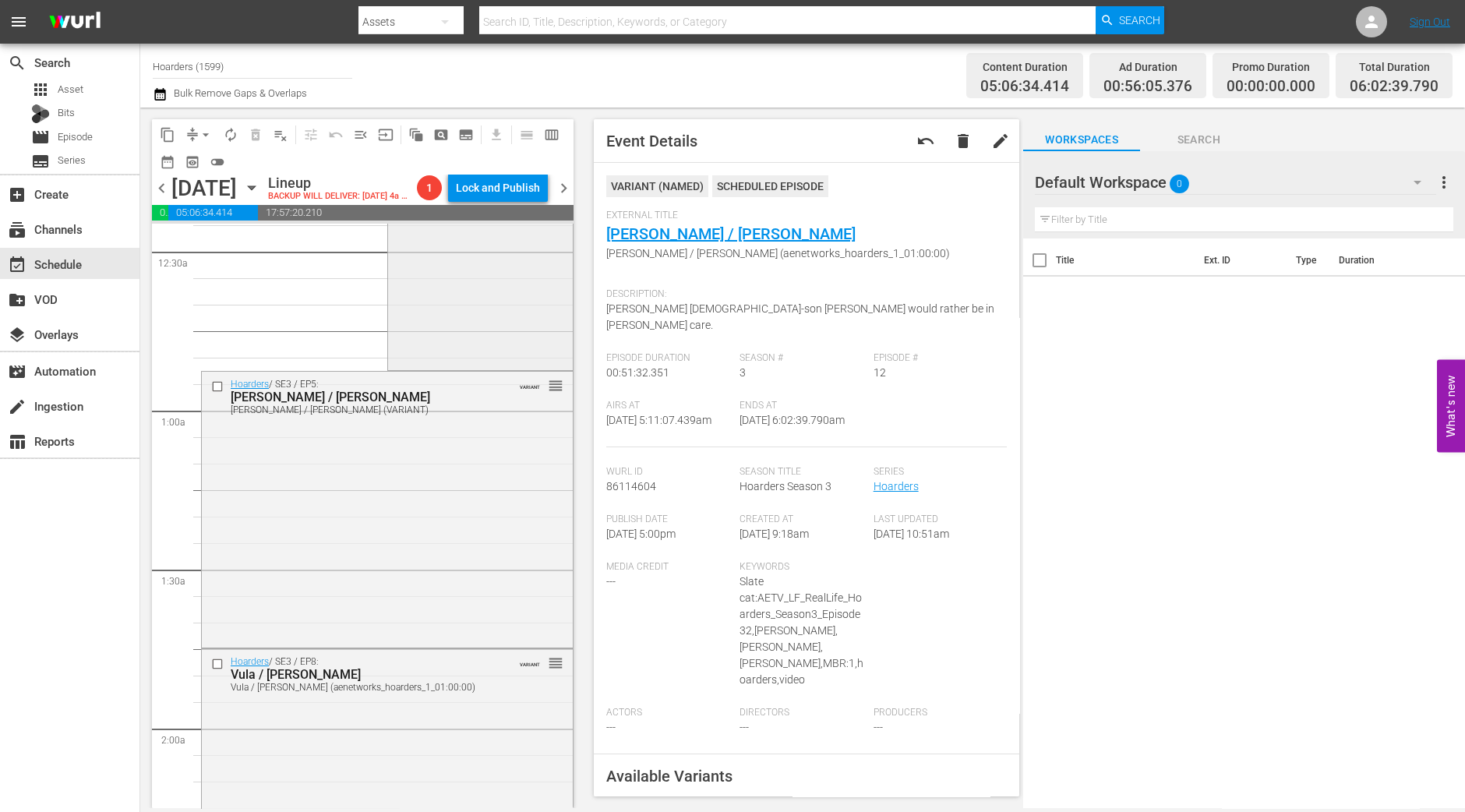
scroll to position [0, 0]
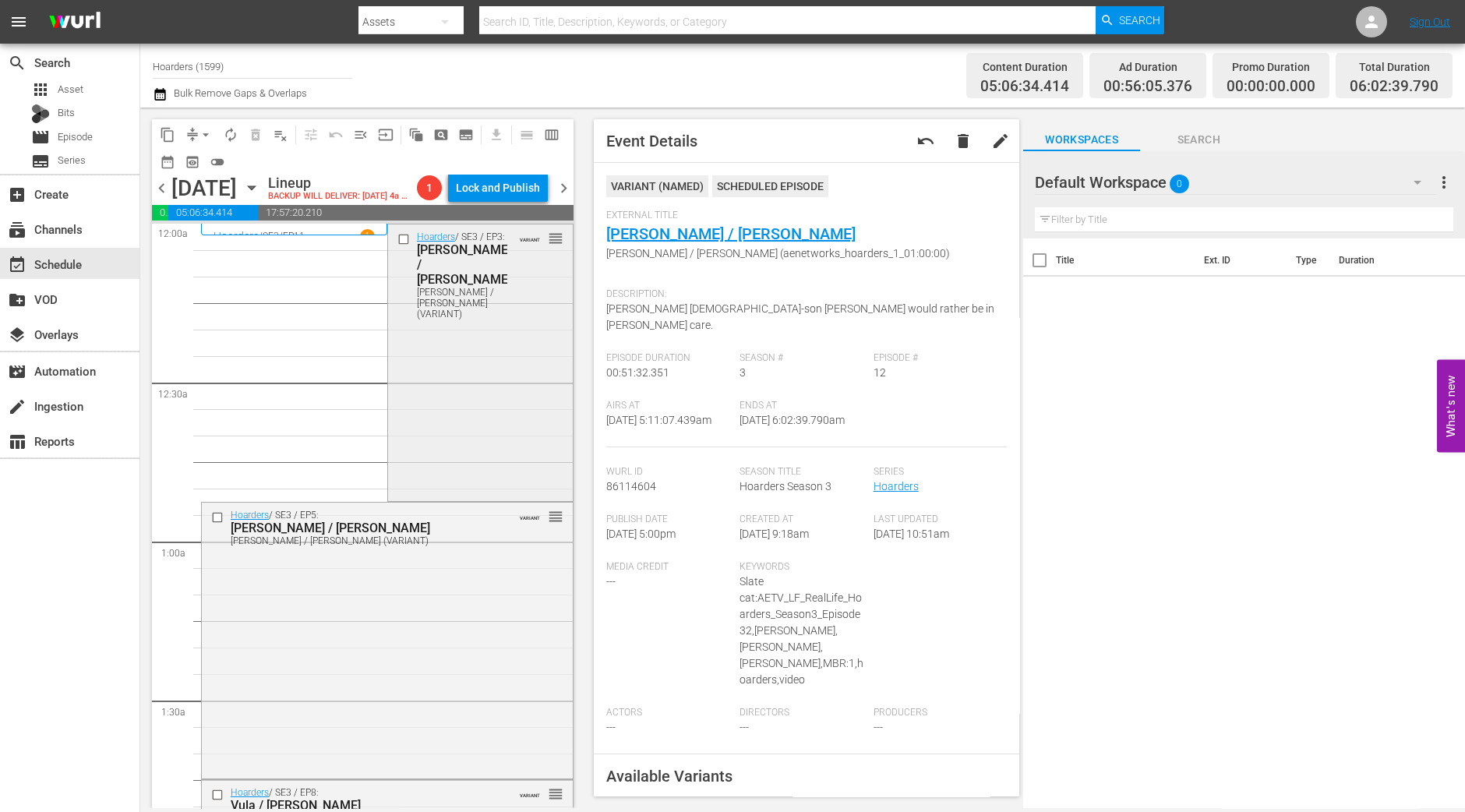
click at [497, 438] on div "Hoarders / SE3 / EP3: Adella / Teri Adella / Teri (VARIANT) VARIANT reorder" at bounding box center [481, 361] width 185 height 274
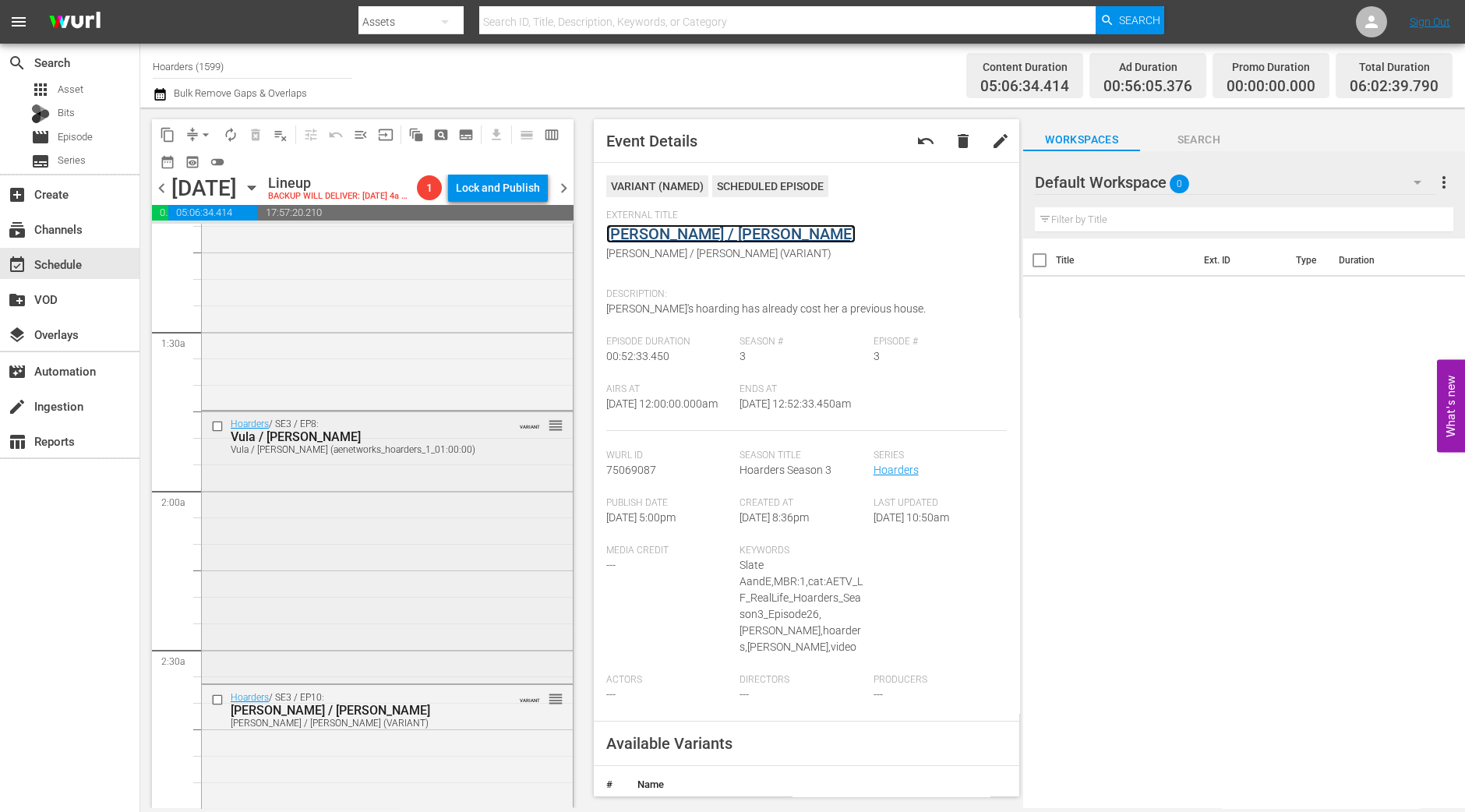
scroll to position [389, 0]
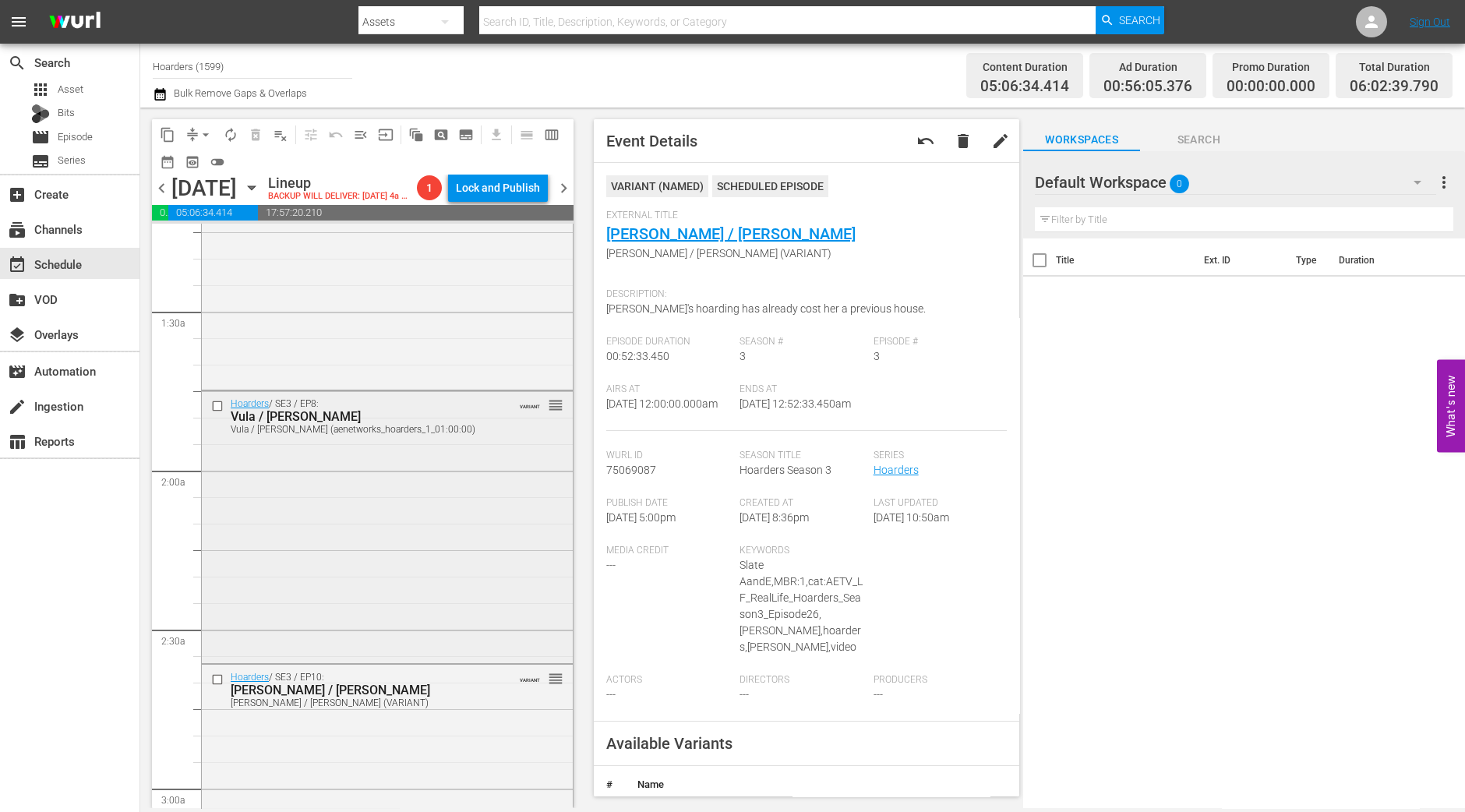
click at [386, 620] on div "Hoarders / SE3 / EP8: Vula / Lisa Vula / Lisa (aenetworks_hoarders_1_01:00:00) …" at bounding box center [387, 524] width 371 height 268
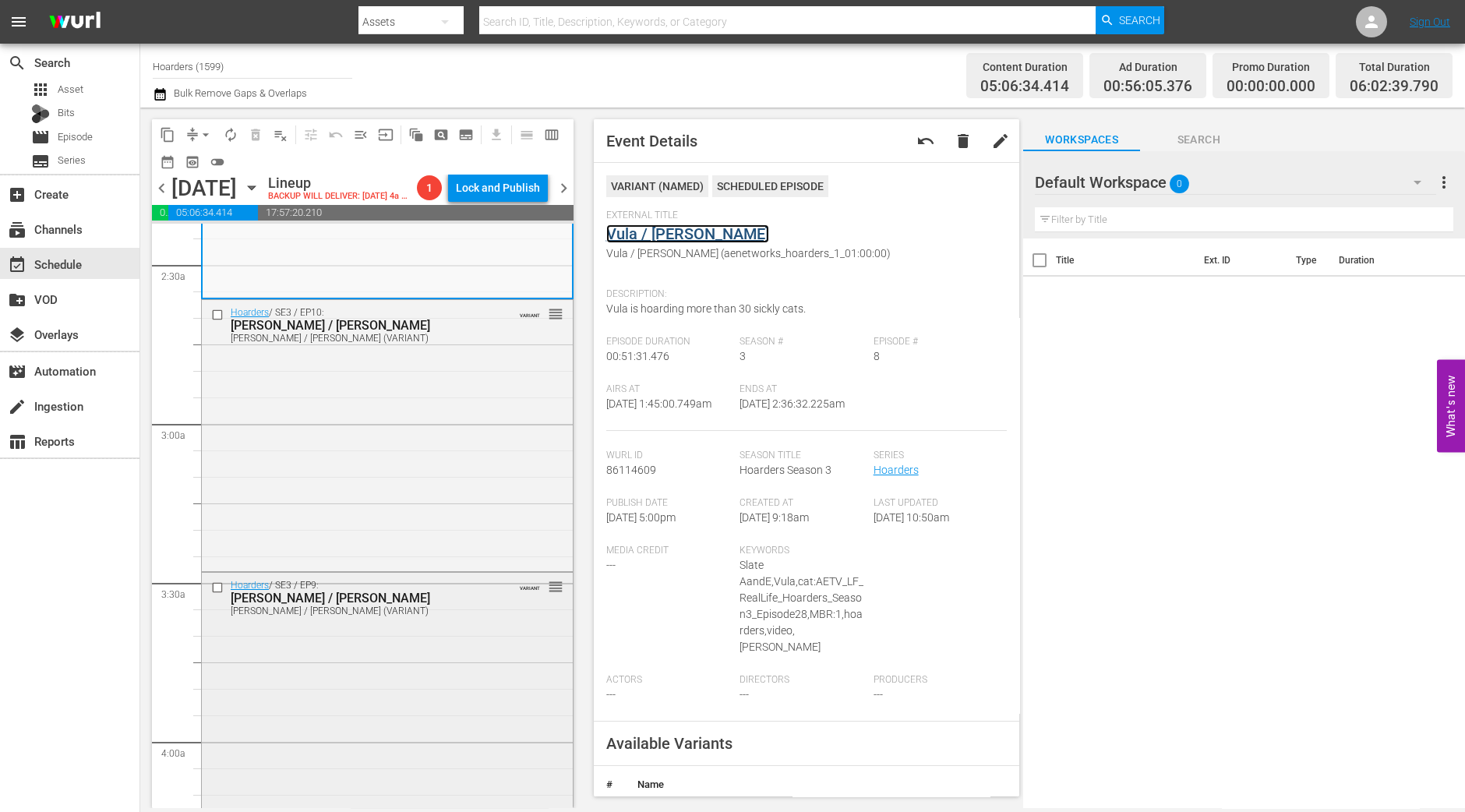
scroll to position [778, 0]
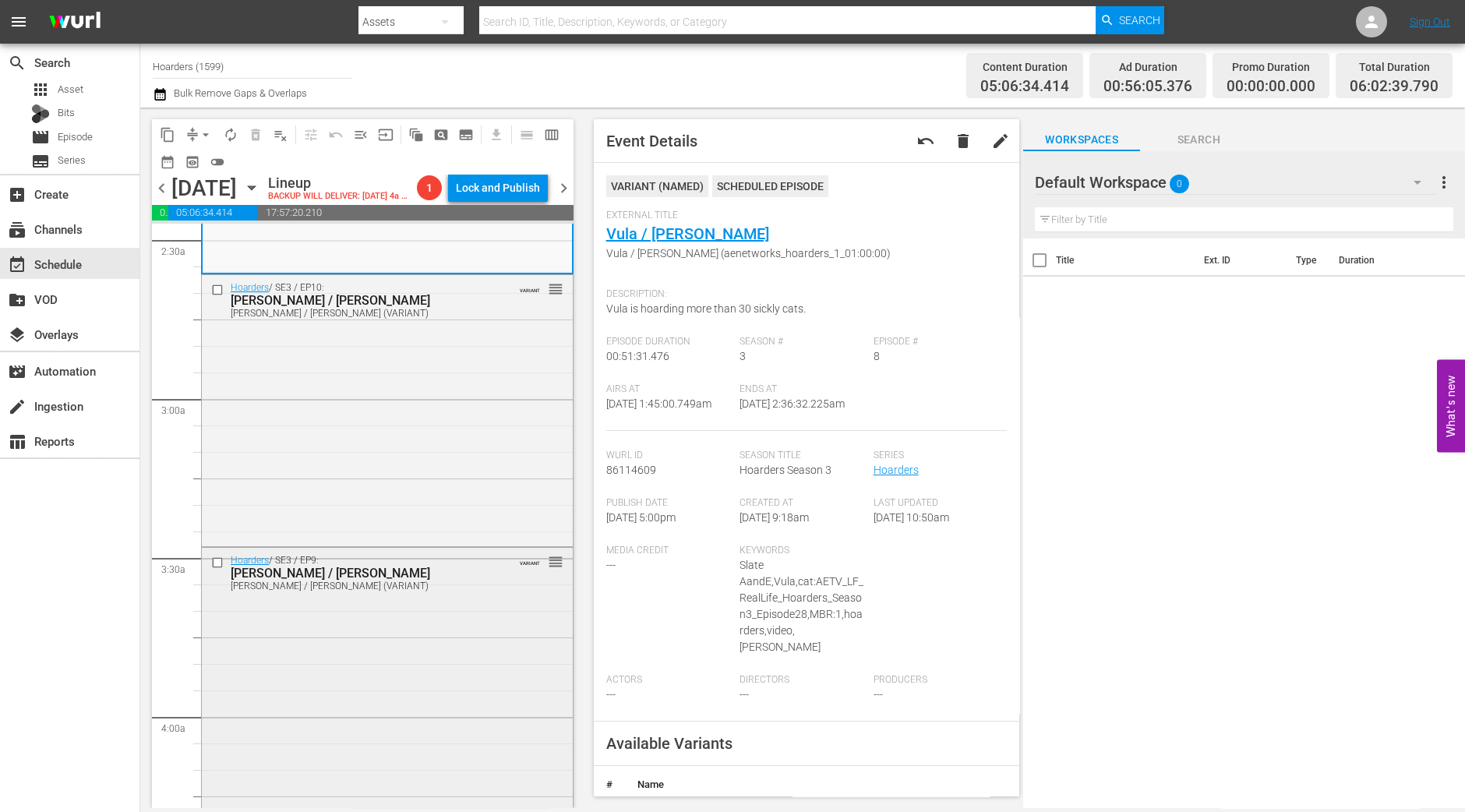
click at [272, 639] on div "Hoarders / SE3 / EP9: Kathleen / Margree Kathleen / Margree (VARIANT) VARIANT r…" at bounding box center [387, 682] width 371 height 269
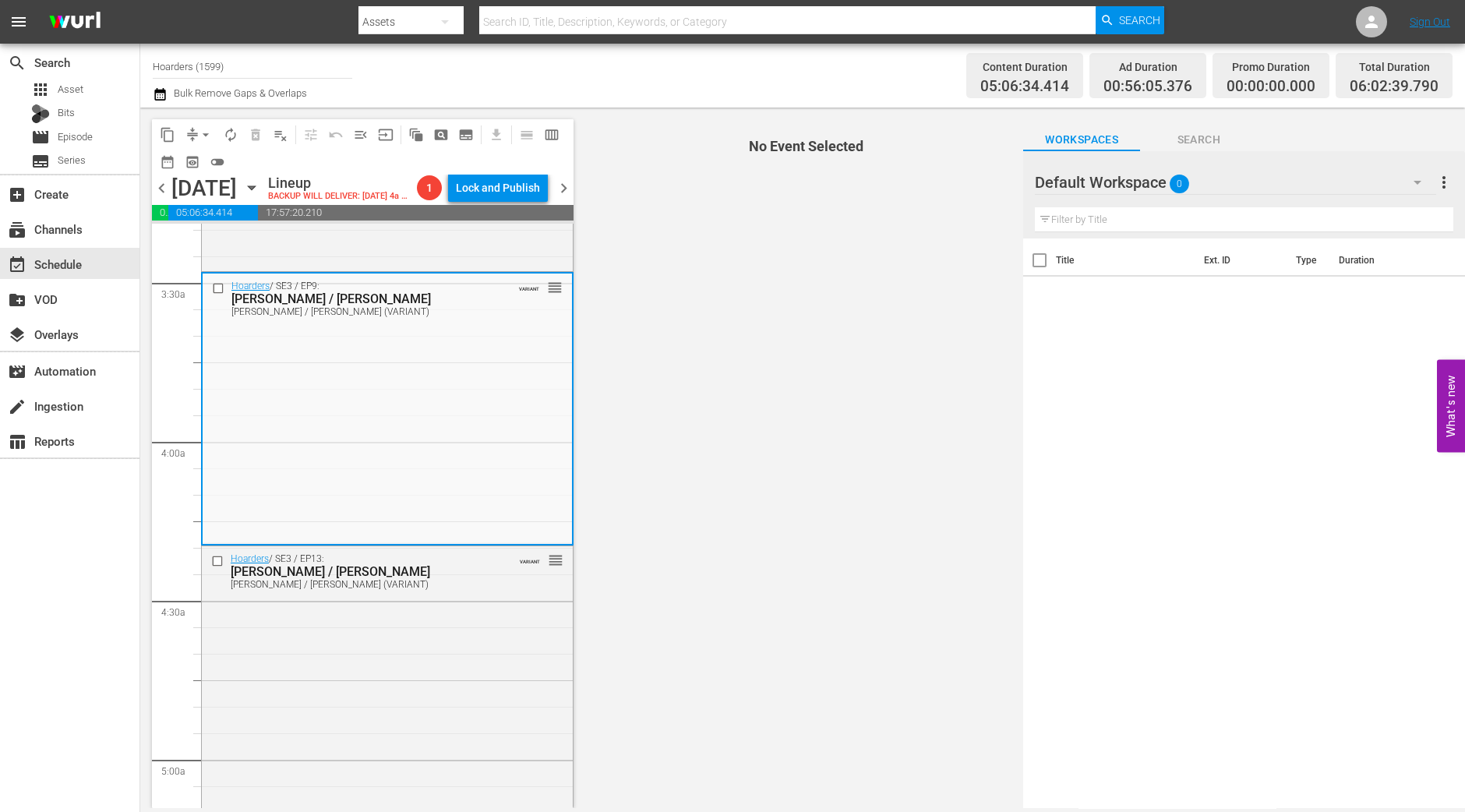
scroll to position [1071, 0]
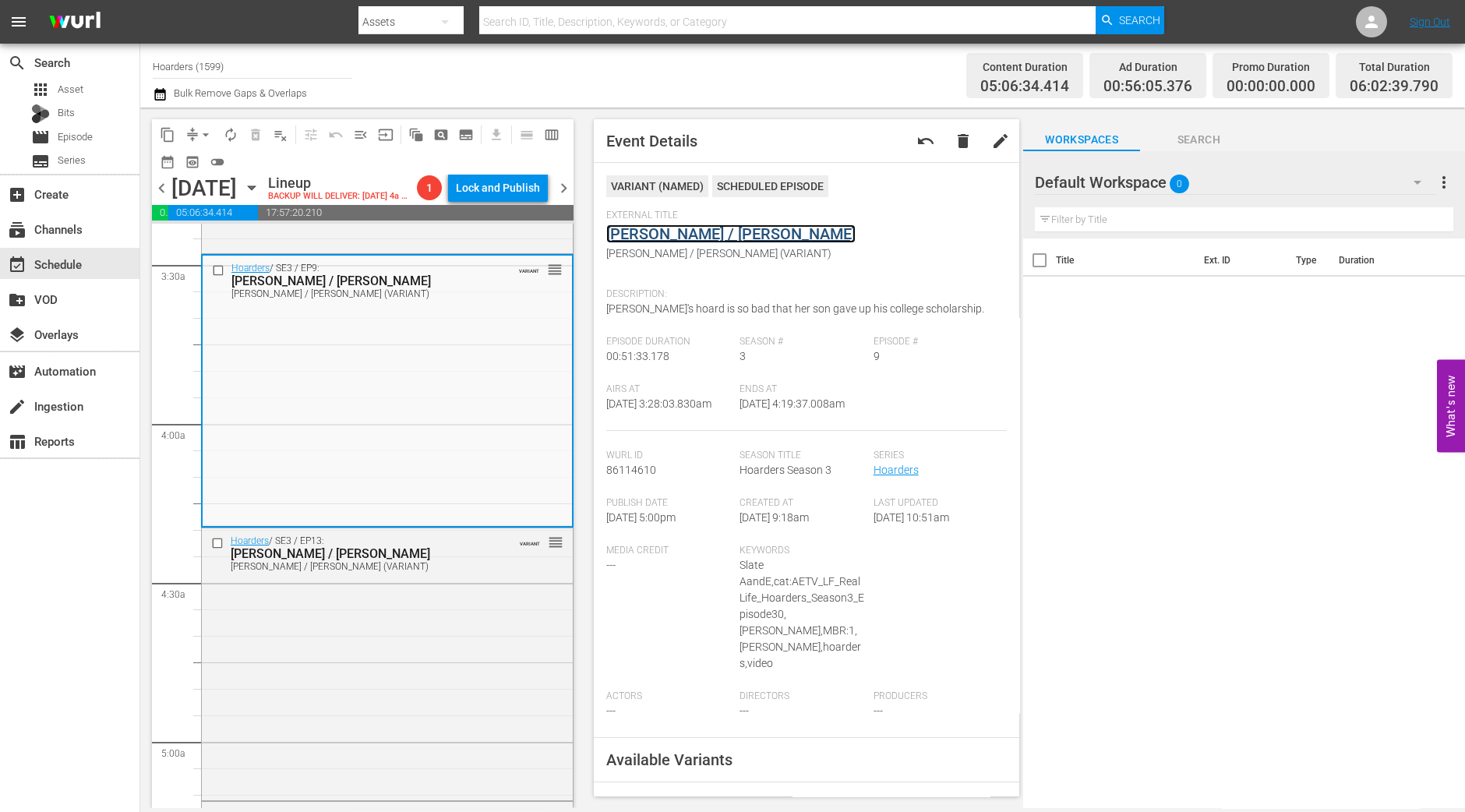
drag, startPoint x: 705, startPoint y: 247, endPoint x: 713, endPoint y: 241, distance: 10.0
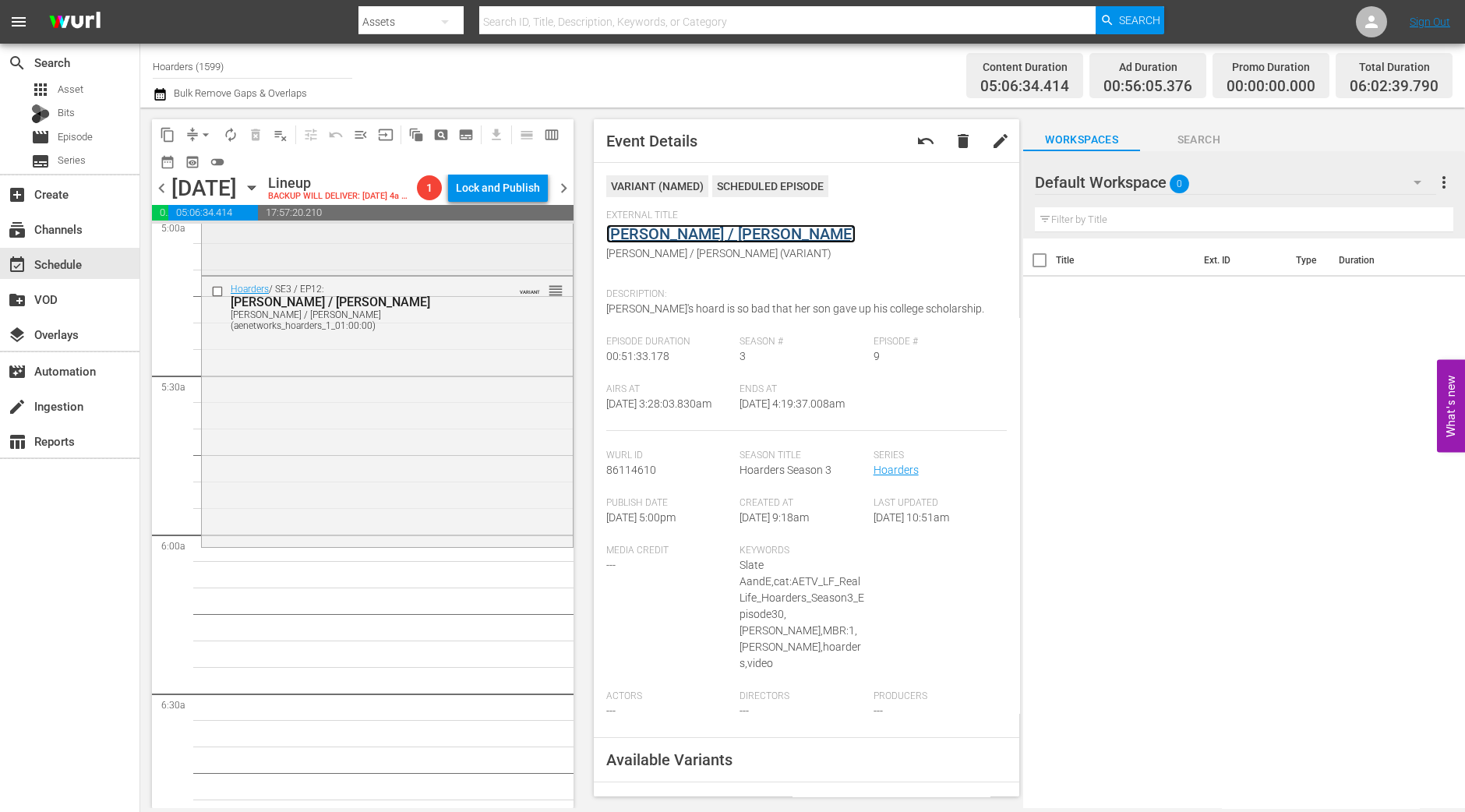
scroll to position [1655, 0]
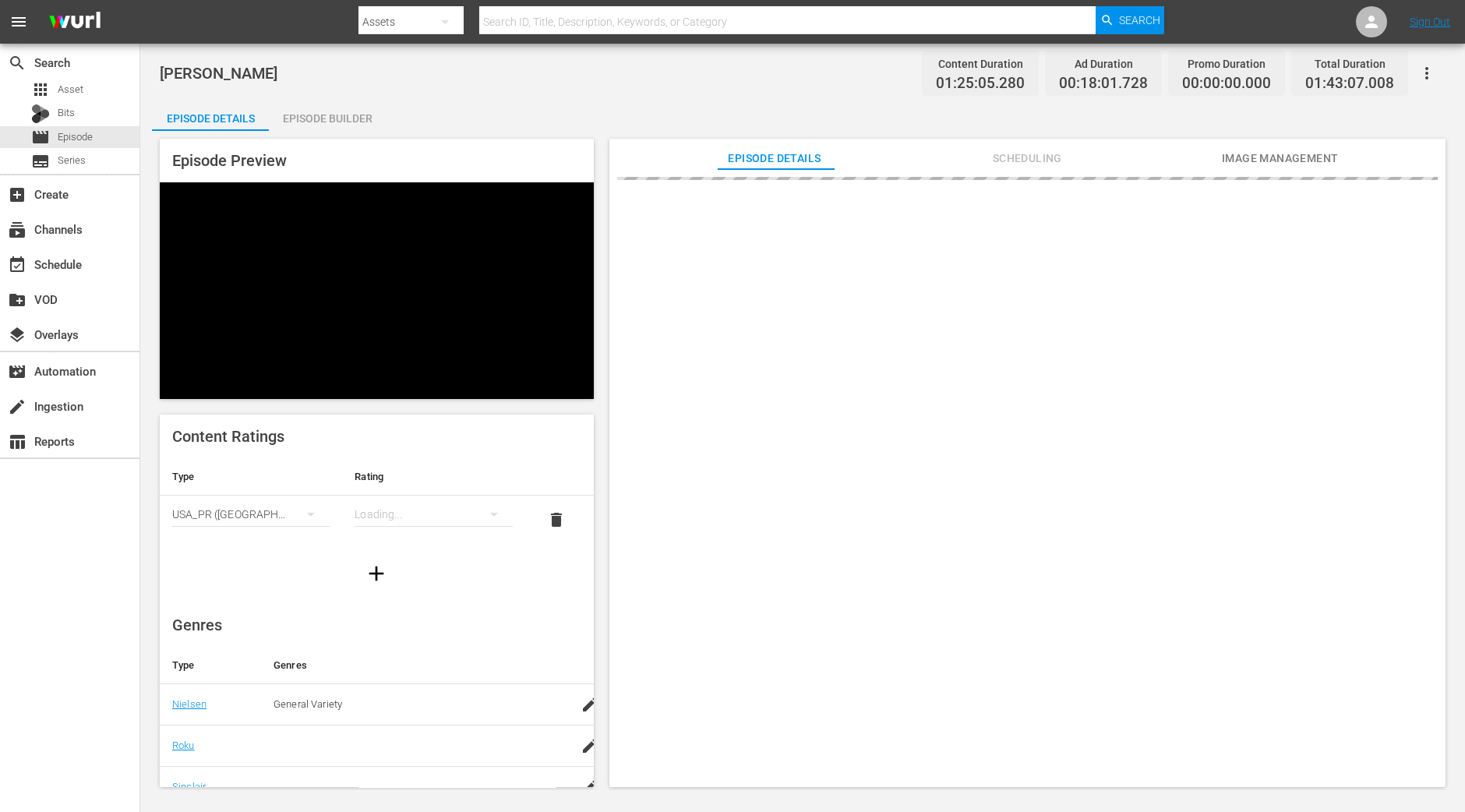
click at [363, 120] on div "Episode Builder" at bounding box center [327, 119] width 117 height 37
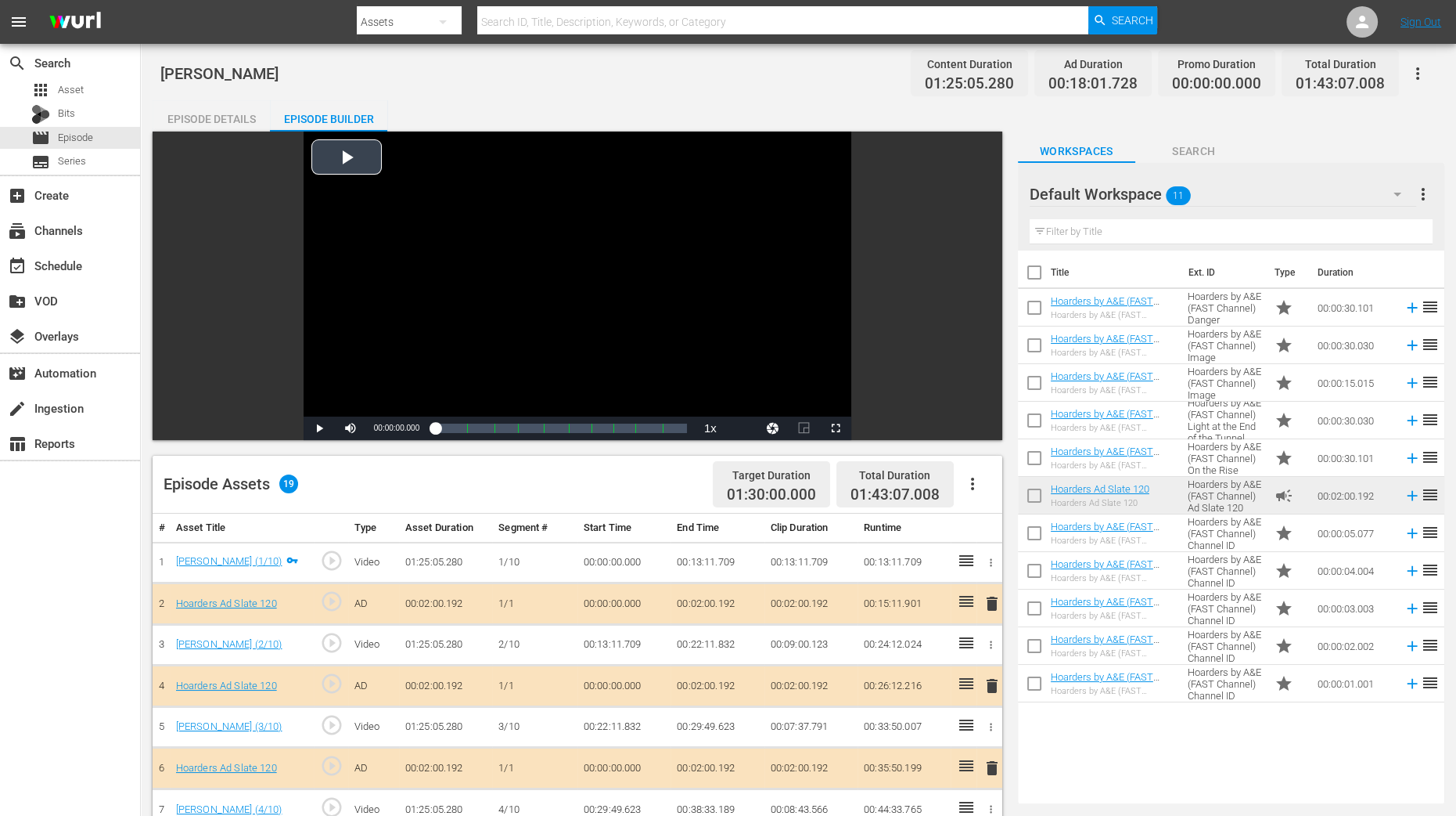
scroll to position [391, 0]
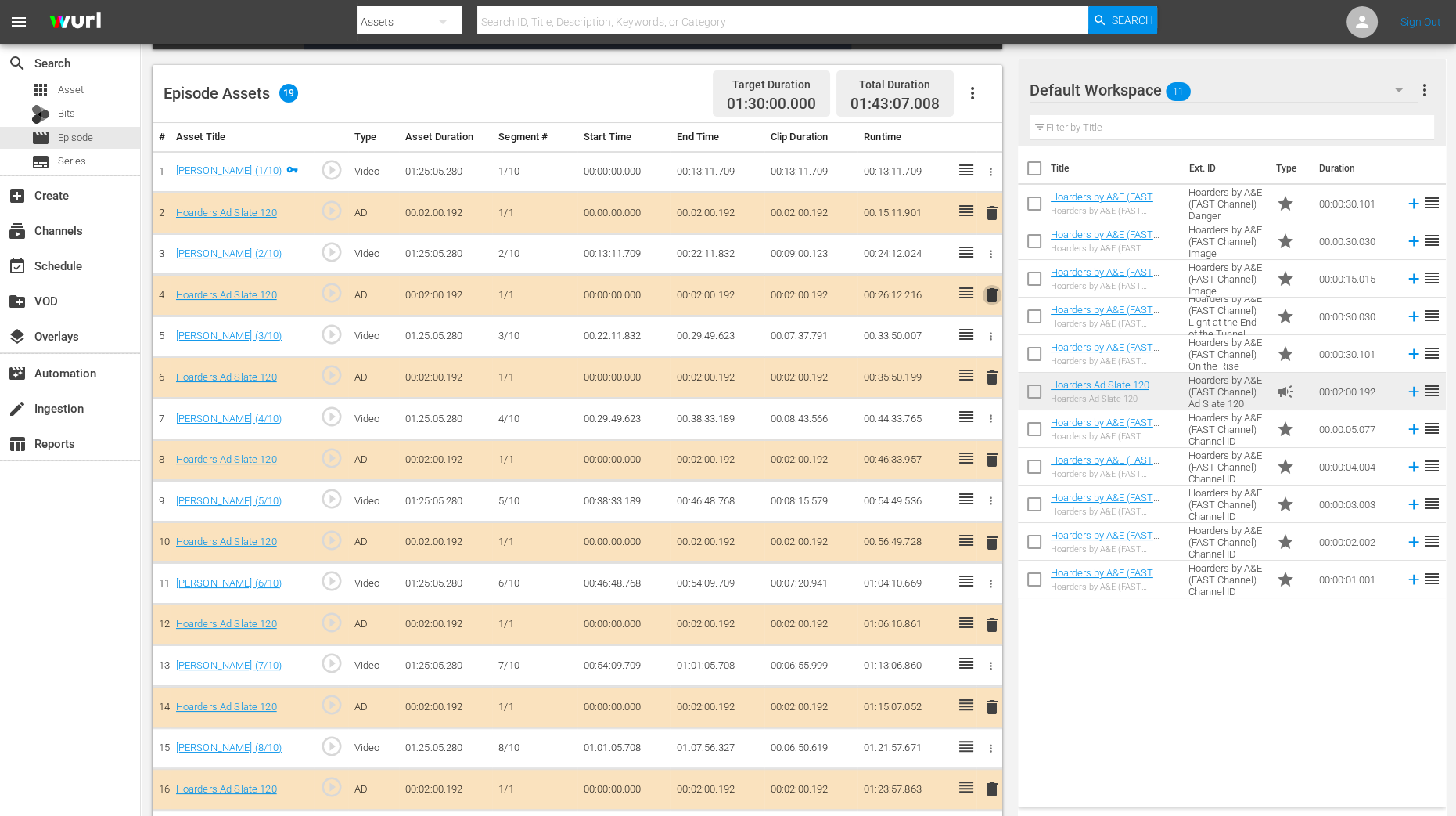
click at [988, 291] on span "delete" at bounding box center [992, 295] width 19 height 19
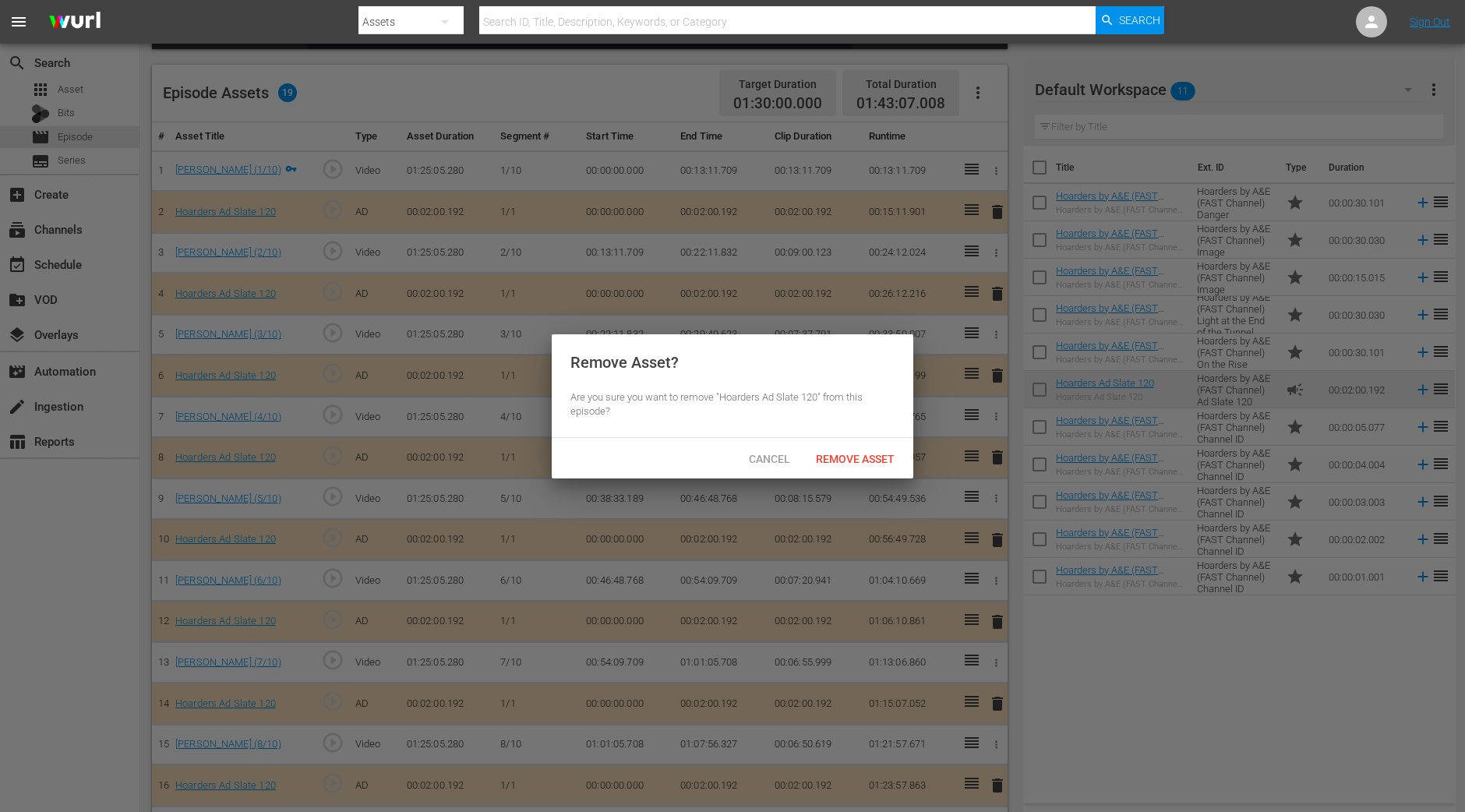
click at [832, 457] on span "Remove Asset" at bounding box center [855, 458] width 104 height 12
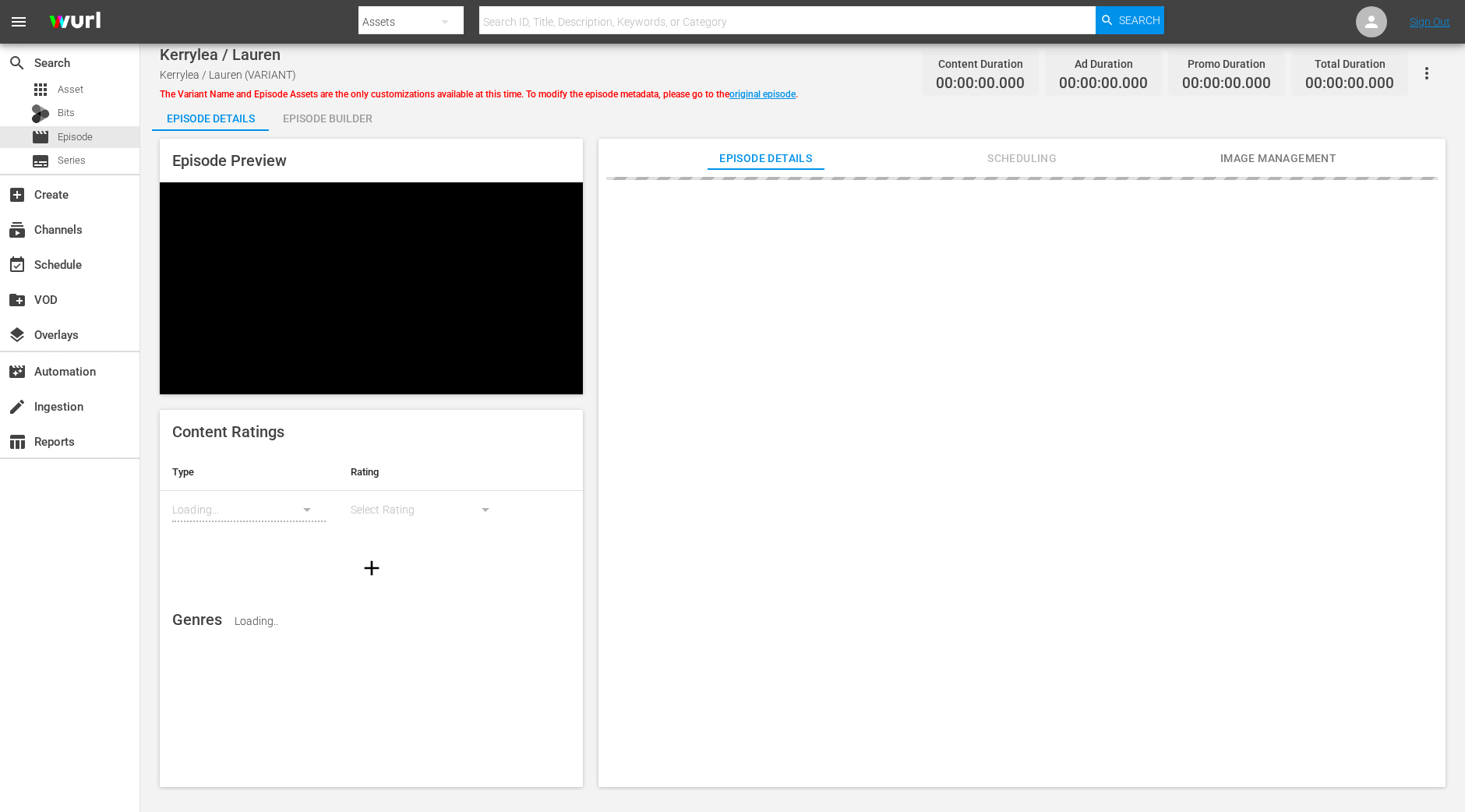
click at [344, 124] on div "Episode Builder" at bounding box center [327, 119] width 117 height 37
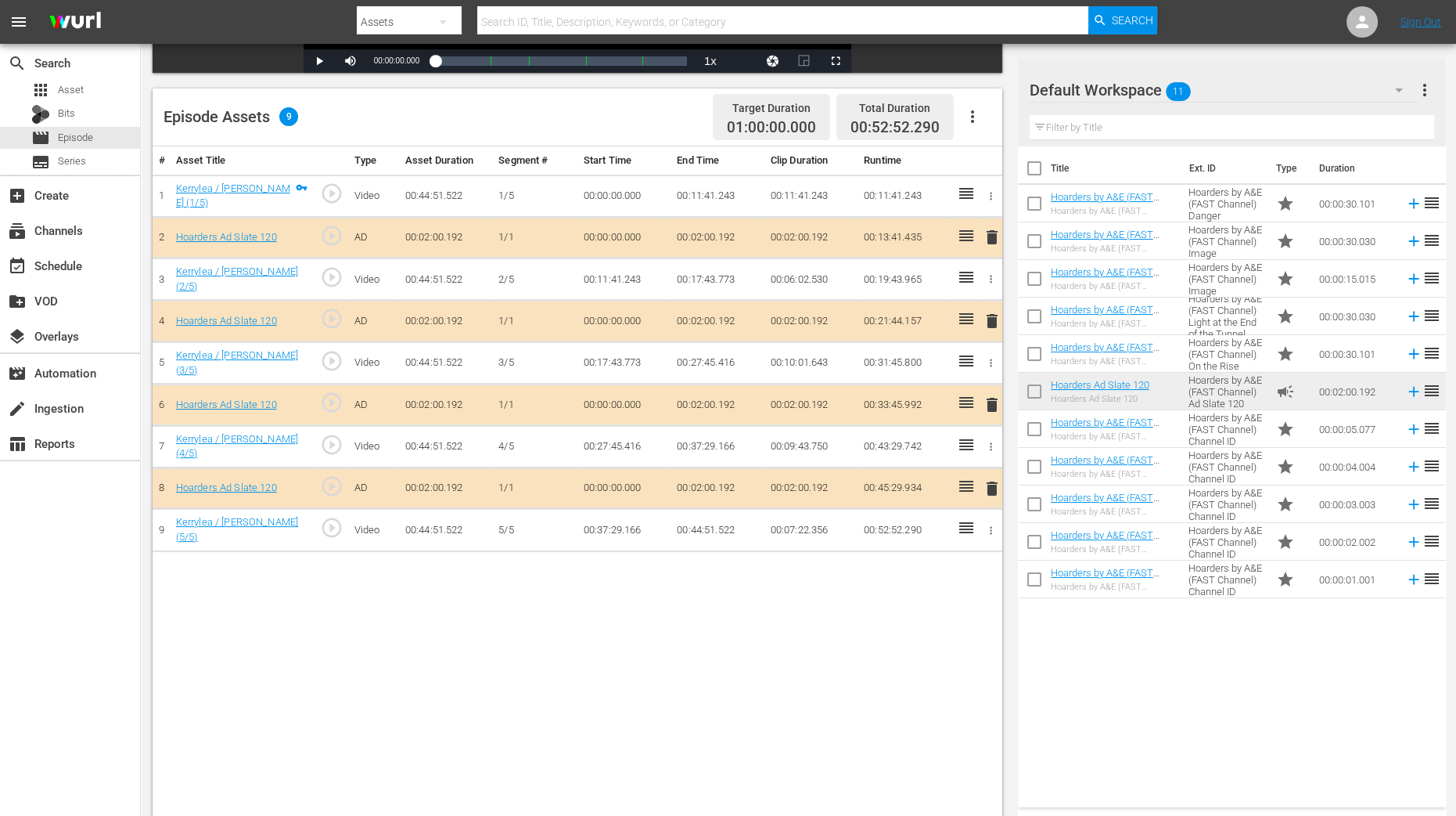
scroll to position [391, 0]
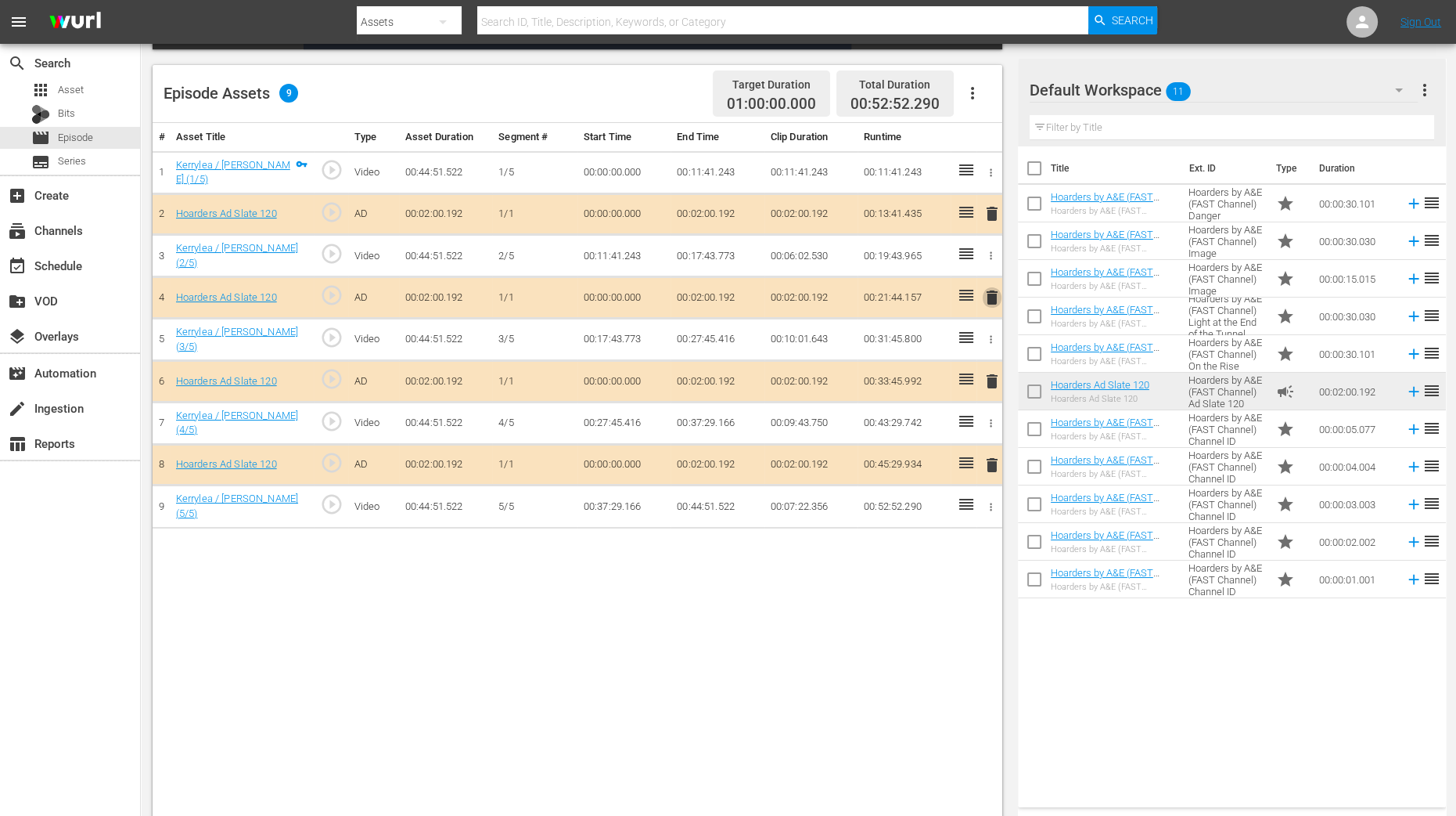
click at [995, 290] on span "delete" at bounding box center [992, 298] width 19 height 19
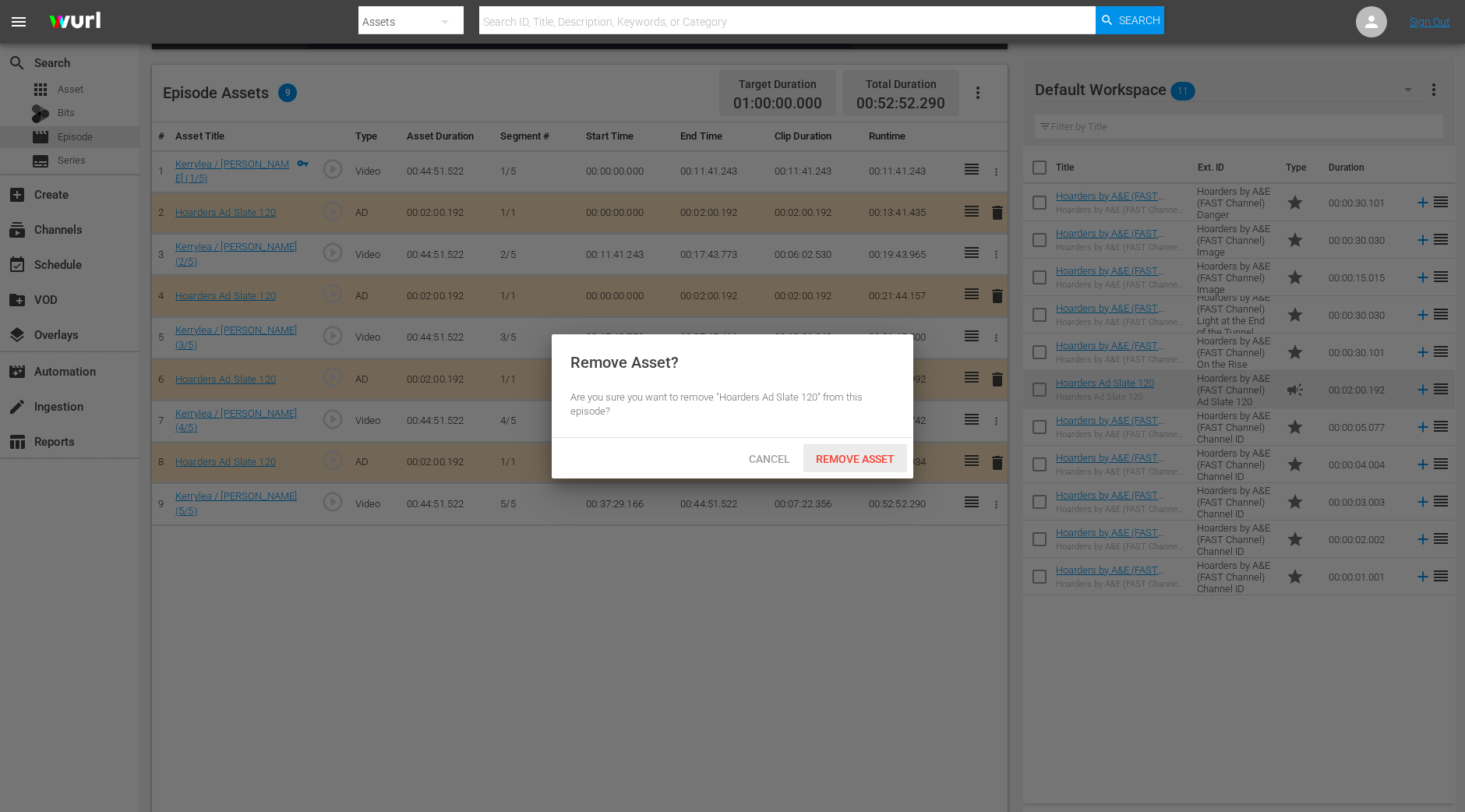
click at [855, 446] on div "Remove Asset" at bounding box center [855, 458] width 104 height 29
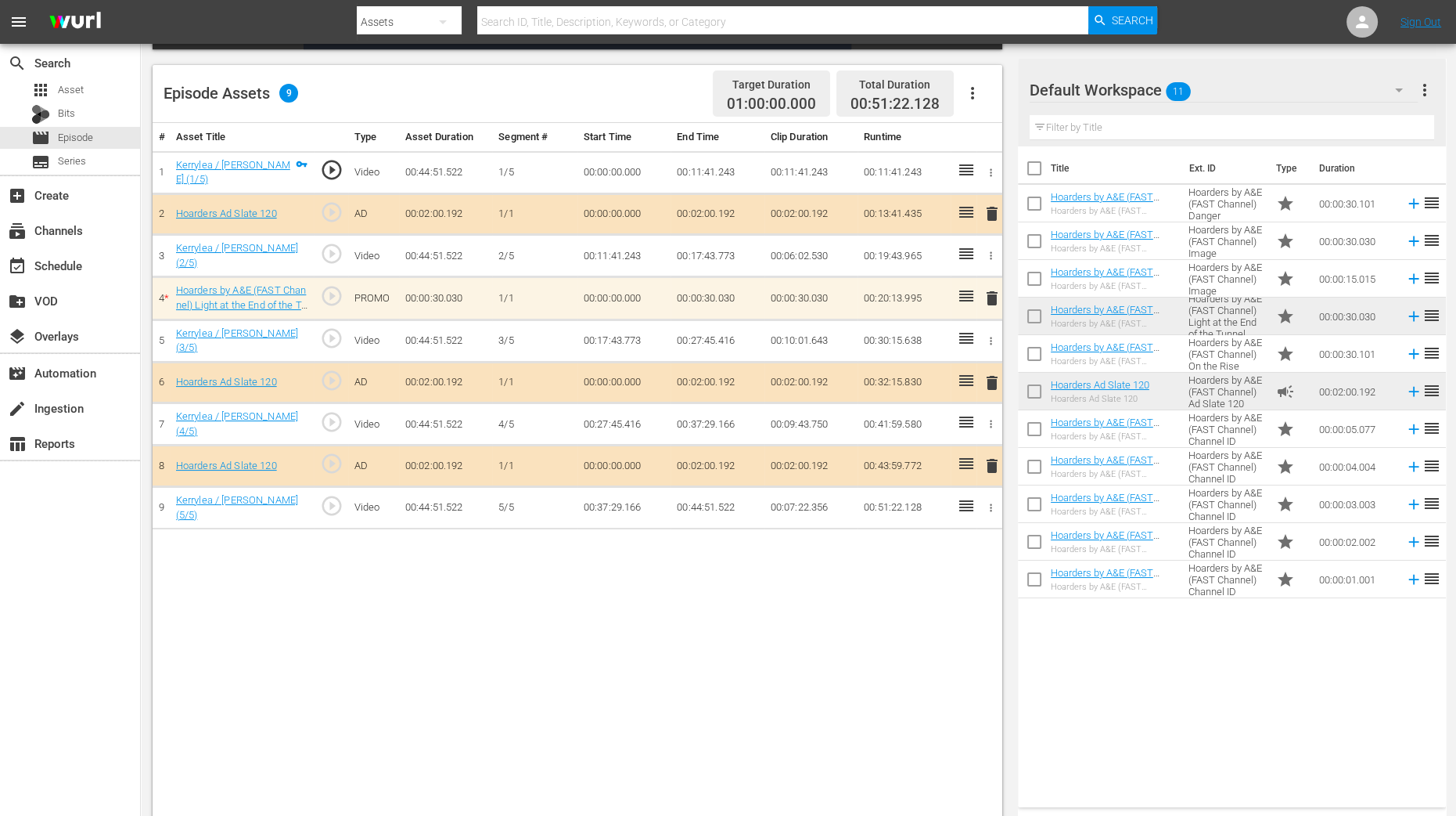
click at [805, 652] on div "# Asset Title Type Asset Duration Segment # Start Time End Time Clip Duration R…" at bounding box center [577, 472] width 850 height 699
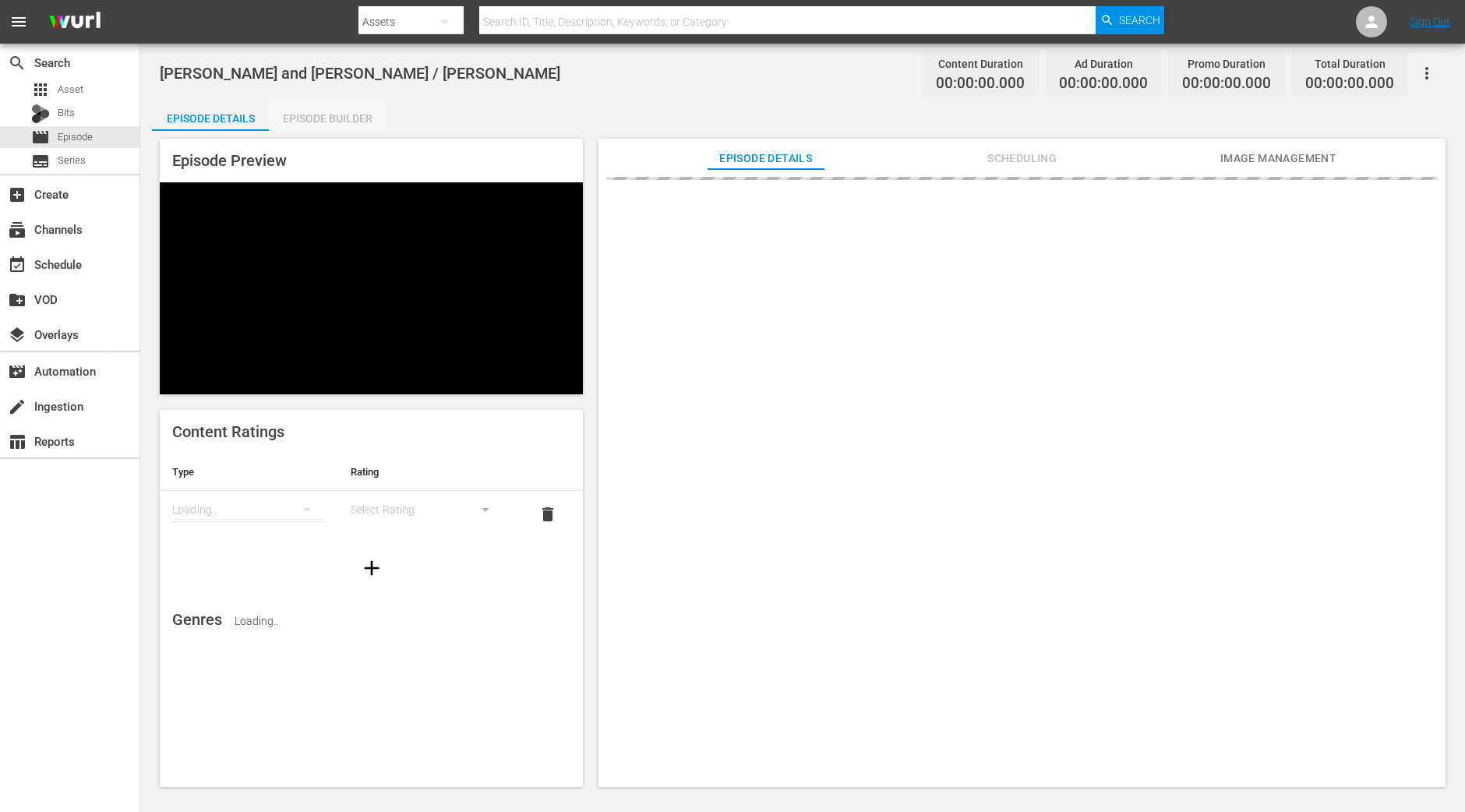
click at [323, 124] on div "Episode Builder" at bounding box center [327, 119] width 117 height 37
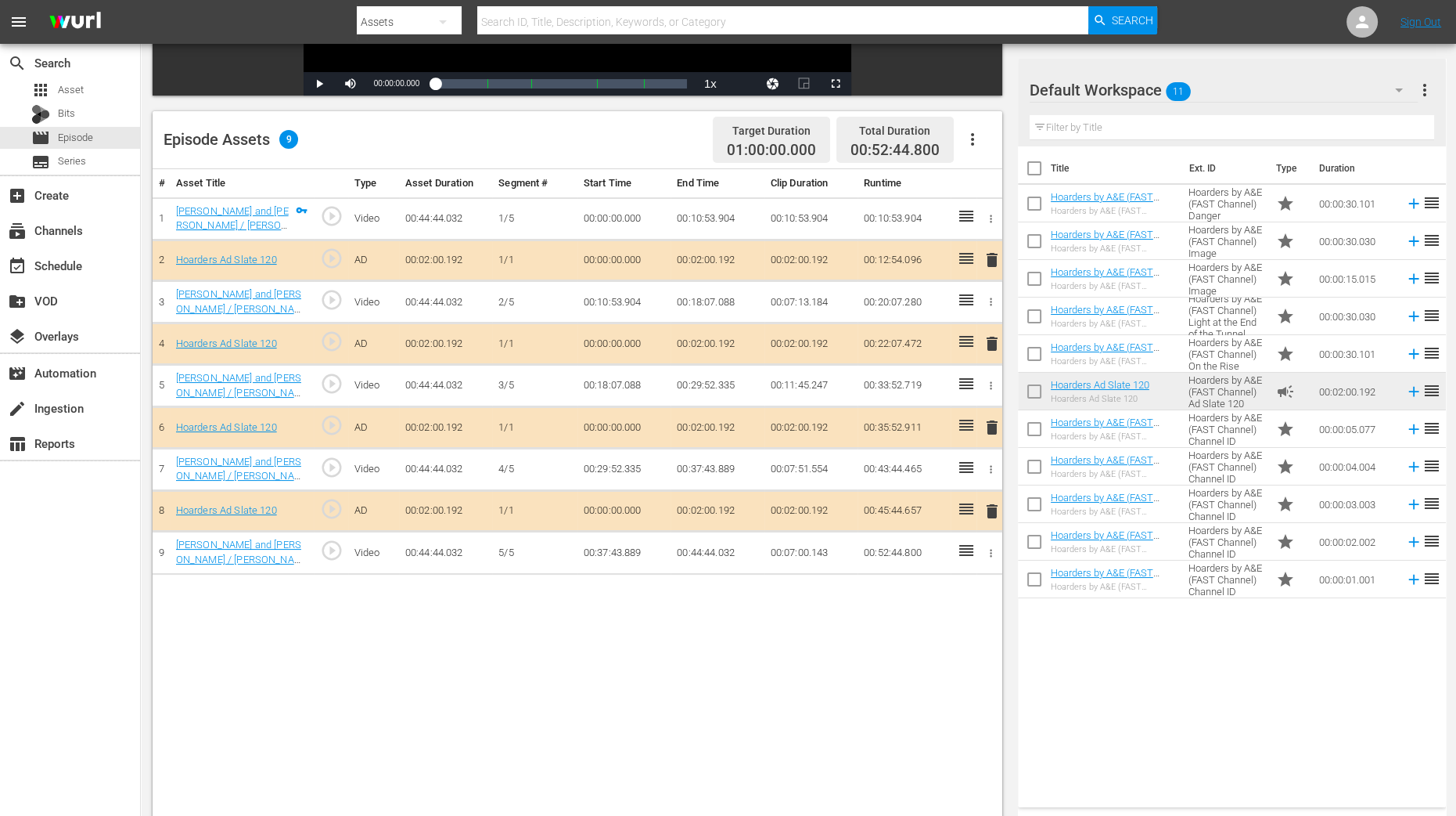
scroll to position [391, 0]
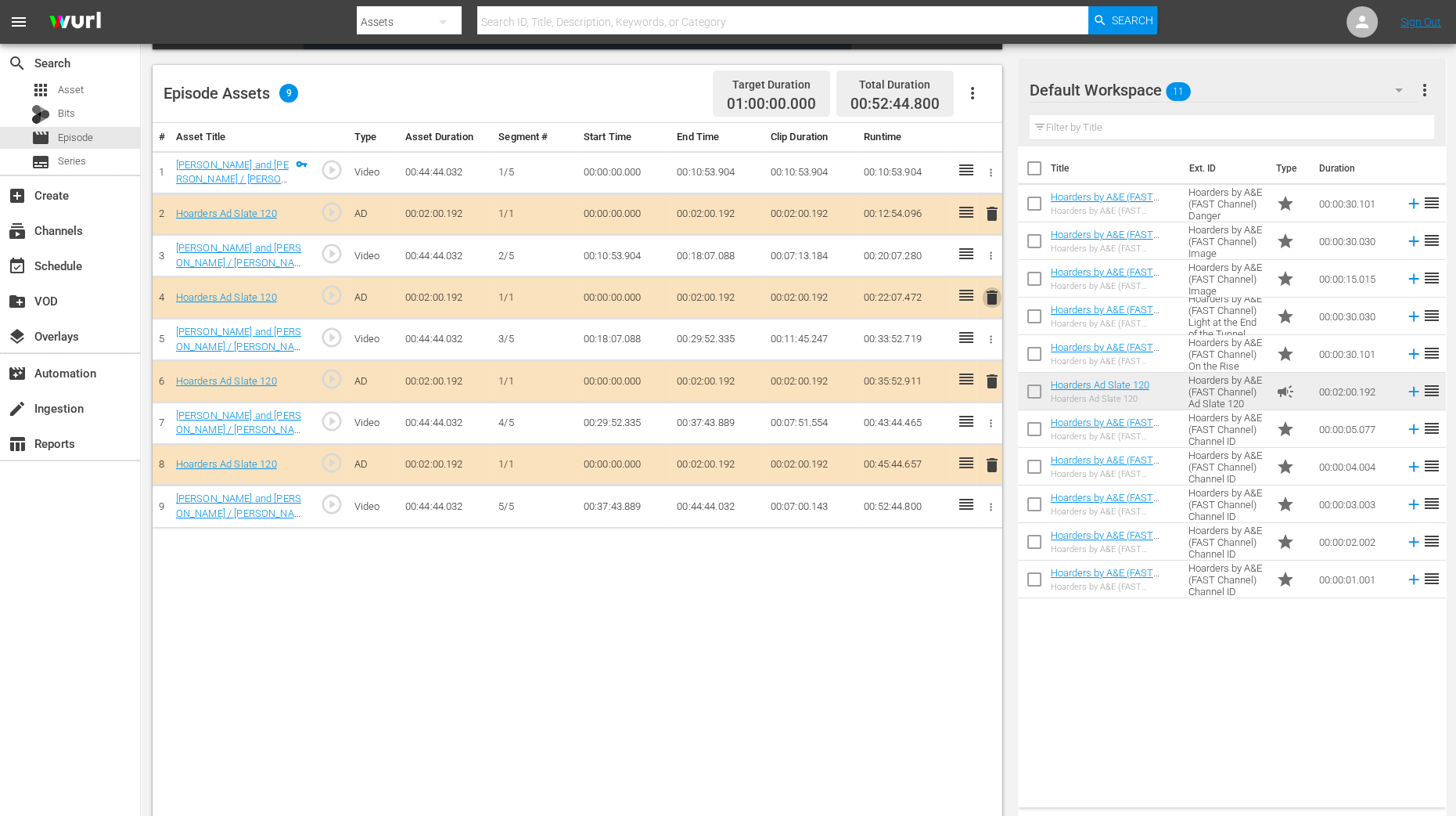
click at [995, 295] on span "delete" at bounding box center [992, 298] width 19 height 19
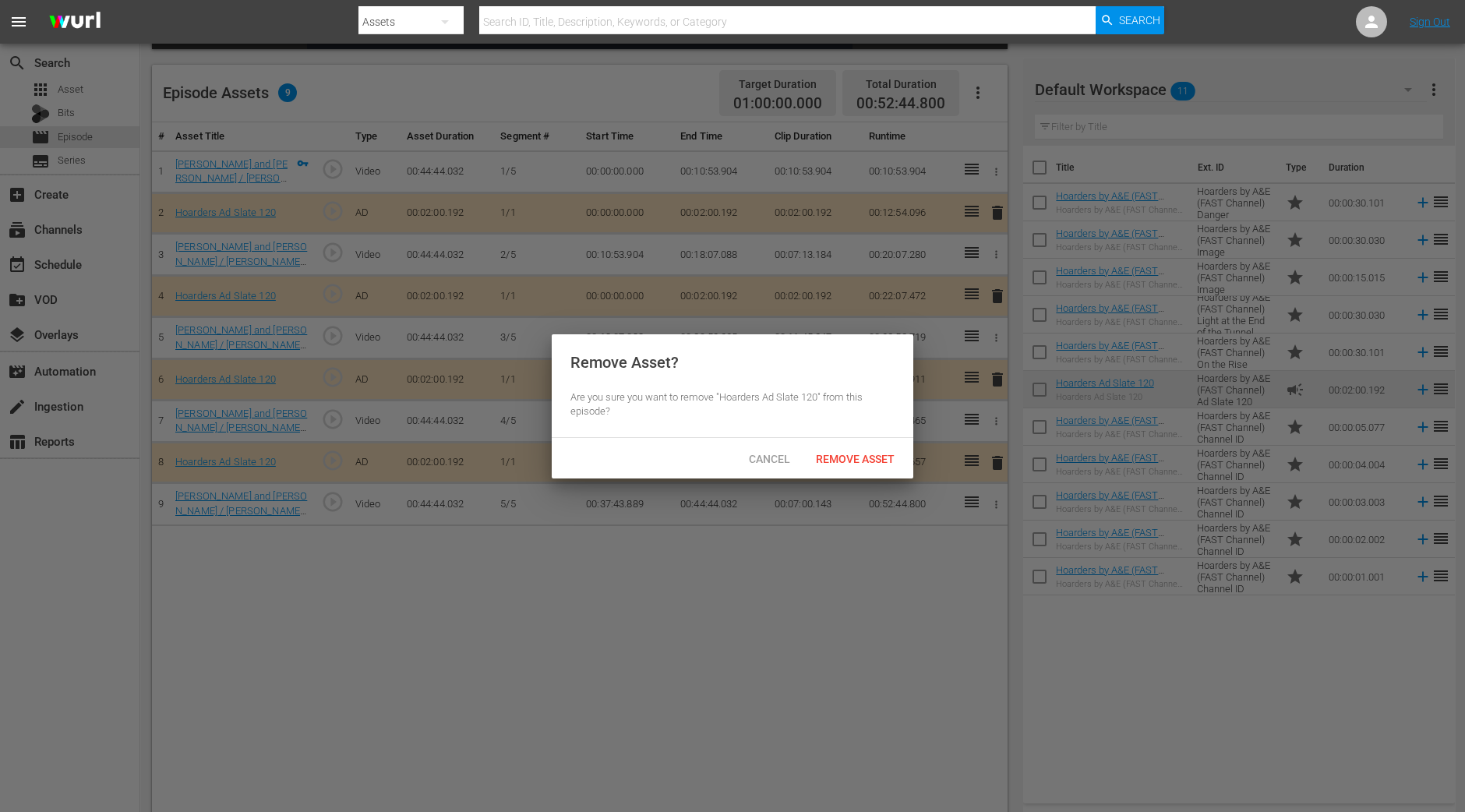
click at [857, 455] on span "Remove Asset" at bounding box center [855, 458] width 104 height 12
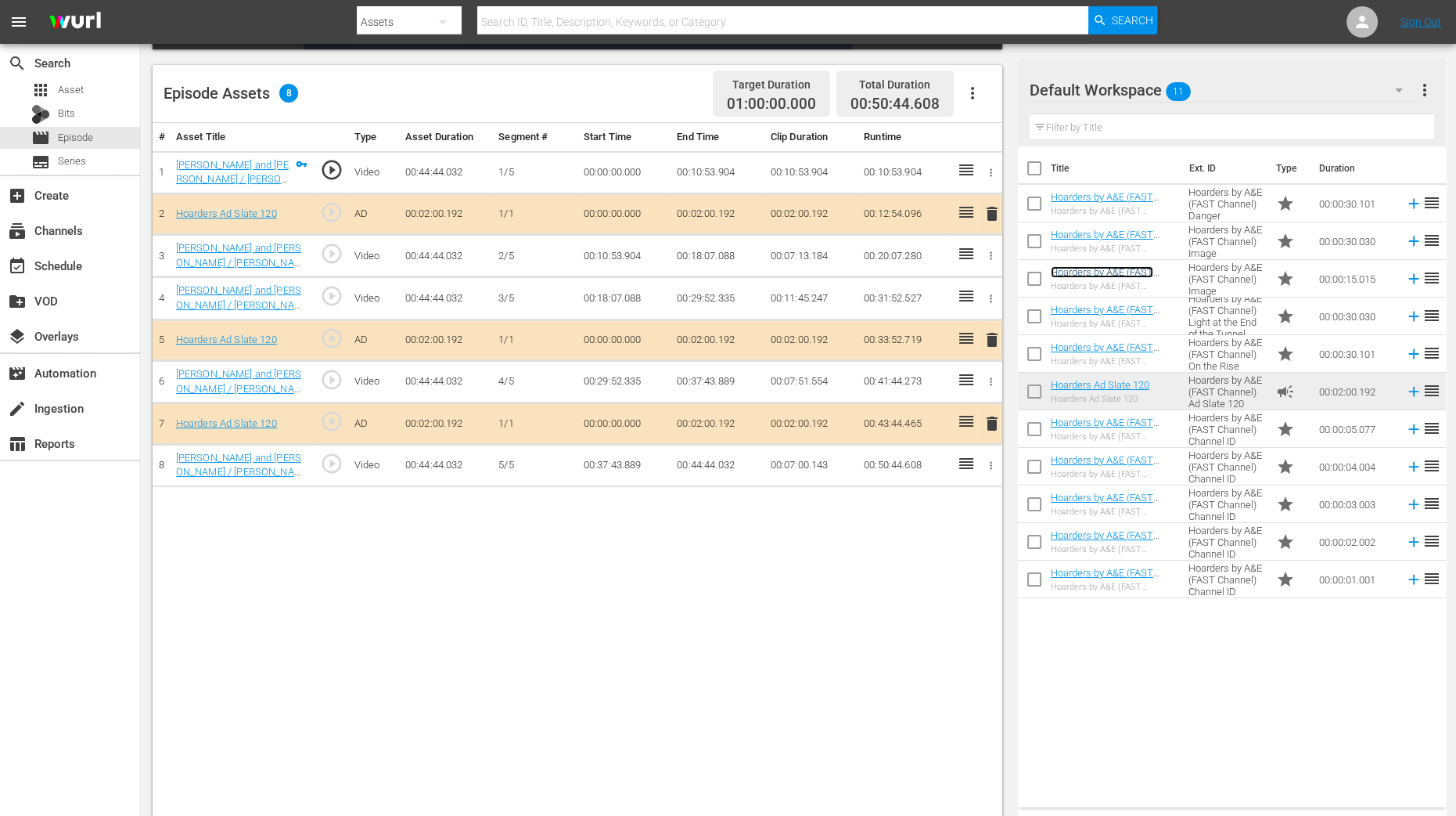
click at [1112, 276] on link "Hoarders by A&E (FAST Channel) Image" at bounding box center [1102, 277] width 102 height 23
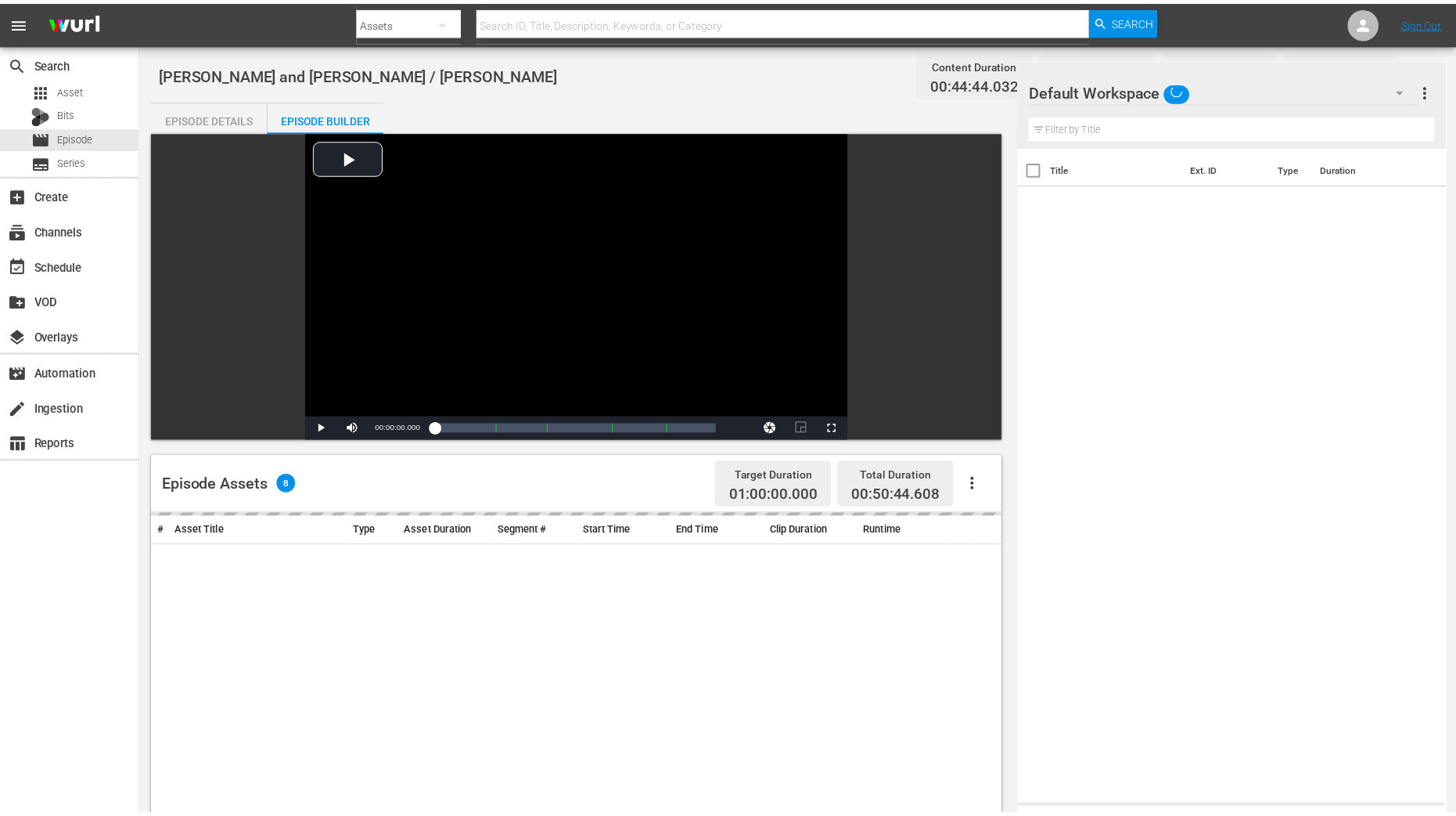
scroll to position [391, 0]
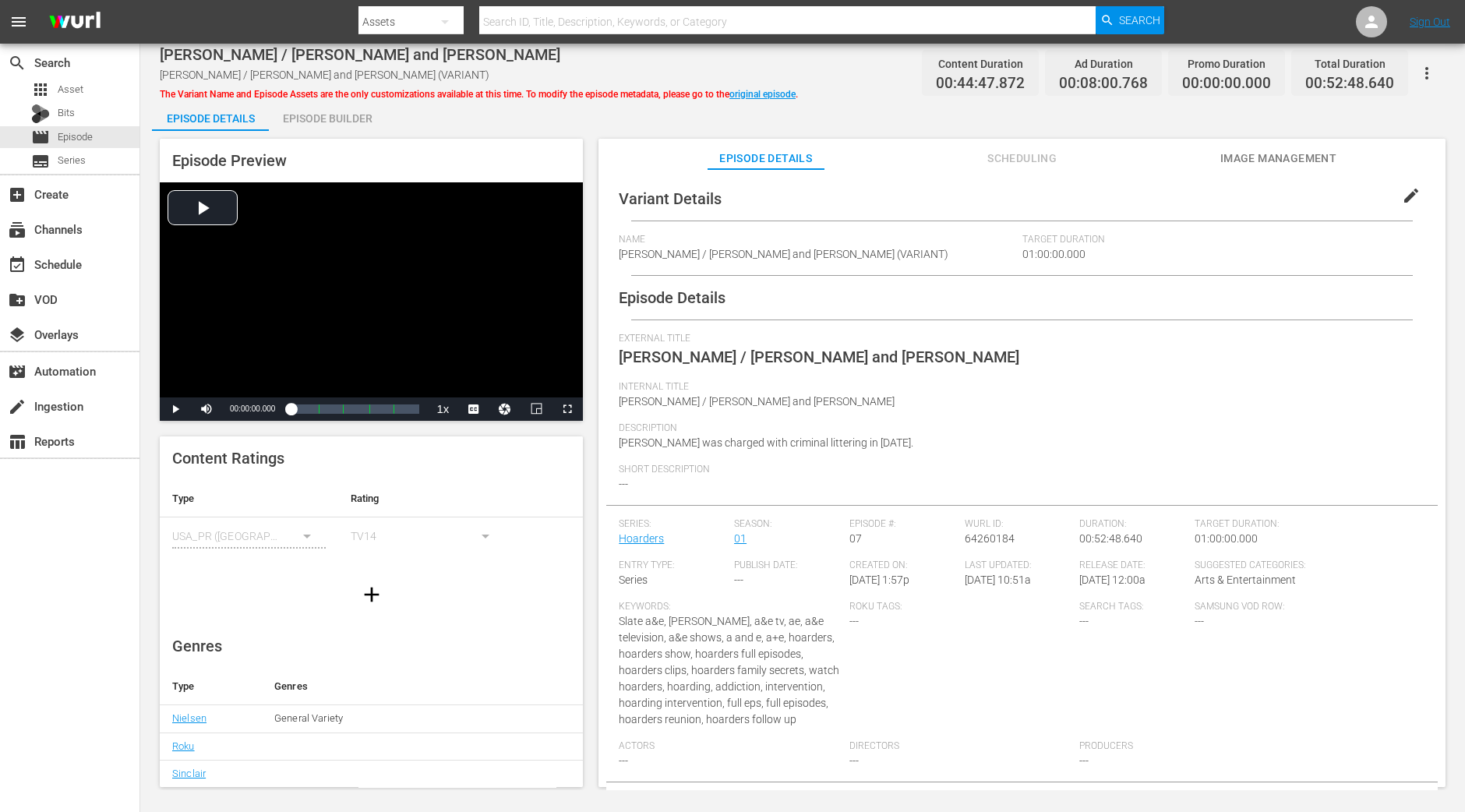
click at [308, 120] on div "Episode Builder" at bounding box center [327, 119] width 117 height 37
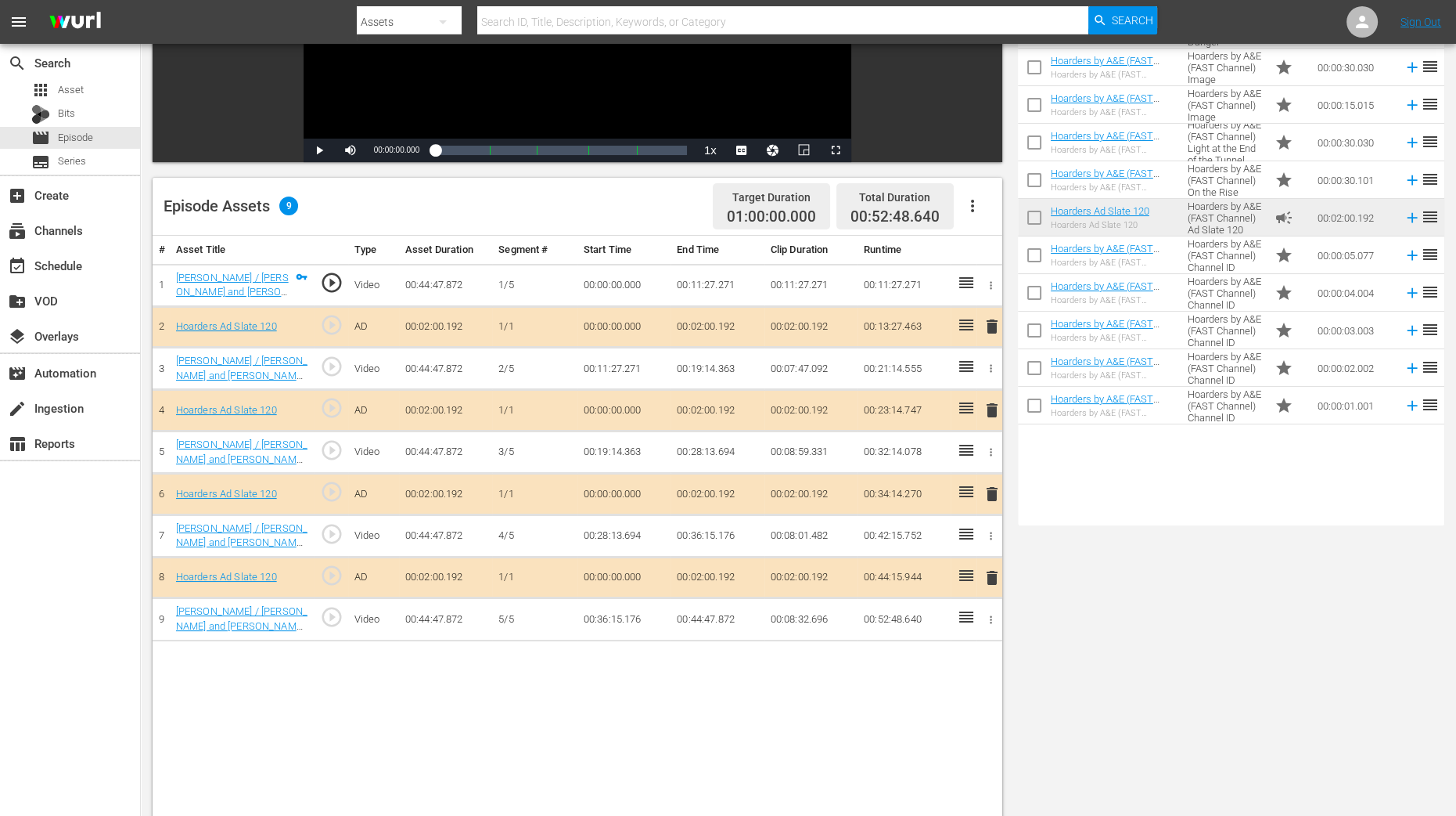
scroll to position [407, 0]
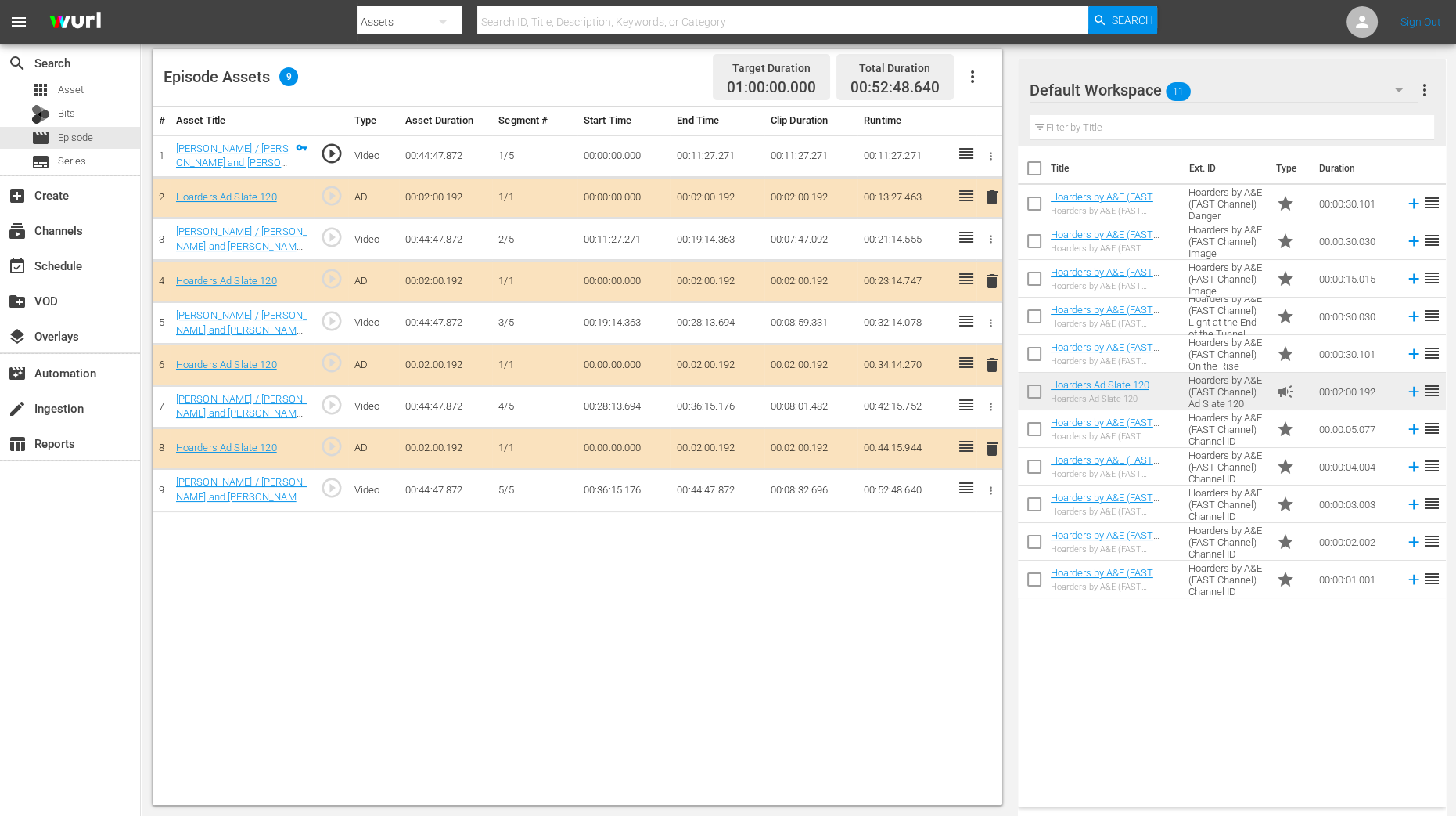
click at [986, 273] on span "delete" at bounding box center [992, 281] width 19 height 19
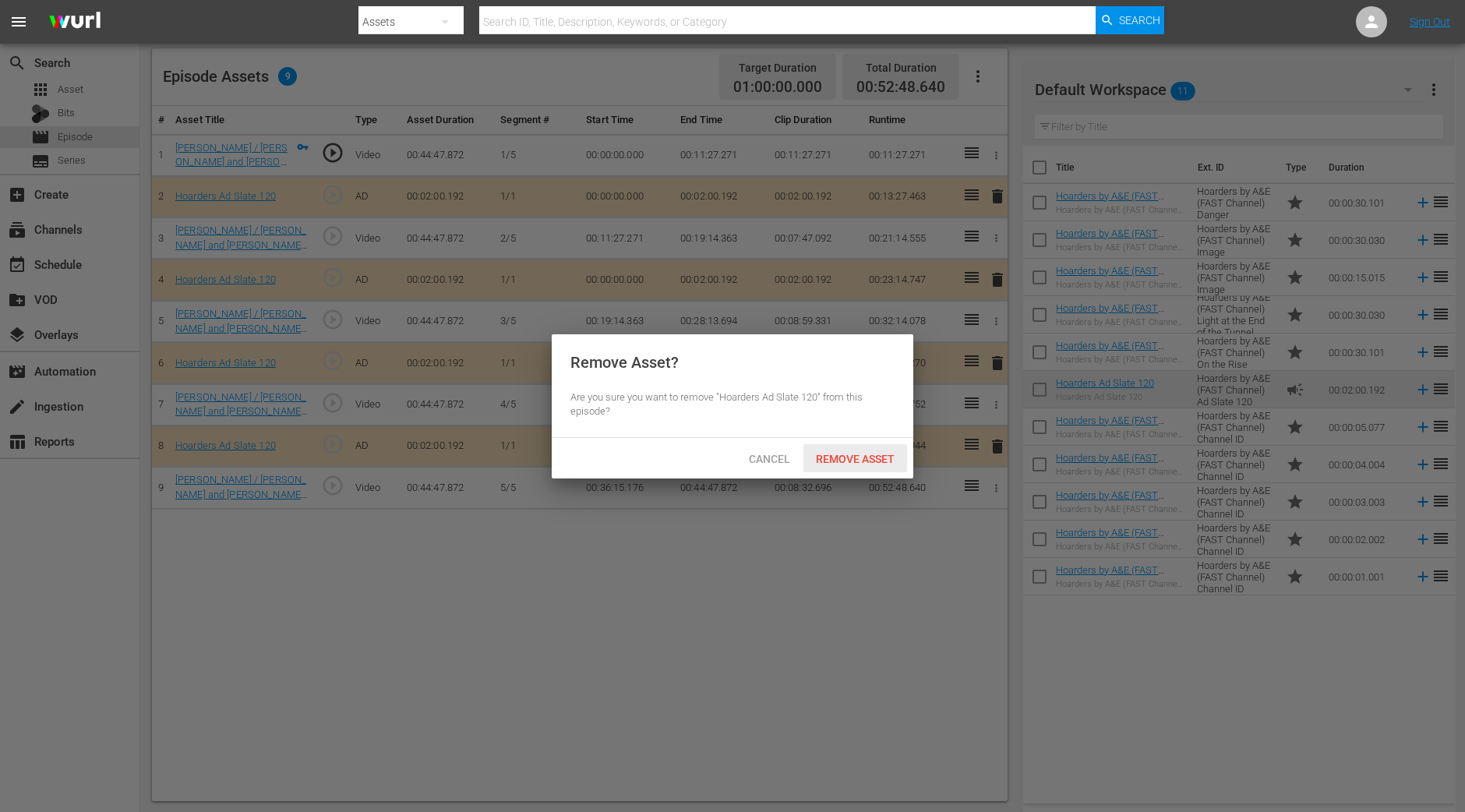
click at [875, 462] on span "Remove Asset" at bounding box center [855, 458] width 104 height 12
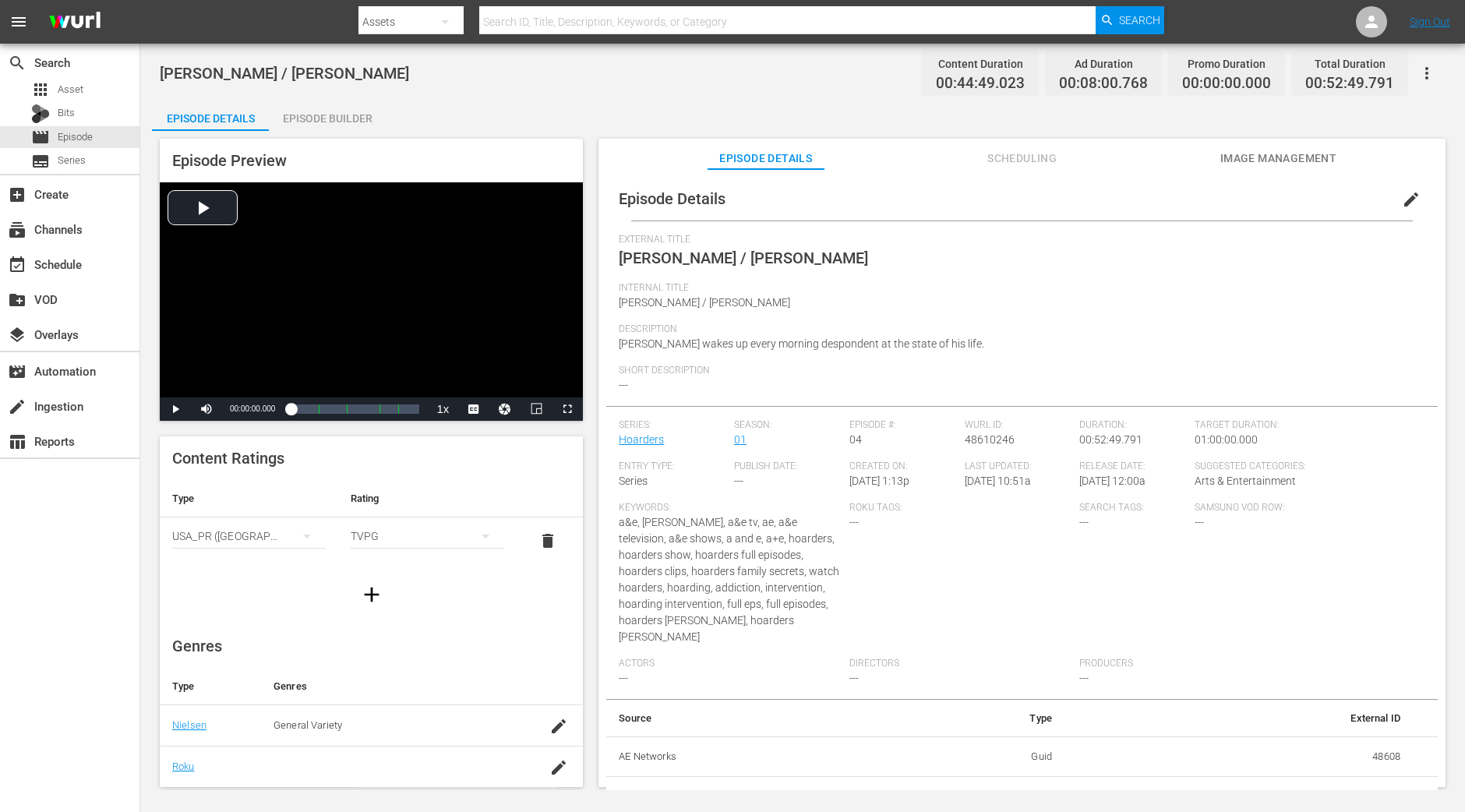
click at [322, 100] on div "Episode Builder" at bounding box center [327, 119] width 117 height 37
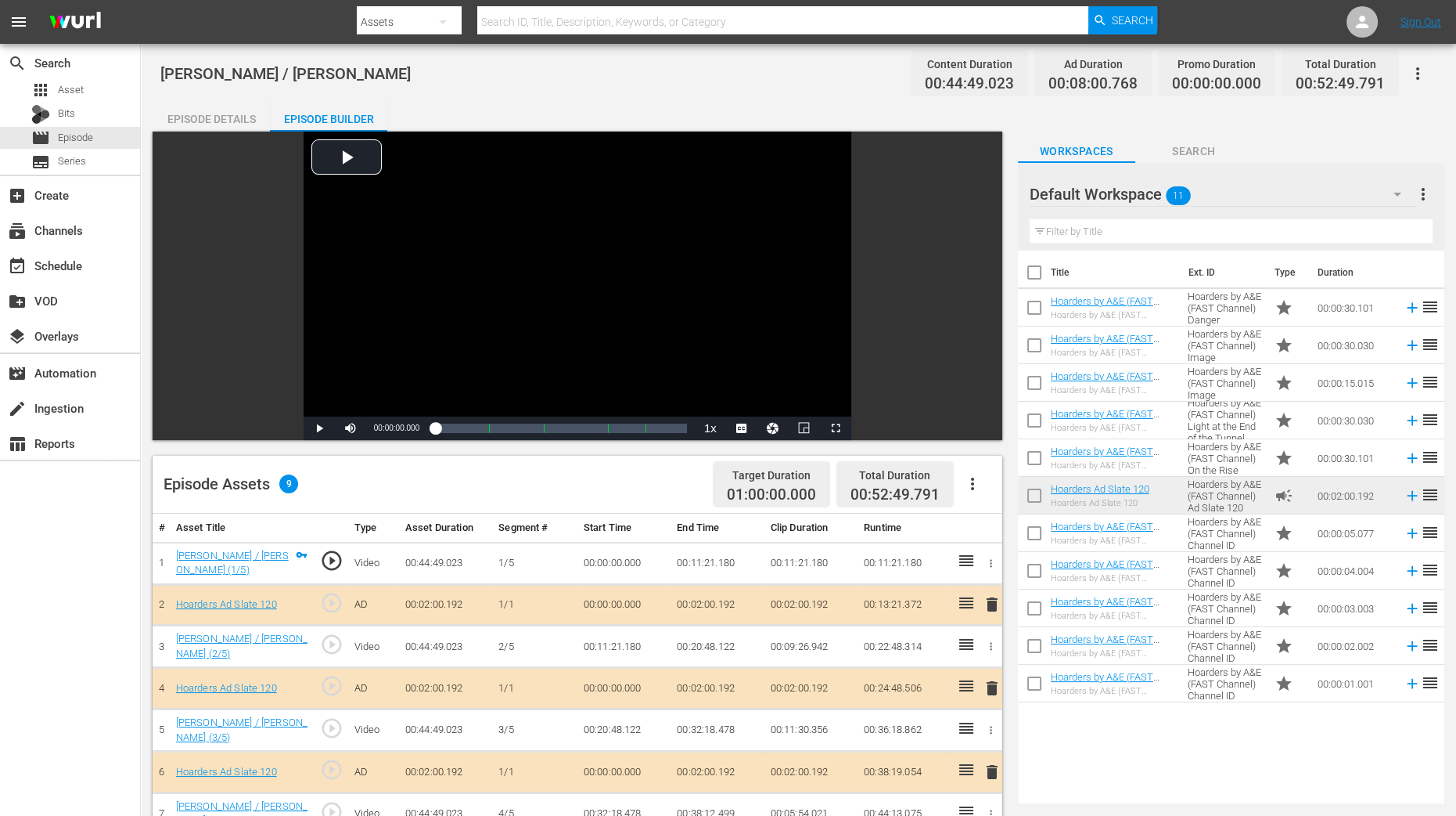
scroll to position [391, 0]
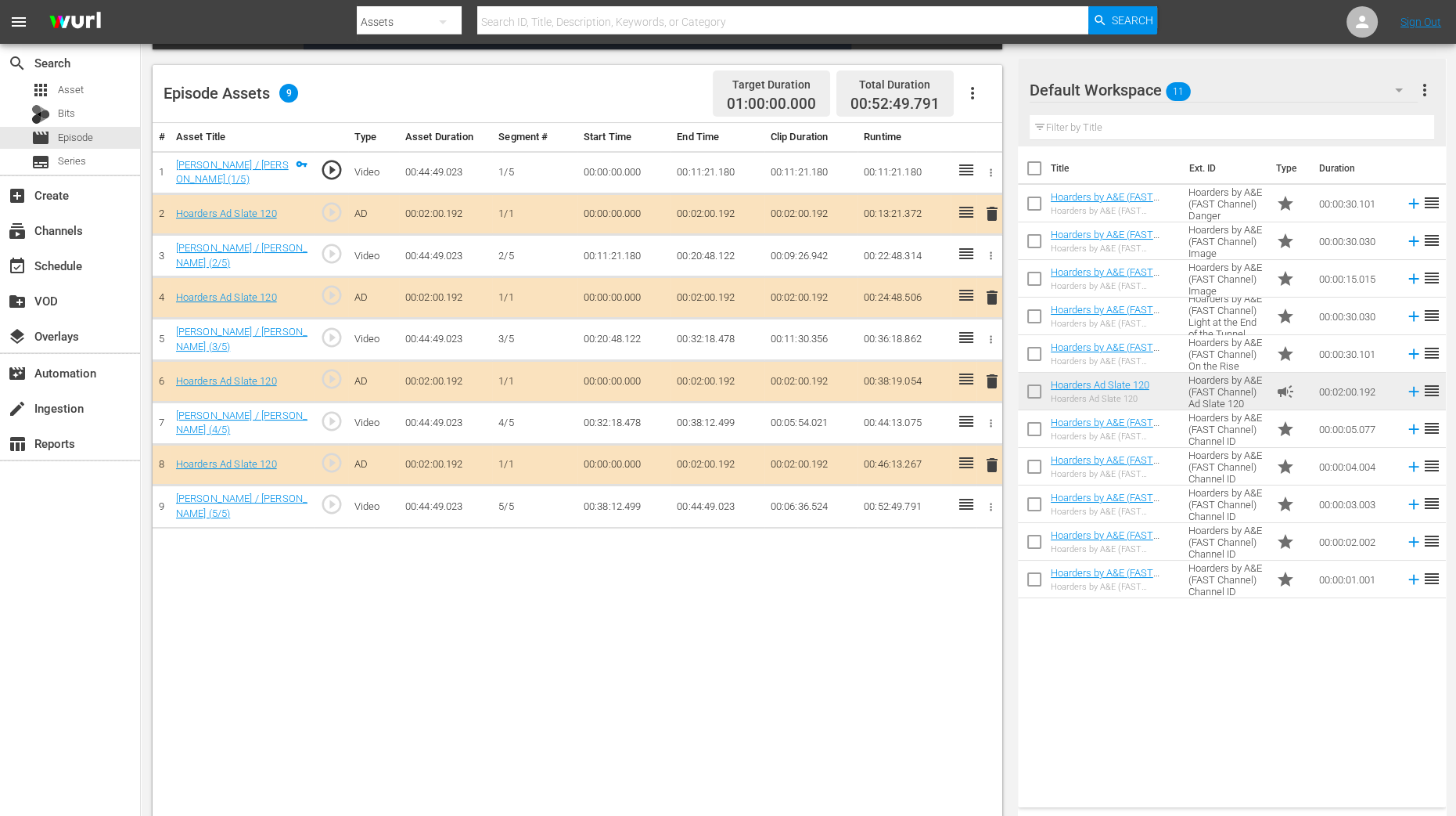
click at [994, 290] on span "delete" at bounding box center [992, 298] width 19 height 19
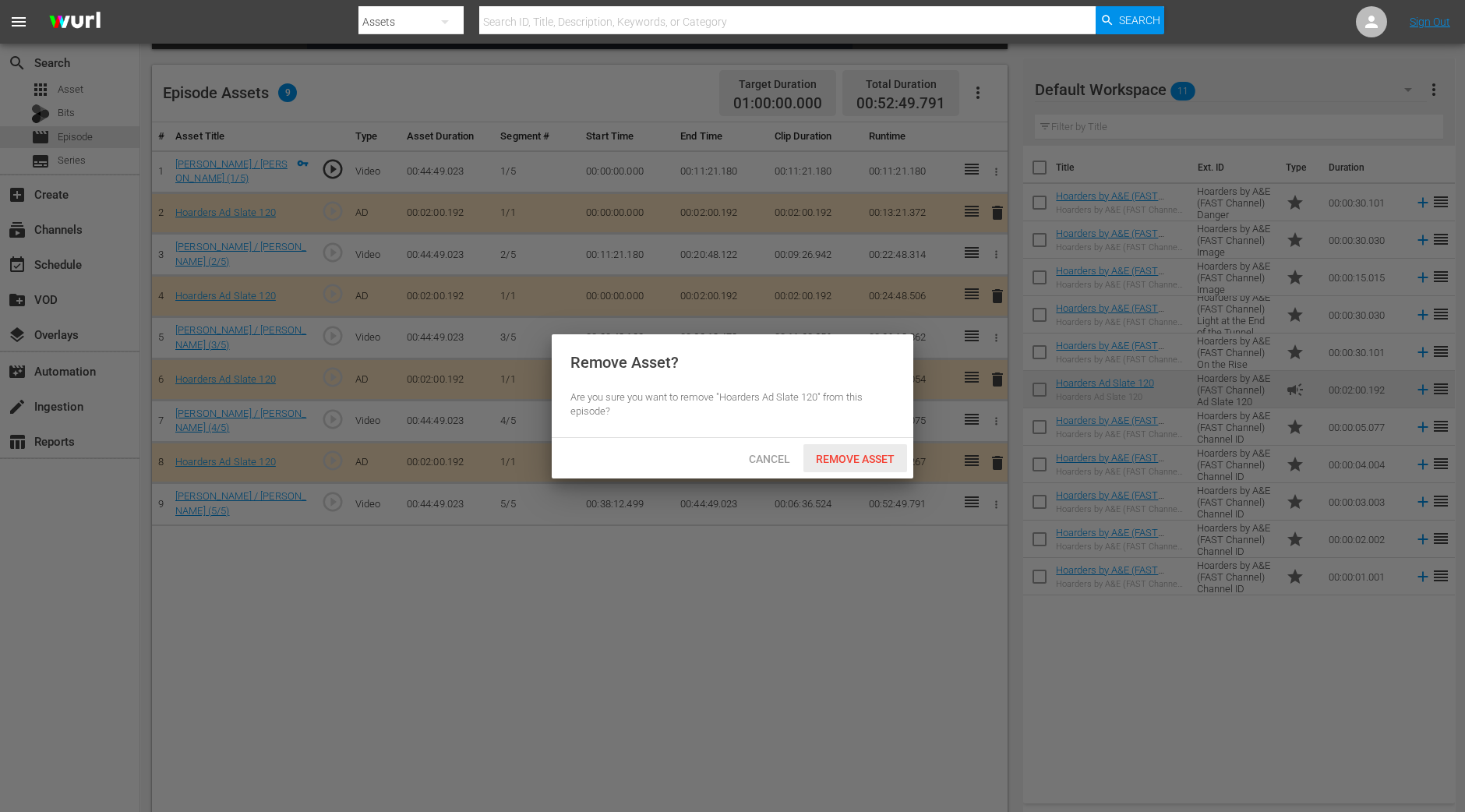
click at [859, 447] on div "Remove Asset" at bounding box center [855, 458] width 104 height 29
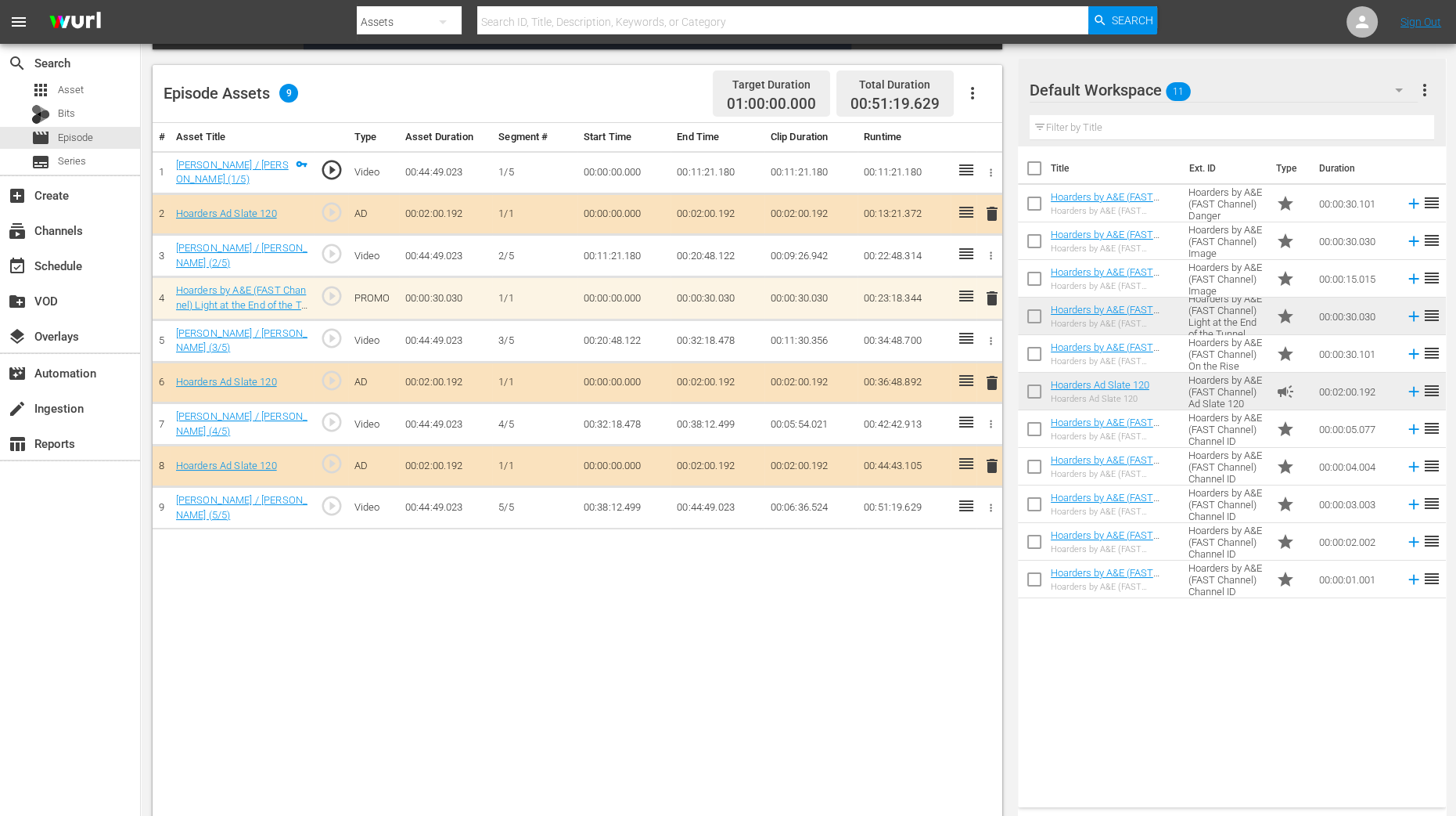
click at [1176, 652] on div "Title Ext. ID Type Duration Hoarders by A&E (FAST Channel) Danger Hoarders by A…" at bounding box center [1233, 473] width 428 height 654
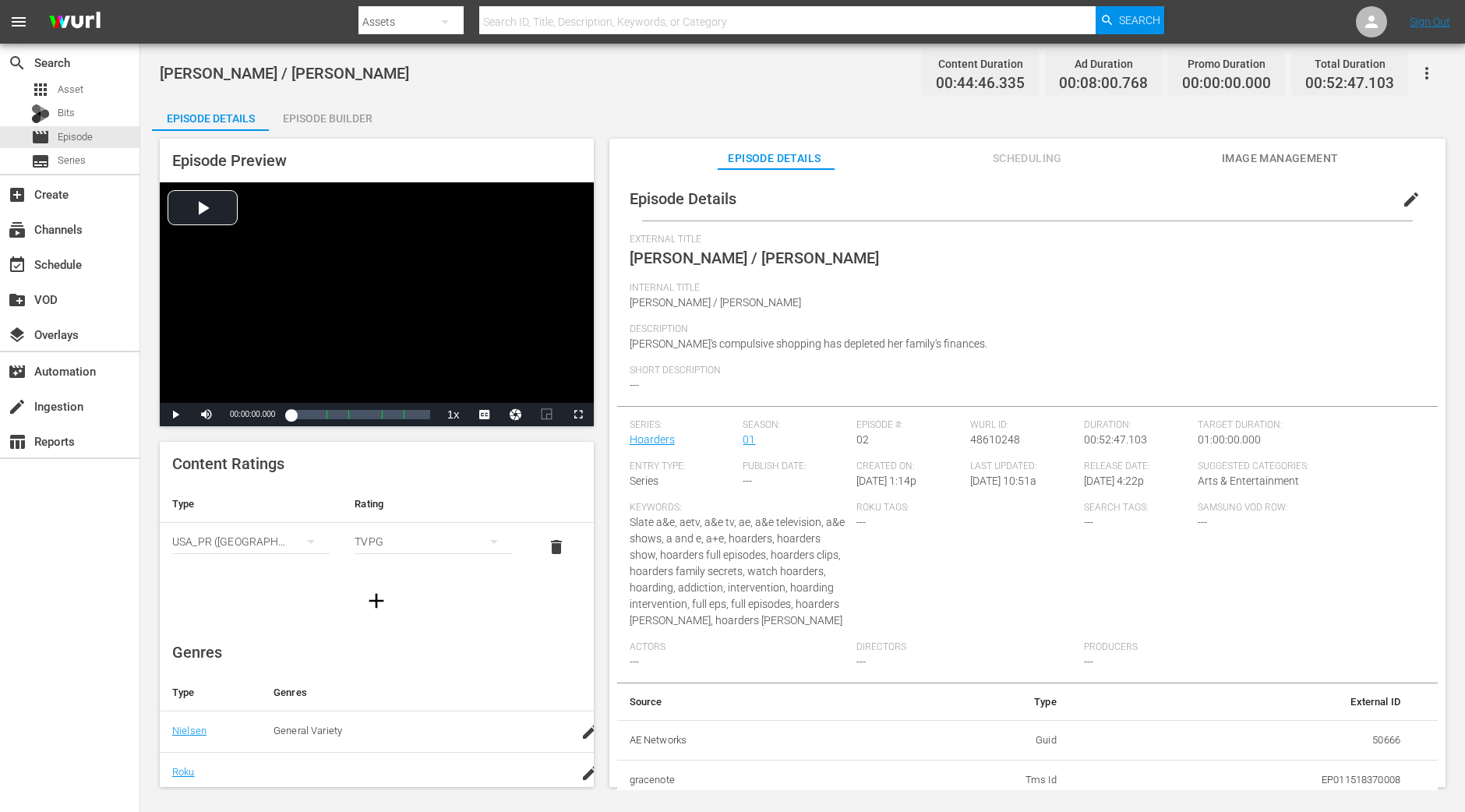
click at [328, 123] on div "Episode Builder" at bounding box center [327, 119] width 117 height 37
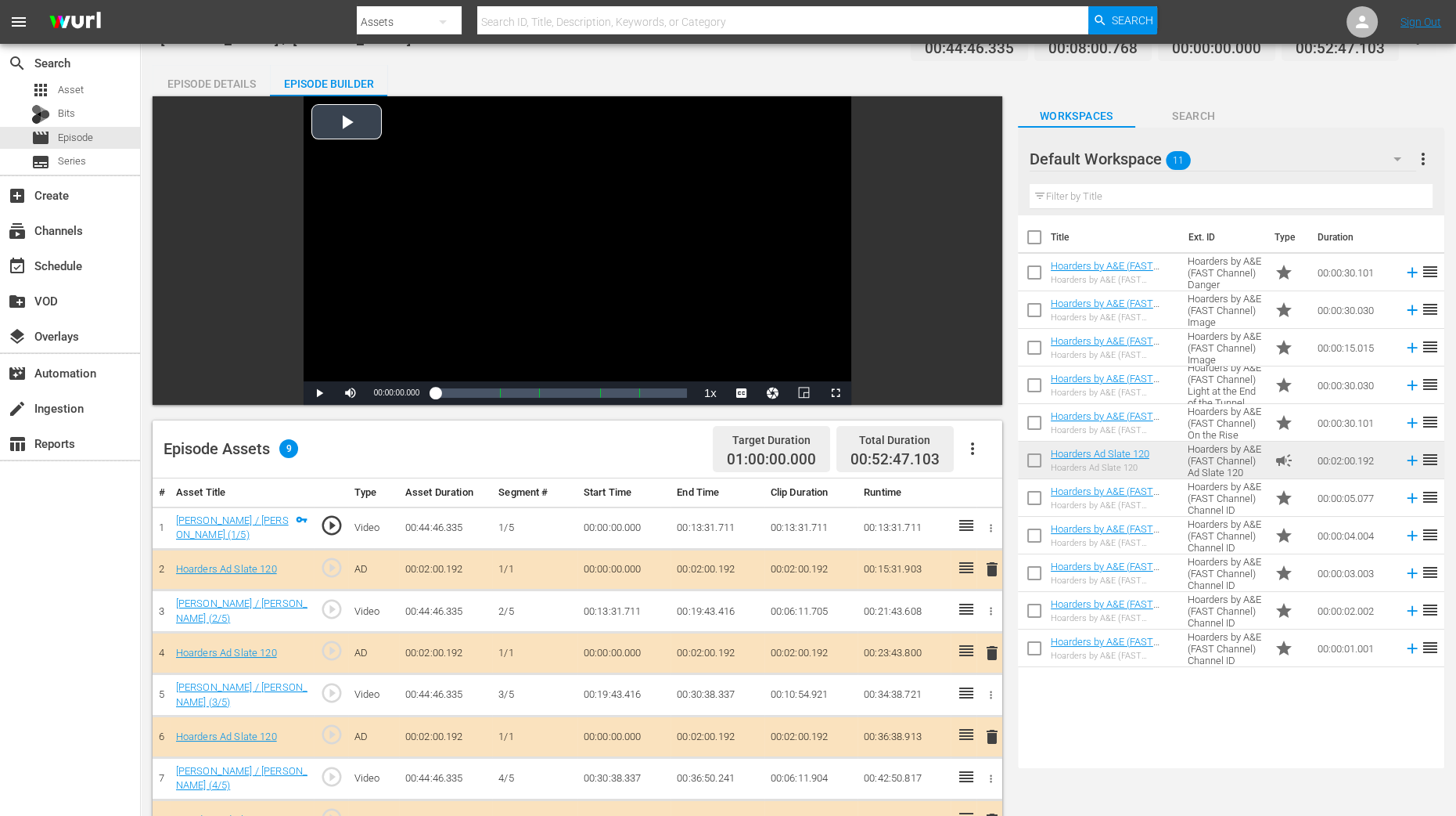
scroll to position [294, 0]
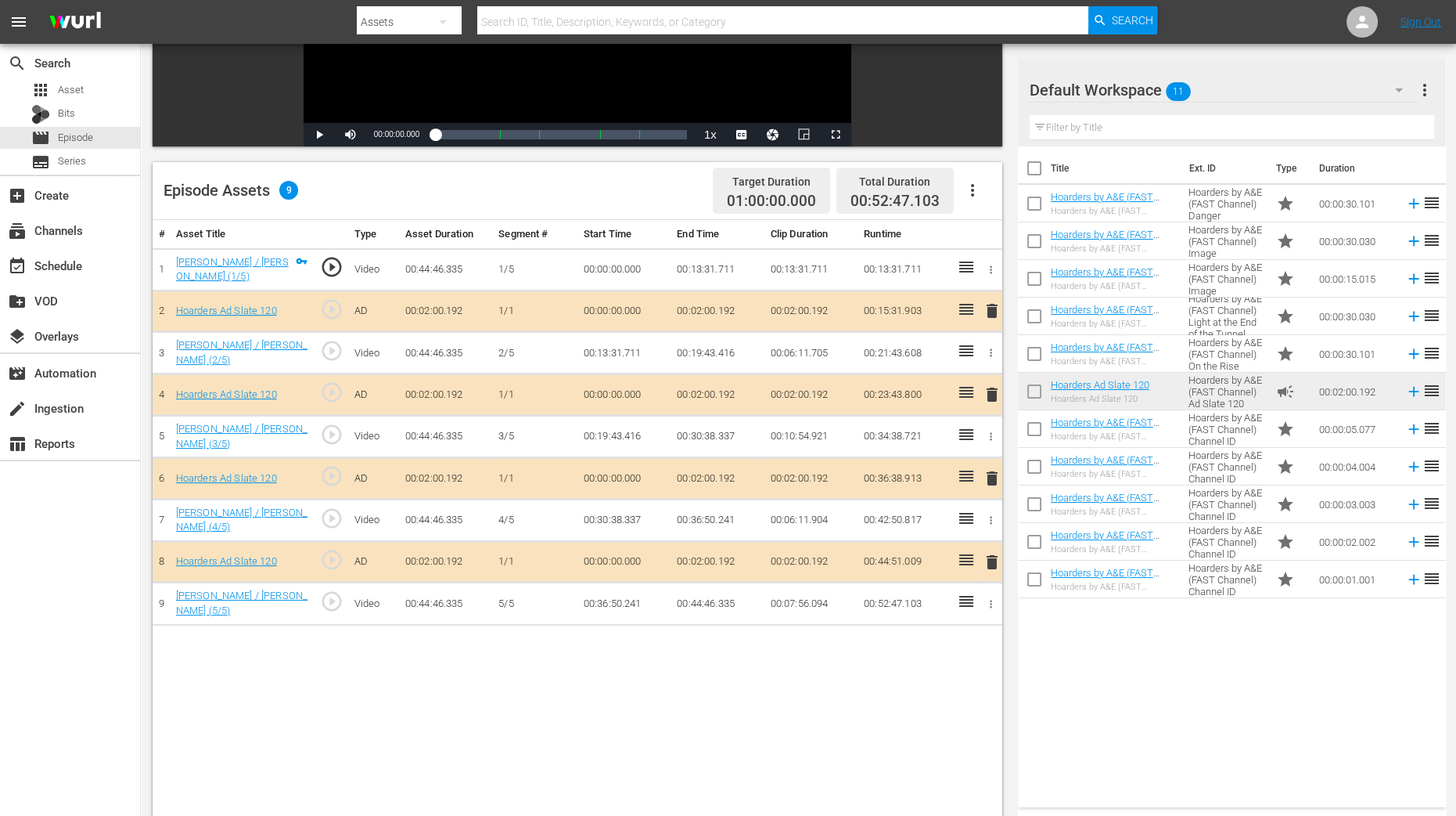
click at [993, 388] on span "delete" at bounding box center [992, 394] width 19 height 19
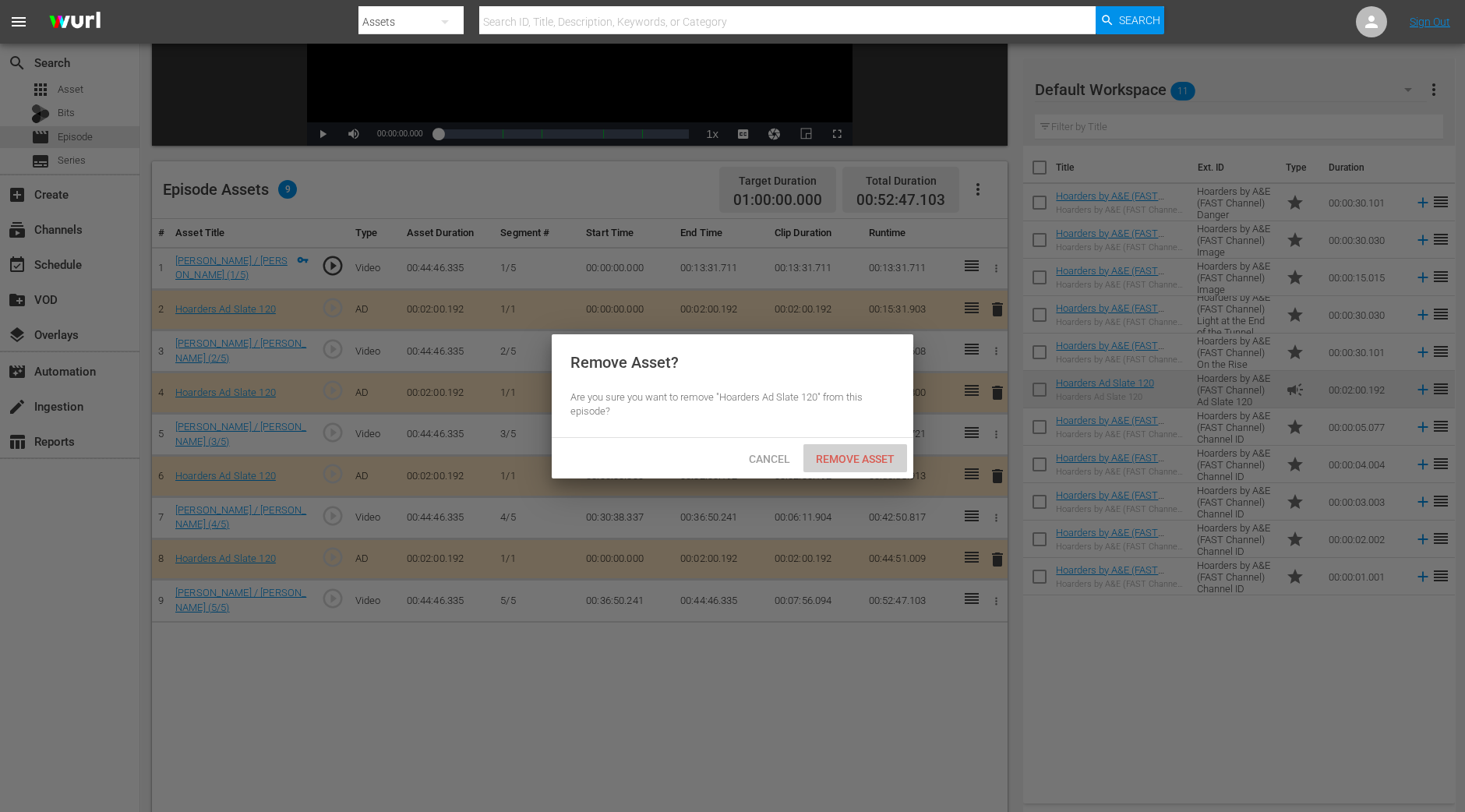
click at [894, 452] on span "Remove Asset" at bounding box center [855, 458] width 104 height 12
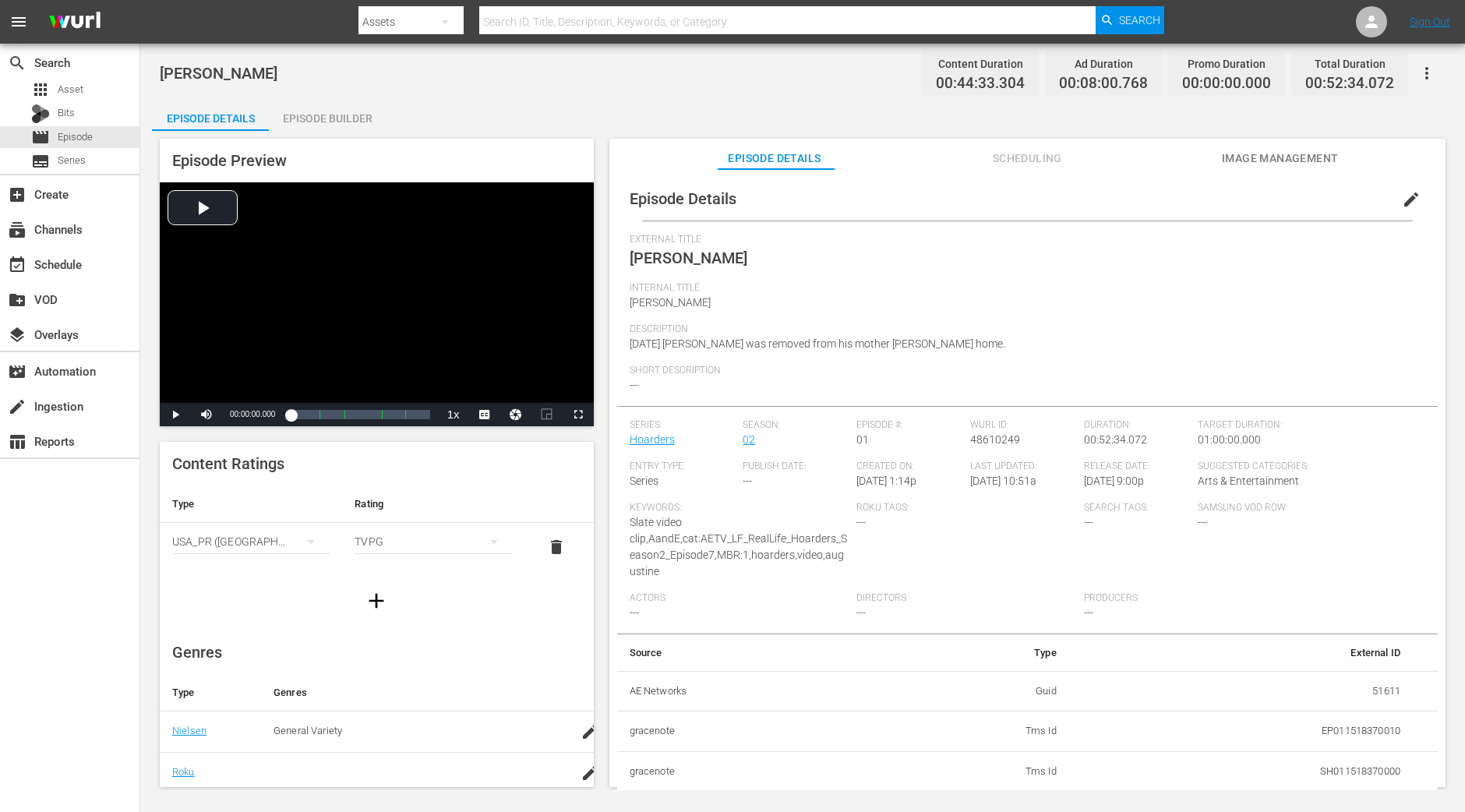
click at [335, 117] on div "Episode Builder" at bounding box center [327, 119] width 117 height 37
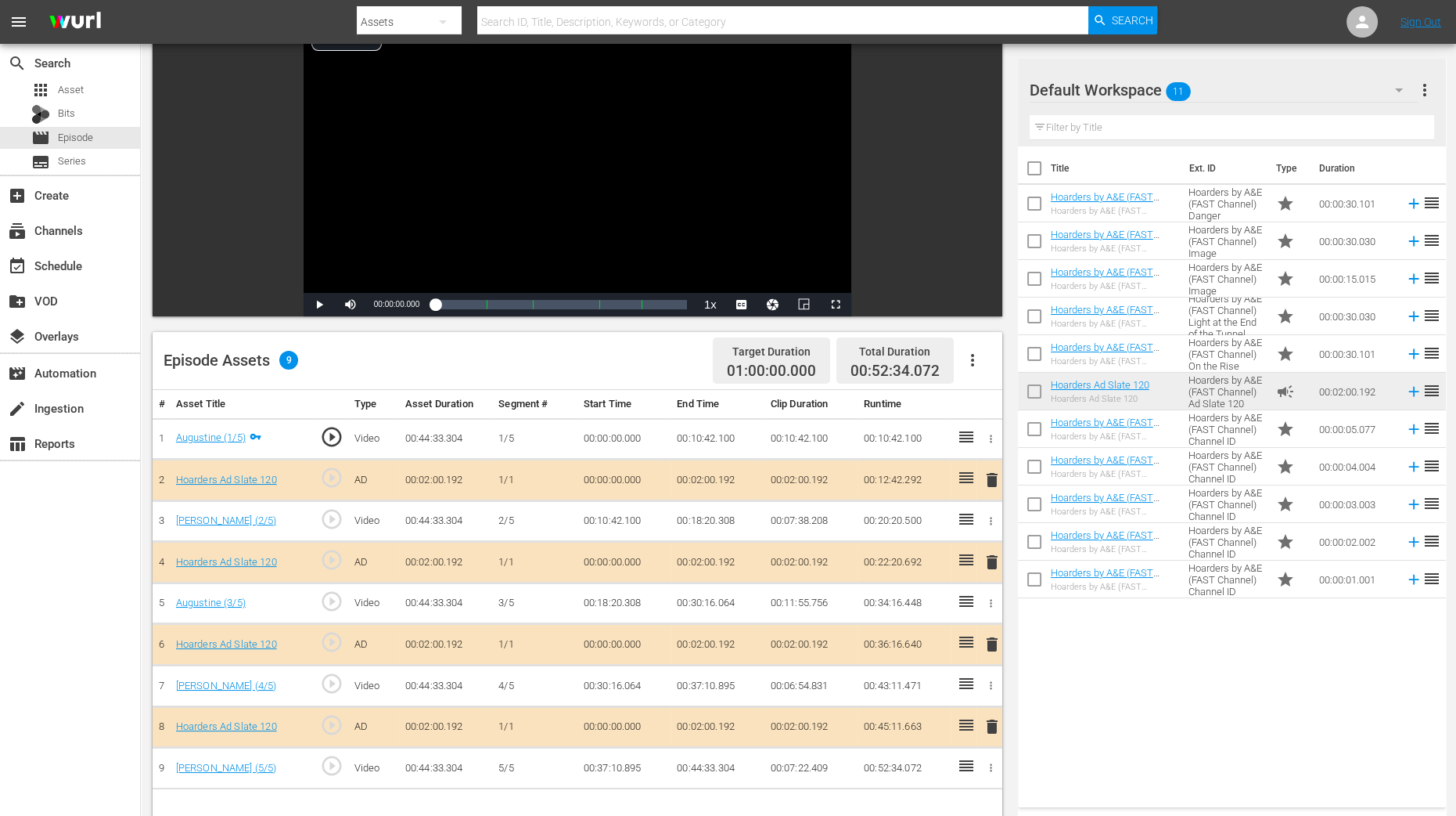
scroll to position [391, 0]
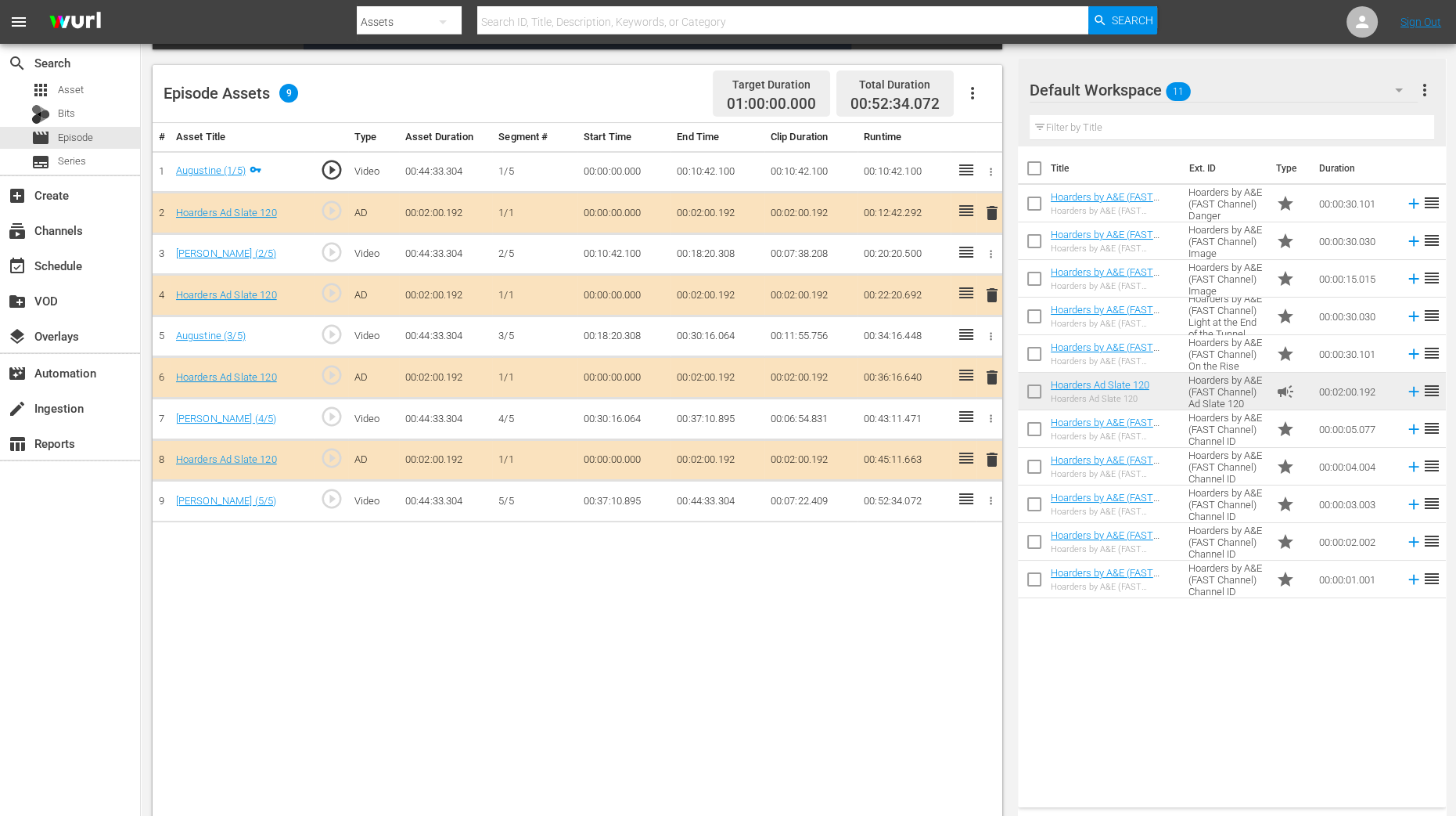
click at [994, 292] on span "delete" at bounding box center [992, 295] width 19 height 19
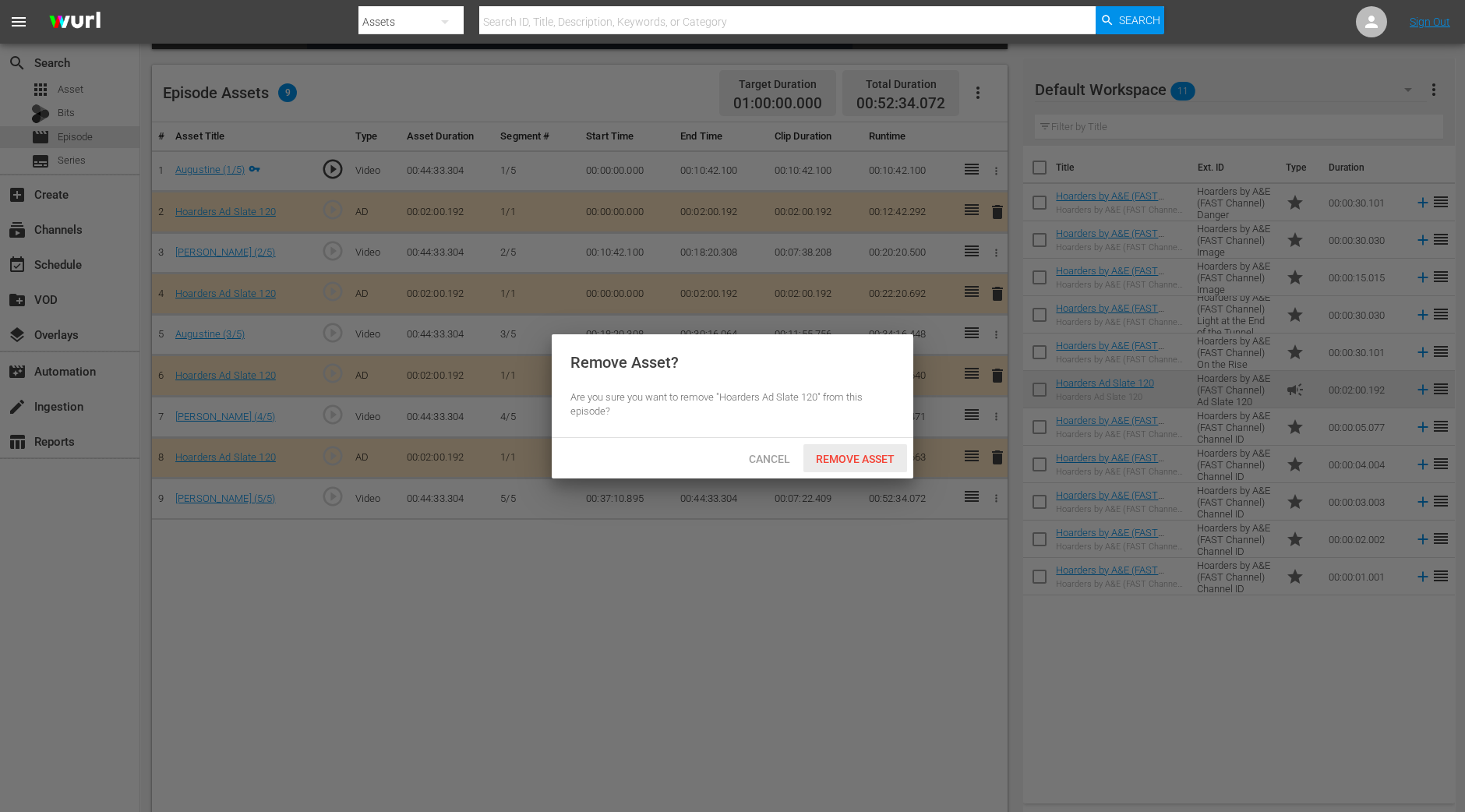
click at [888, 453] on span "Remove Asset" at bounding box center [855, 458] width 104 height 12
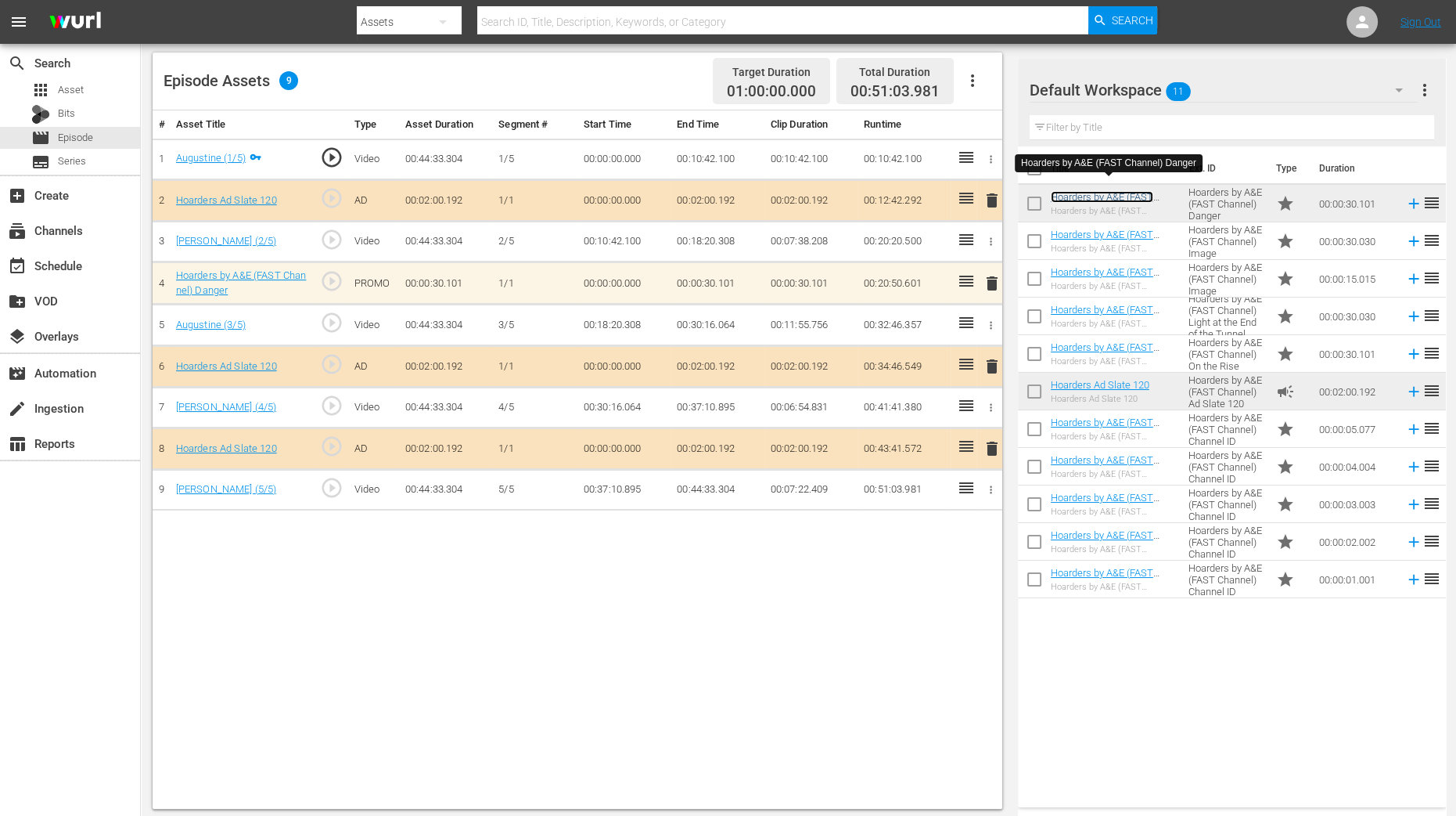
scroll to position [407, 0]
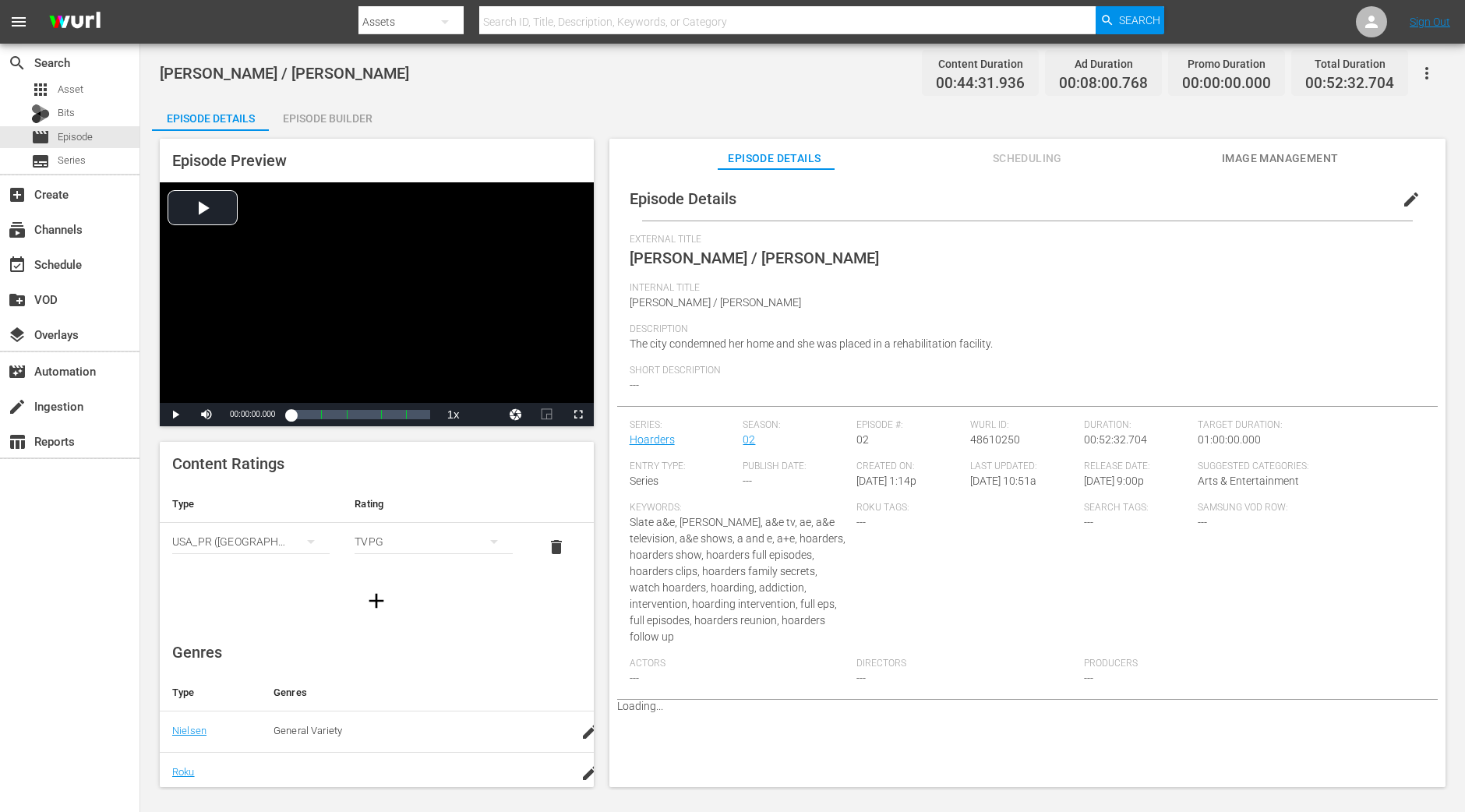
click at [358, 112] on div "Episode Builder" at bounding box center [327, 119] width 117 height 37
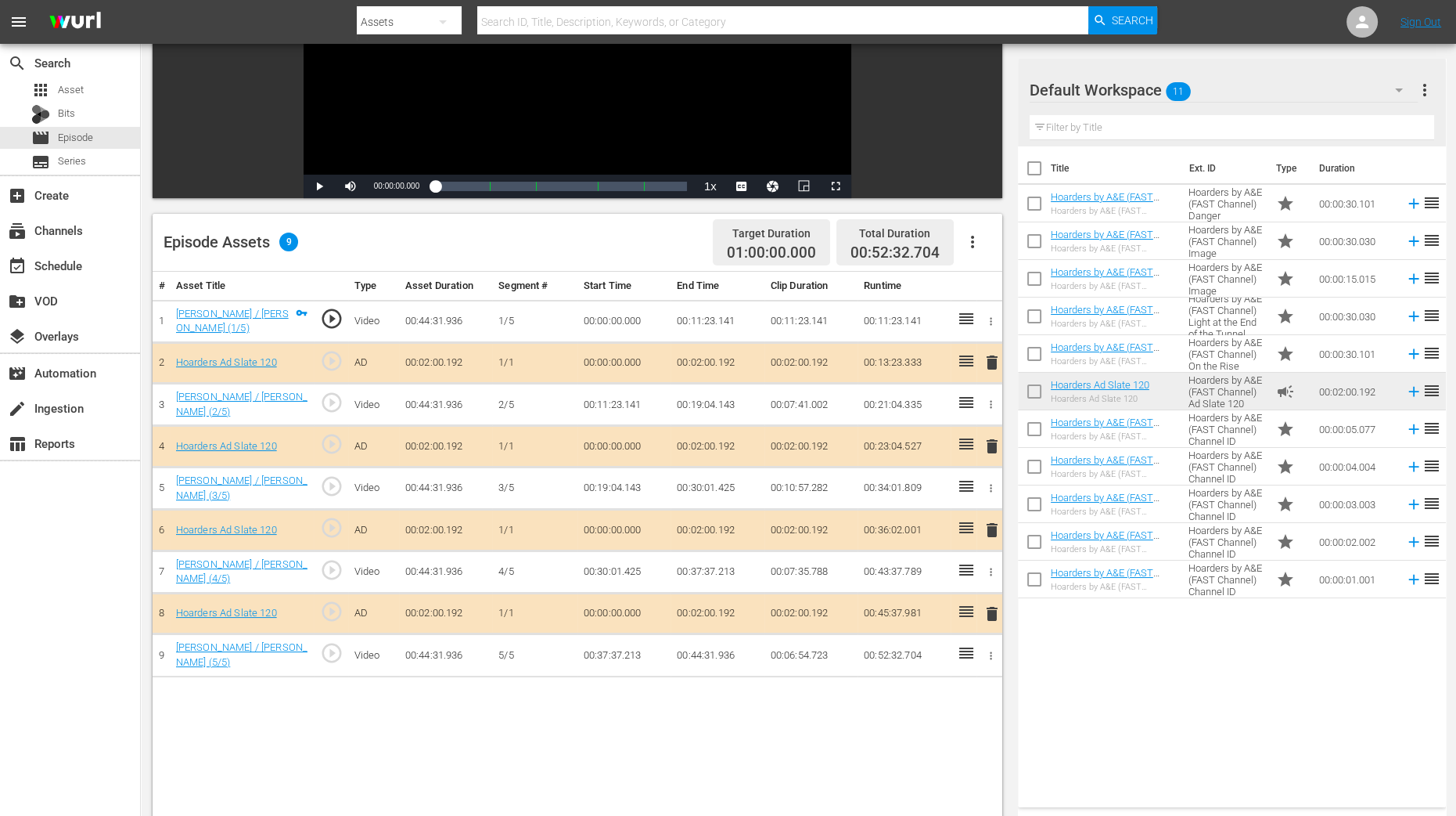
scroll to position [294, 0]
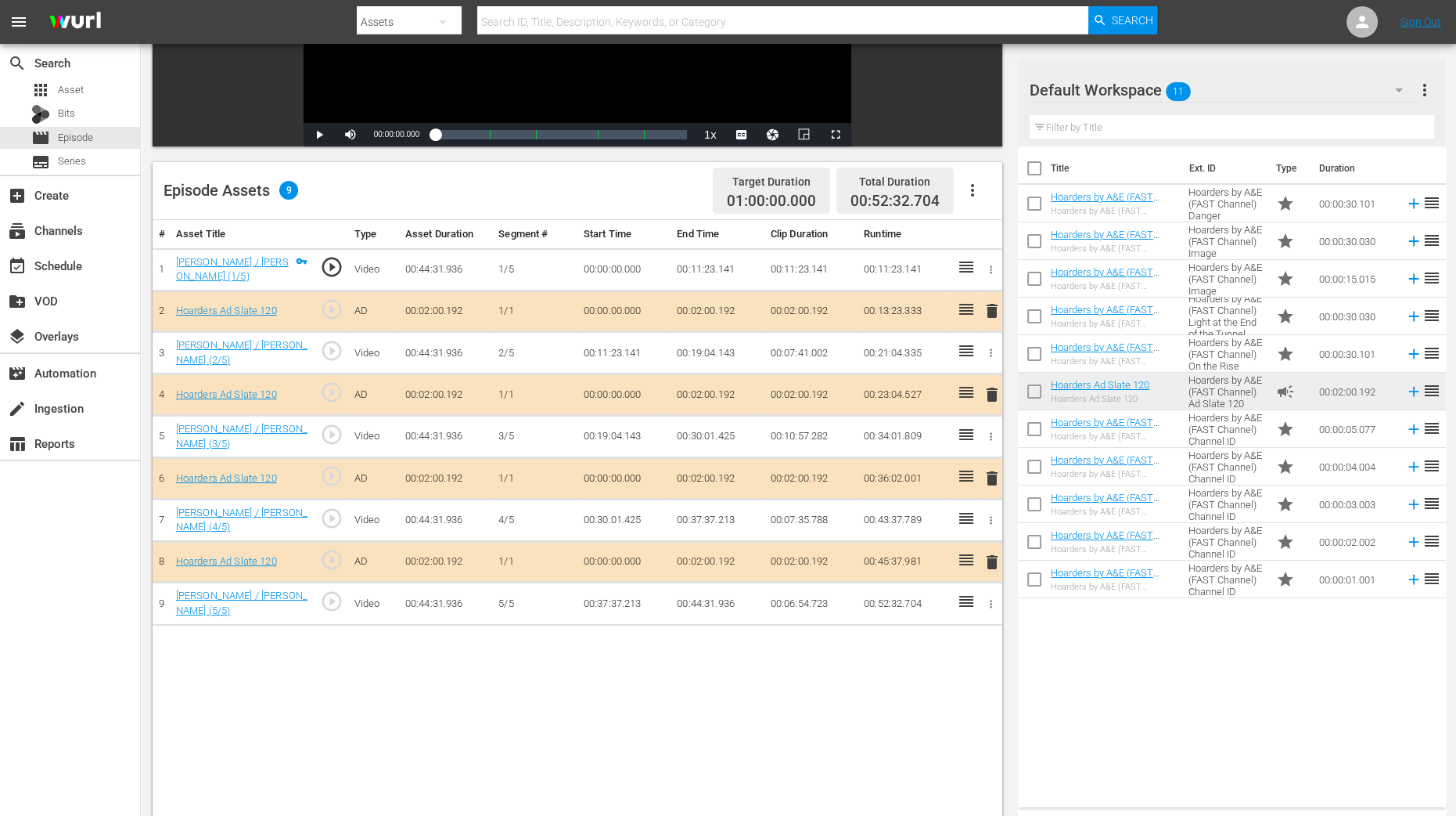
click at [992, 394] on span "delete" at bounding box center [992, 394] width 19 height 19
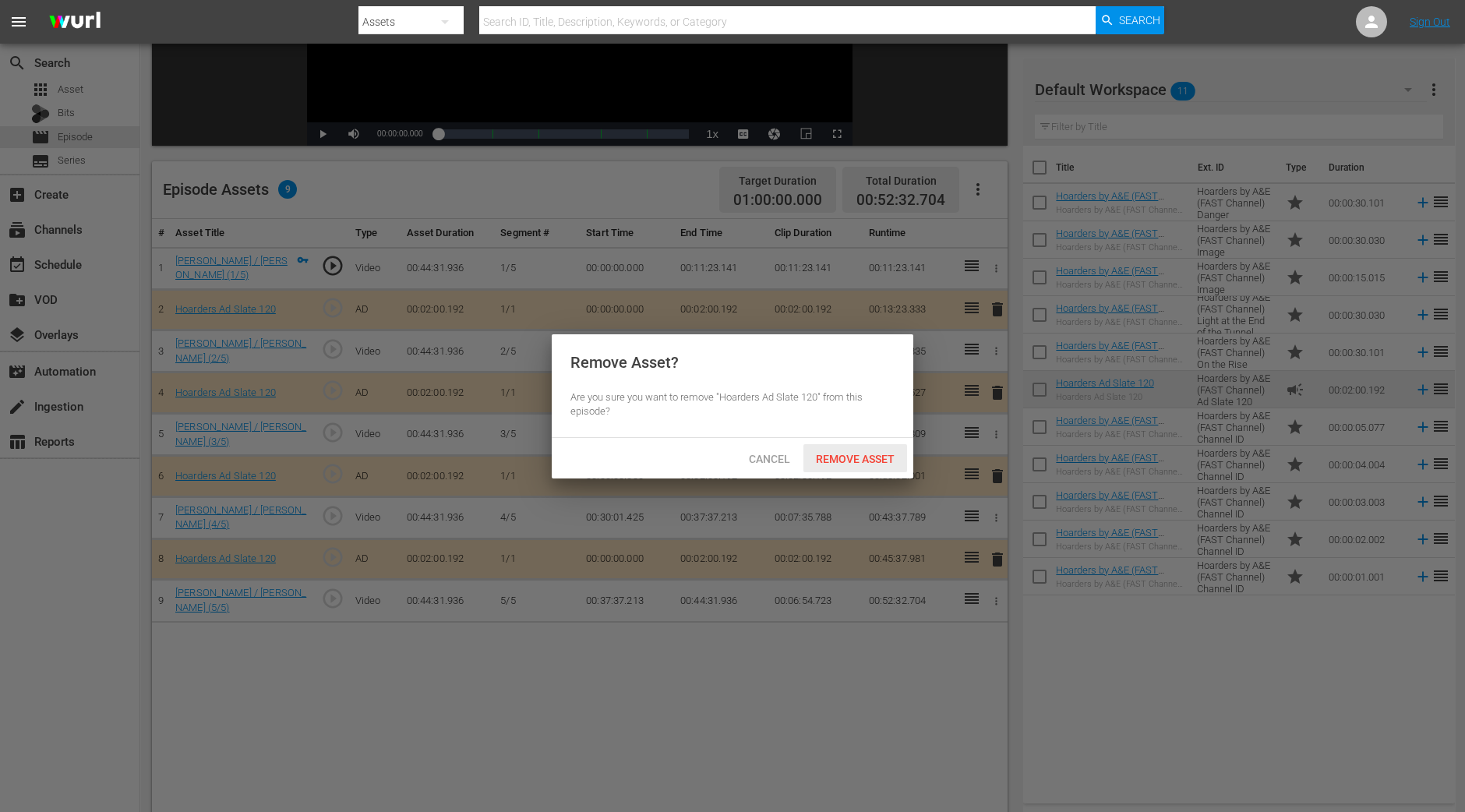
click at [869, 452] on span "Remove Asset" at bounding box center [855, 458] width 104 height 12
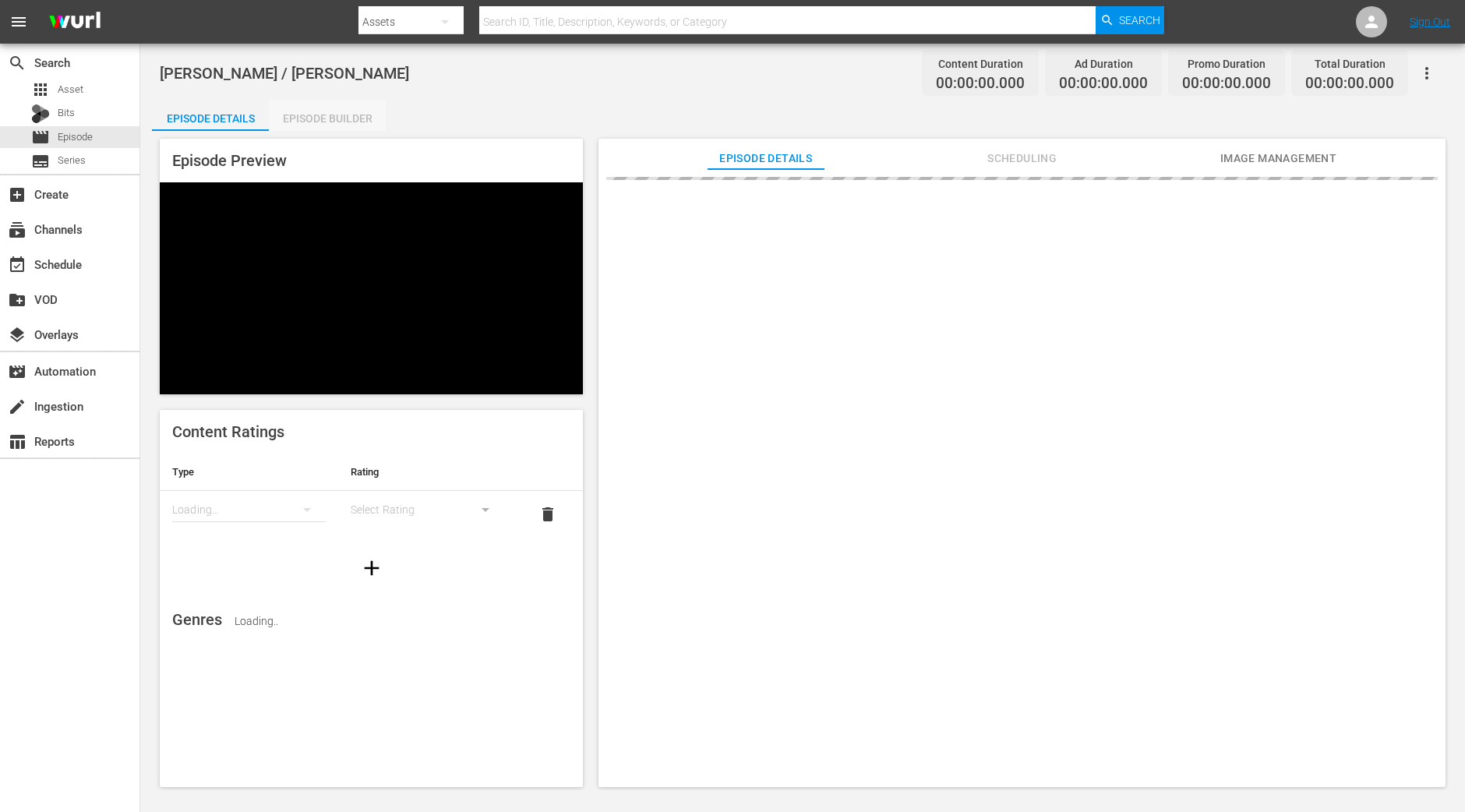
click at [328, 107] on div "Episode Builder" at bounding box center [327, 119] width 117 height 37
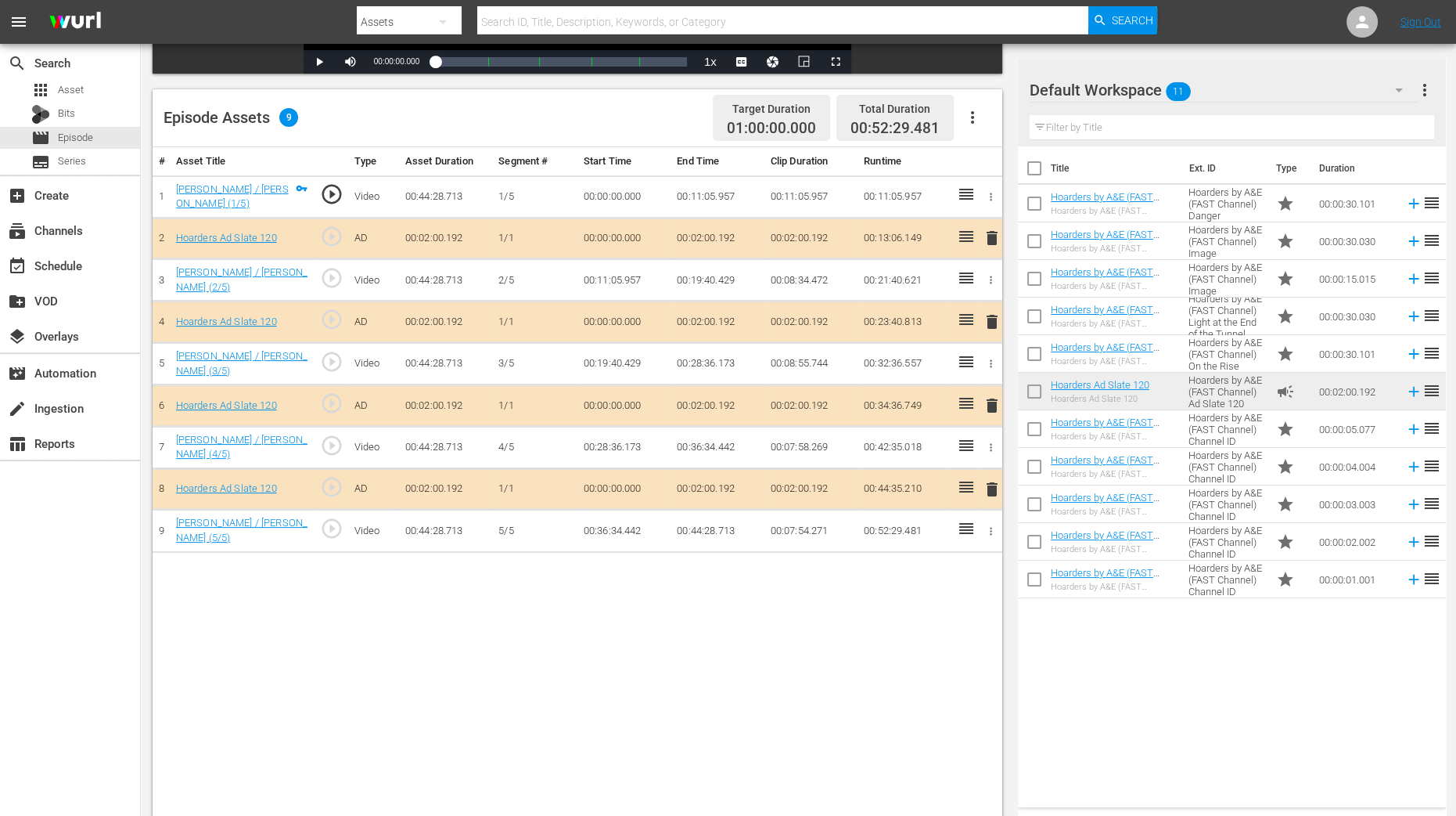
scroll to position [391, 0]
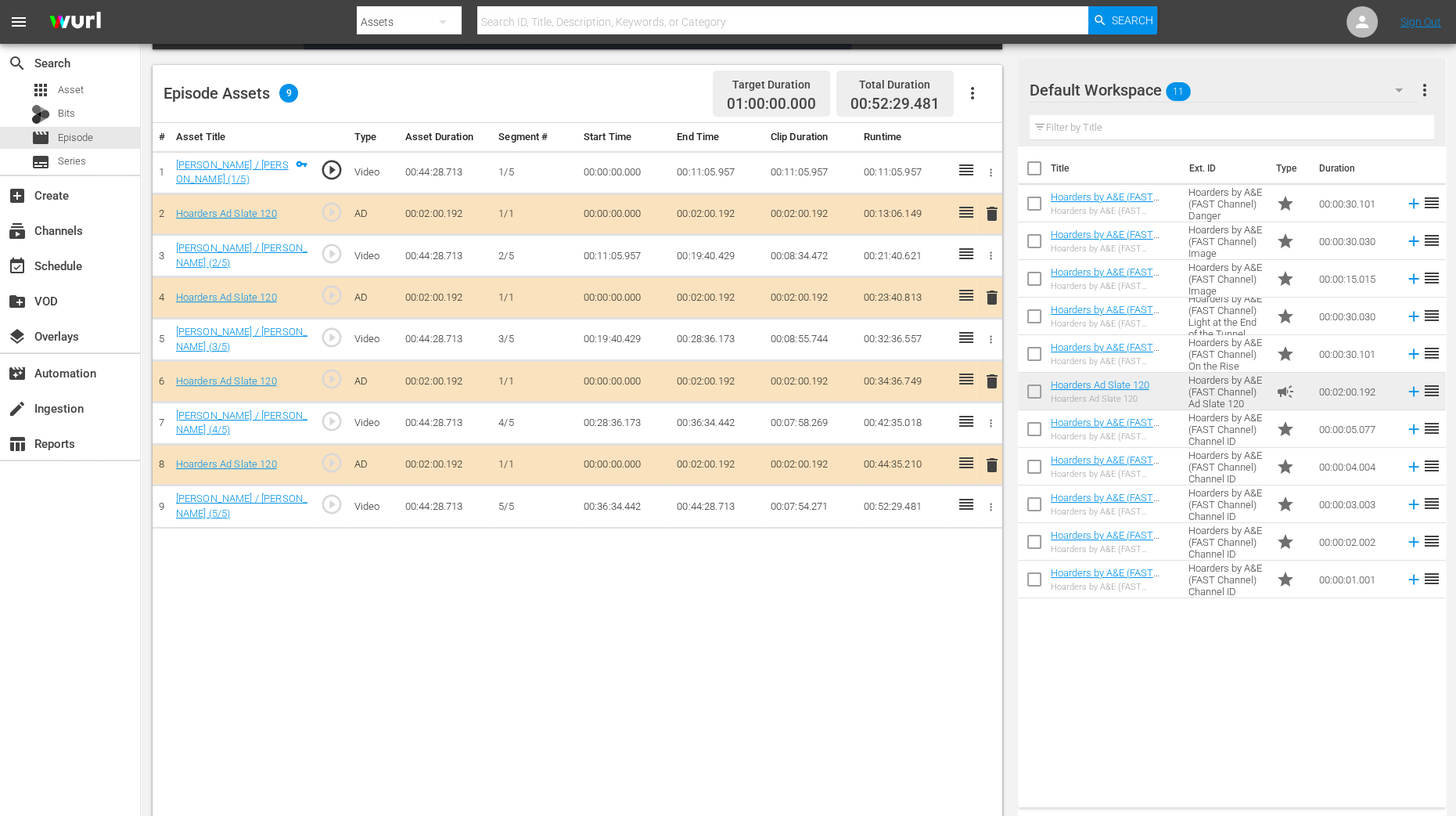
click at [998, 299] on span "delete" at bounding box center [992, 298] width 19 height 19
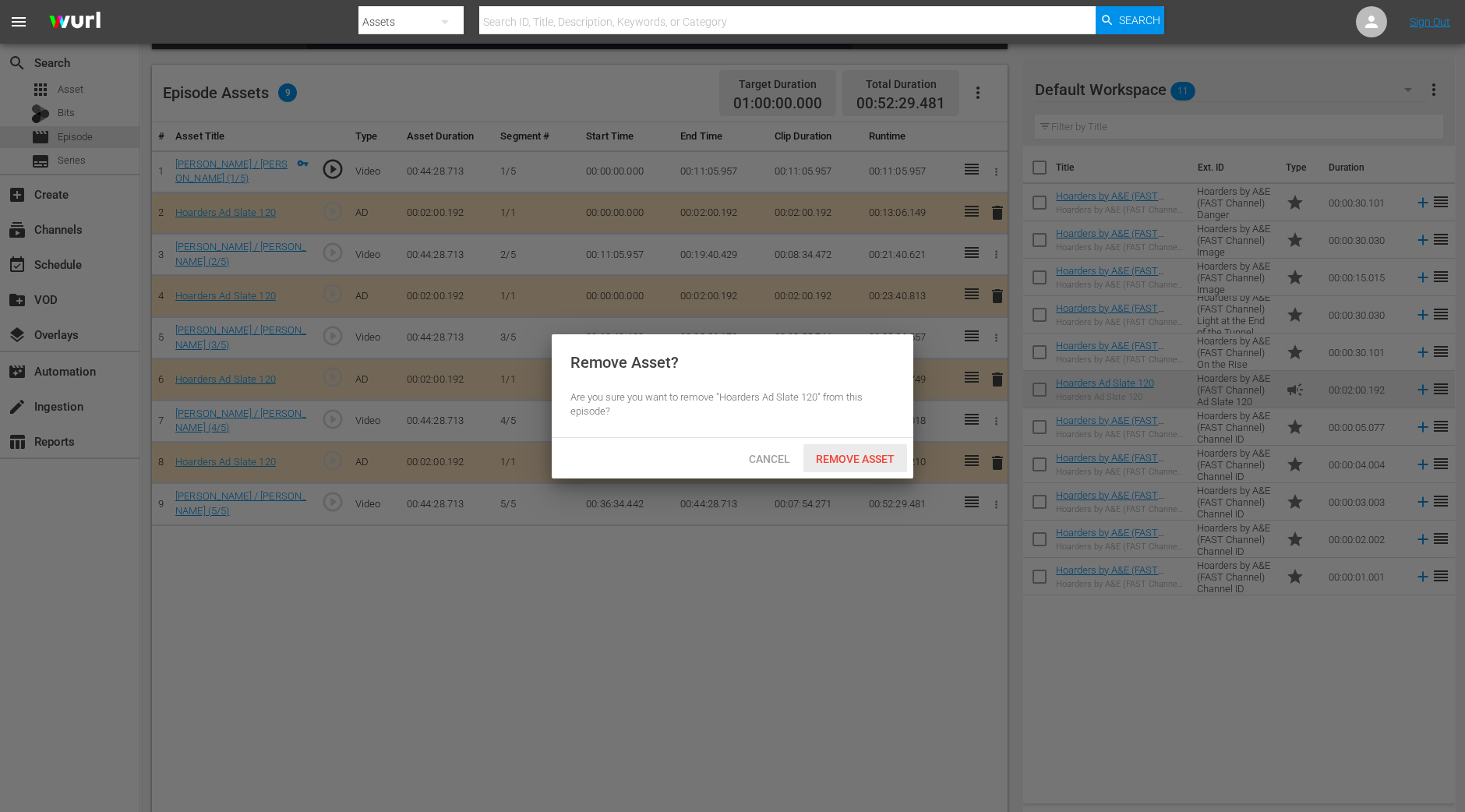
click at [850, 453] on span "Remove Asset" at bounding box center [855, 458] width 104 height 12
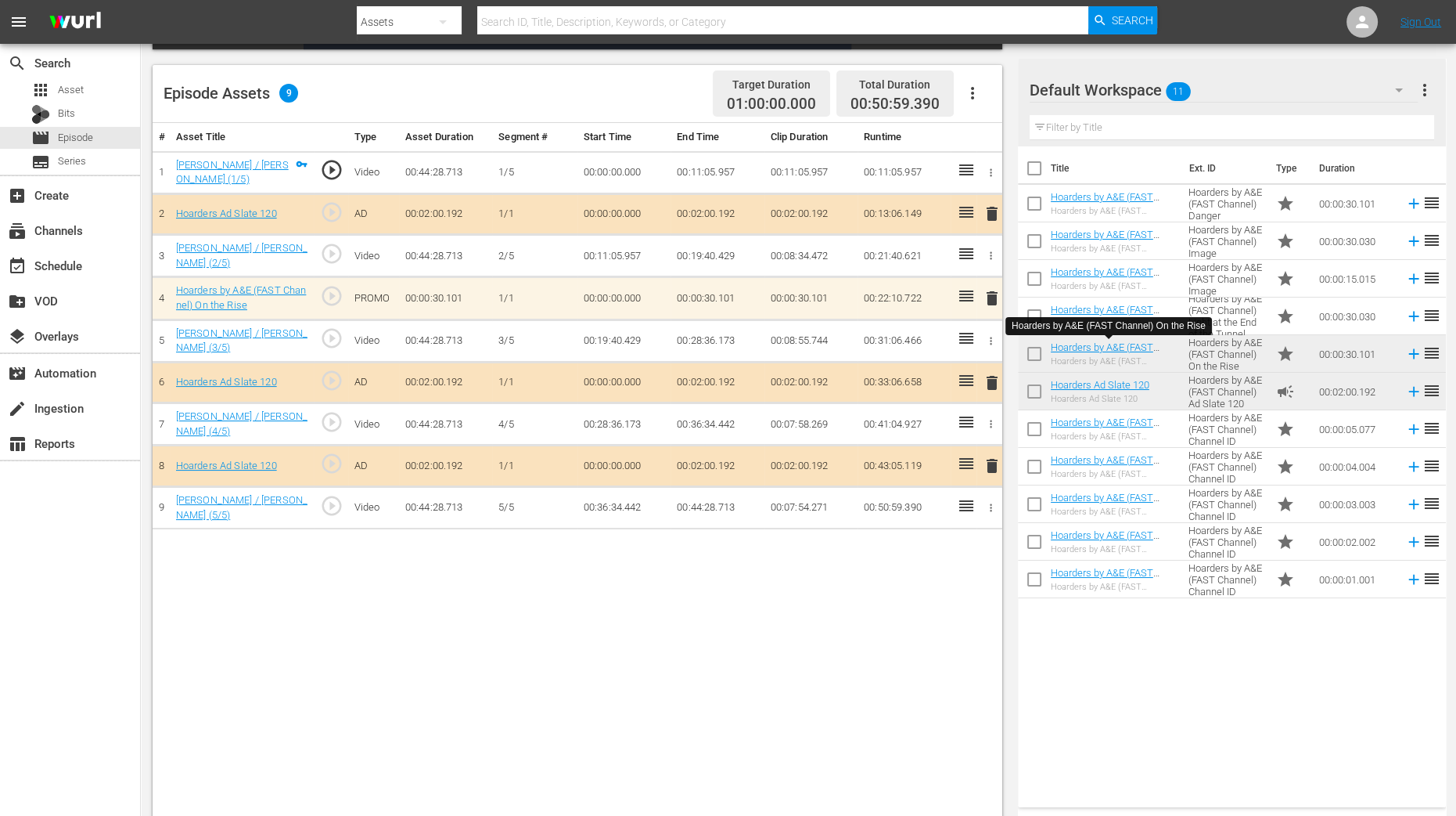
click at [1176, 652] on div "Title Ext. ID Type Duration Hoarders by A&E (FAST Channel) Danger Hoarders by A…" at bounding box center [1233, 473] width 428 height 654
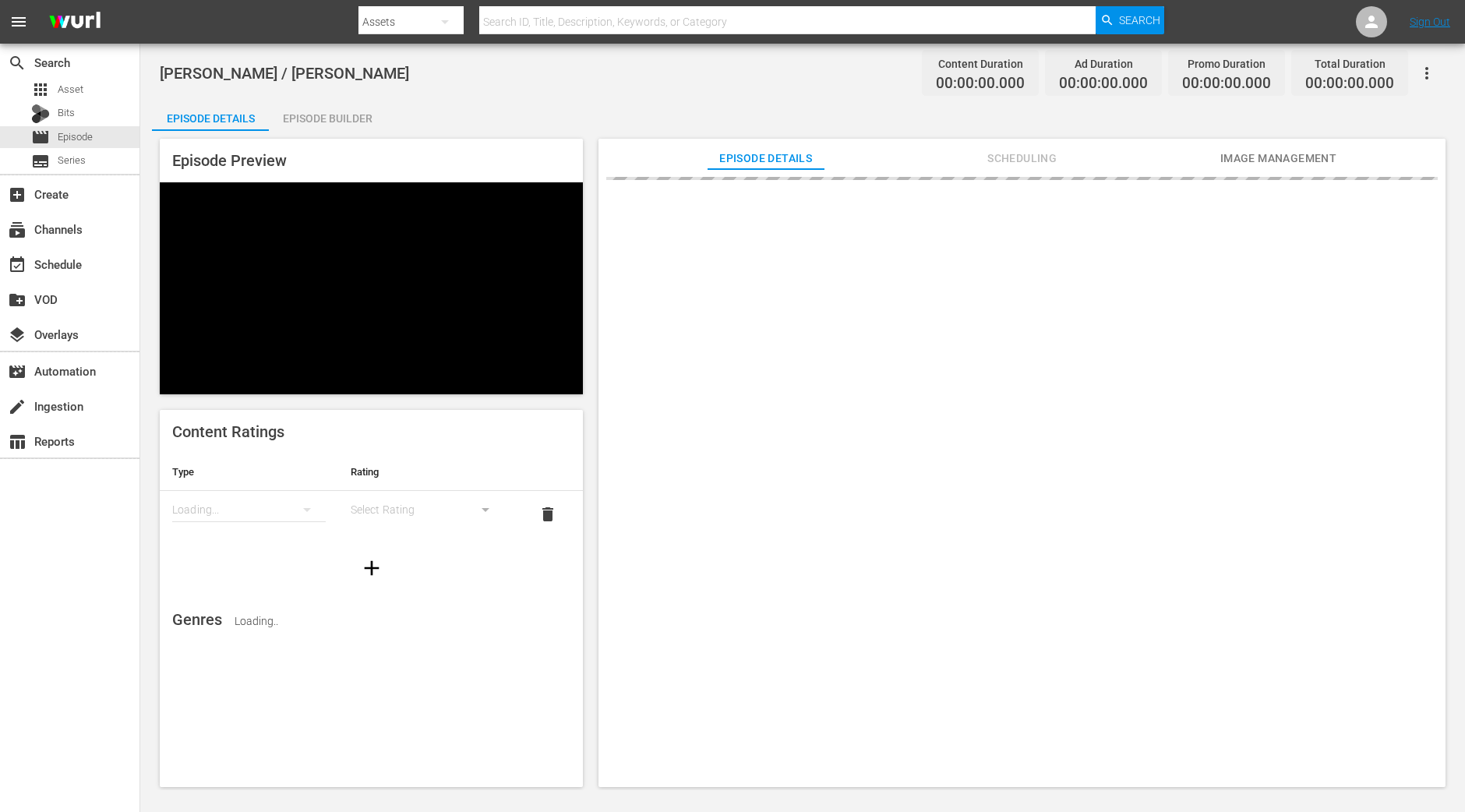
click at [351, 106] on div "Episode Builder" at bounding box center [327, 119] width 117 height 37
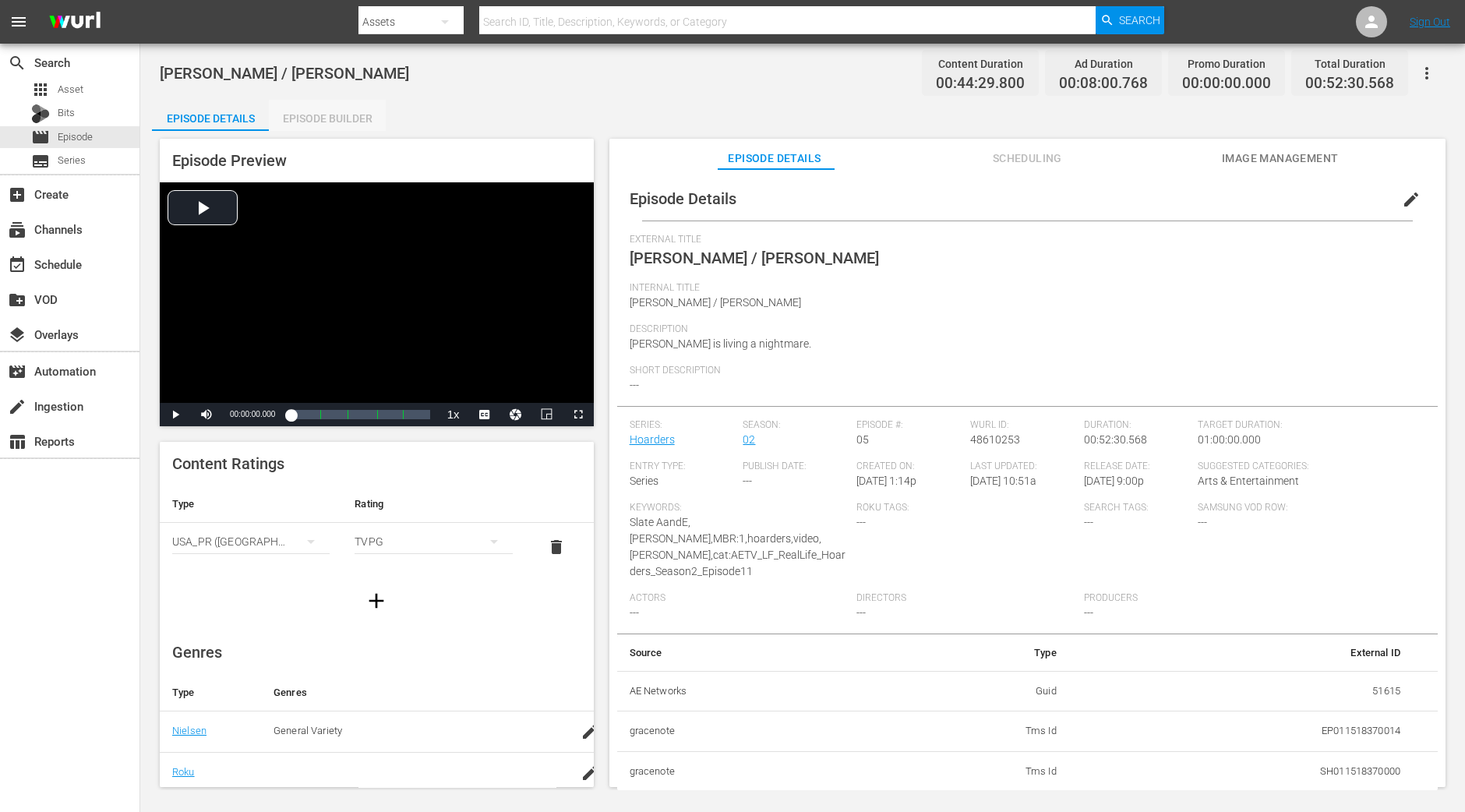
click at [335, 119] on div "Episode Builder" at bounding box center [327, 119] width 117 height 37
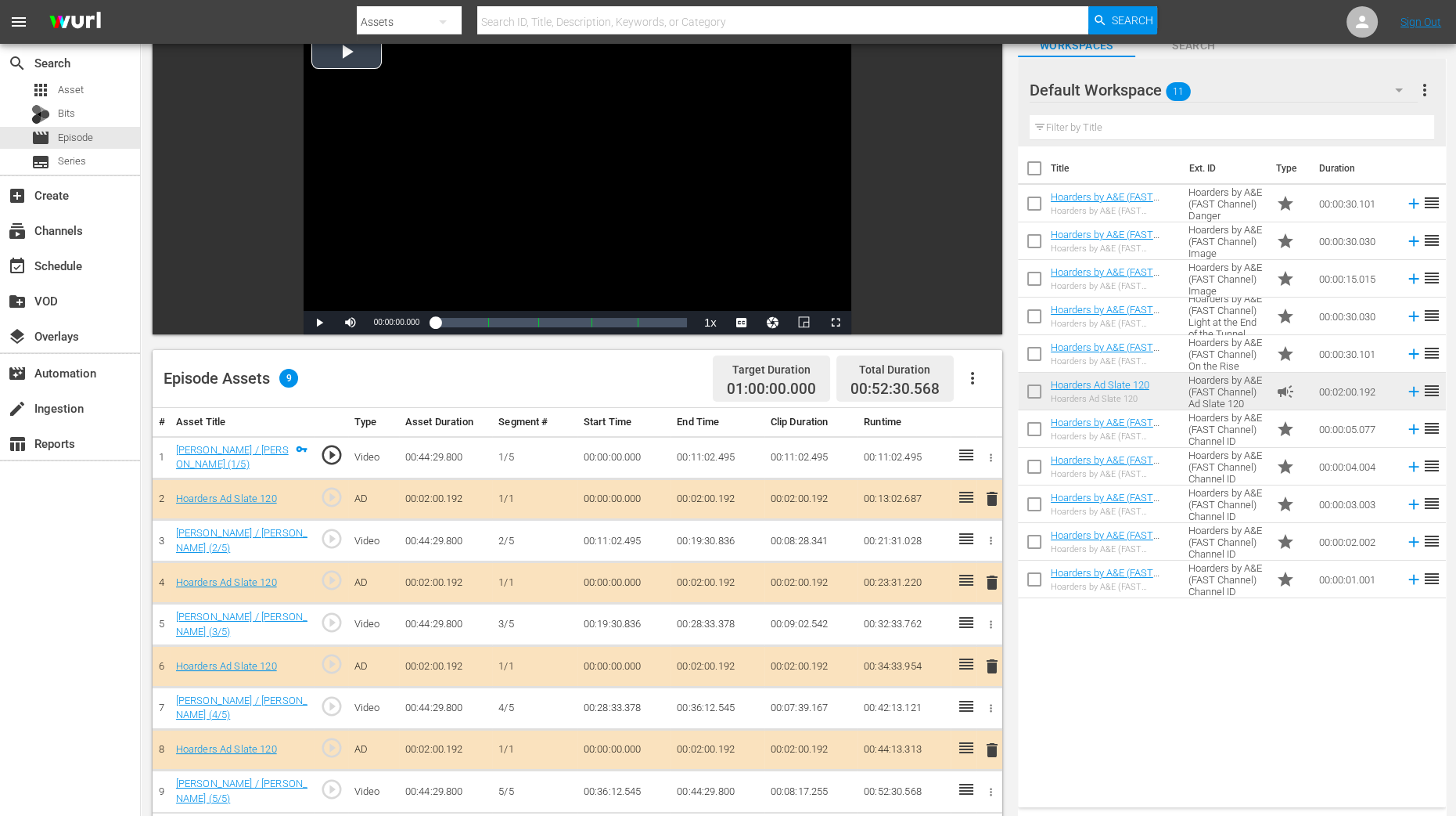
scroll to position [391, 0]
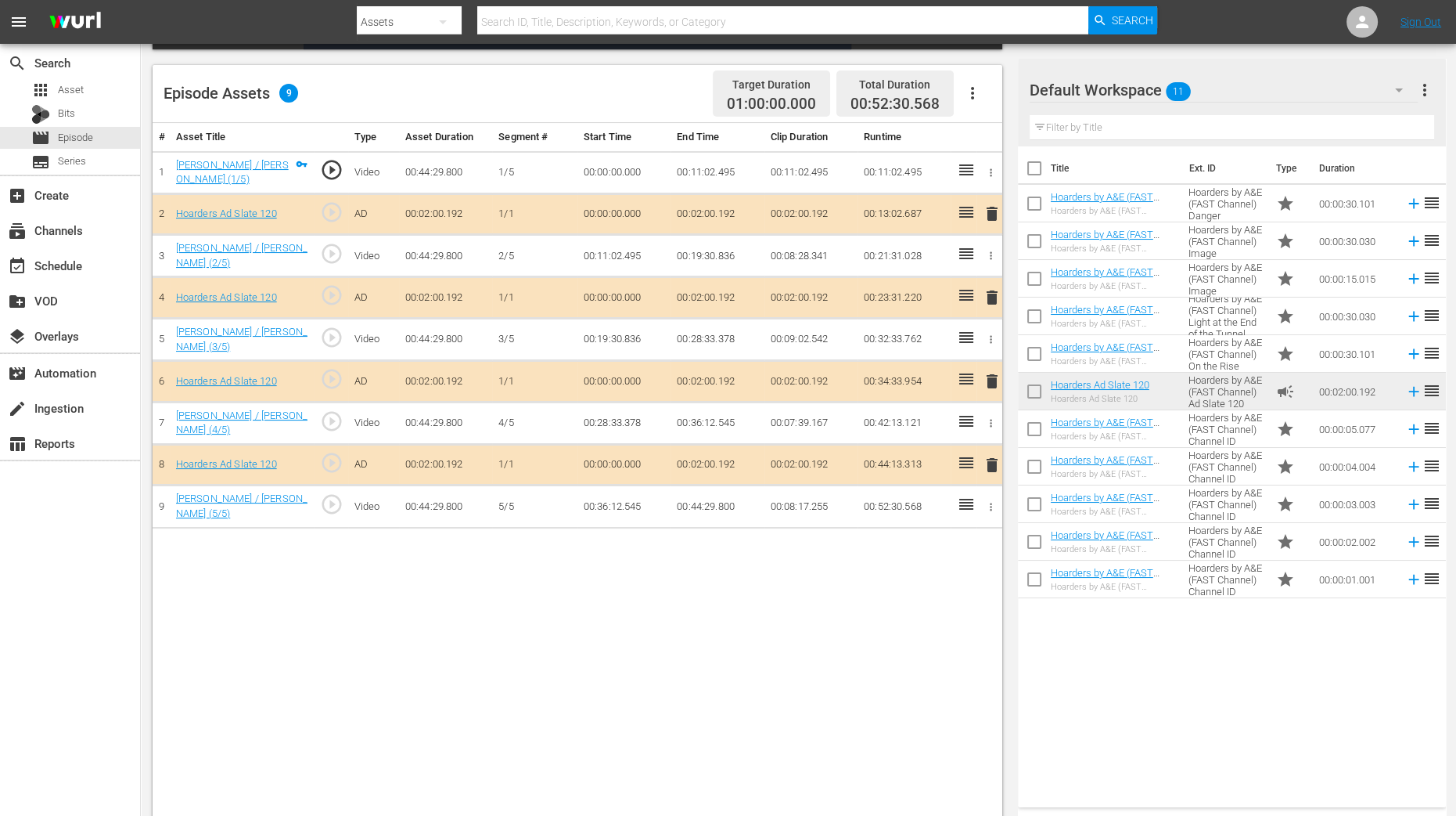
click at [992, 293] on span "delete" at bounding box center [992, 298] width 19 height 19
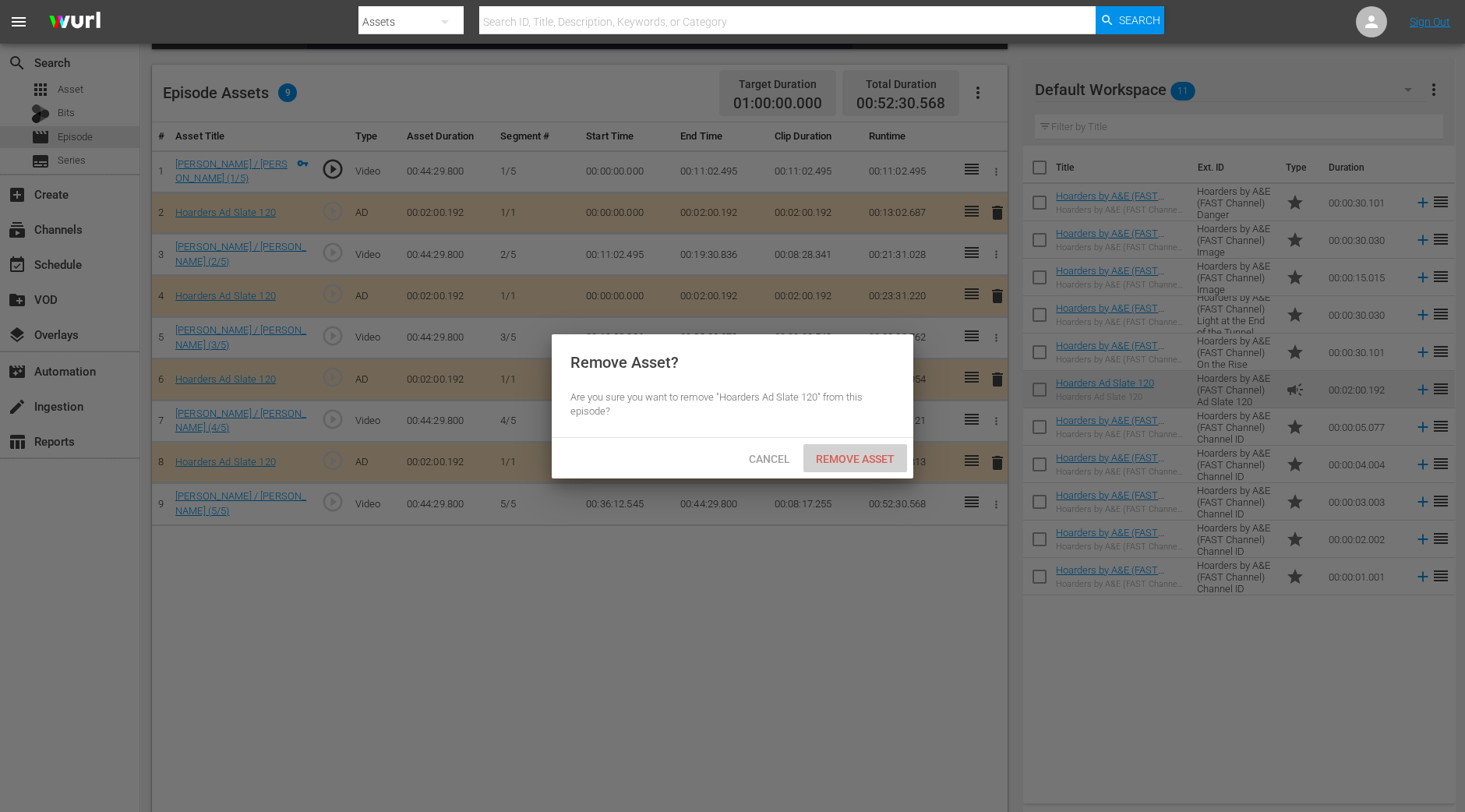
click at [848, 452] on span "Remove Asset" at bounding box center [855, 458] width 104 height 12
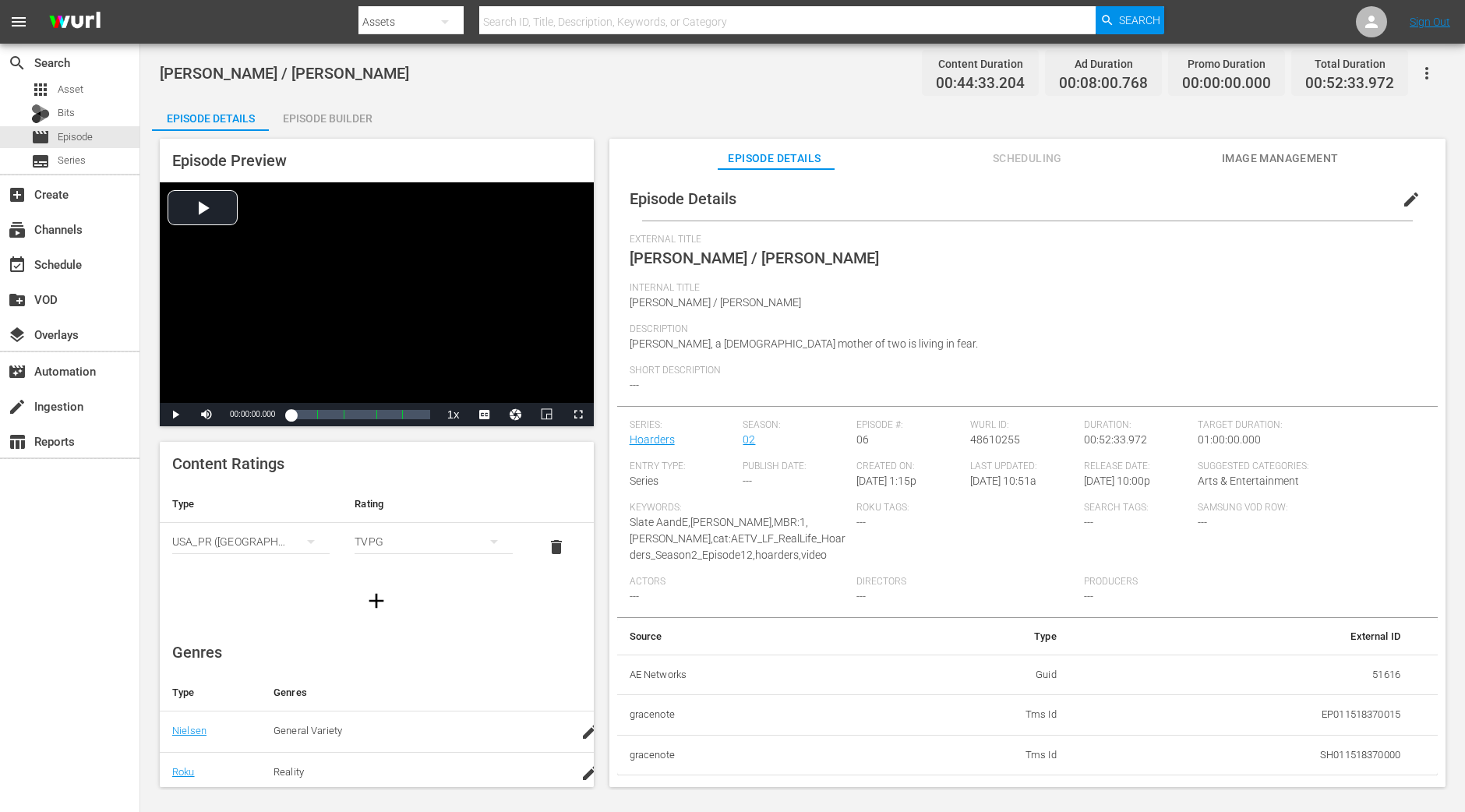
click at [311, 102] on div "Episode Builder" at bounding box center [327, 119] width 117 height 37
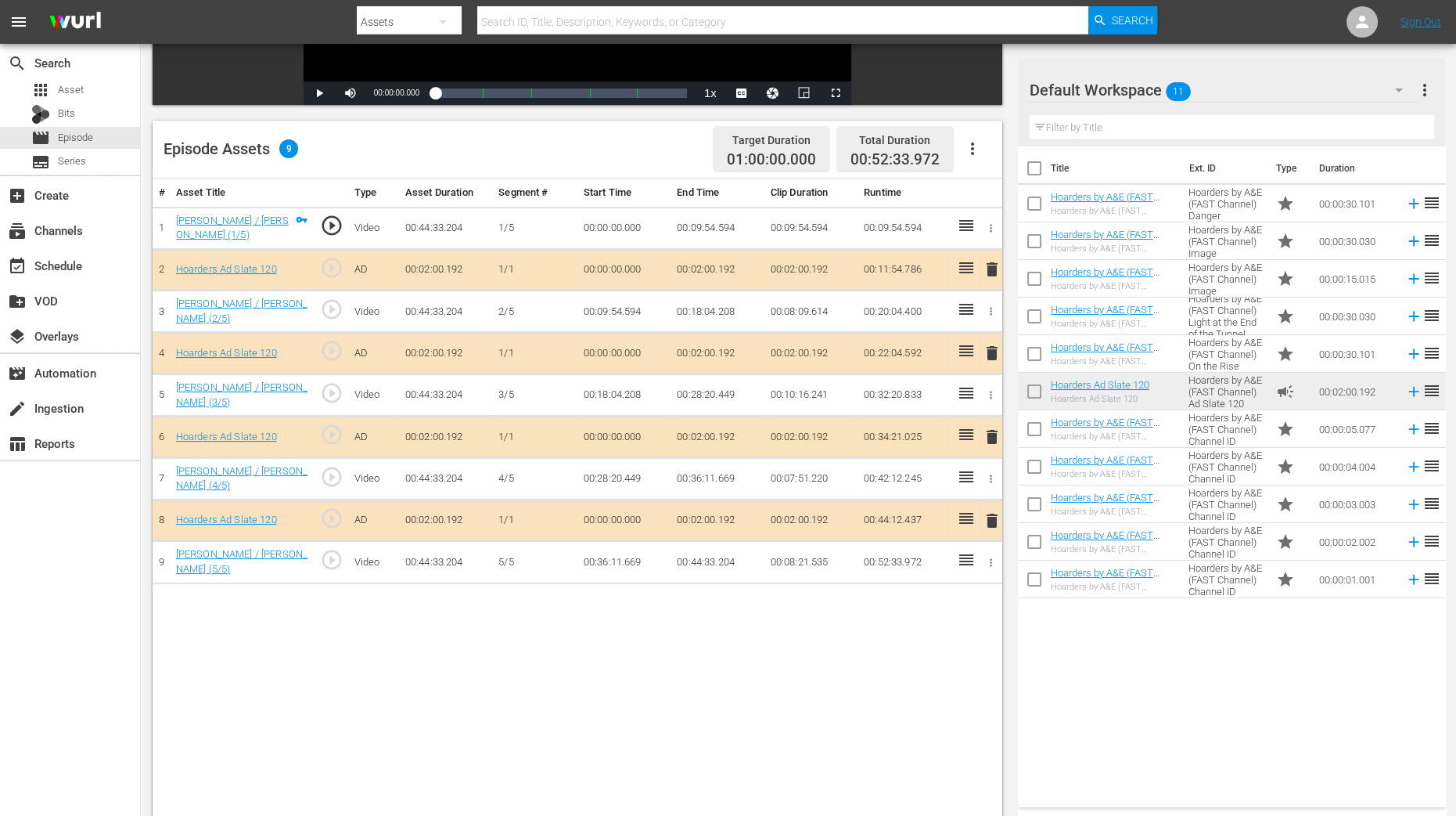
scroll to position [391, 0]
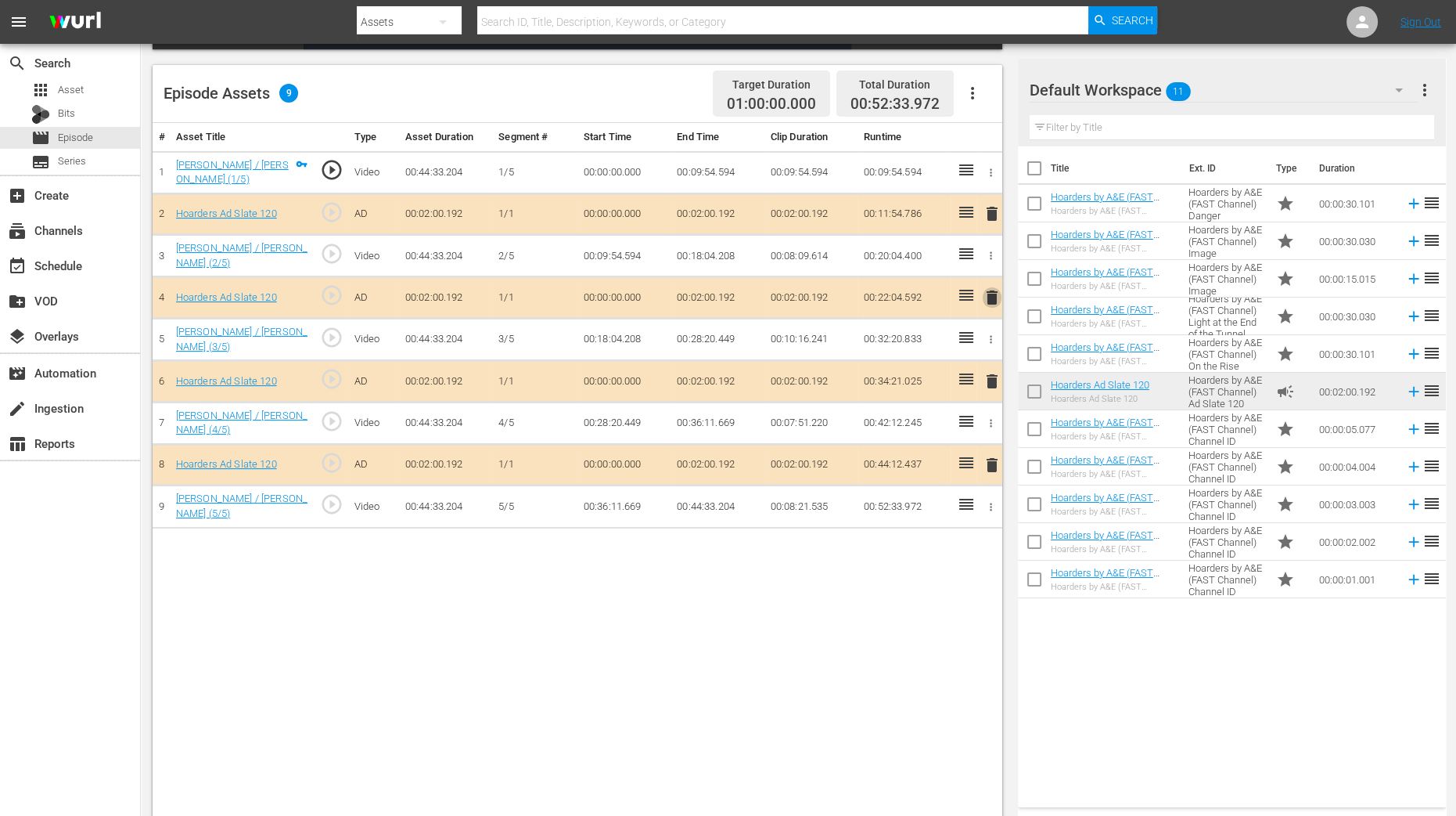
click at [994, 290] on span "delete" at bounding box center [992, 298] width 19 height 19
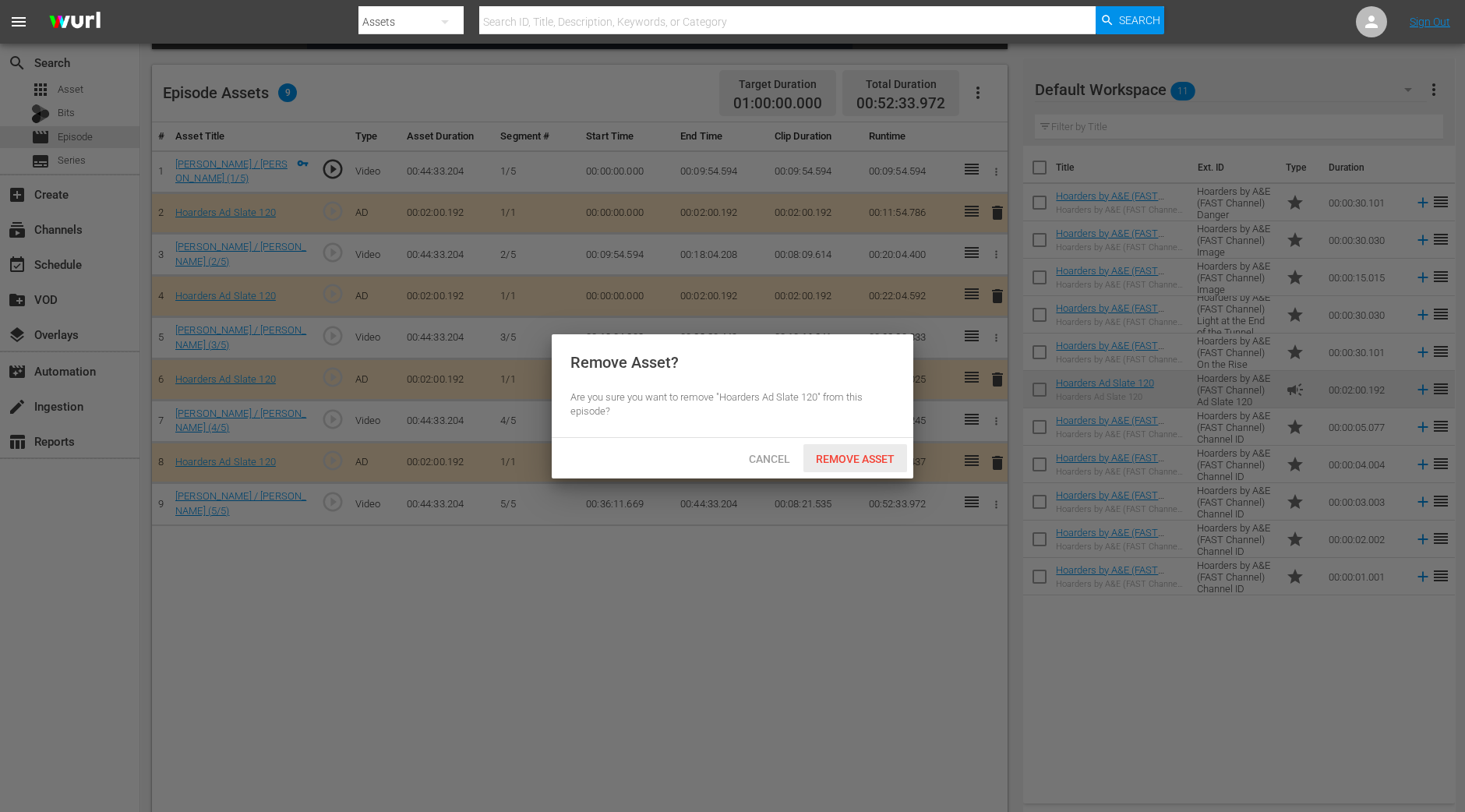
click at [854, 452] on span "Remove Asset" at bounding box center [855, 458] width 104 height 12
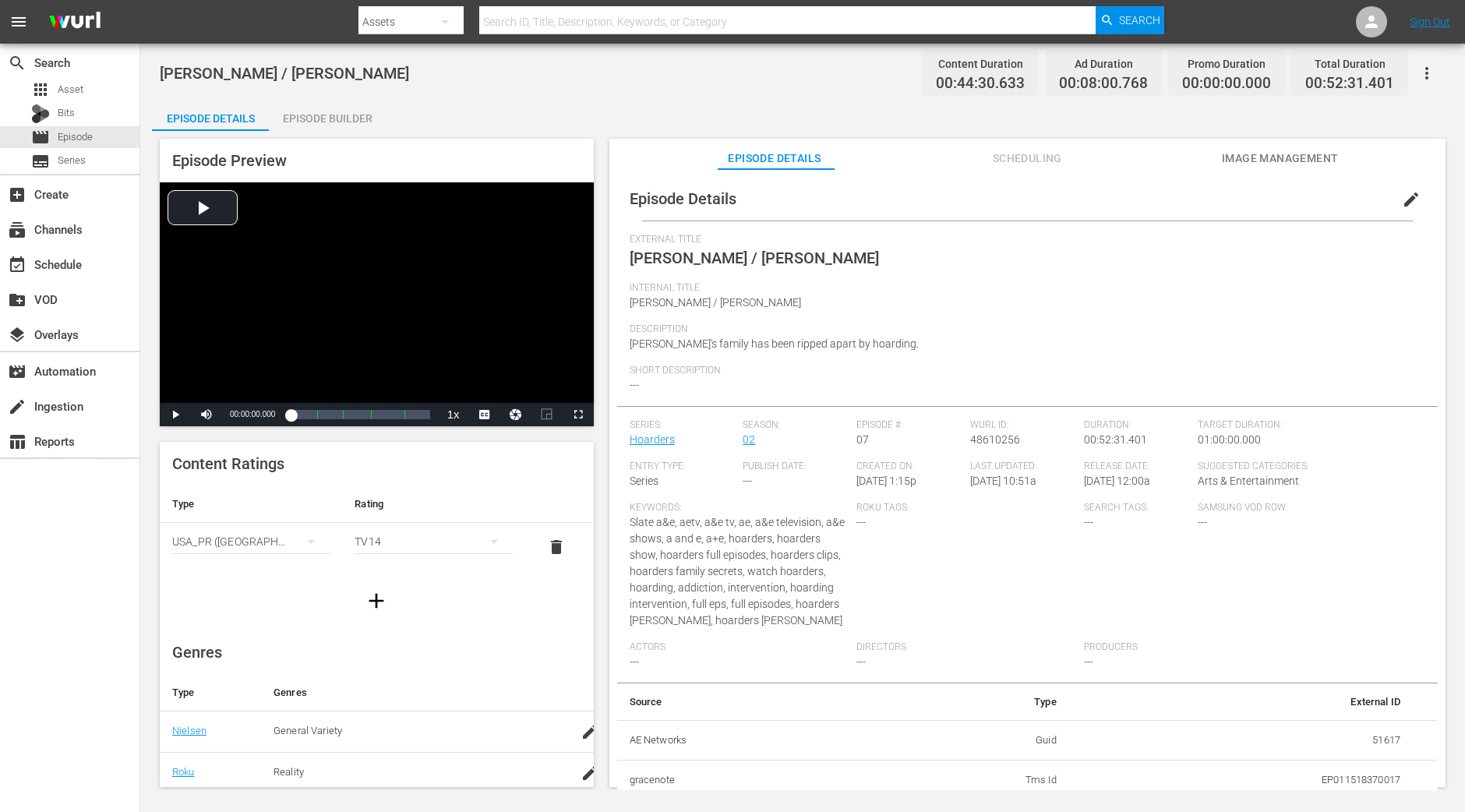
click at [307, 115] on div "Episode Builder" at bounding box center [327, 119] width 117 height 37
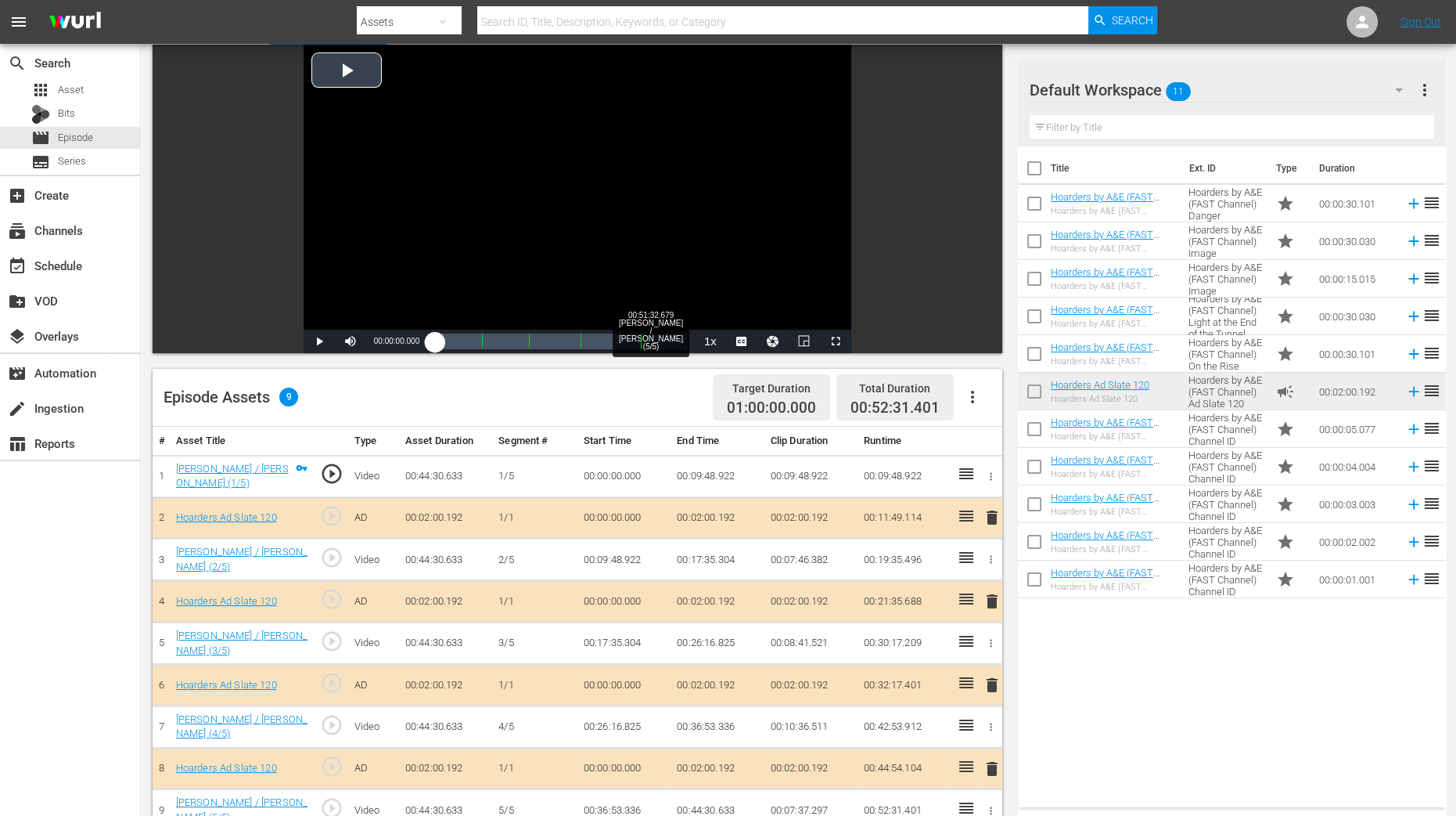
scroll to position [195, 0]
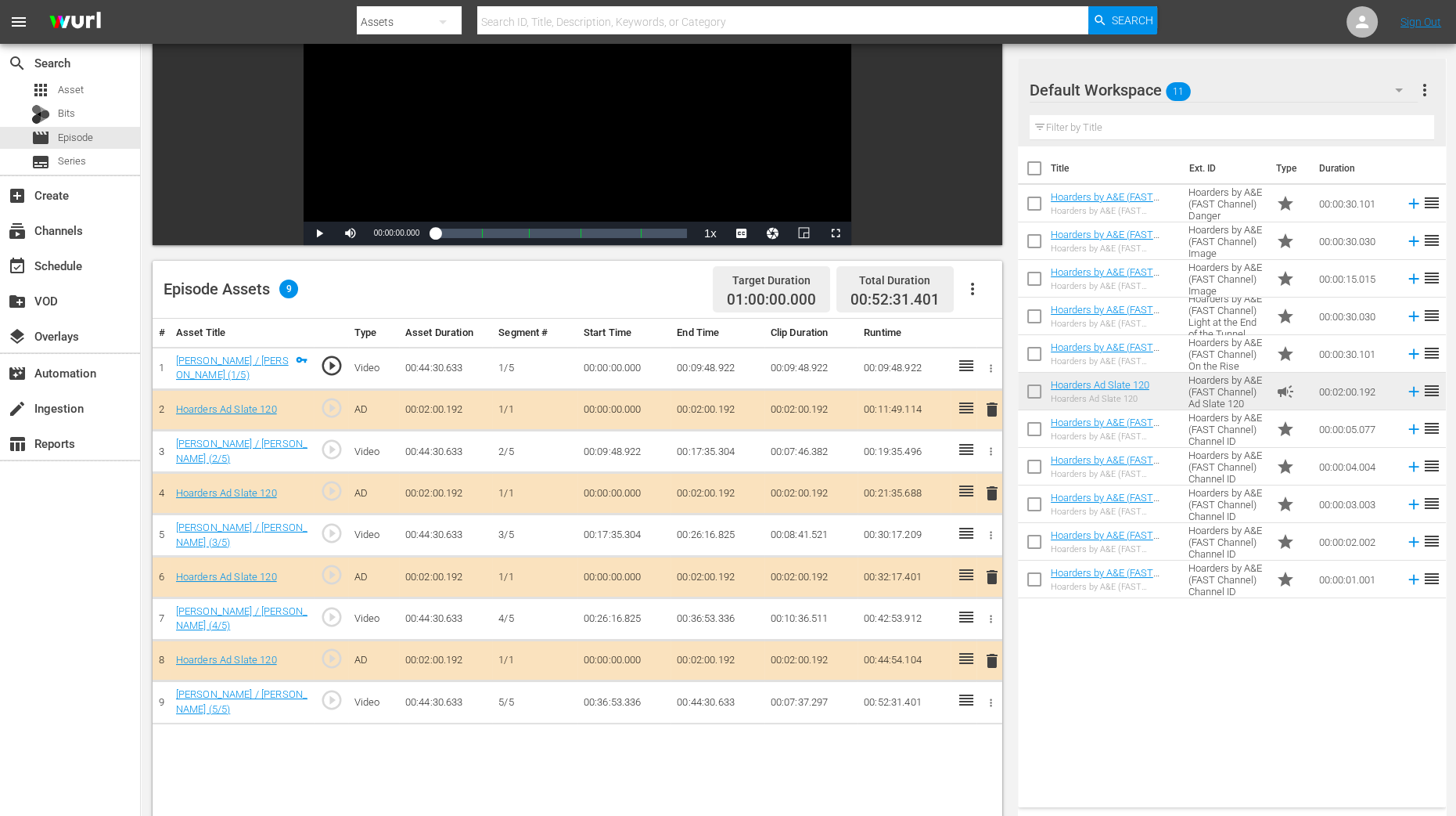
click at [994, 490] on span "delete" at bounding box center [992, 493] width 19 height 19
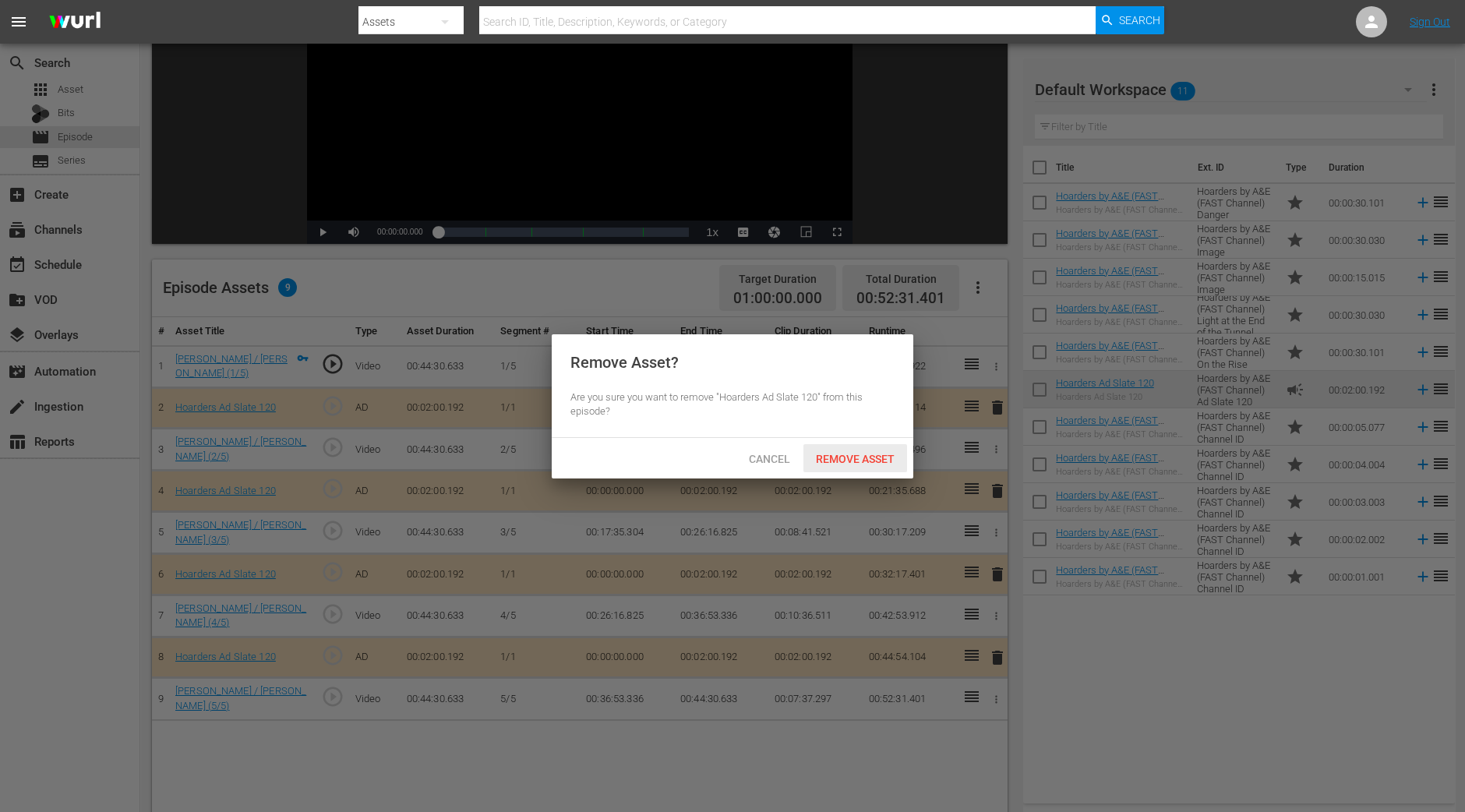
click at [848, 454] on span "Remove Asset" at bounding box center [855, 458] width 104 height 12
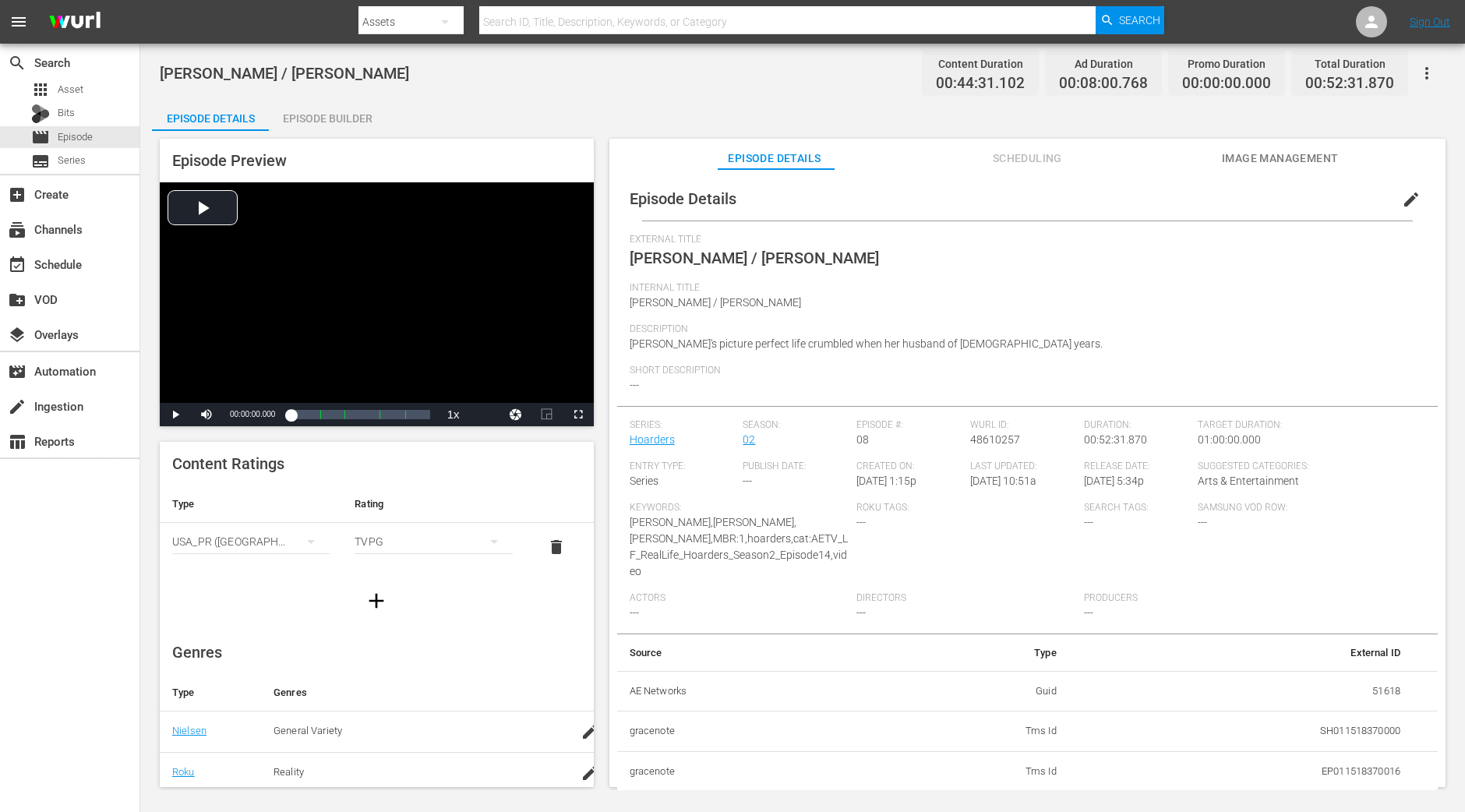
click at [316, 121] on div "Episode Builder" at bounding box center [327, 119] width 117 height 37
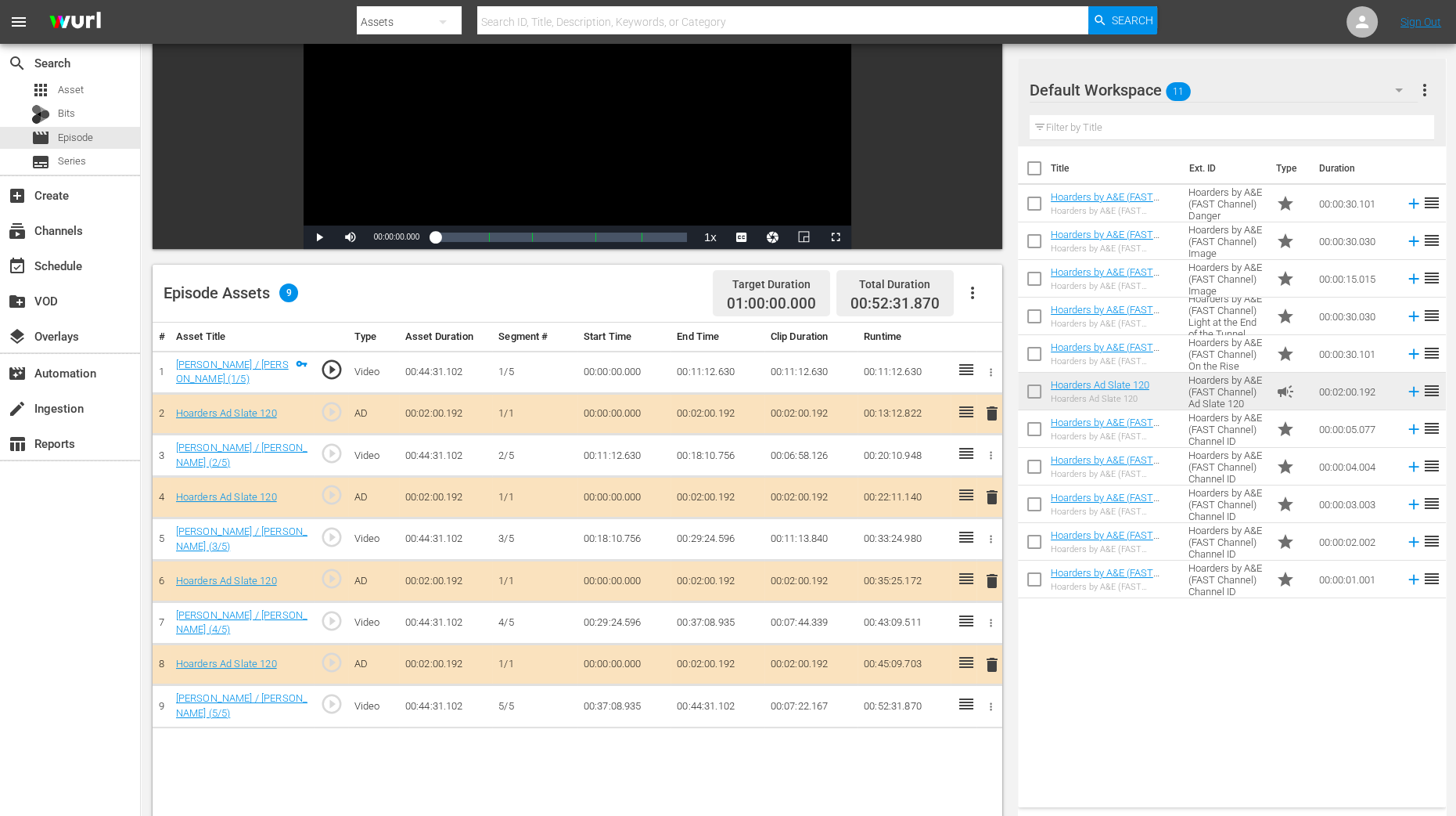
scroll to position [195, 0]
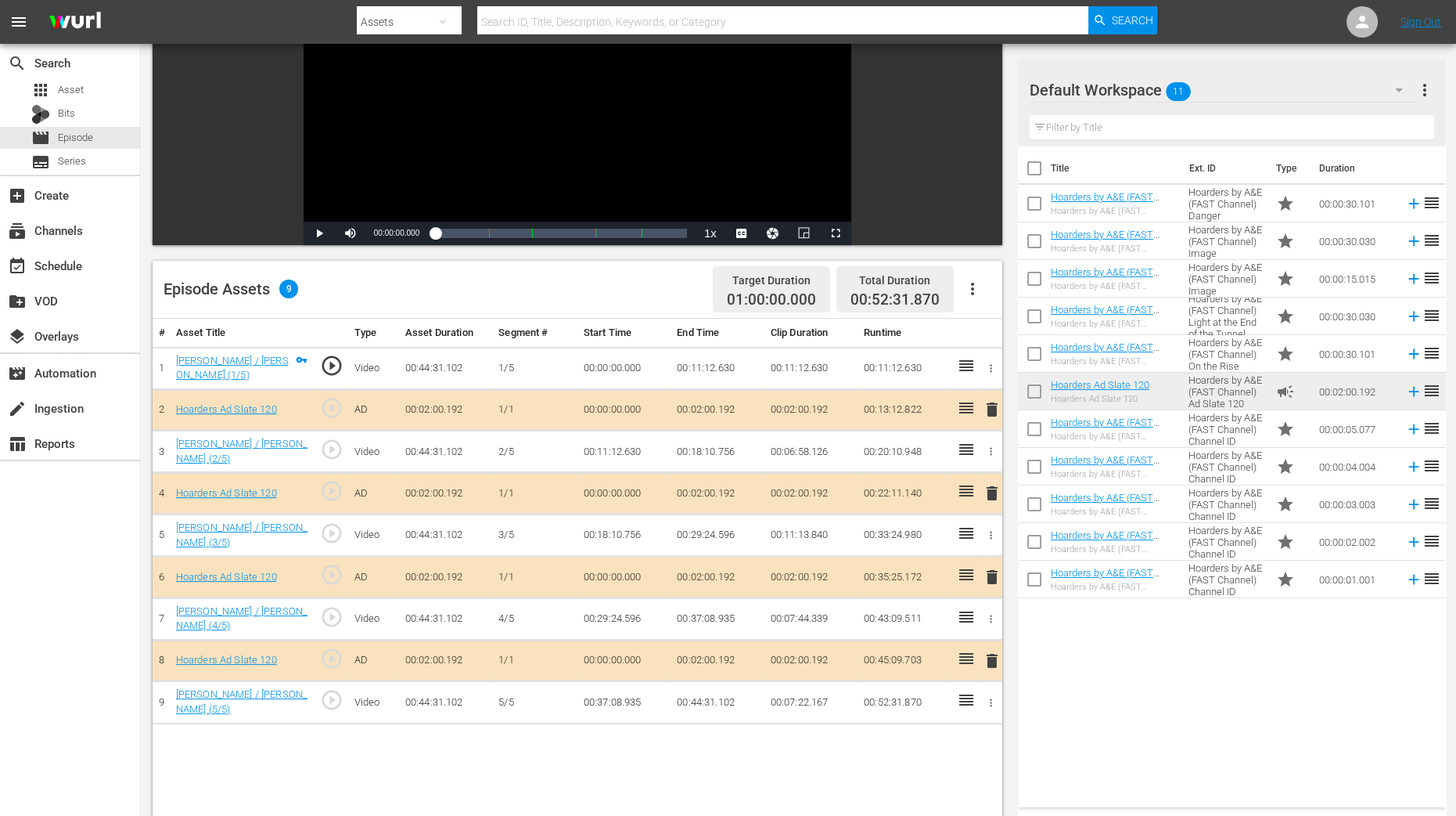
click at [991, 486] on span "delete" at bounding box center [992, 493] width 19 height 19
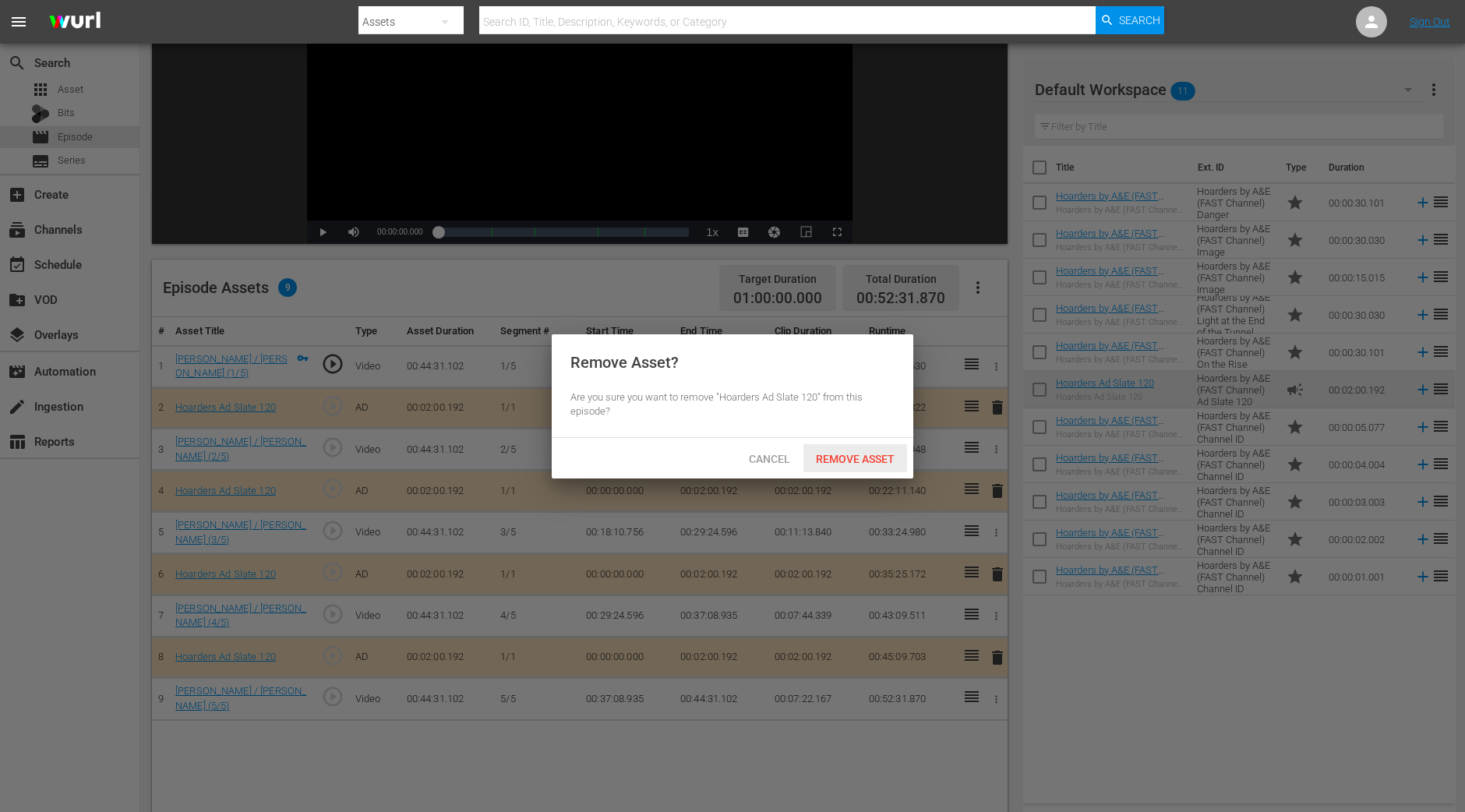
click at [857, 462] on span "Remove Asset" at bounding box center [855, 458] width 104 height 12
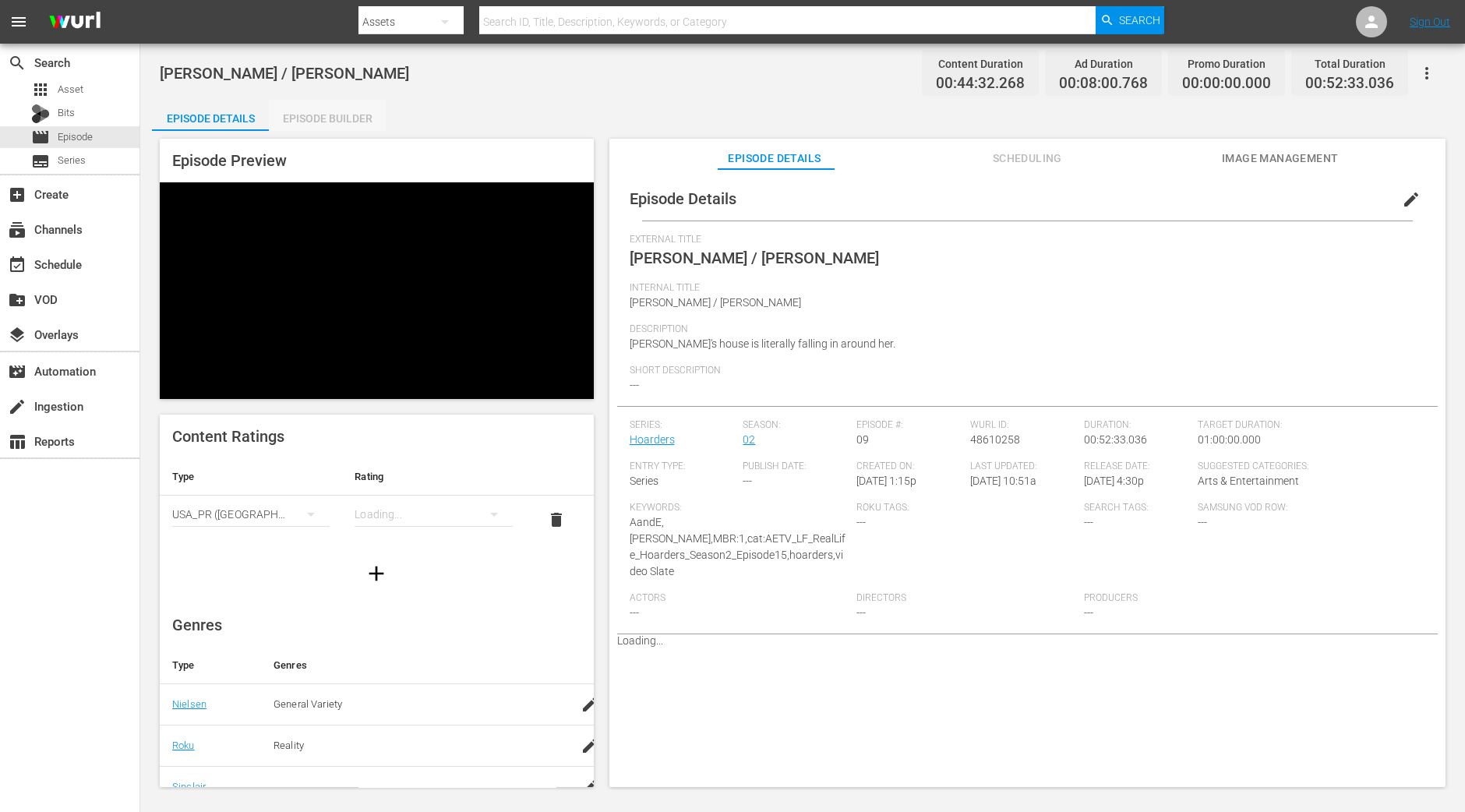
click at [300, 117] on div "Episode Builder" at bounding box center [327, 119] width 117 height 37
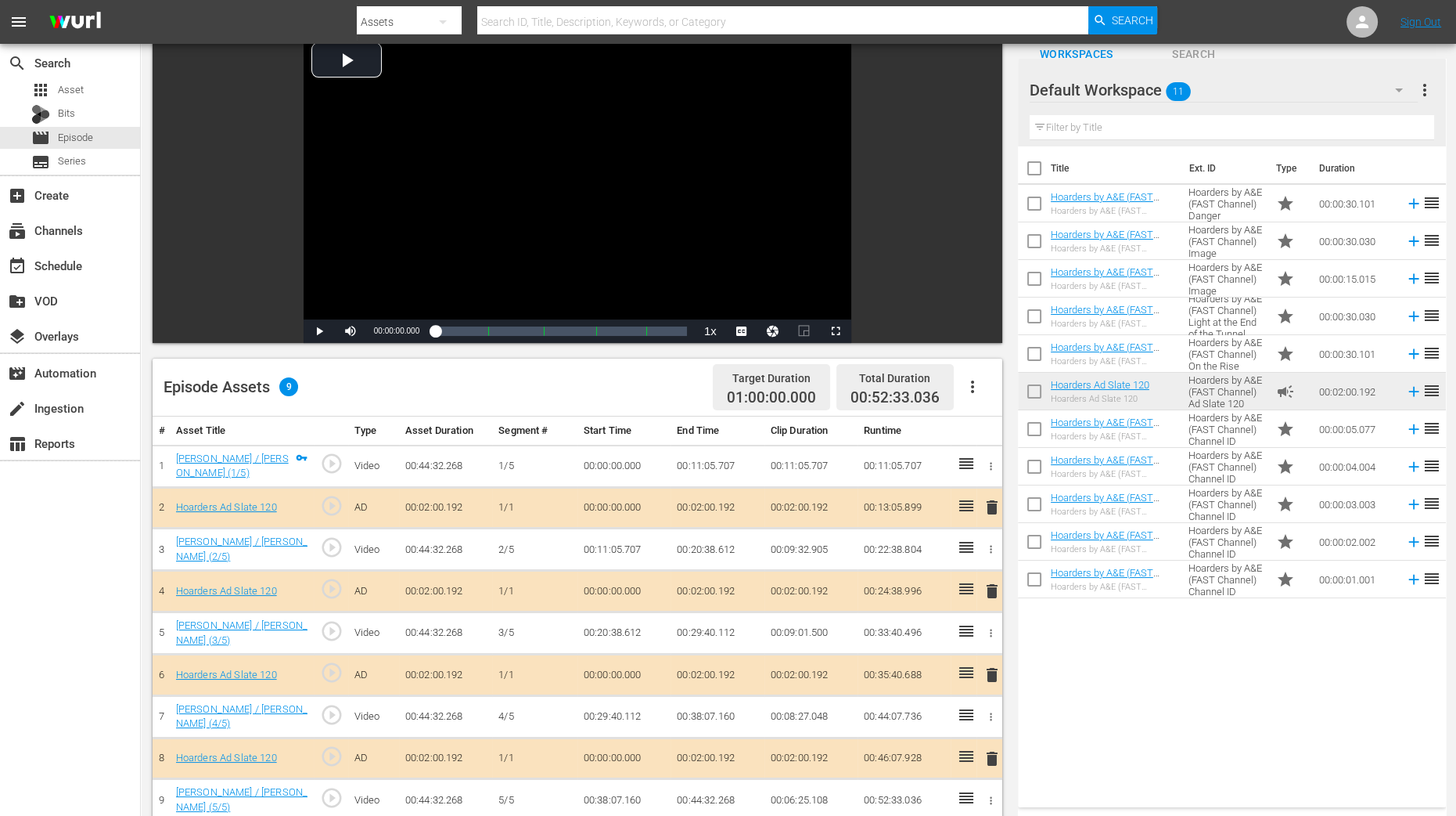
scroll to position [195, 0]
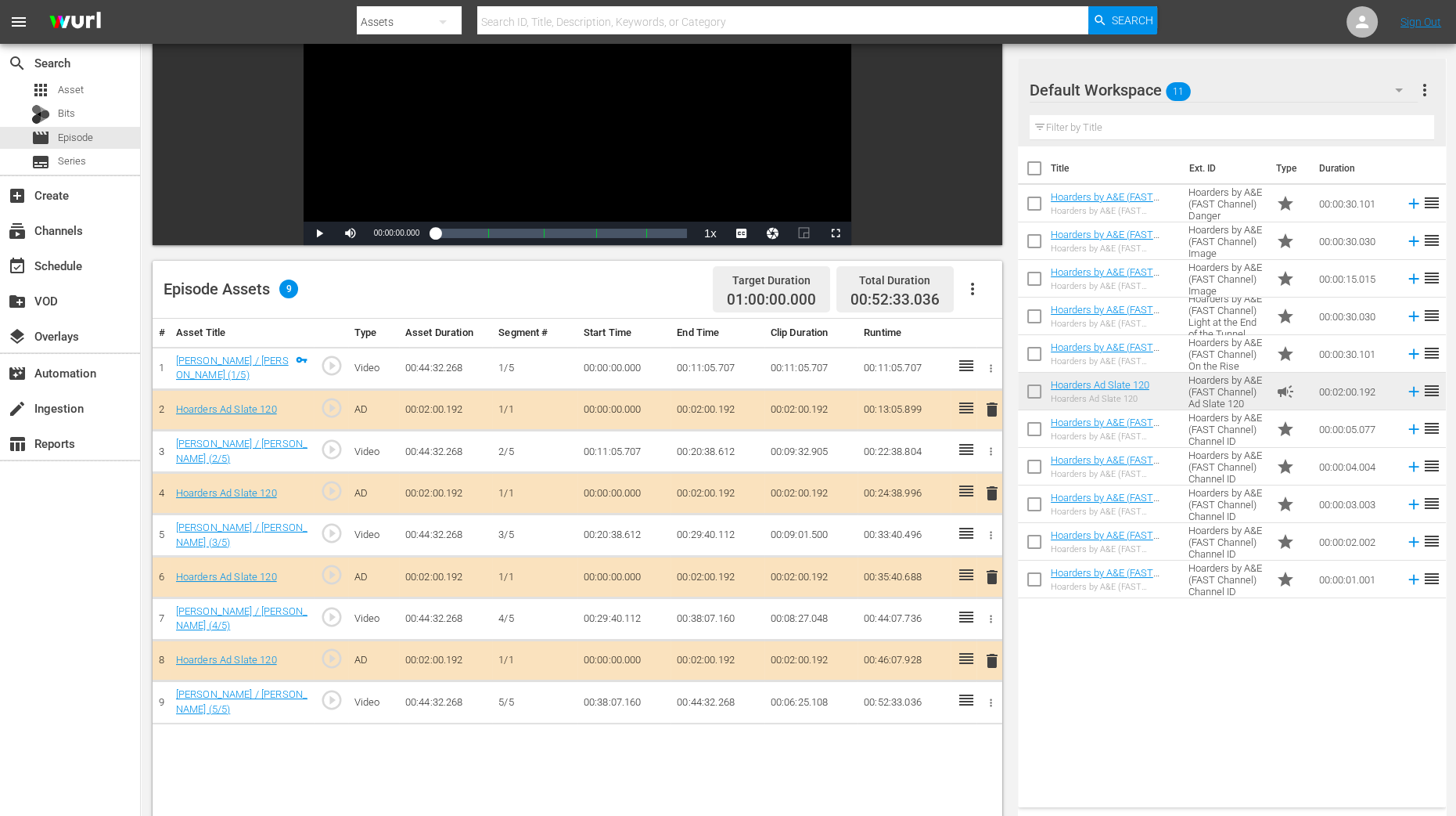
click at [988, 484] on span "delete" at bounding box center [992, 493] width 19 height 19
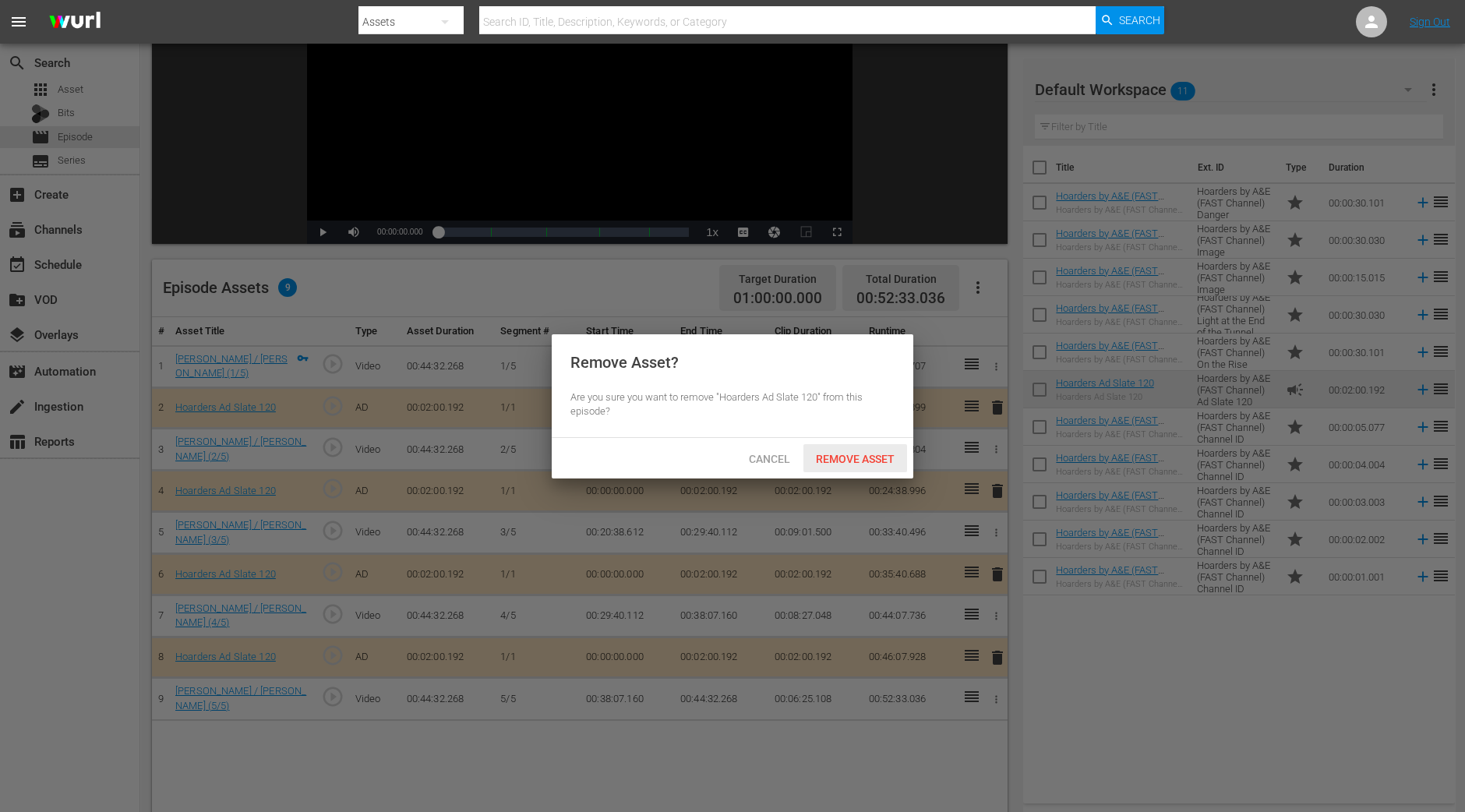
click at [859, 460] on span "Remove Asset" at bounding box center [855, 458] width 104 height 12
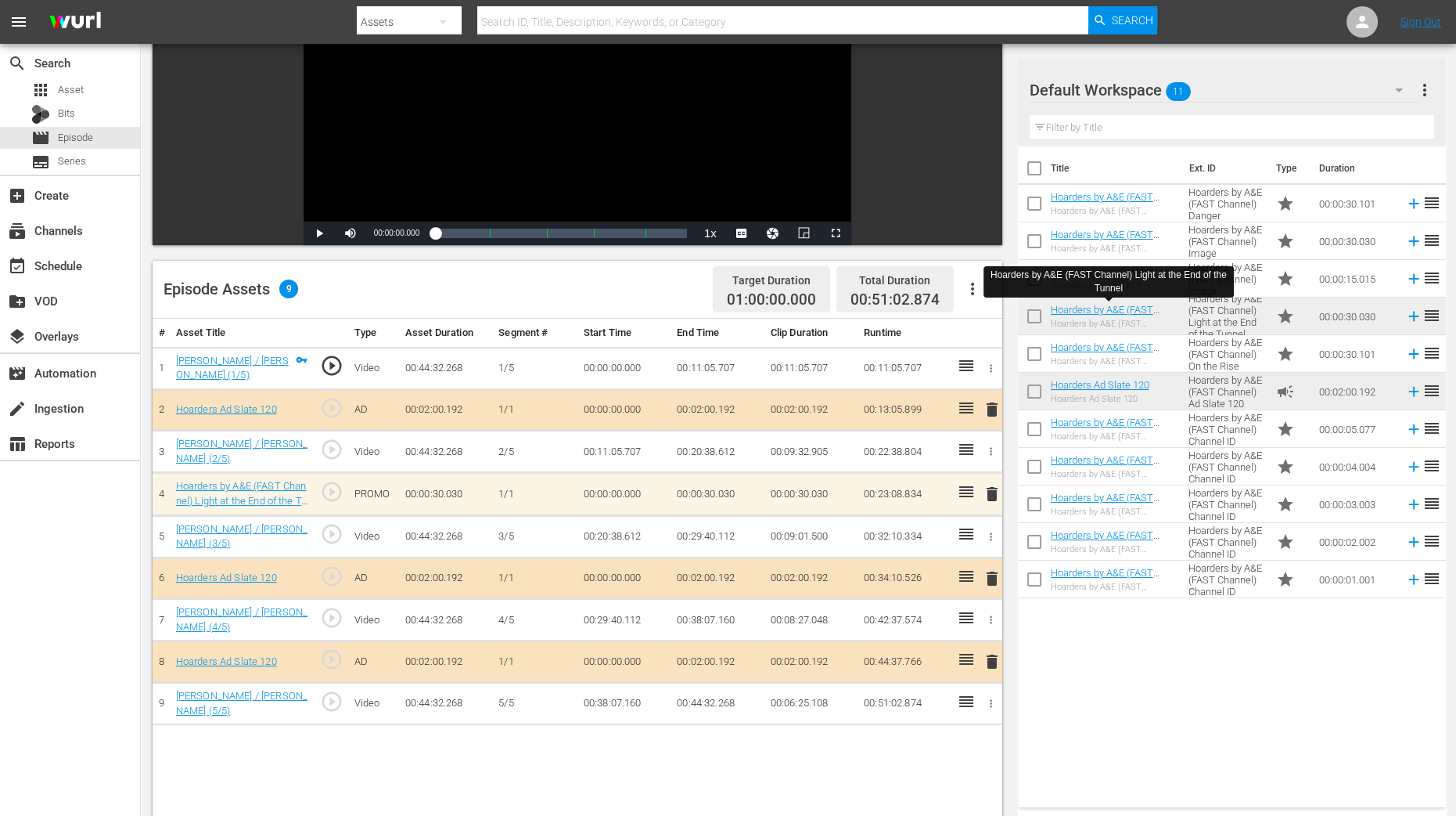
click at [1121, 652] on div "Title Ext. ID Type Duration Hoarders by A&E (FAST Channel) Danger Hoarders by A…" at bounding box center [1233, 473] width 428 height 654
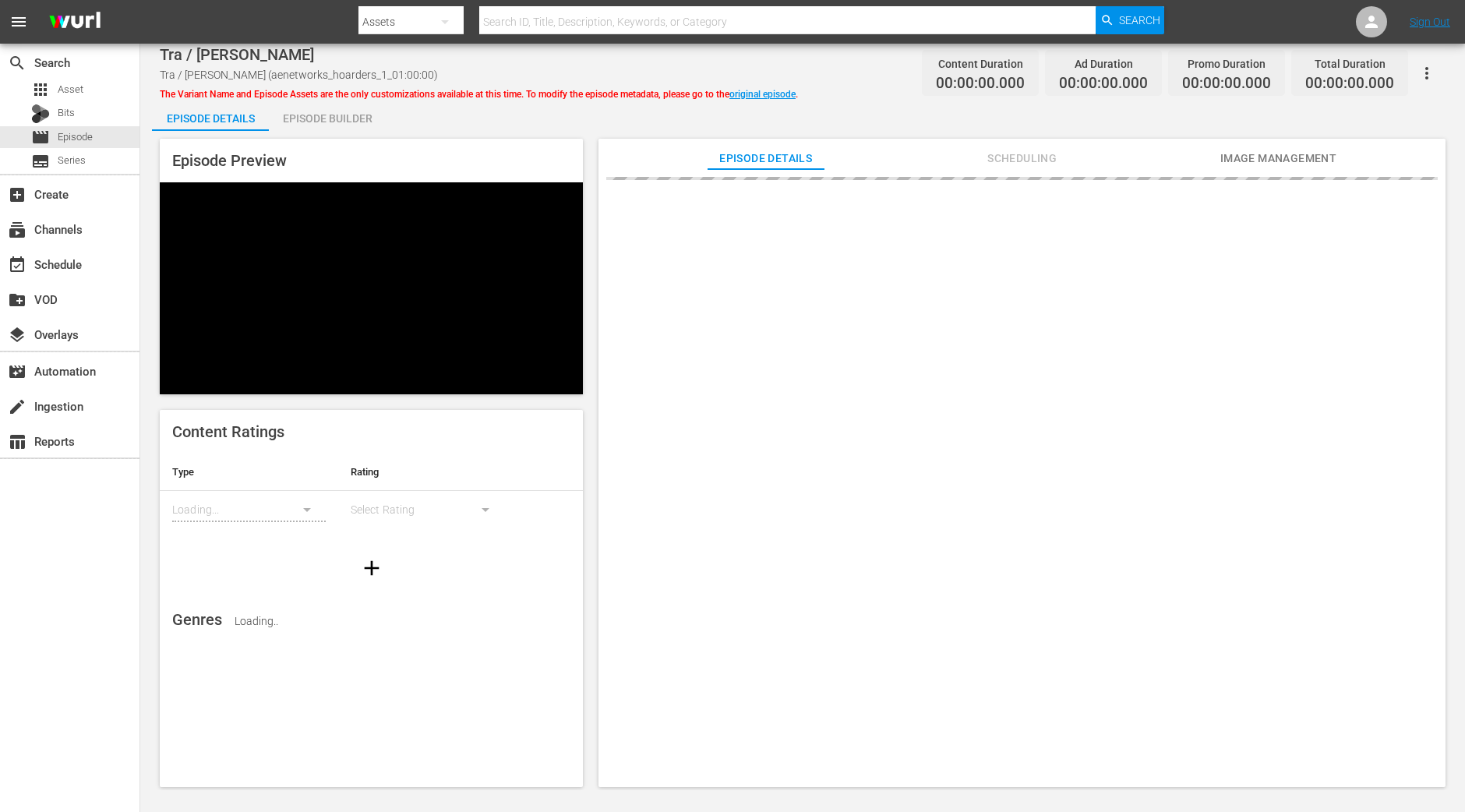
click at [365, 121] on div "Episode Builder" at bounding box center [327, 119] width 117 height 37
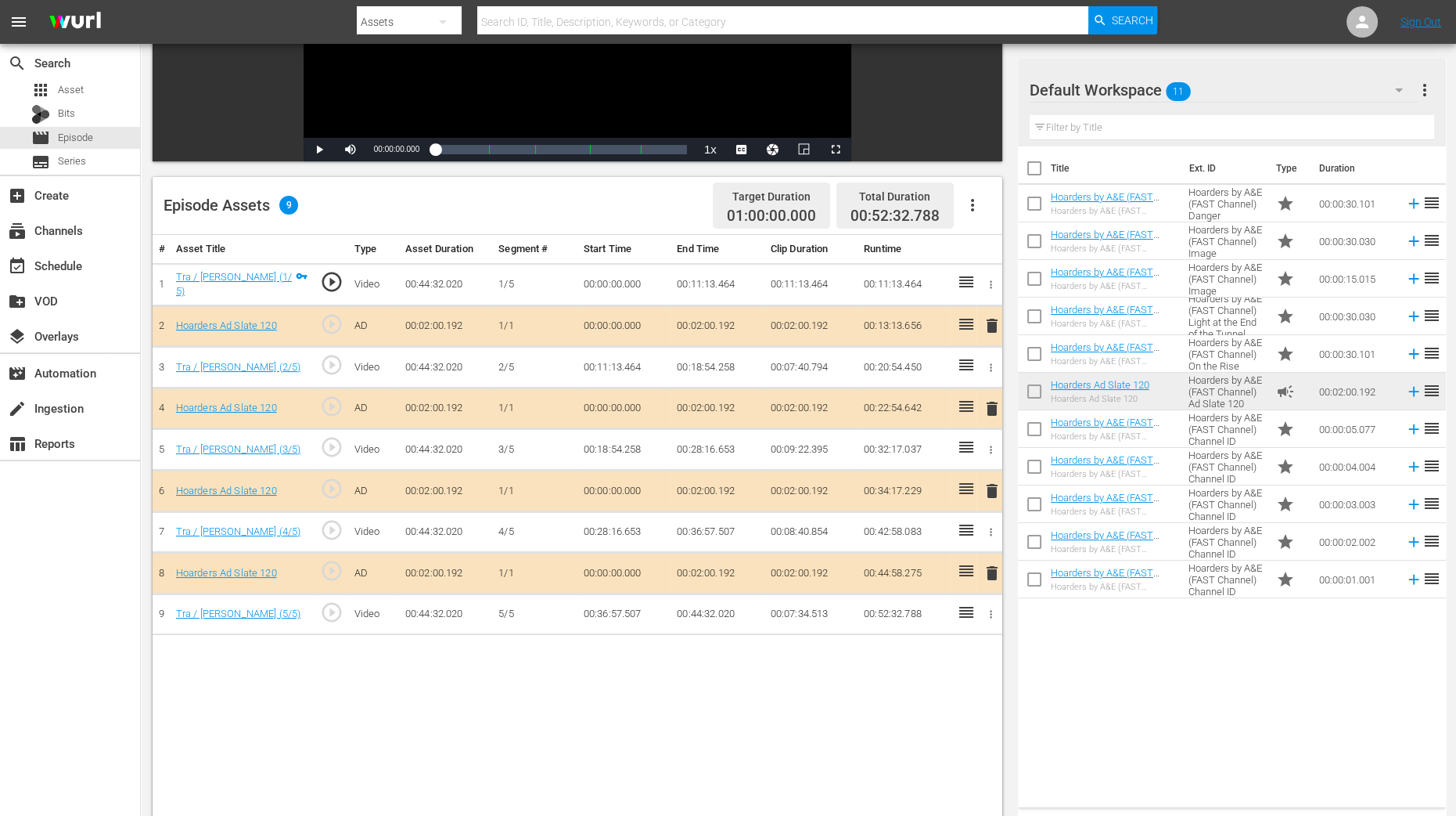
scroll to position [407, 0]
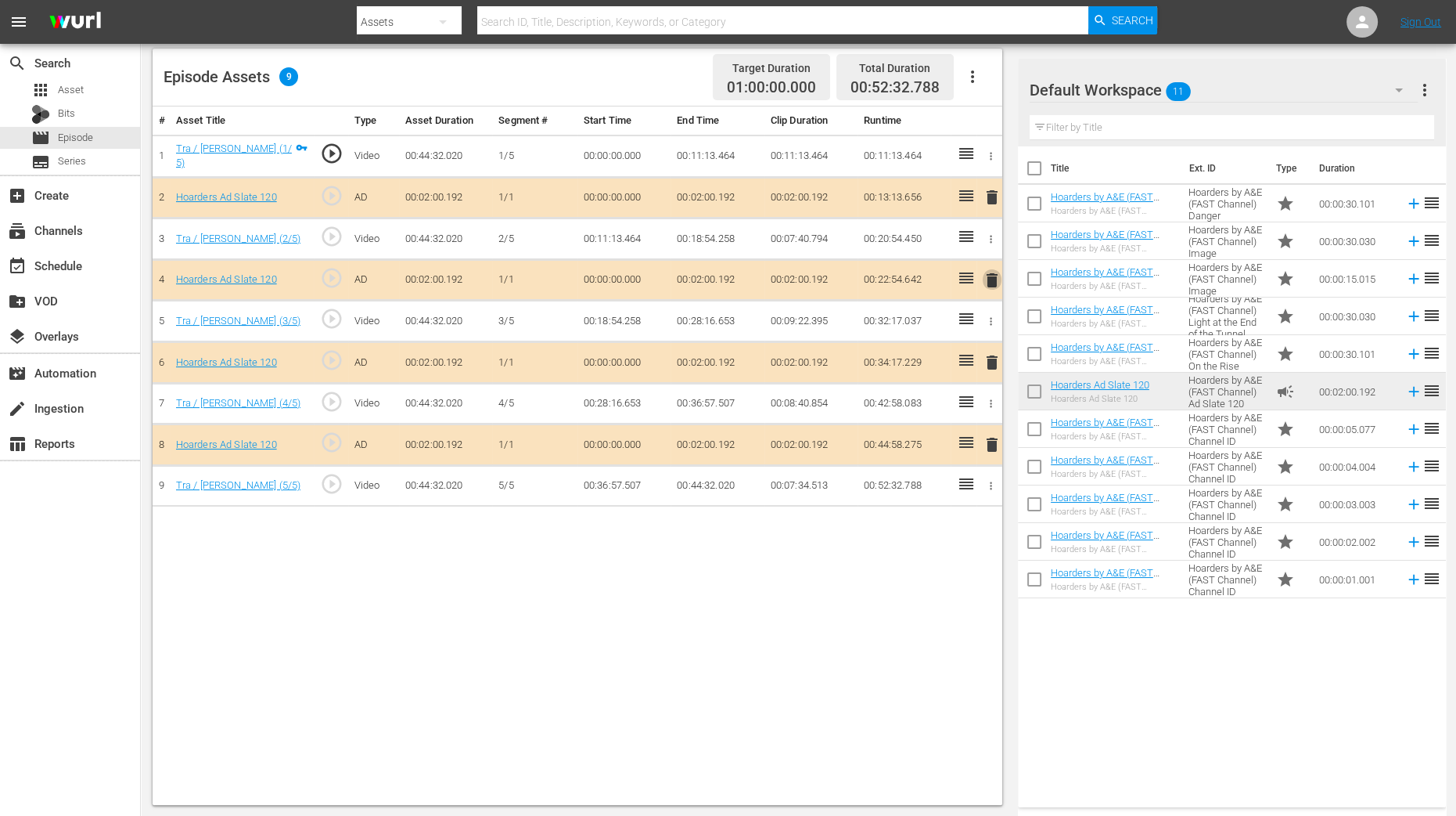
click at [994, 277] on span "delete" at bounding box center [992, 280] width 19 height 19
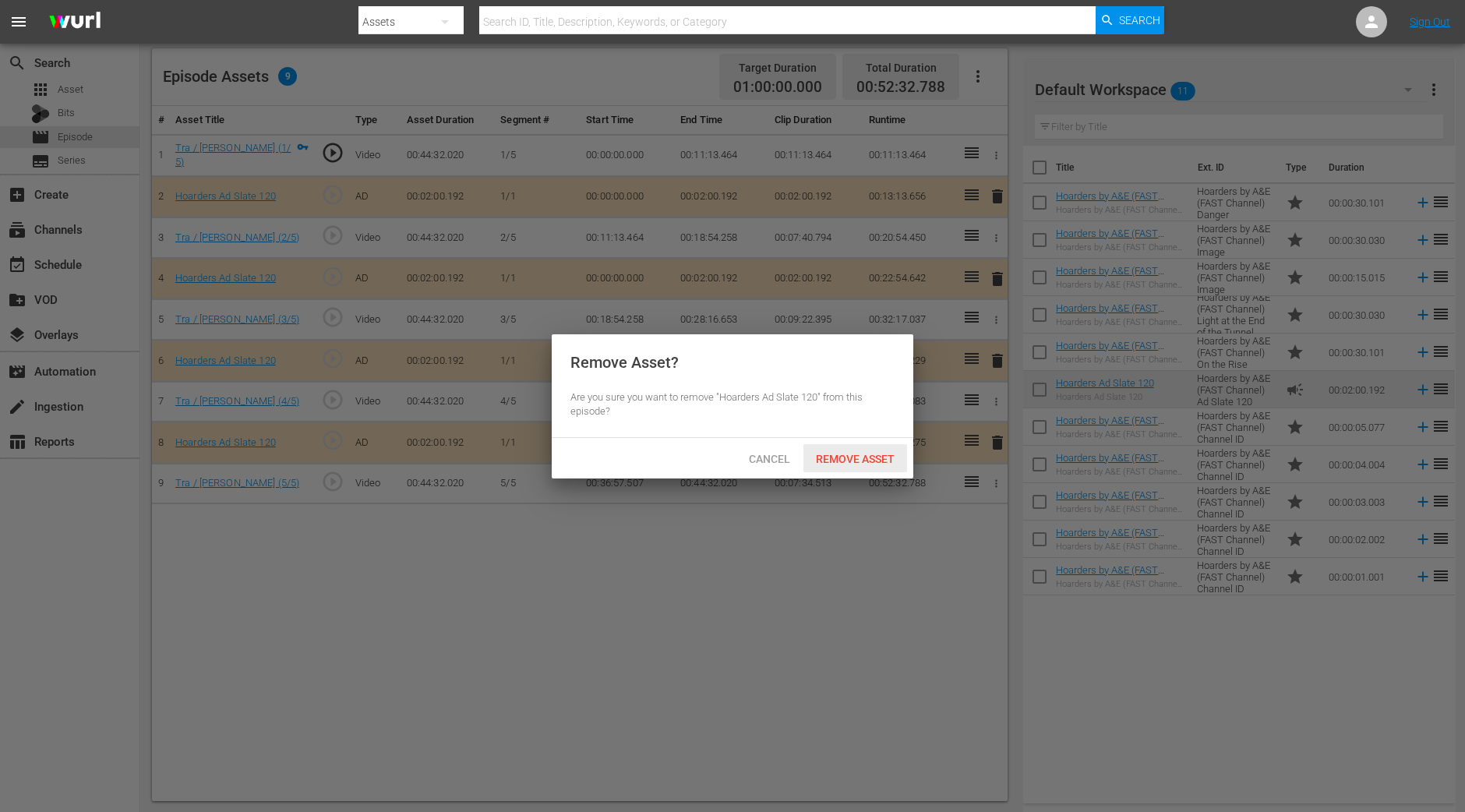
click at [855, 461] on span "Remove Asset" at bounding box center [855, 458] width 104 height 12
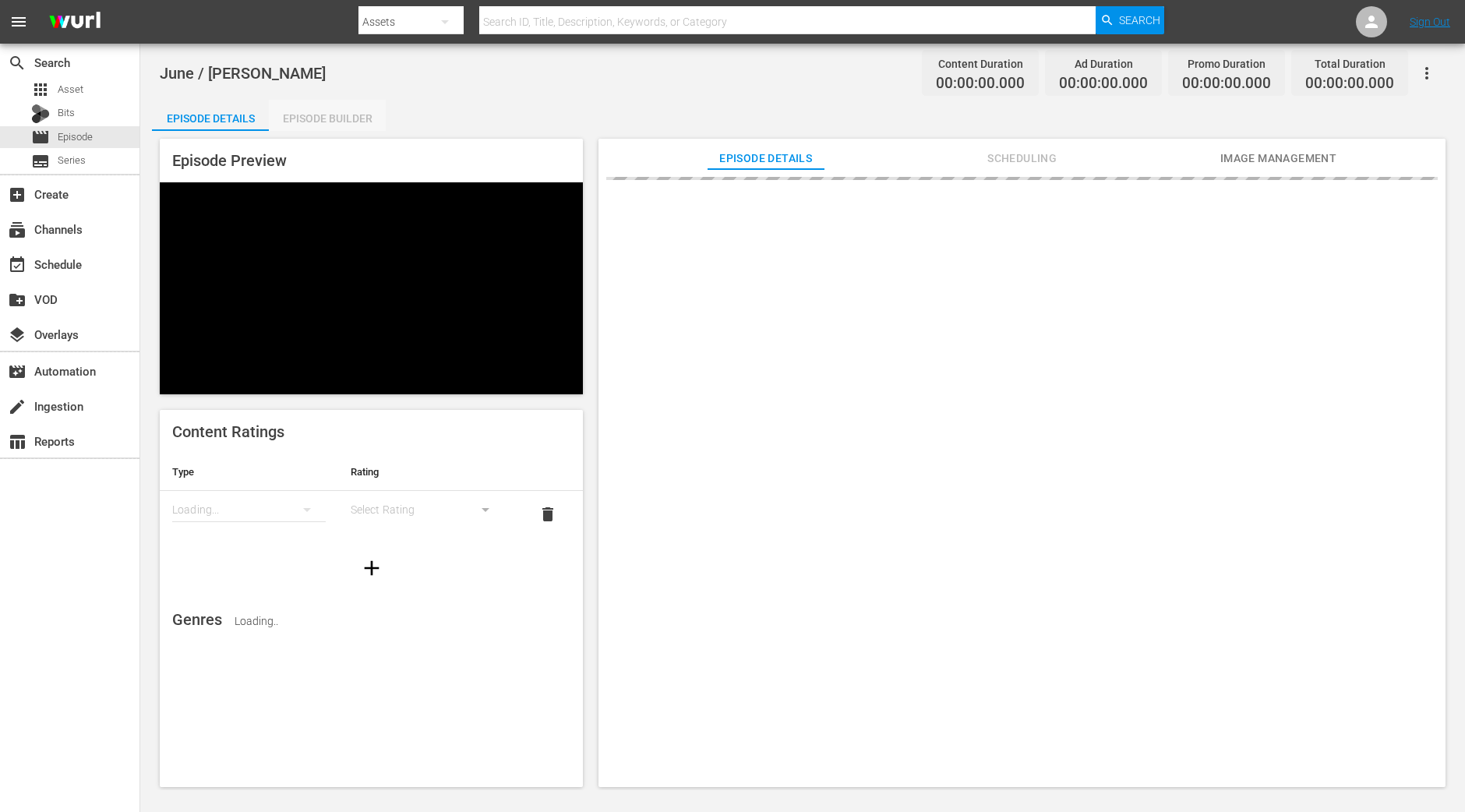
click at [327, 115] on div "Episode Builder" at bounding box center [327, 119] width 117 height 37
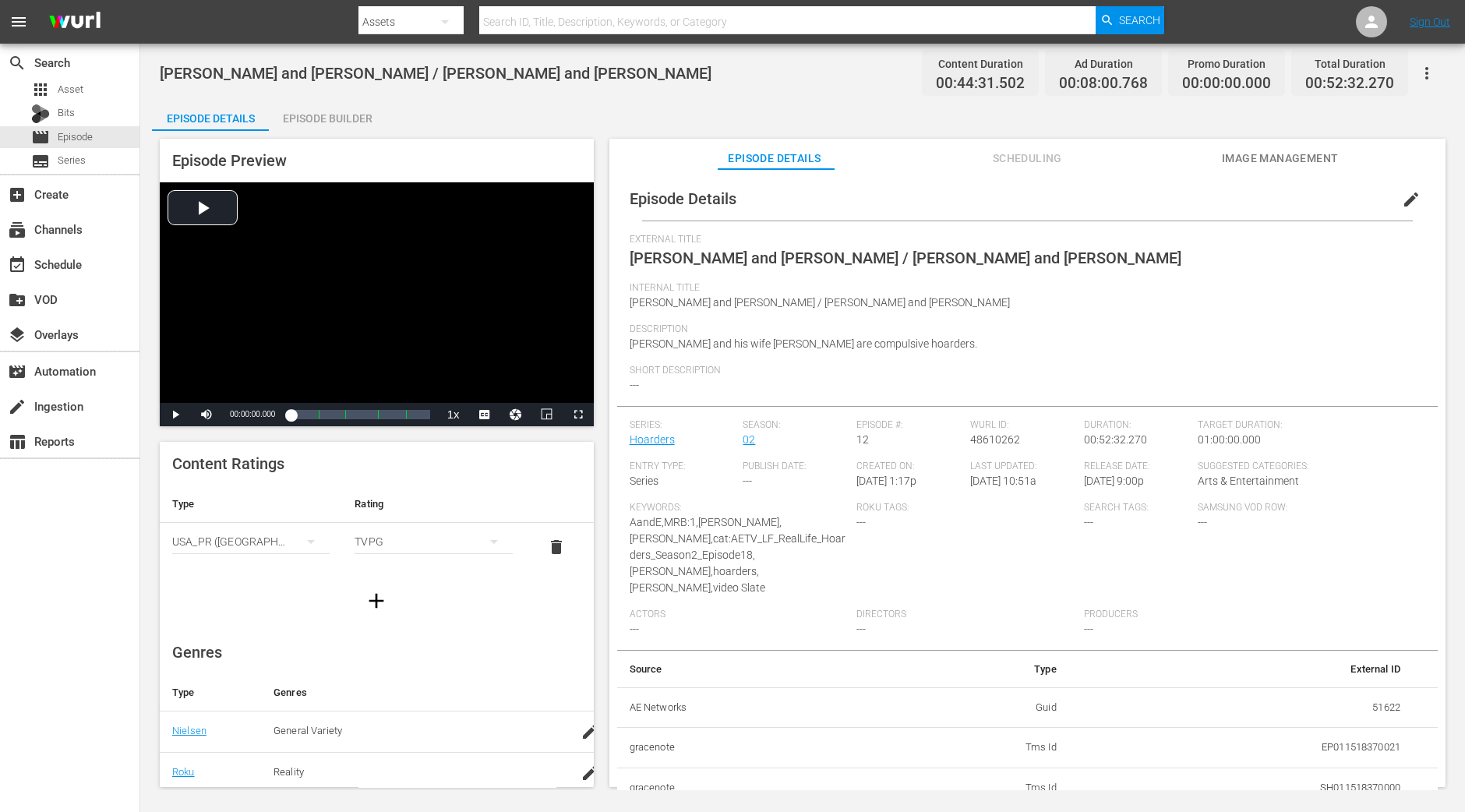
click at [355, 129] on div "Episode Builder" at bounding box center [327, 119] width 117 height 37
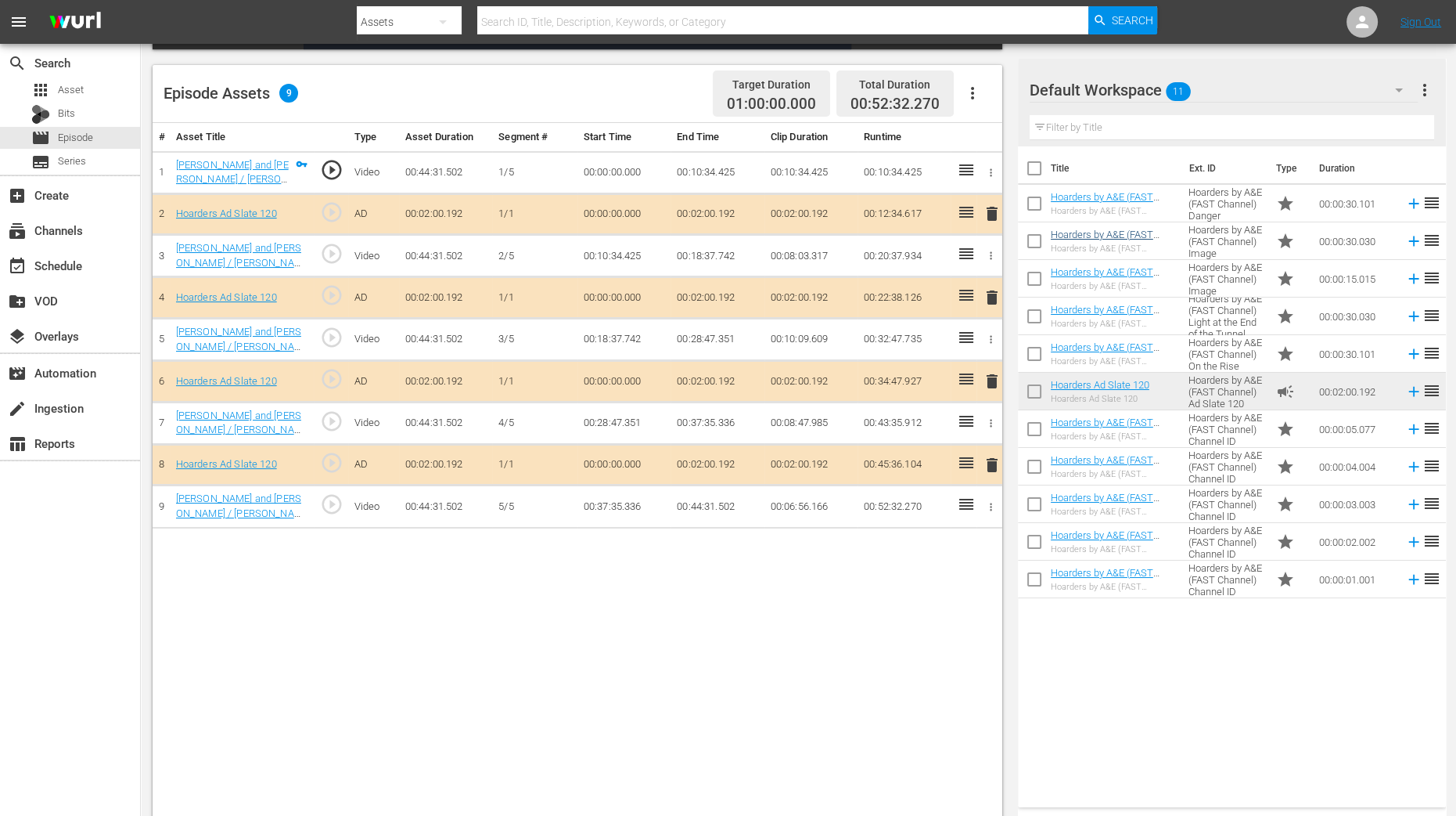
scroll to position [391, 0]
click at [984, 300] on span "delete" at bounding box center [992, 298] width 19 height 19
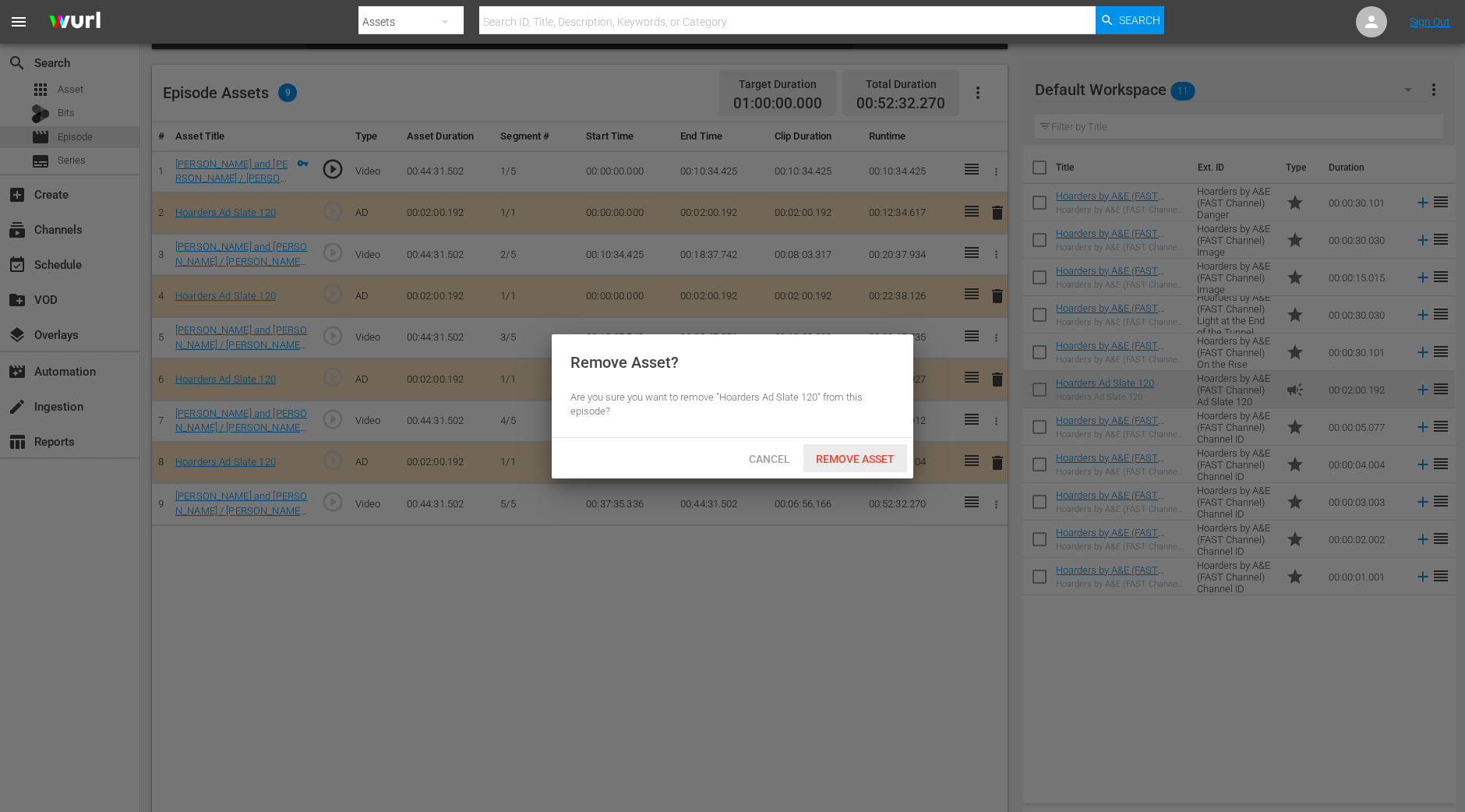
click at [845, 453] on span "Remove Asset" at bounding box center [855, 458] width 104 height 12
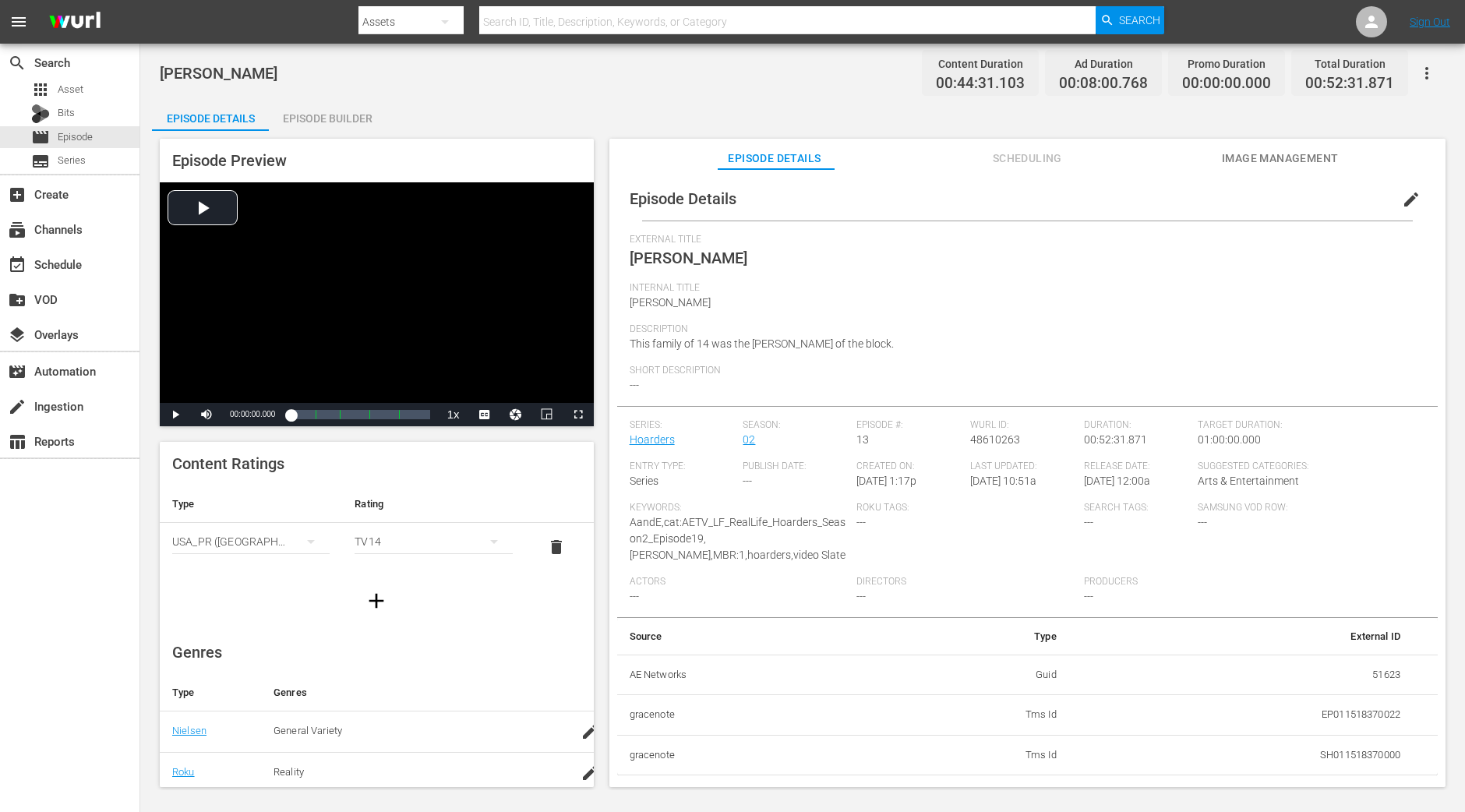
click at [310, 114] on div "Episode Builder" at bounding box center [327, 119] width 117 height 37
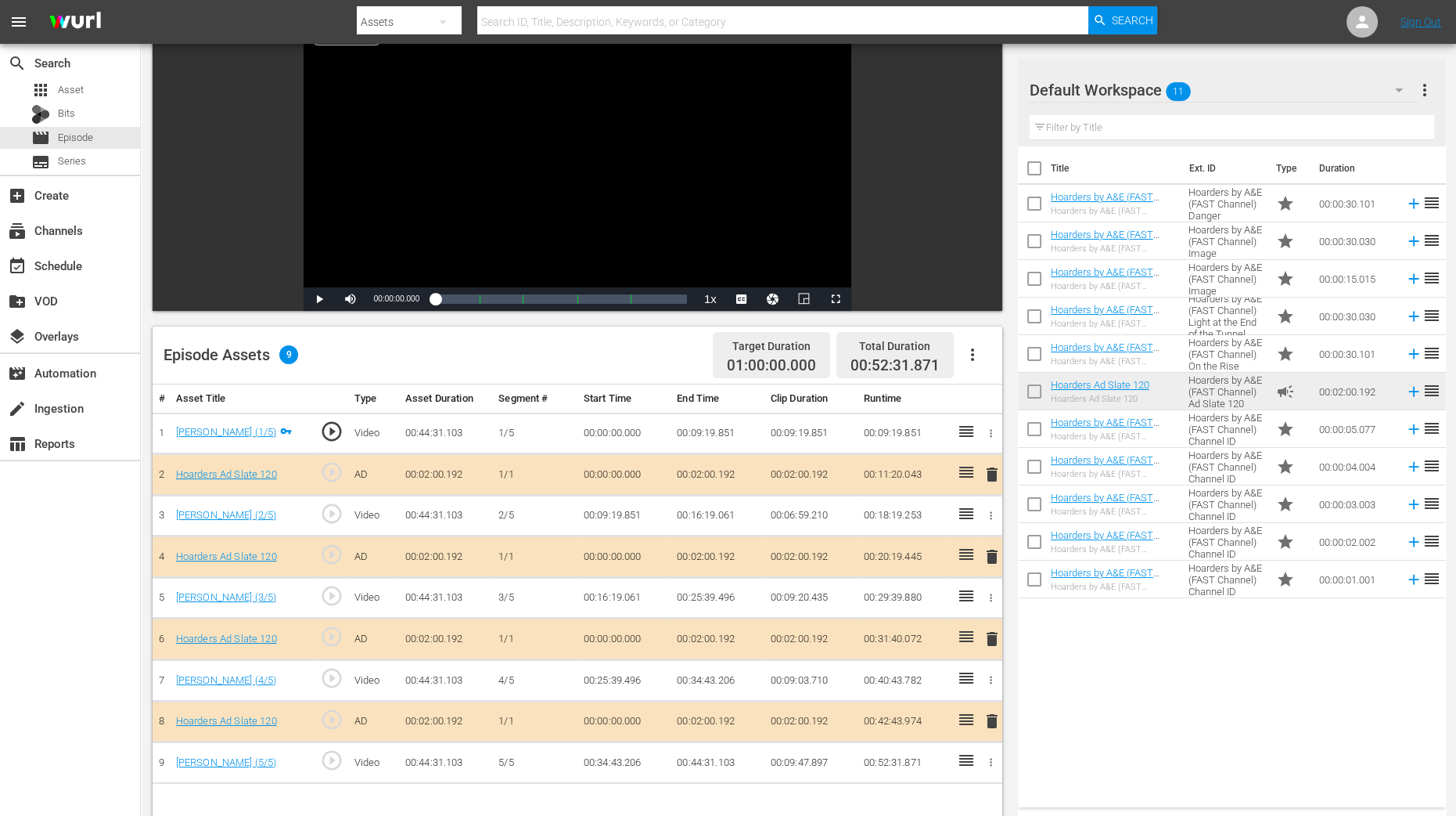
scroll to position [391, 0]
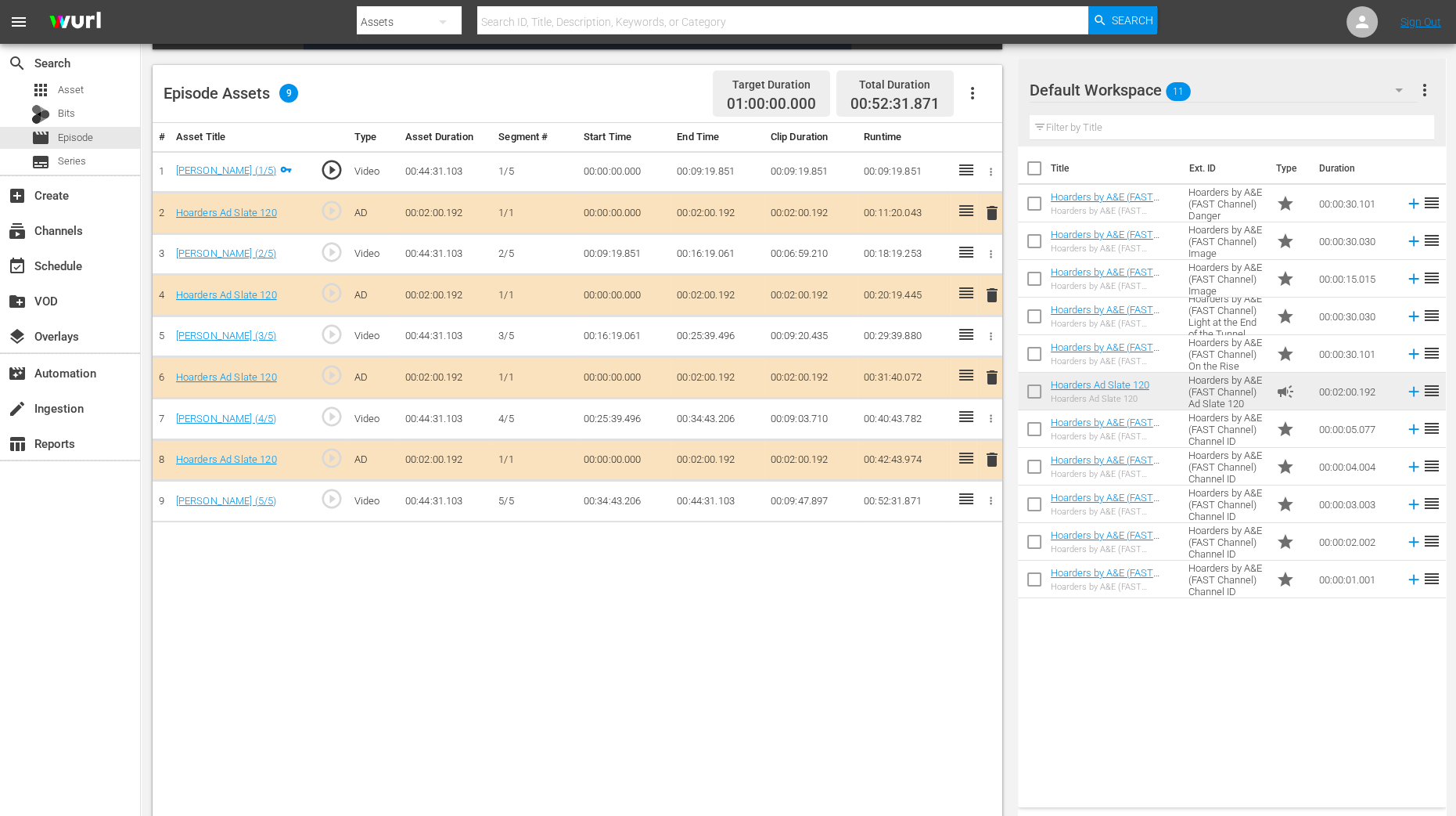
click at [990, 294] on span "delete" at bounding box center [992, 295] width 19 height 19
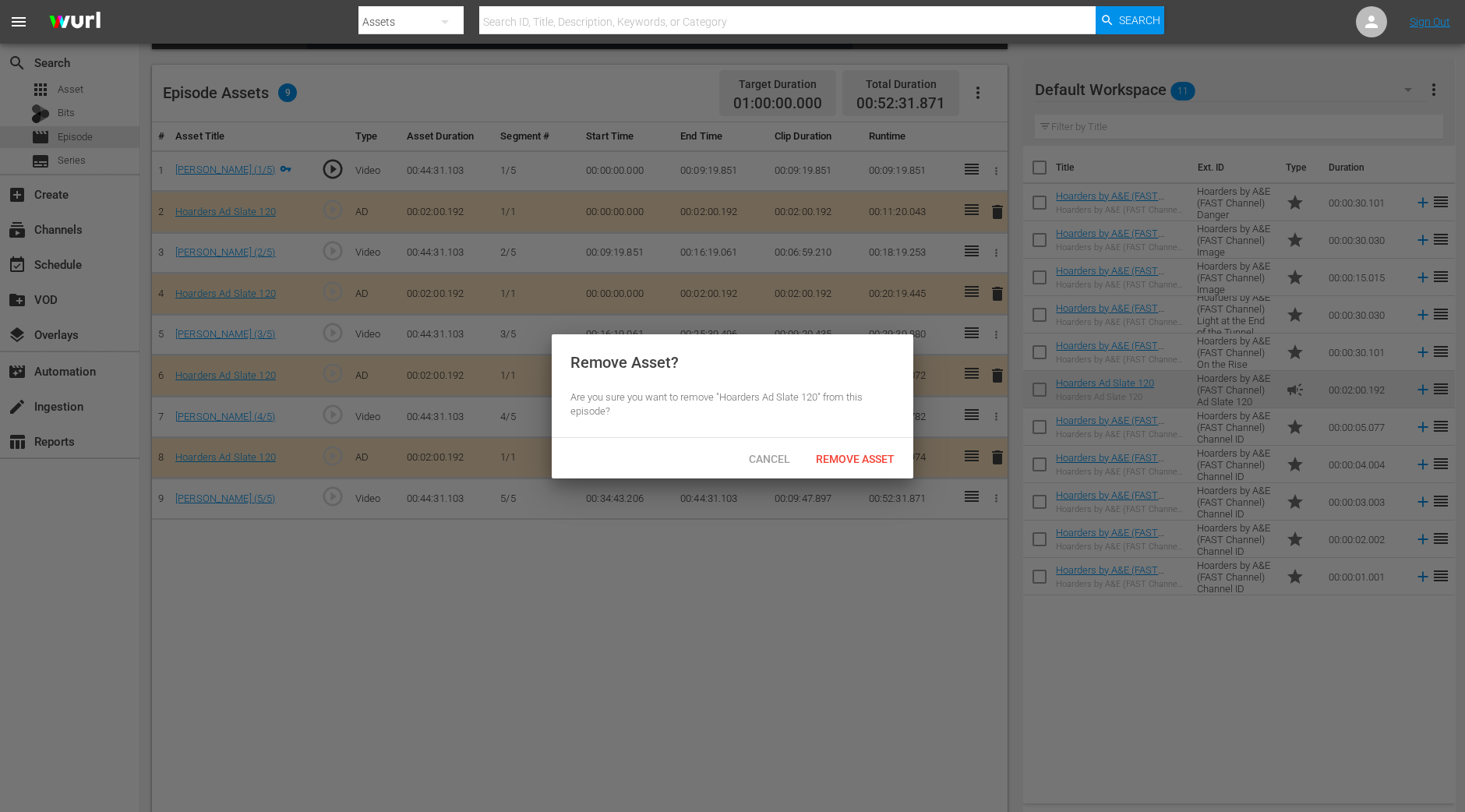
click at [844, 438] on div "Cancel Remove Asset" at bounding box center [732, 457] width 362 height 40
click at [840, 452] on span "Remove Asset" at bounding box center [855, 458] width 104 height 12
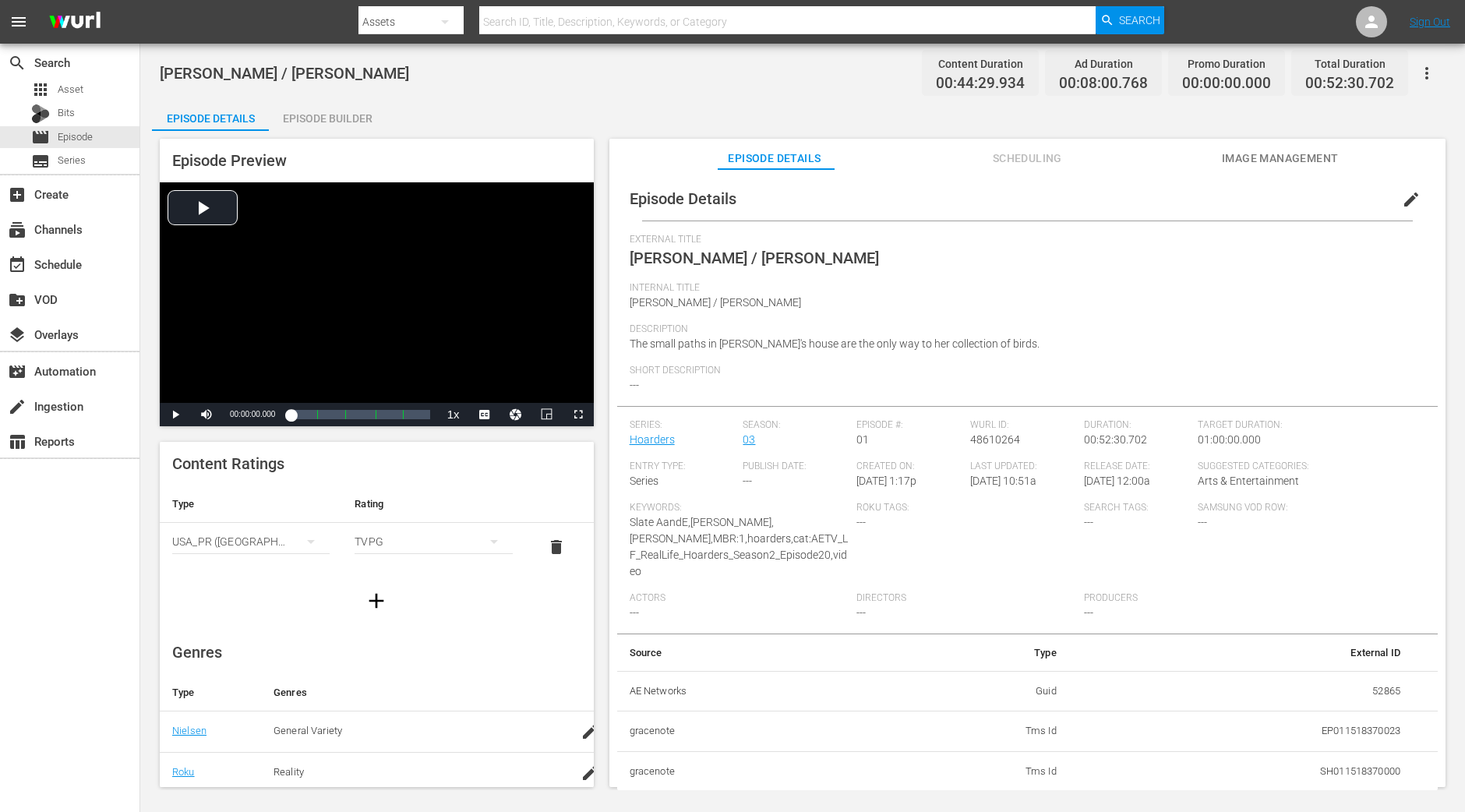
click at [300, 125] on div "Episode Builder" at bounding box center [327, 119] width 117 height 37
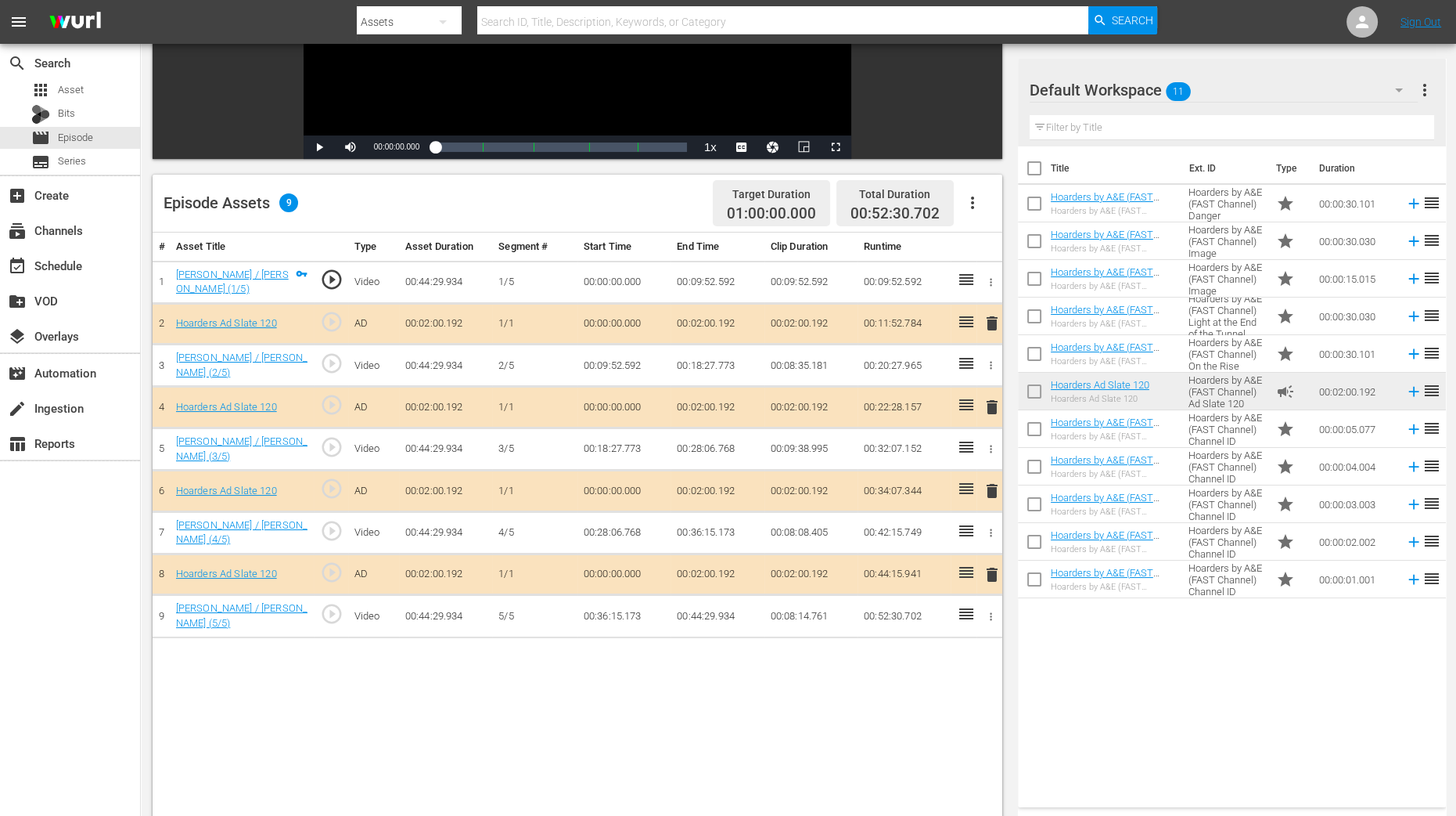
scroll to position [294, 0]
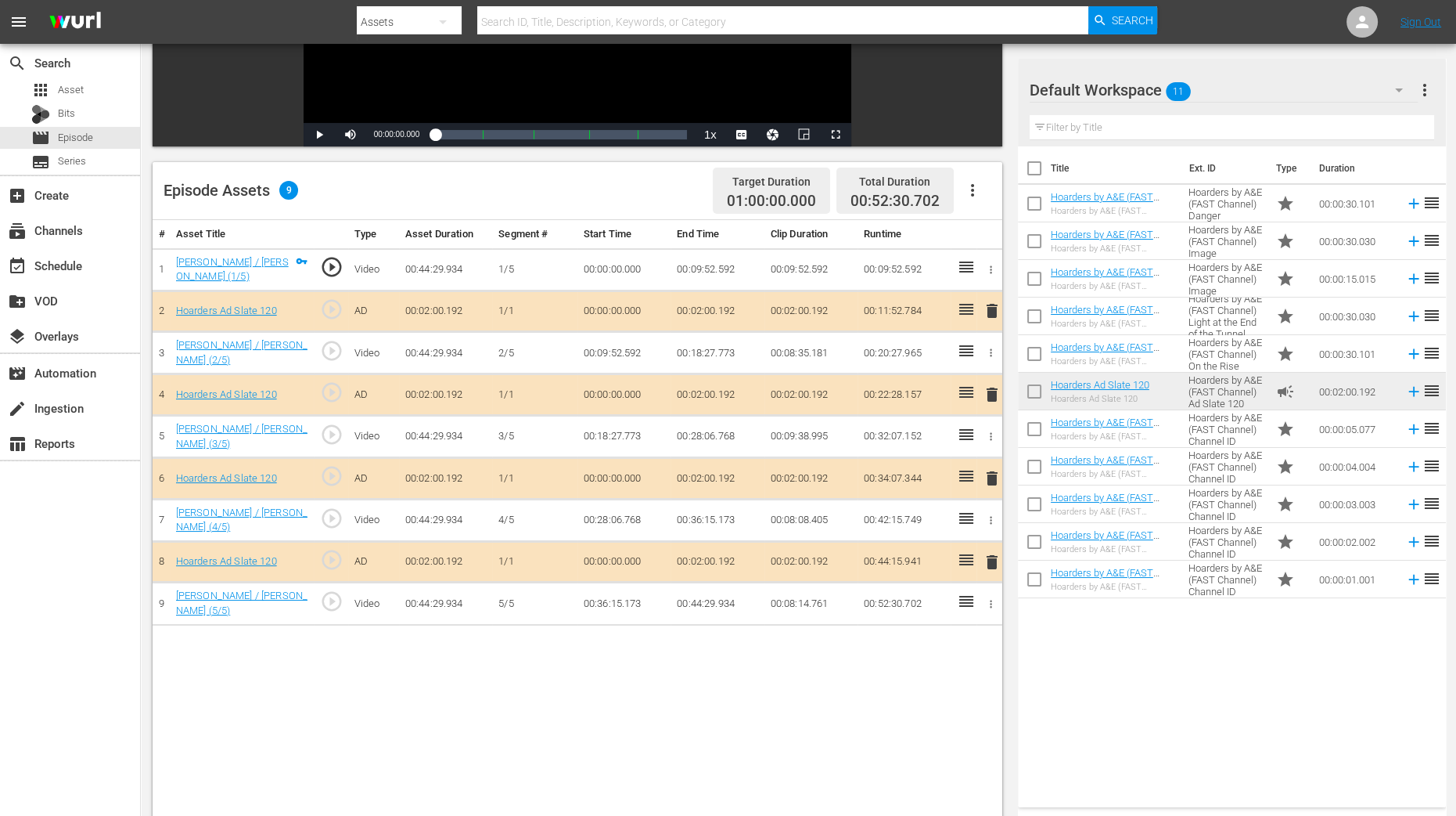
click at [990, 388] on span "delete" at bounding box center [992, 394] width 19 height 19
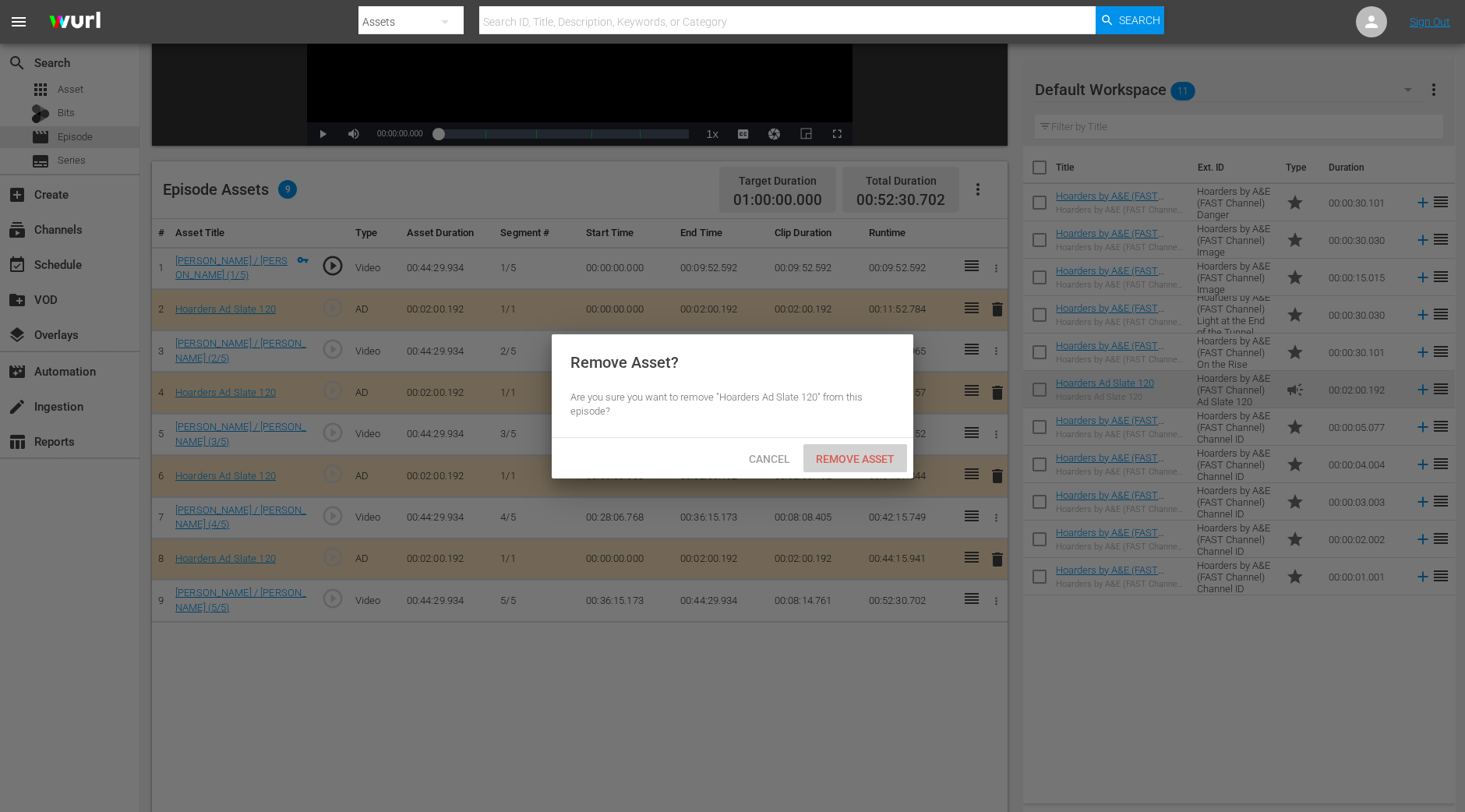
click at [887, 444] on div "Remove Asset" at bounding box center [855, 458] width 104 height 29
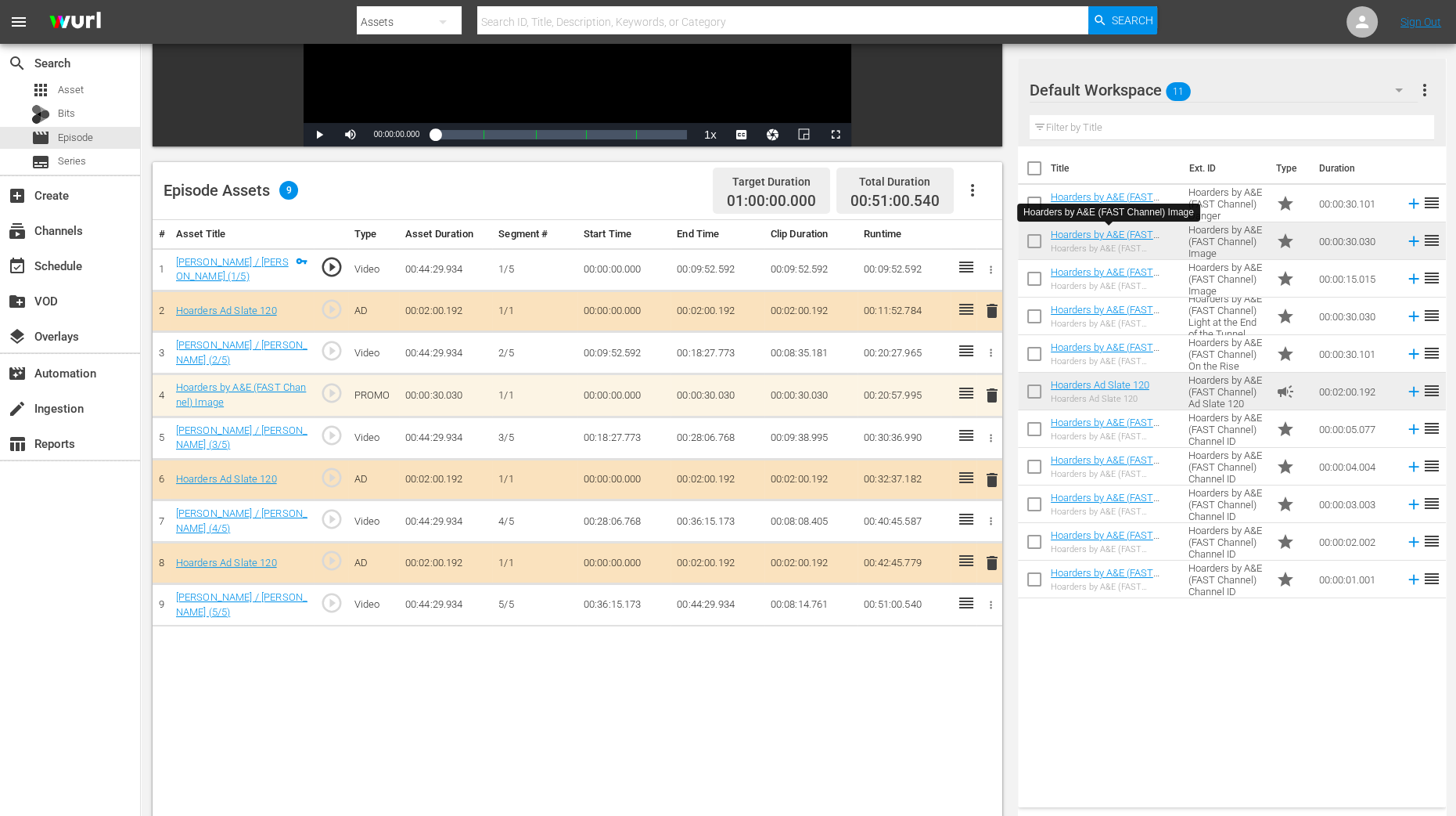
click at [955, 652] on div "# Asset Title Type Asset Duration Segment # Start Time End Time Clip Duration R…" at bounding box center [577, 569] width 850 height 699
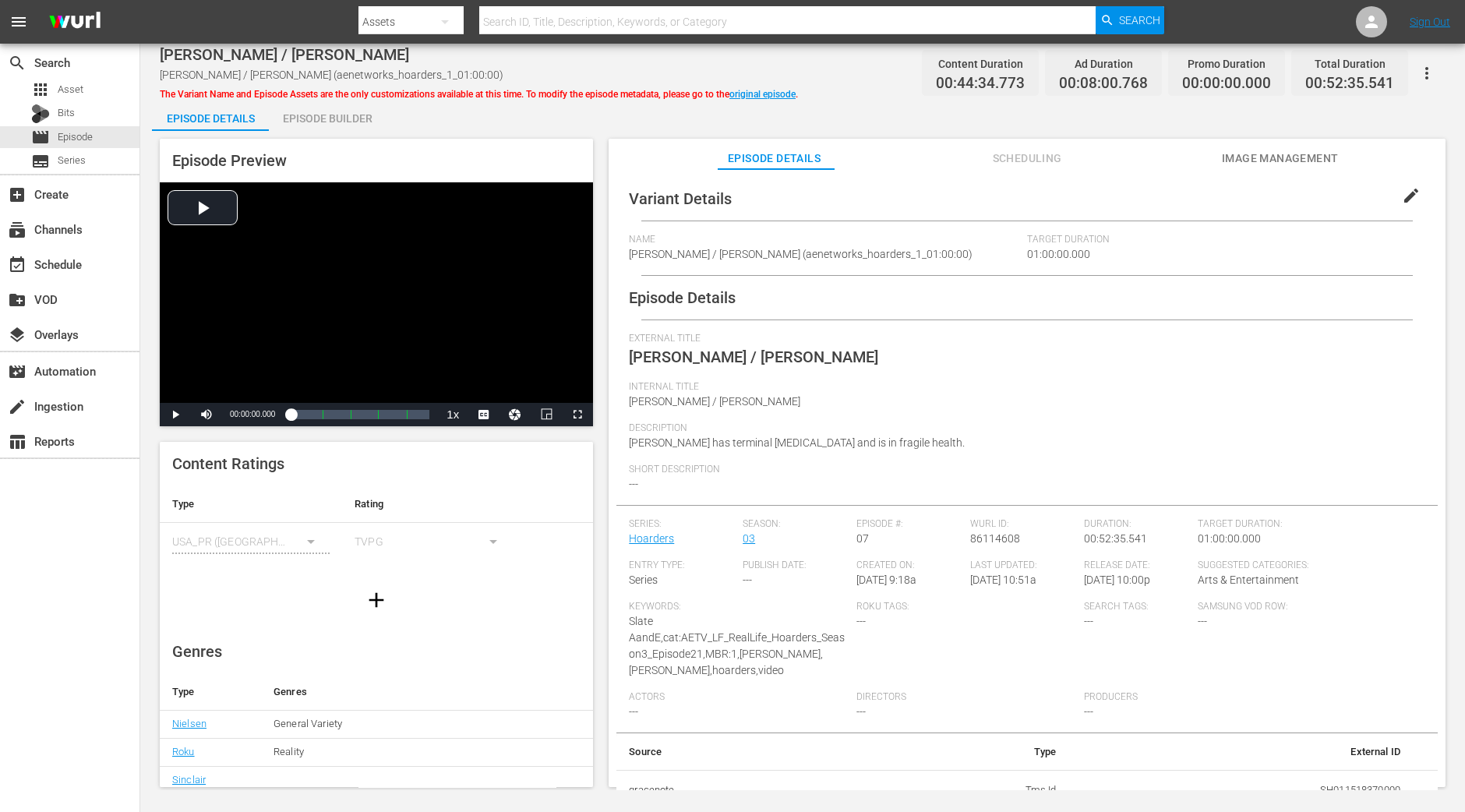
click at [344, 120] on div "Episode Builder" at bounding box center [327, 119] width 117 height 37
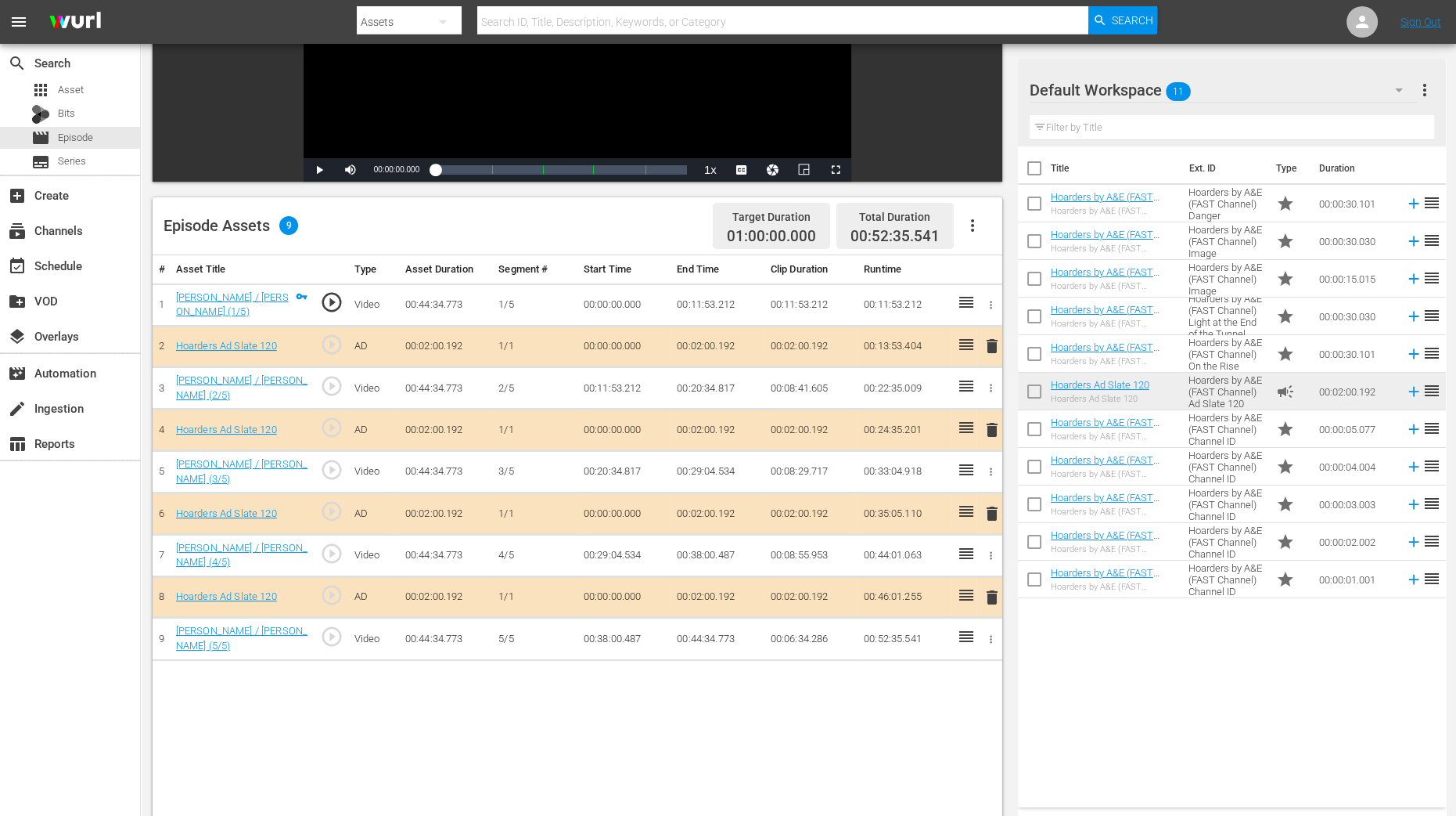
scroll to position [294, 0]
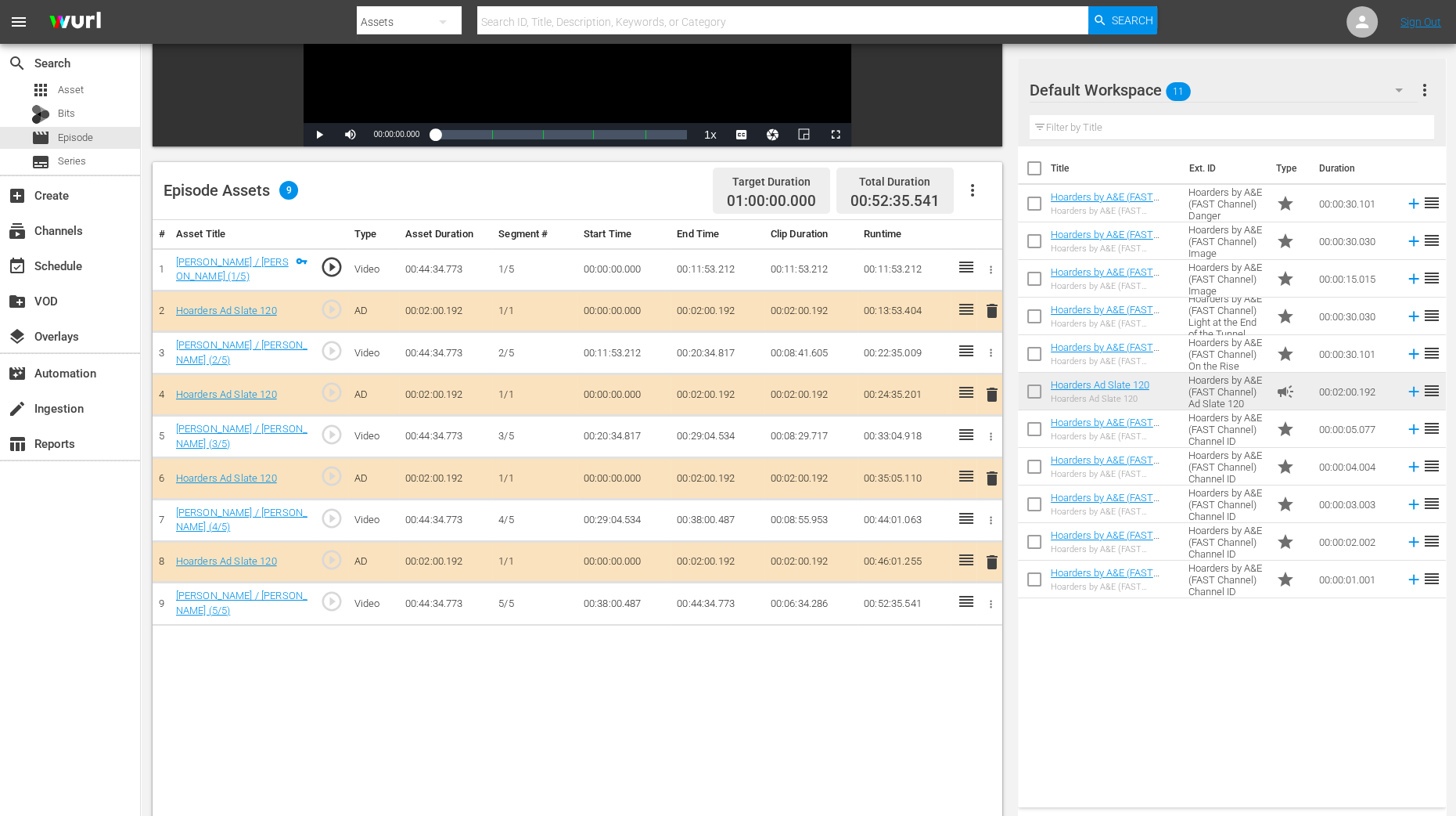
click at [993, 397] on span "delete" at bounding box center [992, 394] width 19 height 19
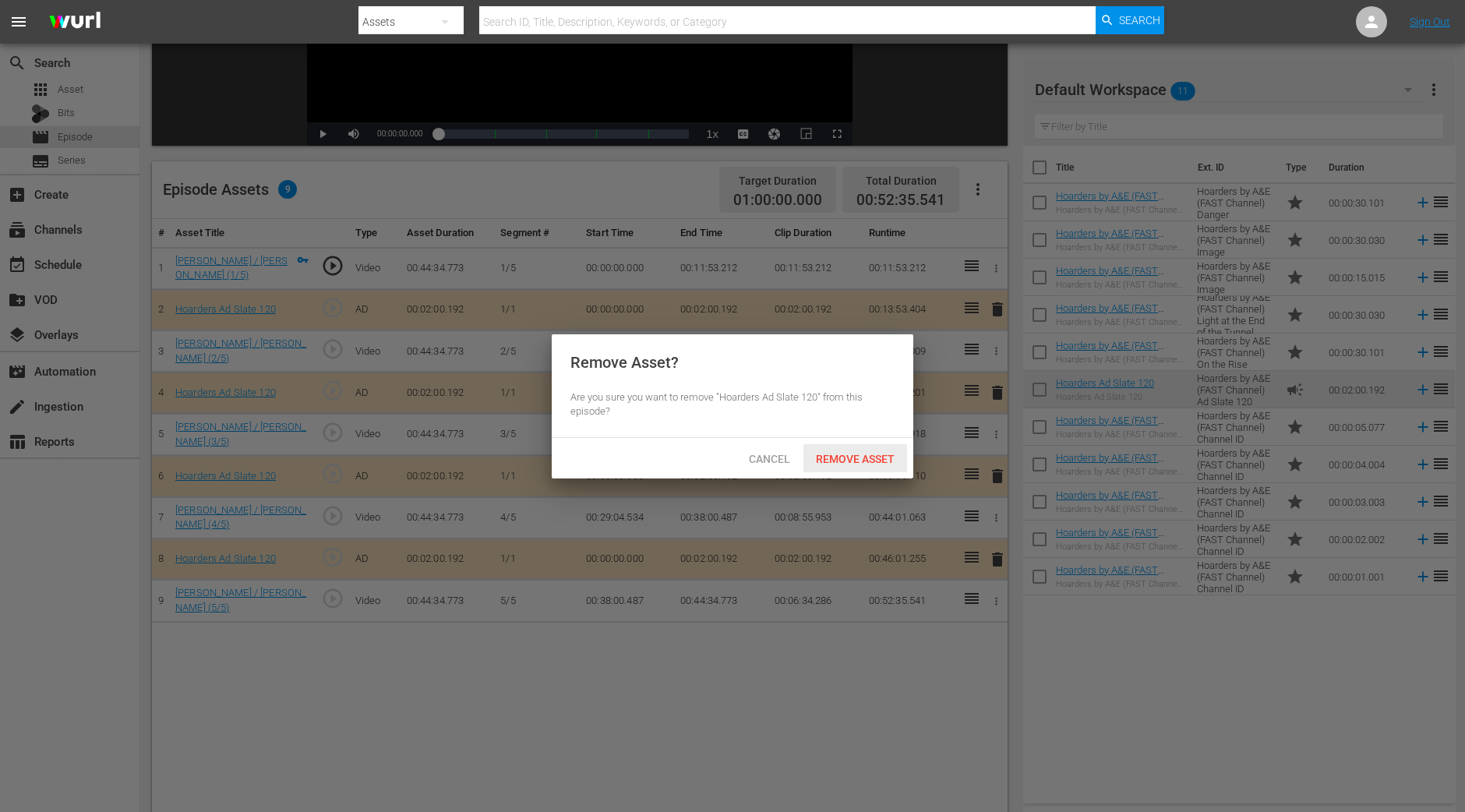
drag, startPoint x: 880, startPoint y: 468, endPoint x: 878, endPoint y: 478, distance: 10.2
click at [878, 479] on div "Remove Asset? Are you sure you want to remove "Hoarders Ad Slate 120" from this…" at bounding box center [732, 406] width 1465 height 812
click at [878, 457] on span "Remove Asset" at bounding box center [855, 458] width 104 height 12
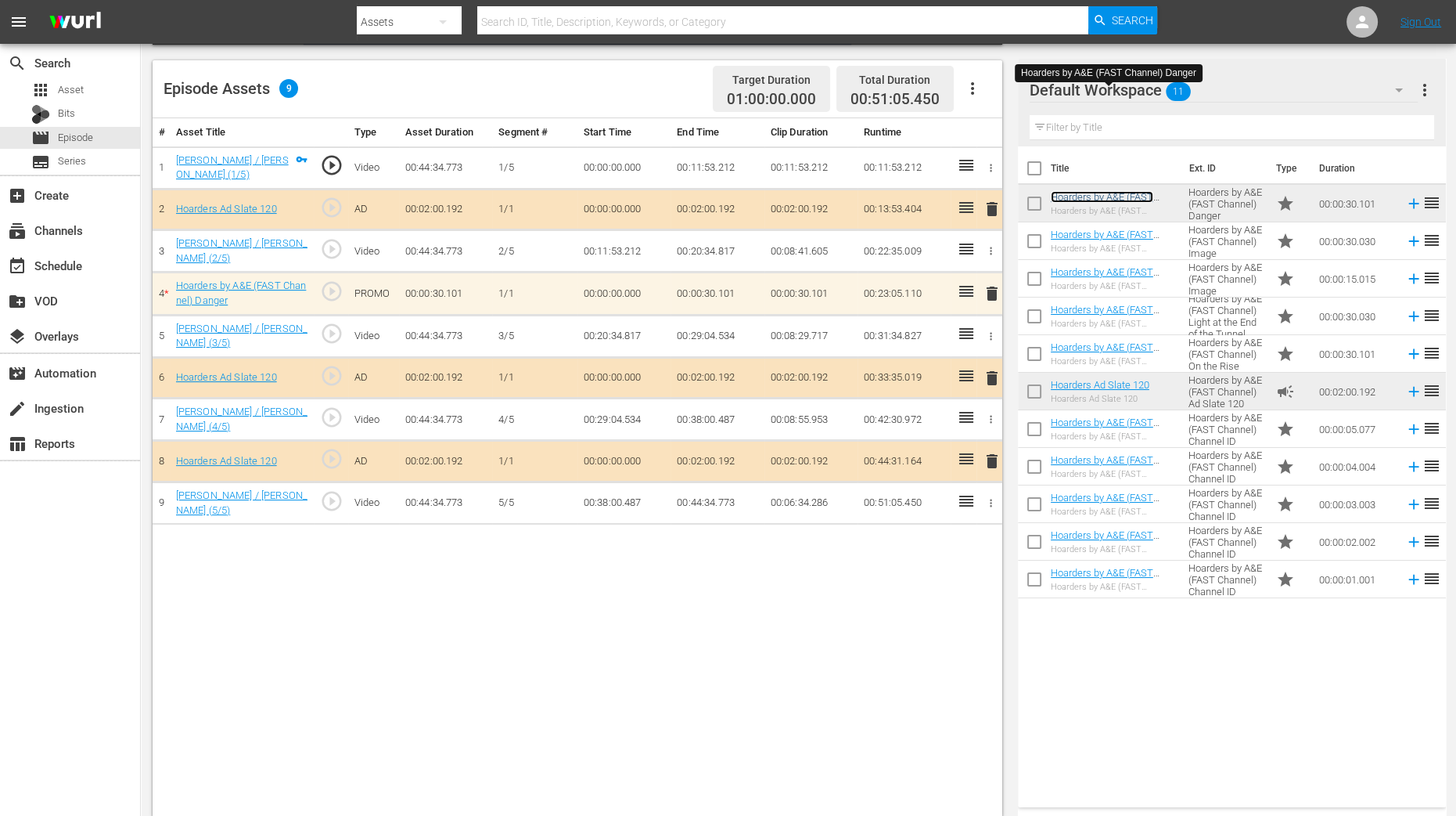
scroll to position [407, 0]
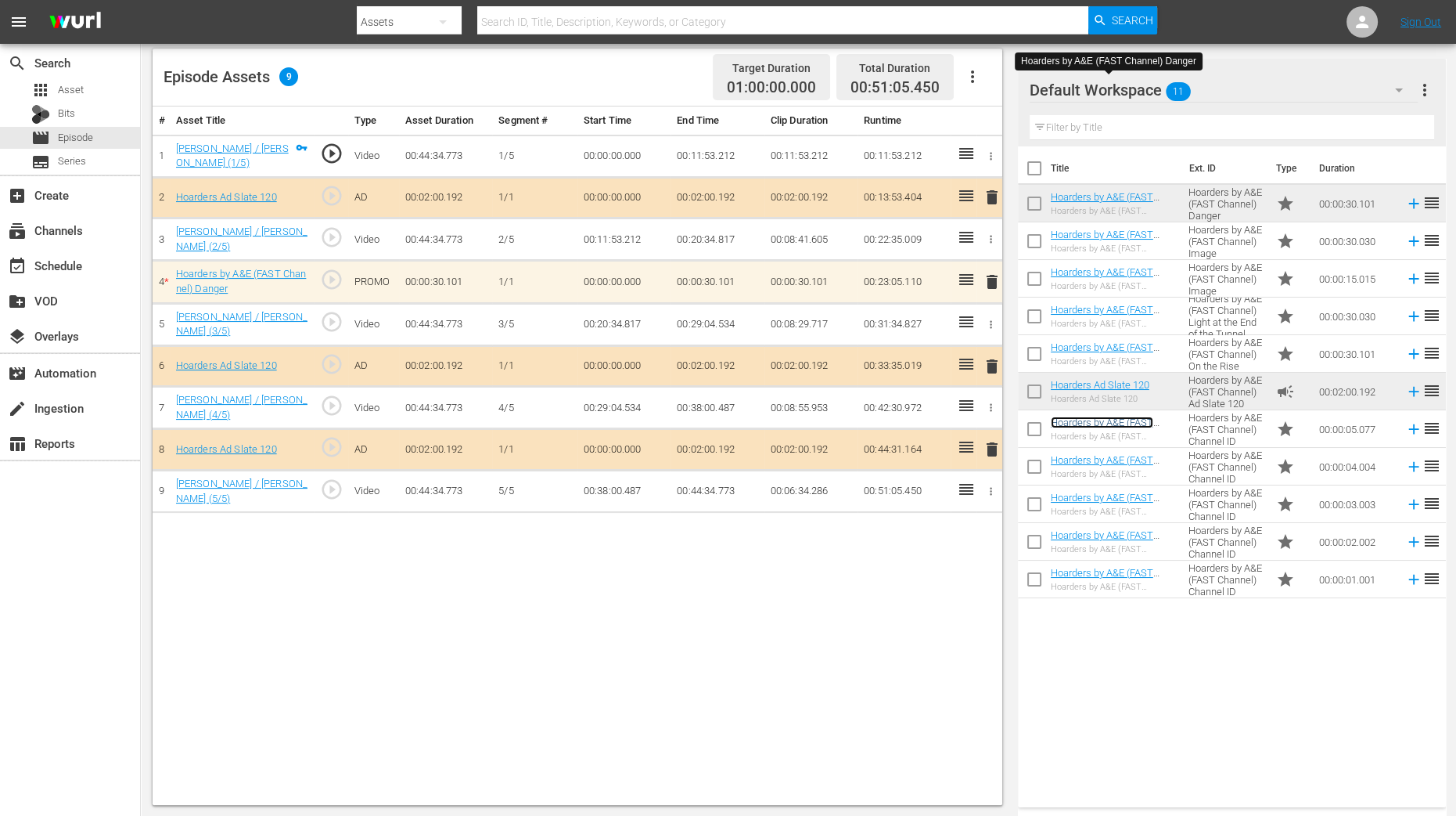
click at [1130, 421] on link "Hoarders by A&E (FAST Channel) Channel ID" at bounding box center [1102, 427] width 102 height 23
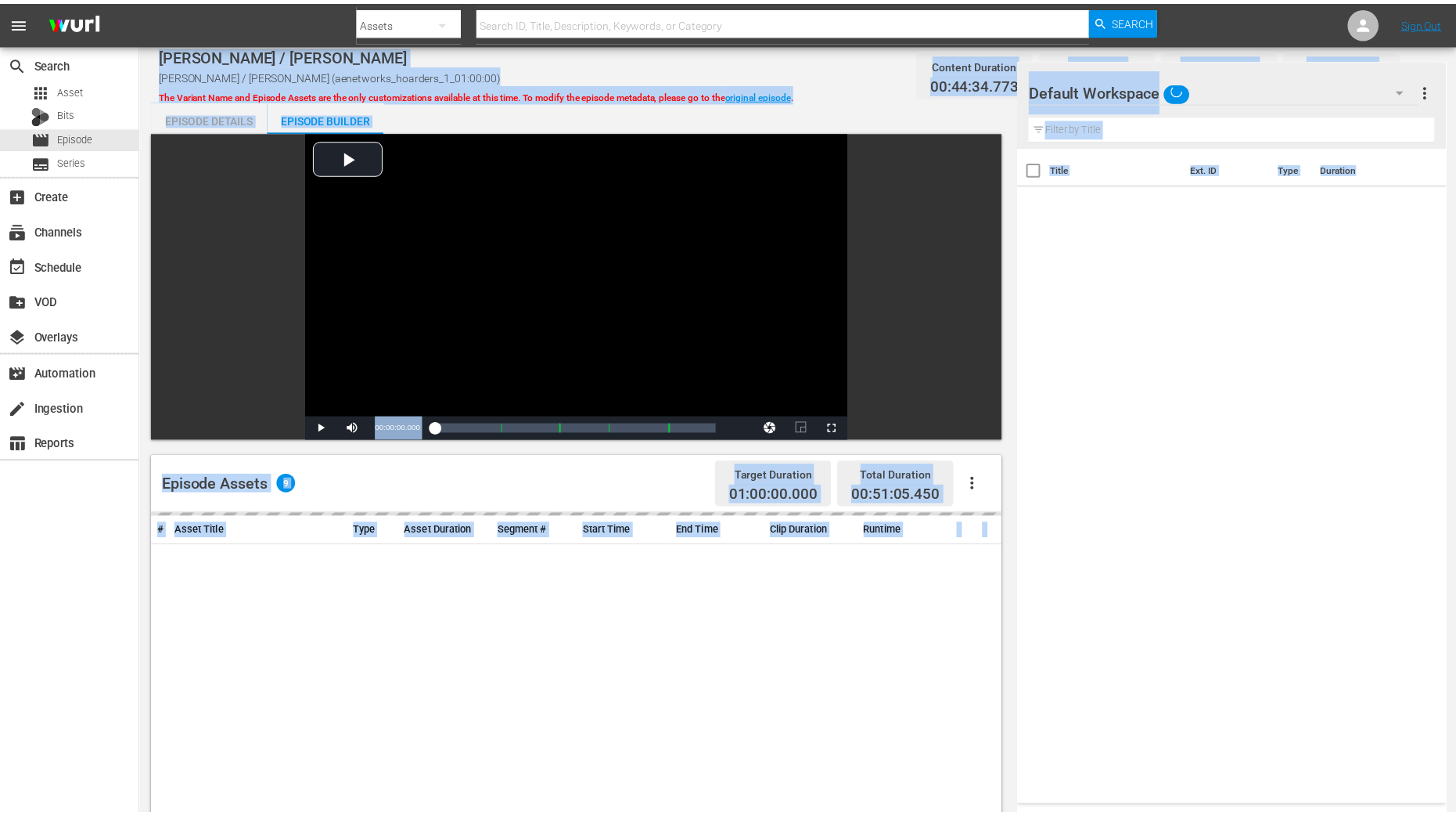
scroll to position [407, 0]
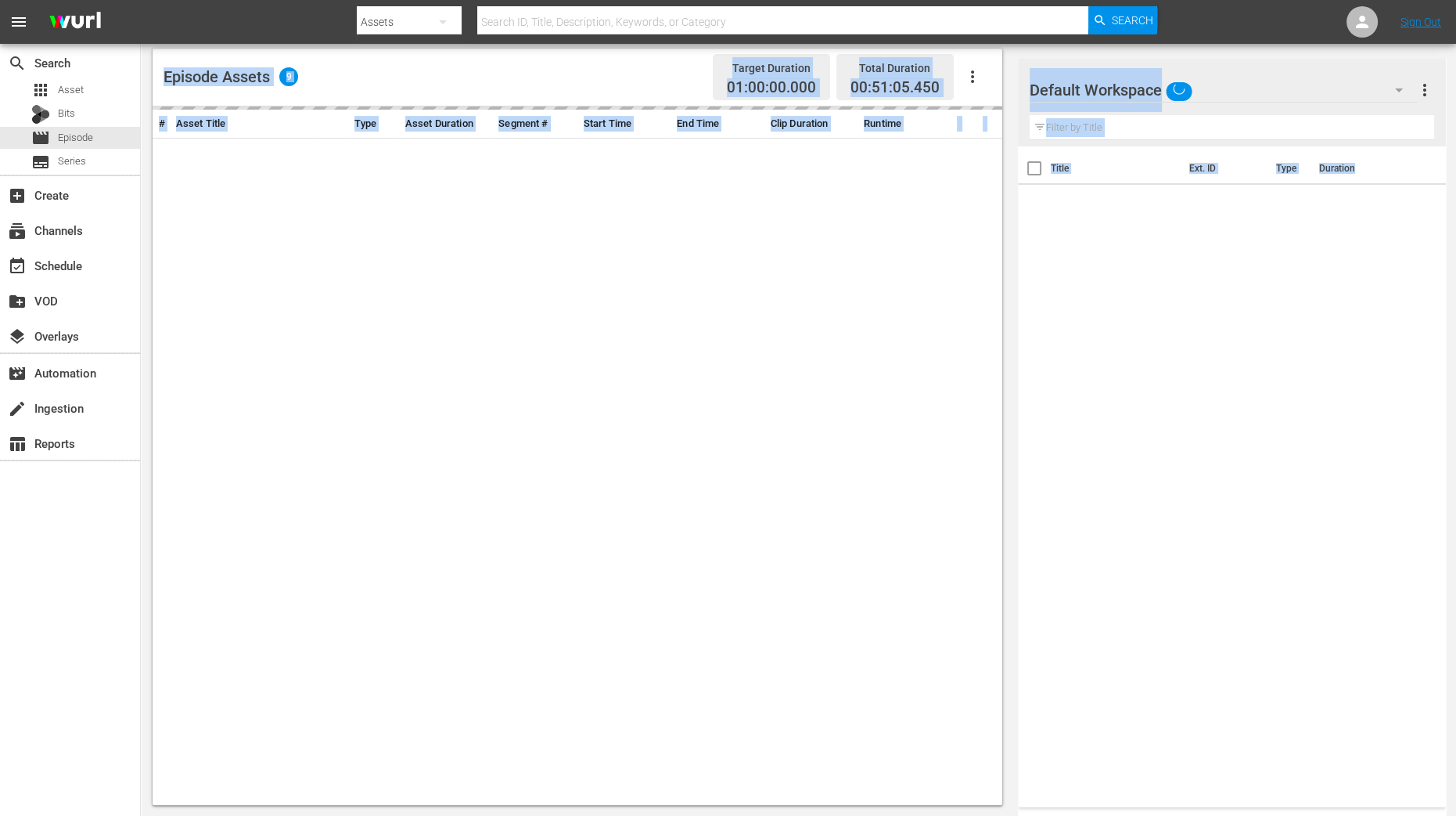
click at [740, 558] on div "# Asset Title Type Asset Duration Segment # Start Time End Time Clip Duration R…" at bounding box center [577, 455] width 850 height 699
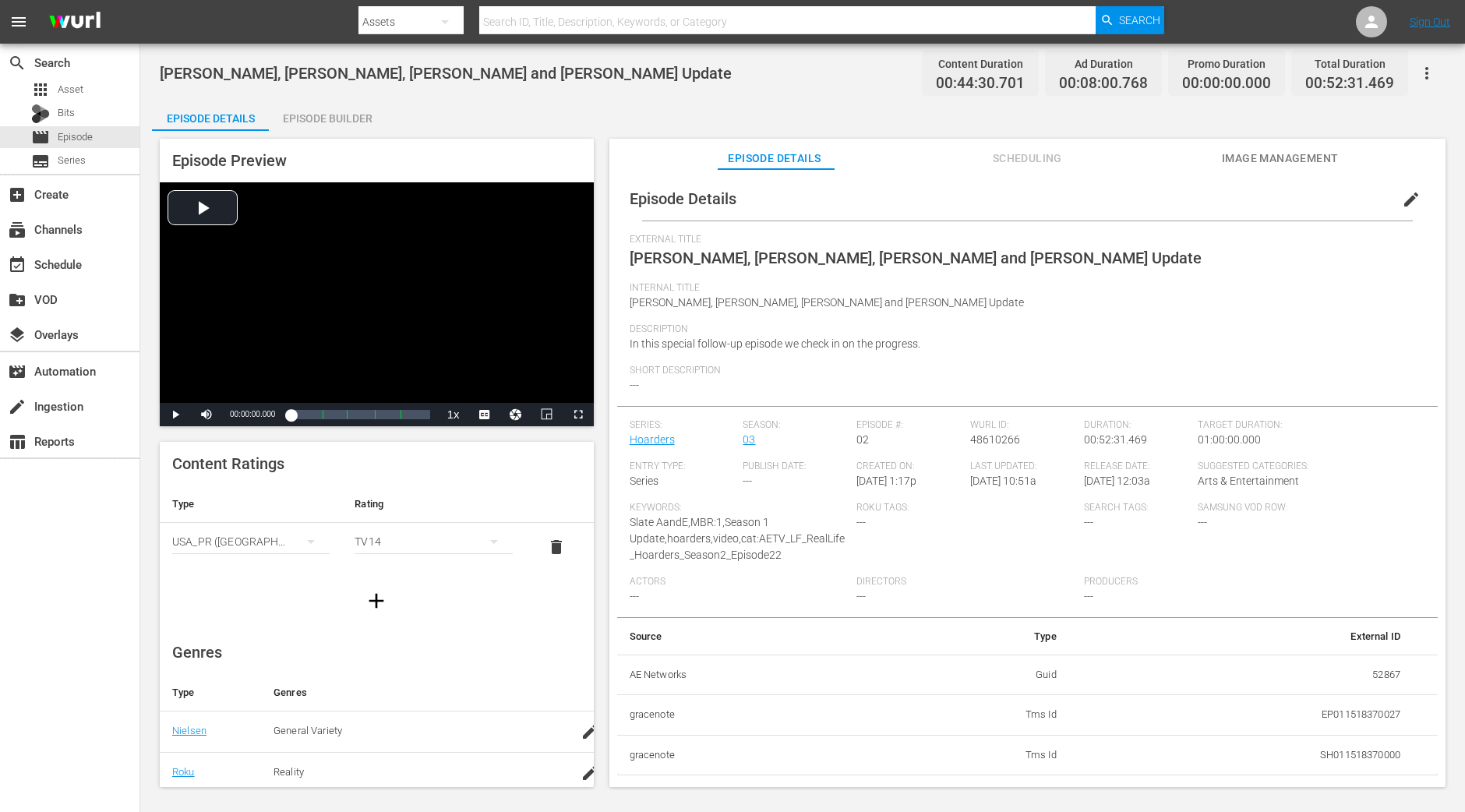
click at [339, 101] on div "Episode Builder" at bounding box center [327, 119] width 117 height 37
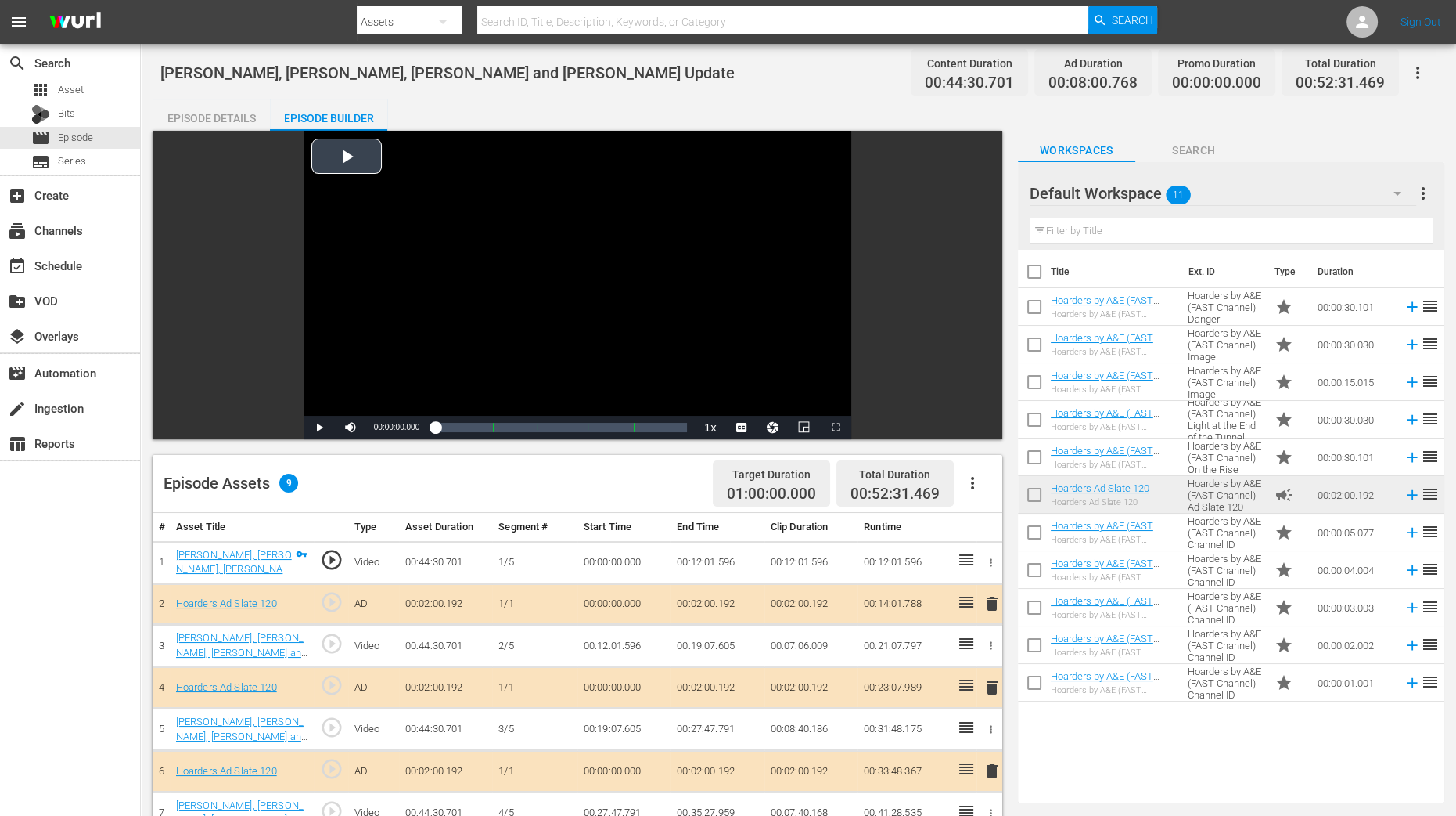
scroll to position [407, 0]
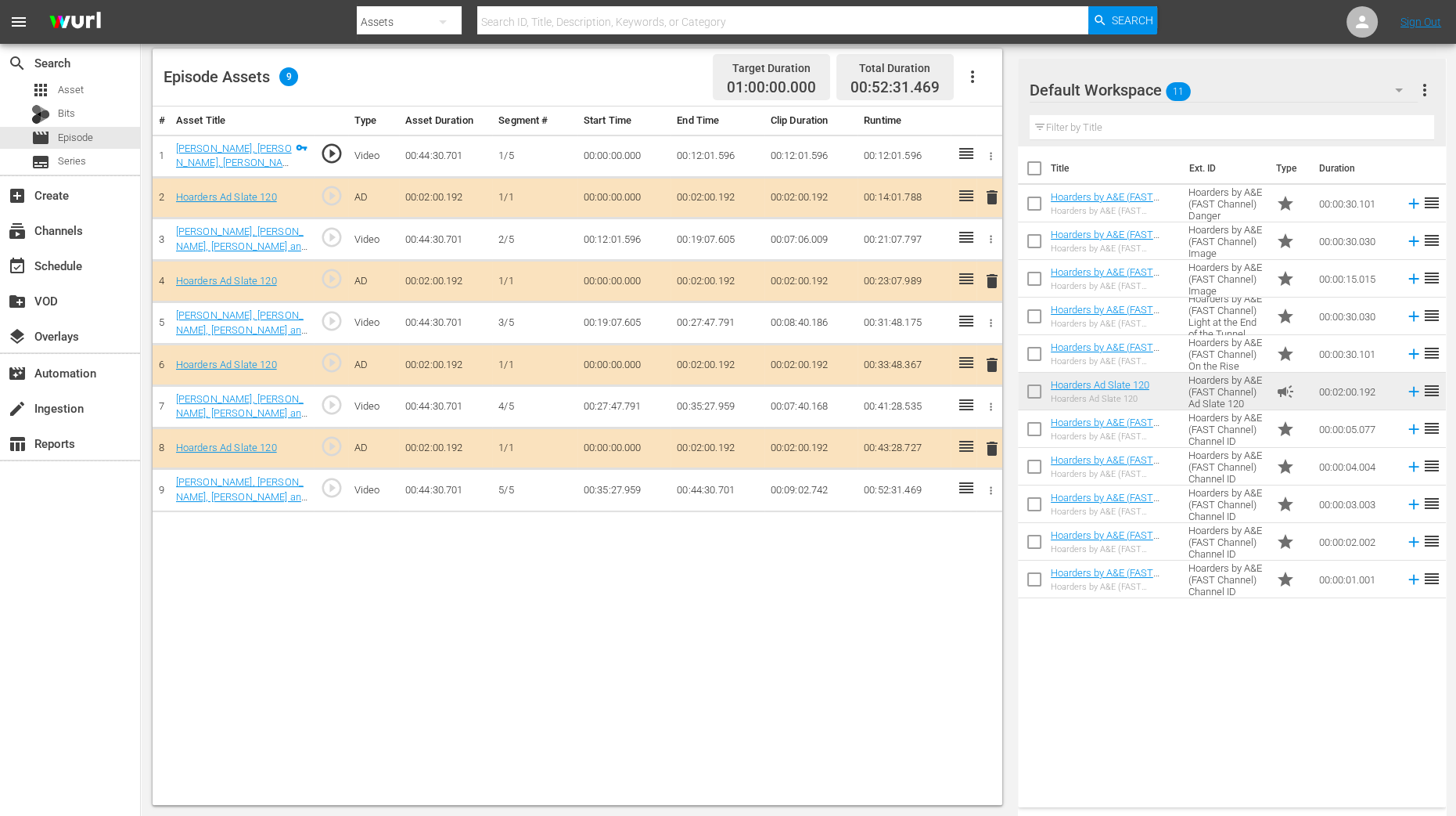
click at [992, 280] on span "delete" at bounding box center [992, 281] width 19 height 19
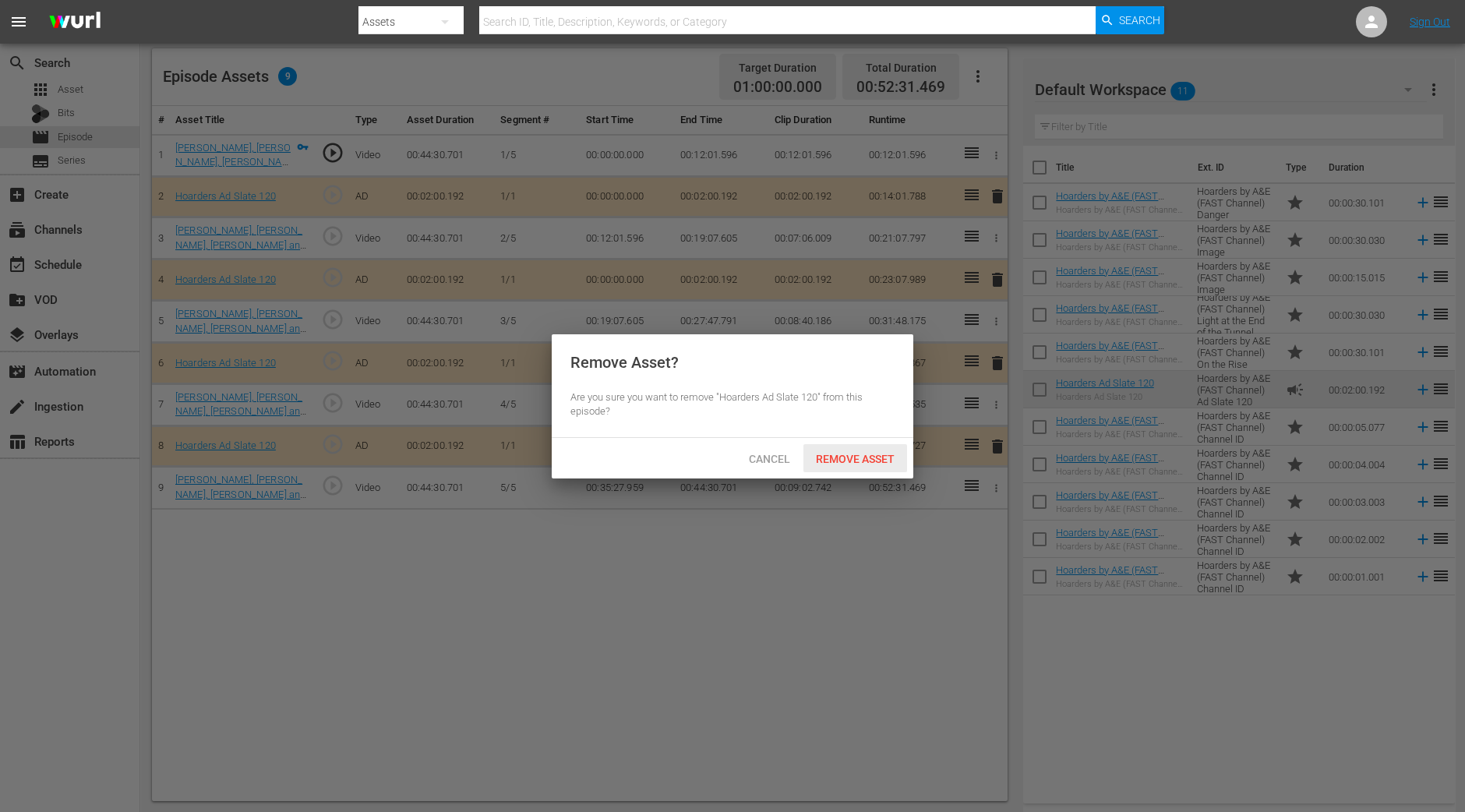
click at [865, 457] on span "Remove Asset" at bounding box center [855, 458] width 104 height 12
drag, startPoint x: 865, startPoint y: 456, endPoint x: 822, endPoint y: 424, distance: 53.6
click at [865, 457] on span "Remove Asset" at bounding box center [855, 458] width 104 height 12
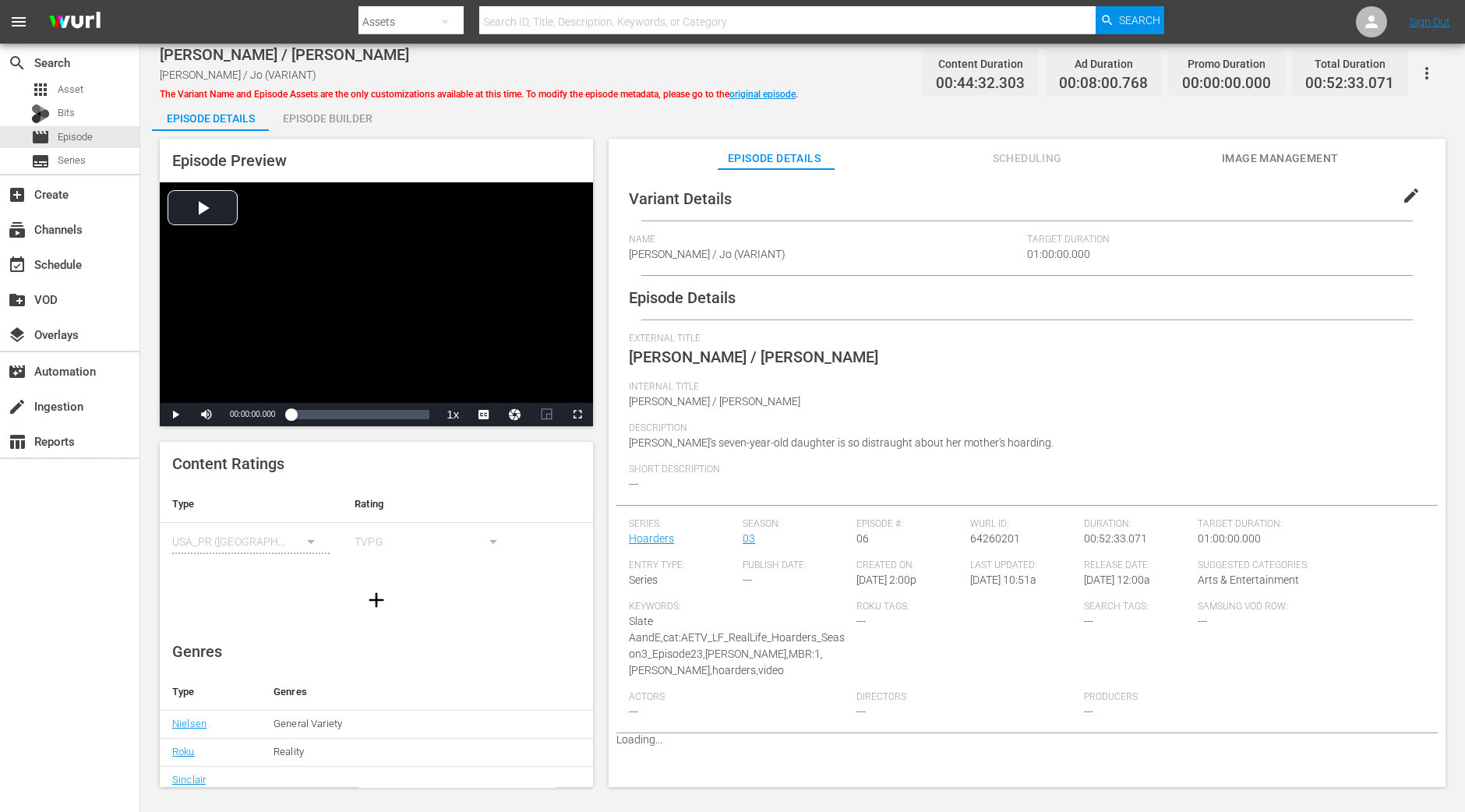
click at [351, 113] on div "Episode Builder" at bounding box center [327, 119] width 117 height 37
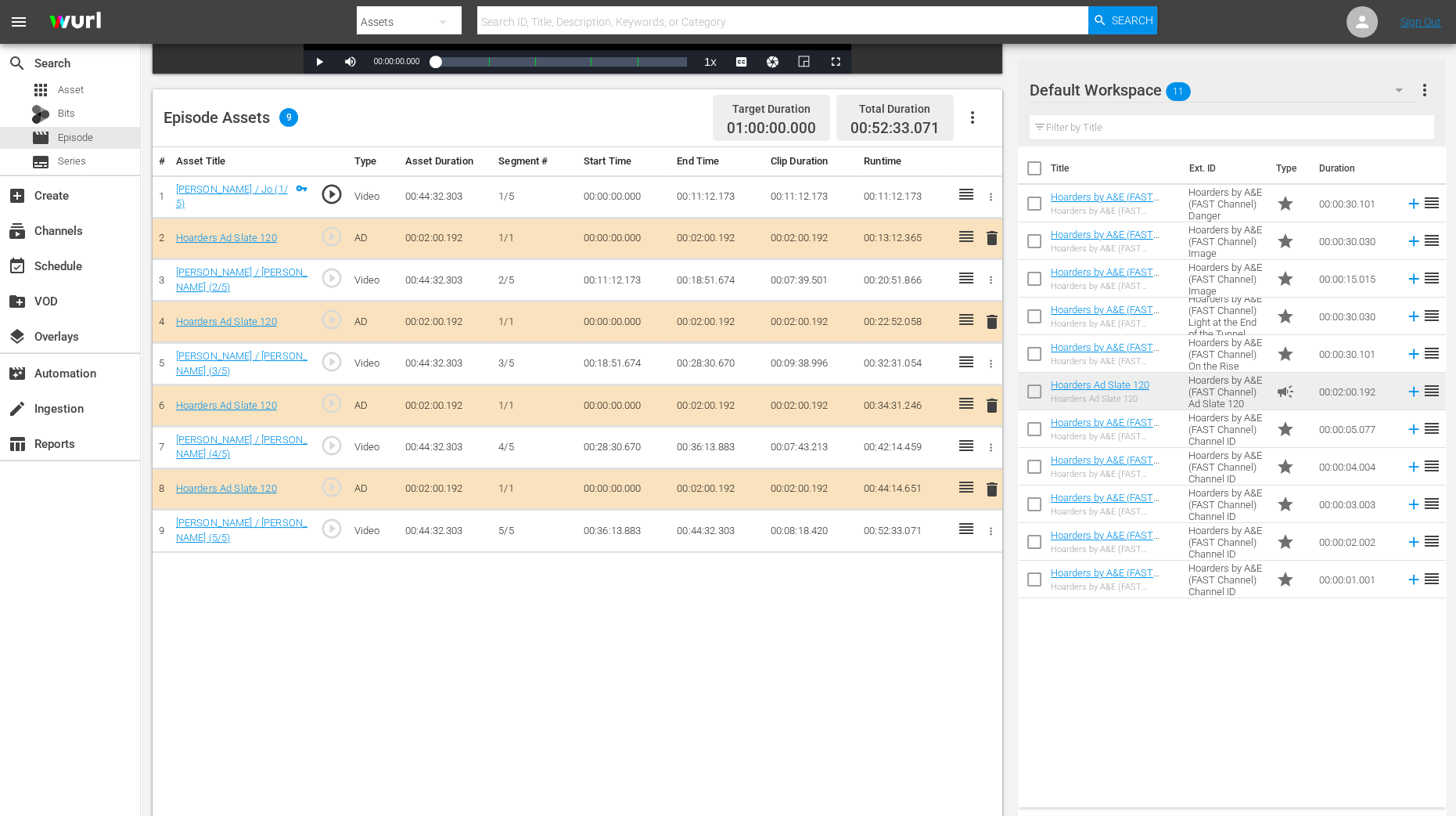
scroll to position [407, 0]
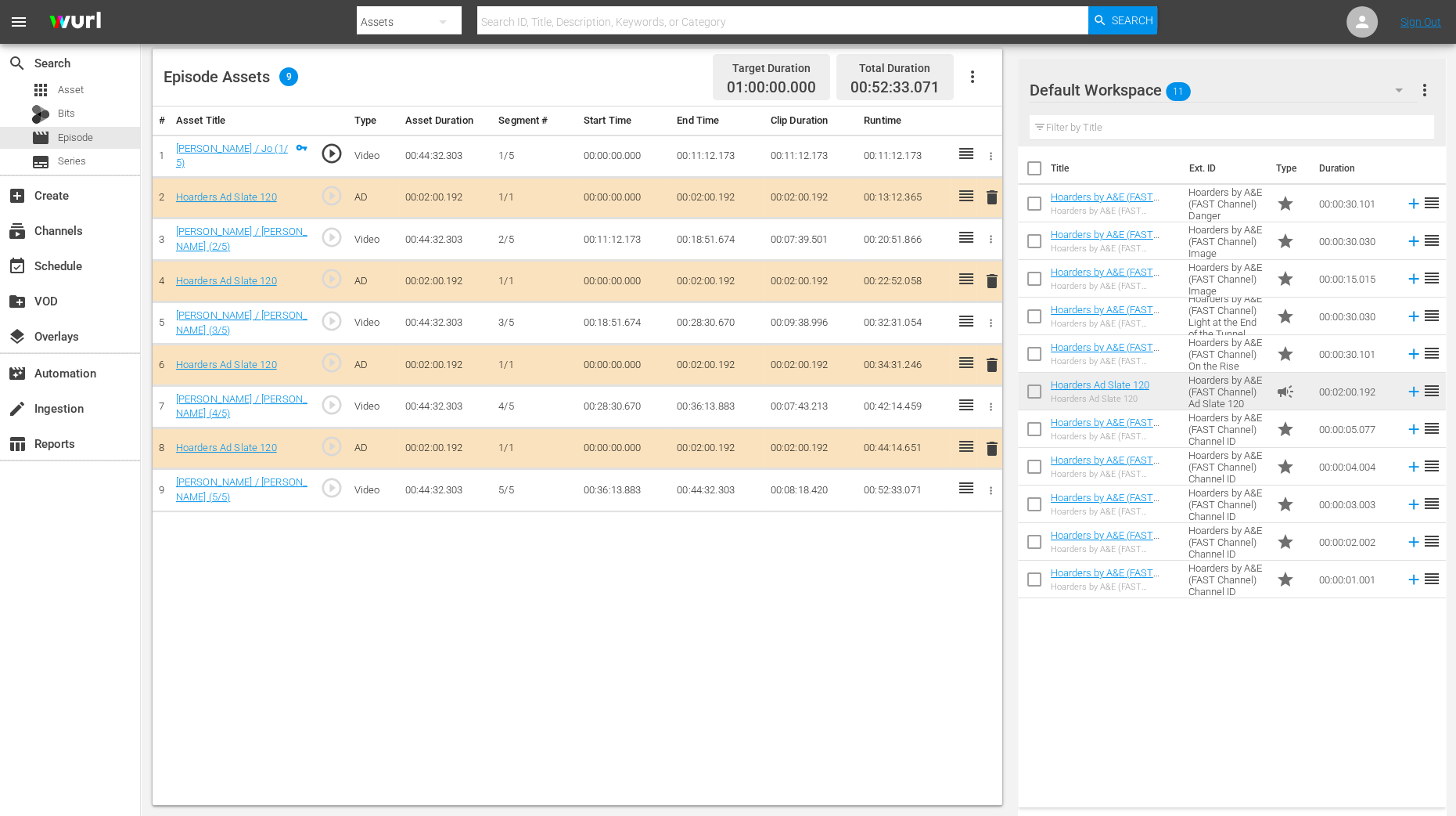
click at [992, 274] on span "delete" at bounding box center [992, 281] width 19 height 19
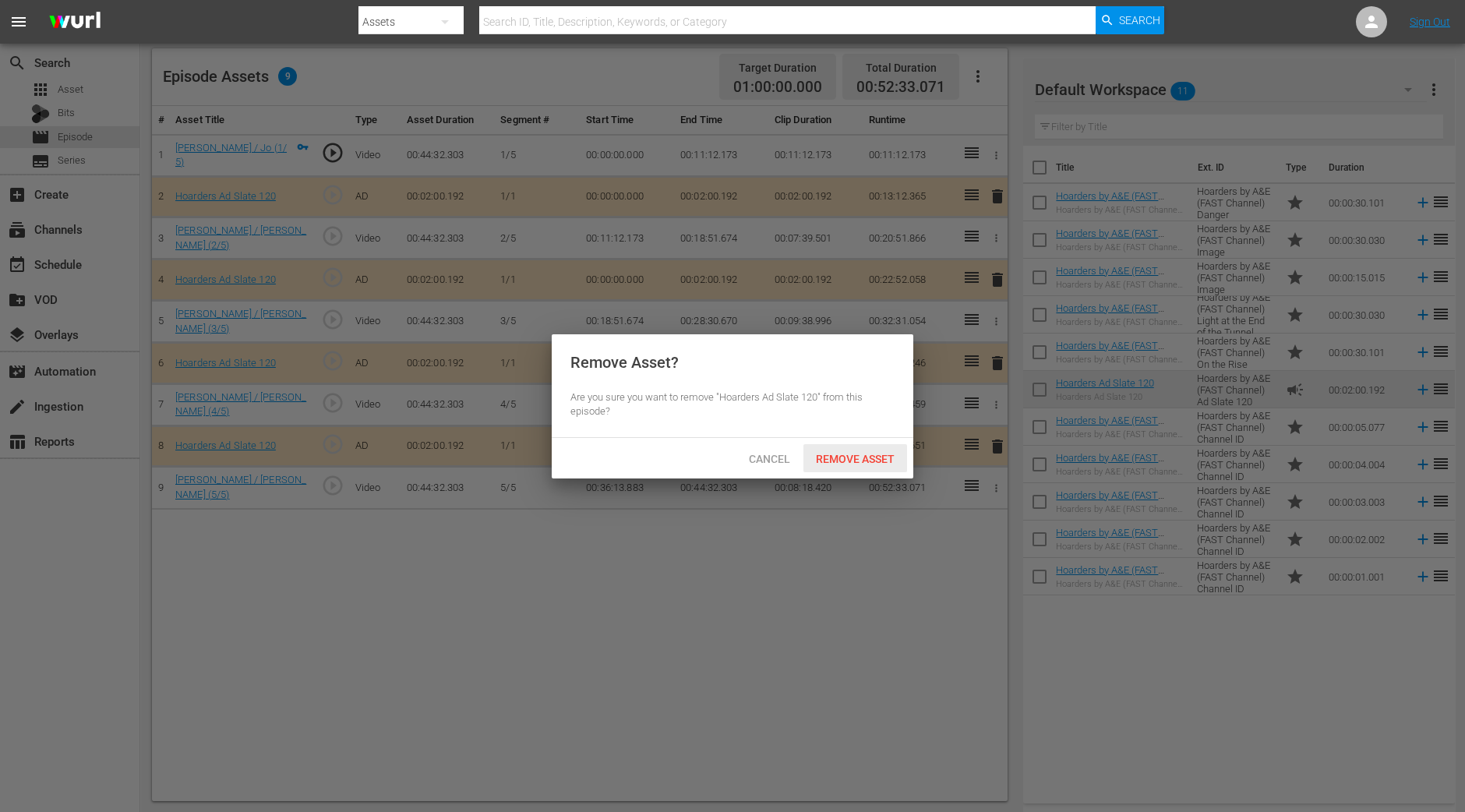
click at [845, 455] on span "Remove Asset" at bounding box center [855, 458] width 104 height 12
